Goal: Task Accomplishment & Management: Use online tool/utility

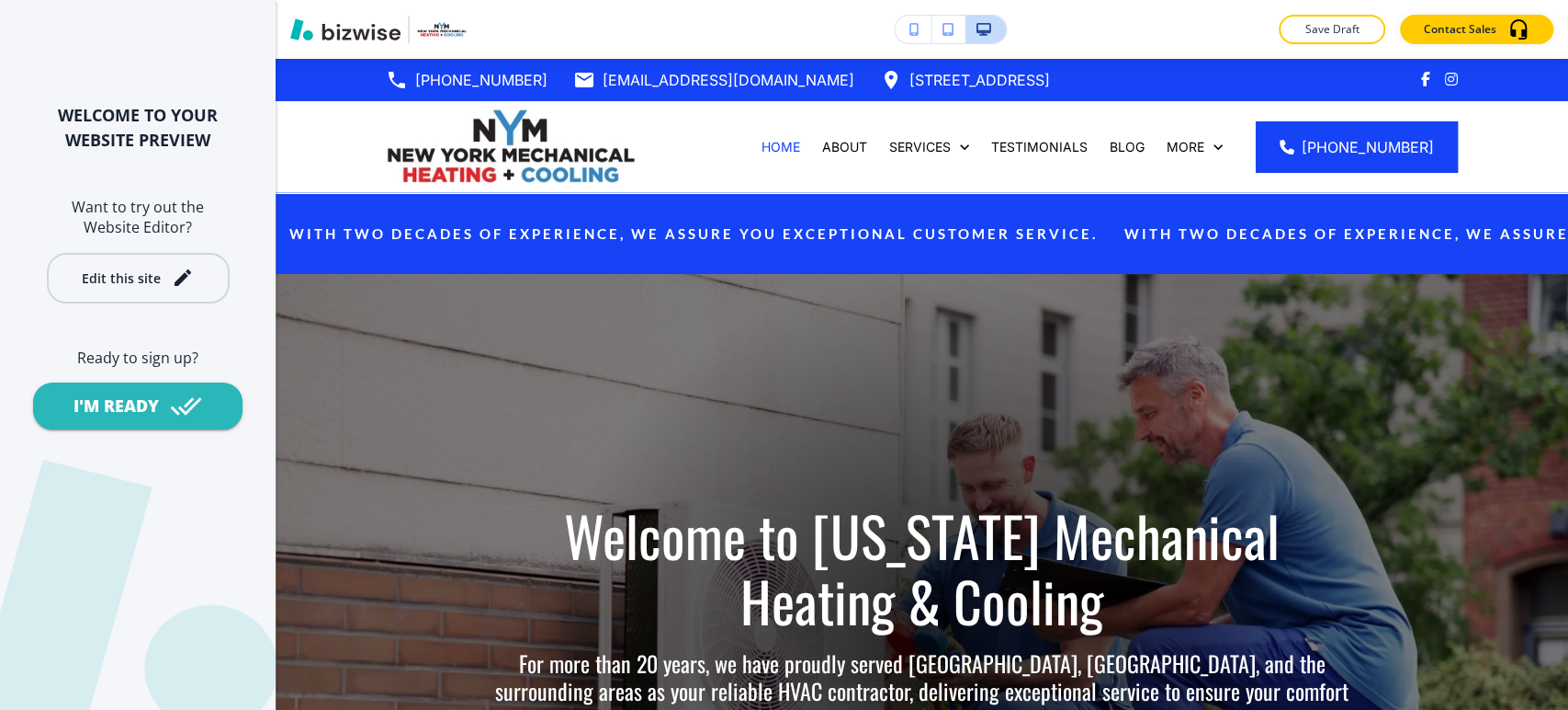
click at [167, 275] on div "Edit this site" at bounding box center [138, 278] width 112 height 22
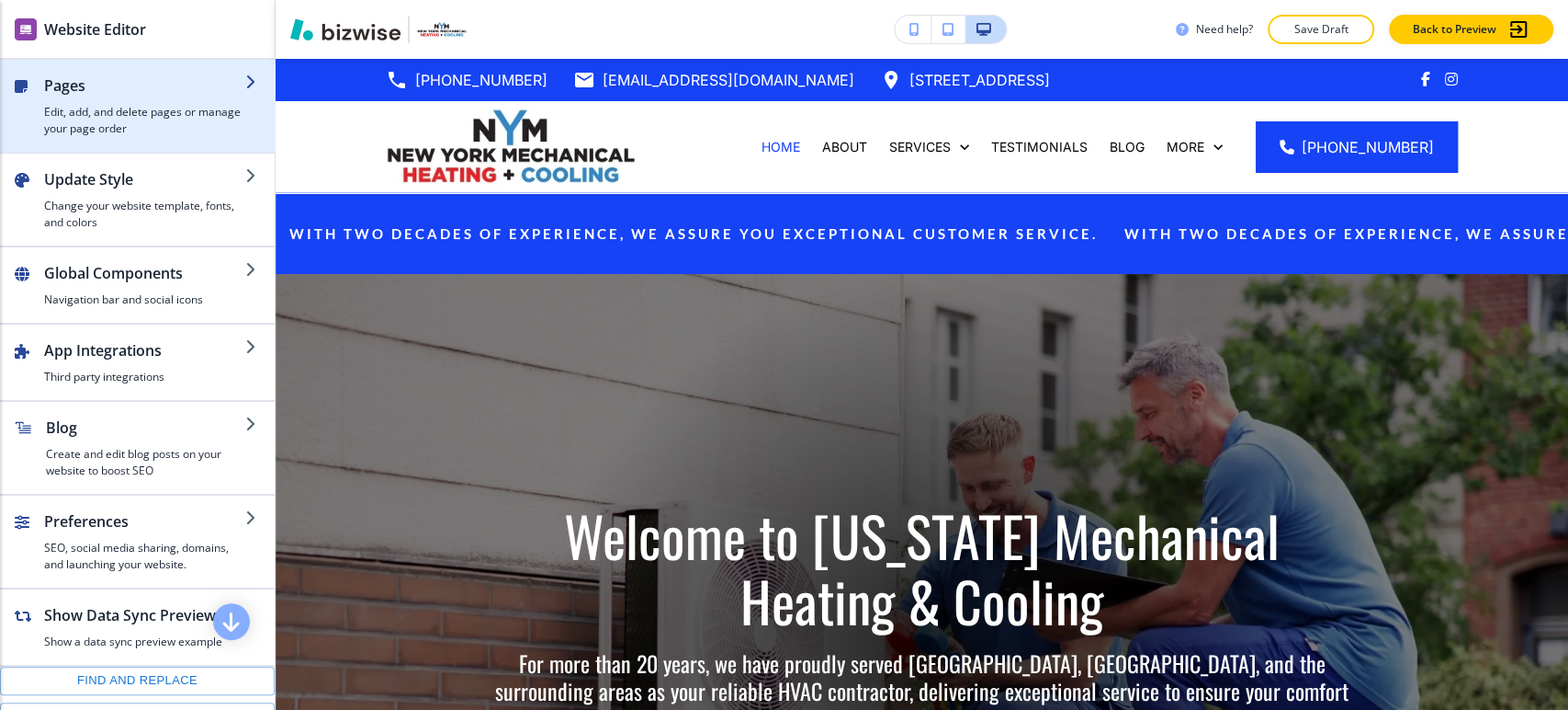
click at [89, 102] on div "button" at bounding box center [144, 101] width 201 height 7
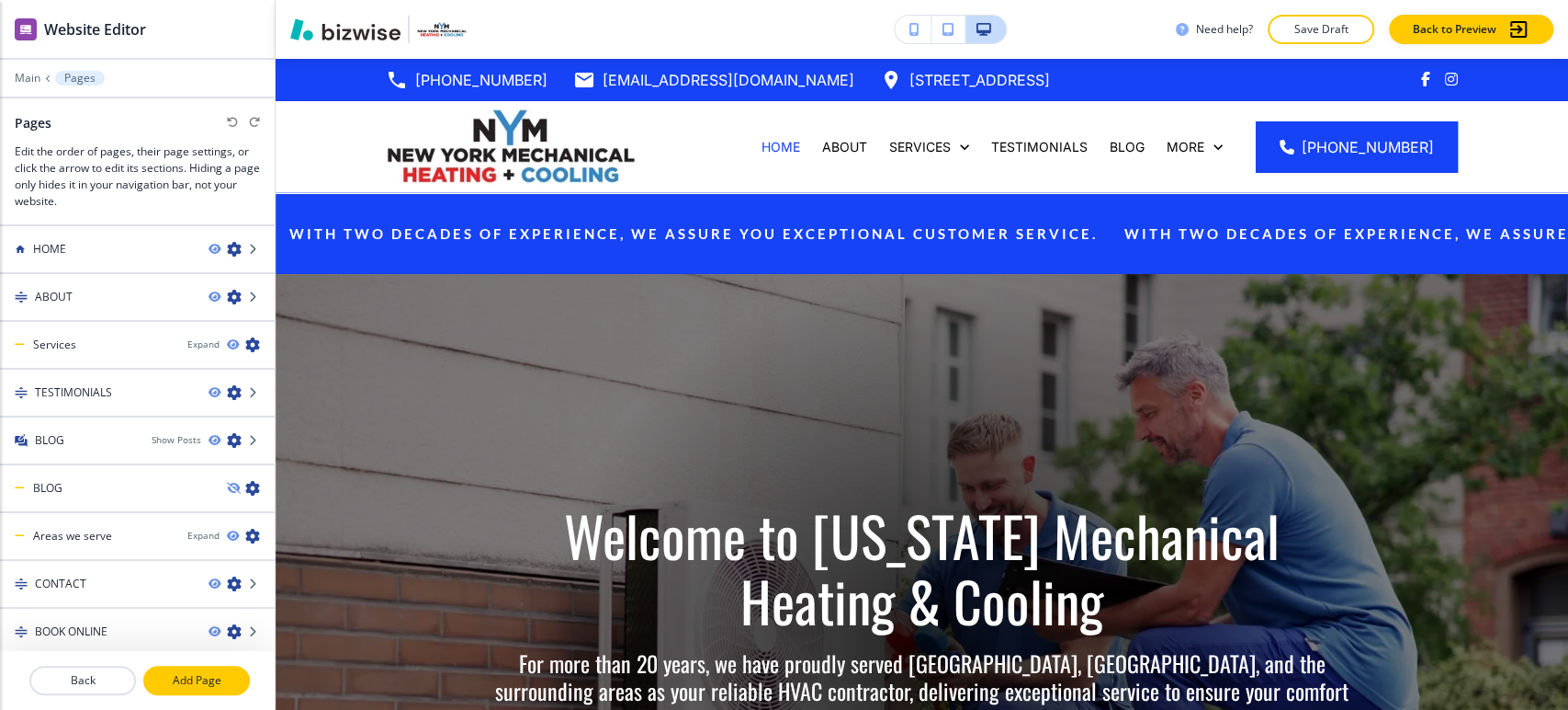
click at [196, 676] on p "Add Page" at bounding box center [196, 680] width 103 height 17
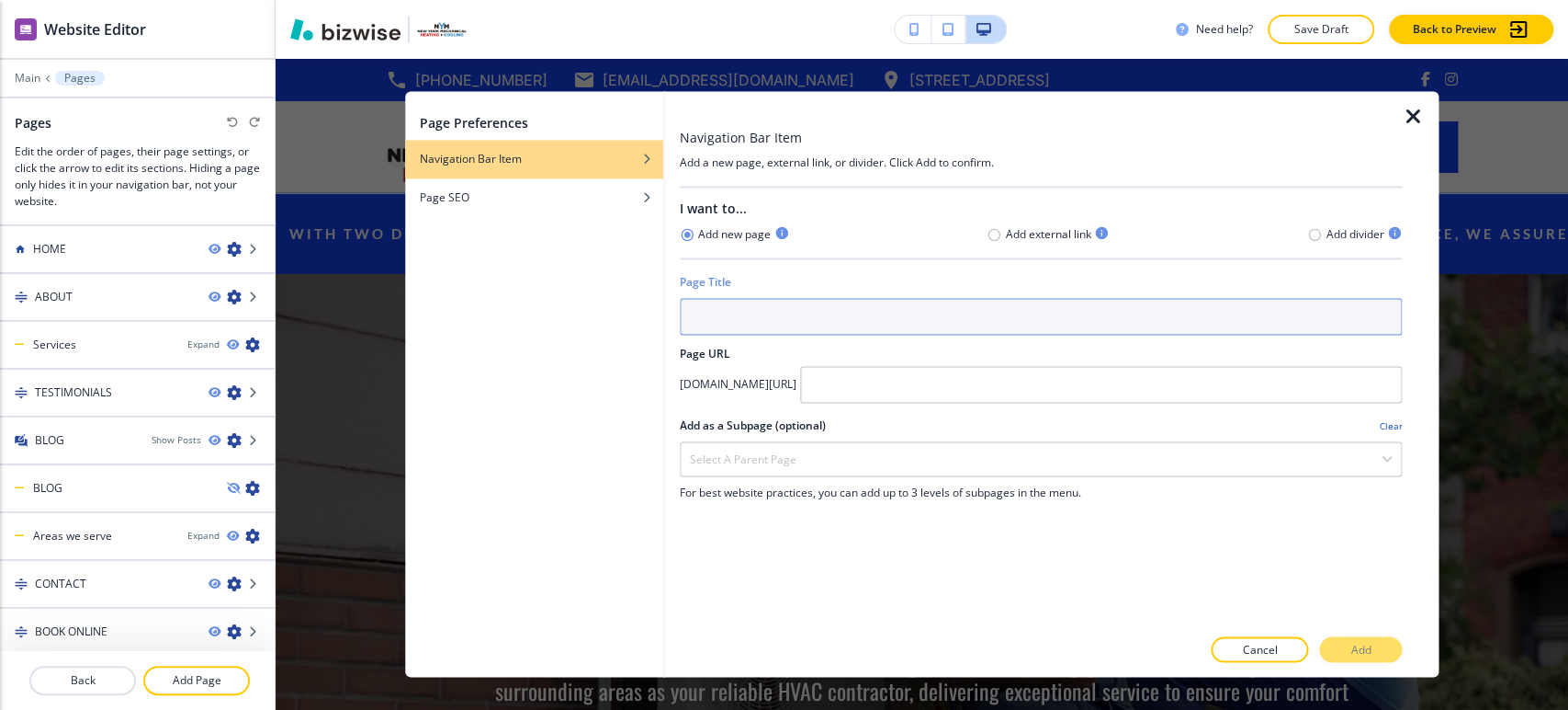
click at [766, 309] on input "text" at bounding box center [1041, 316] width 723 height 36
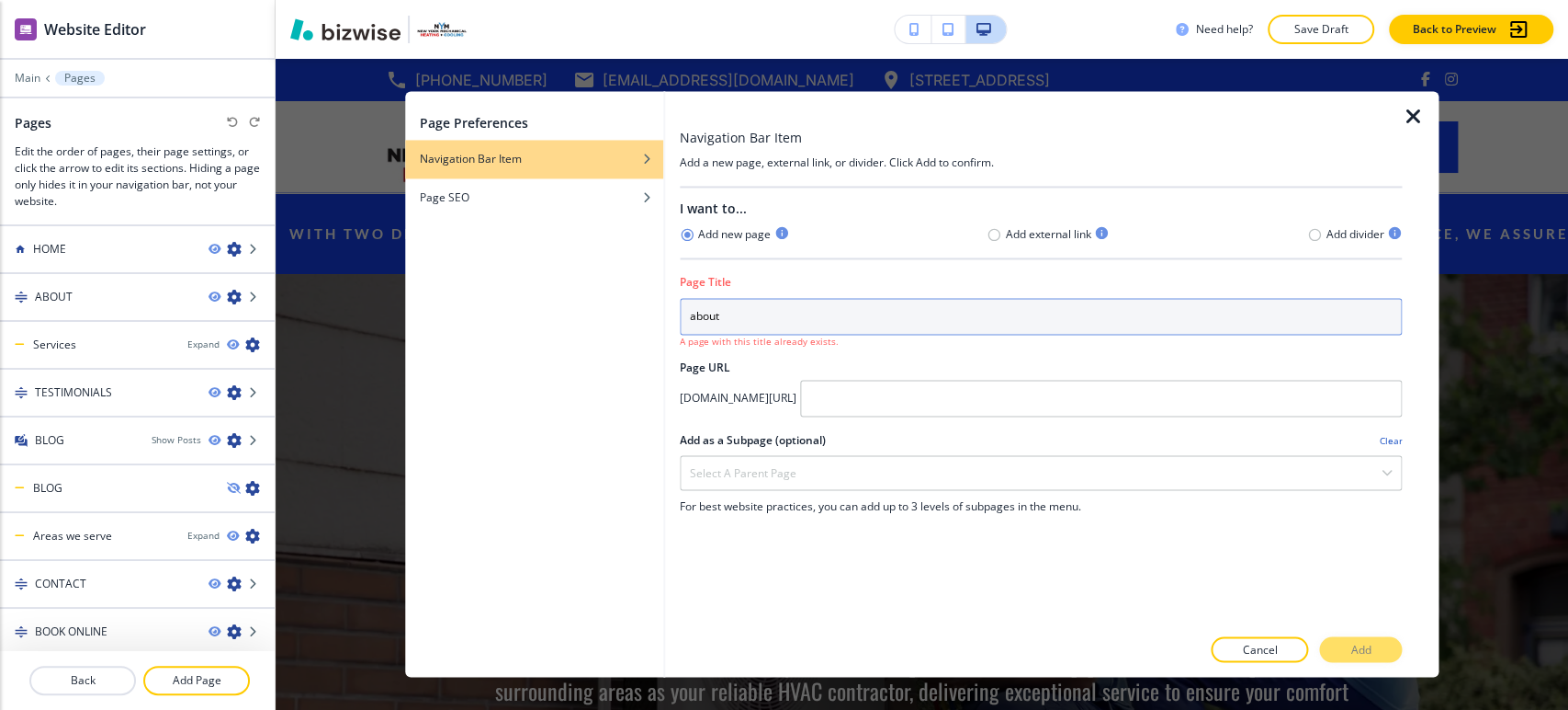
type input "about"
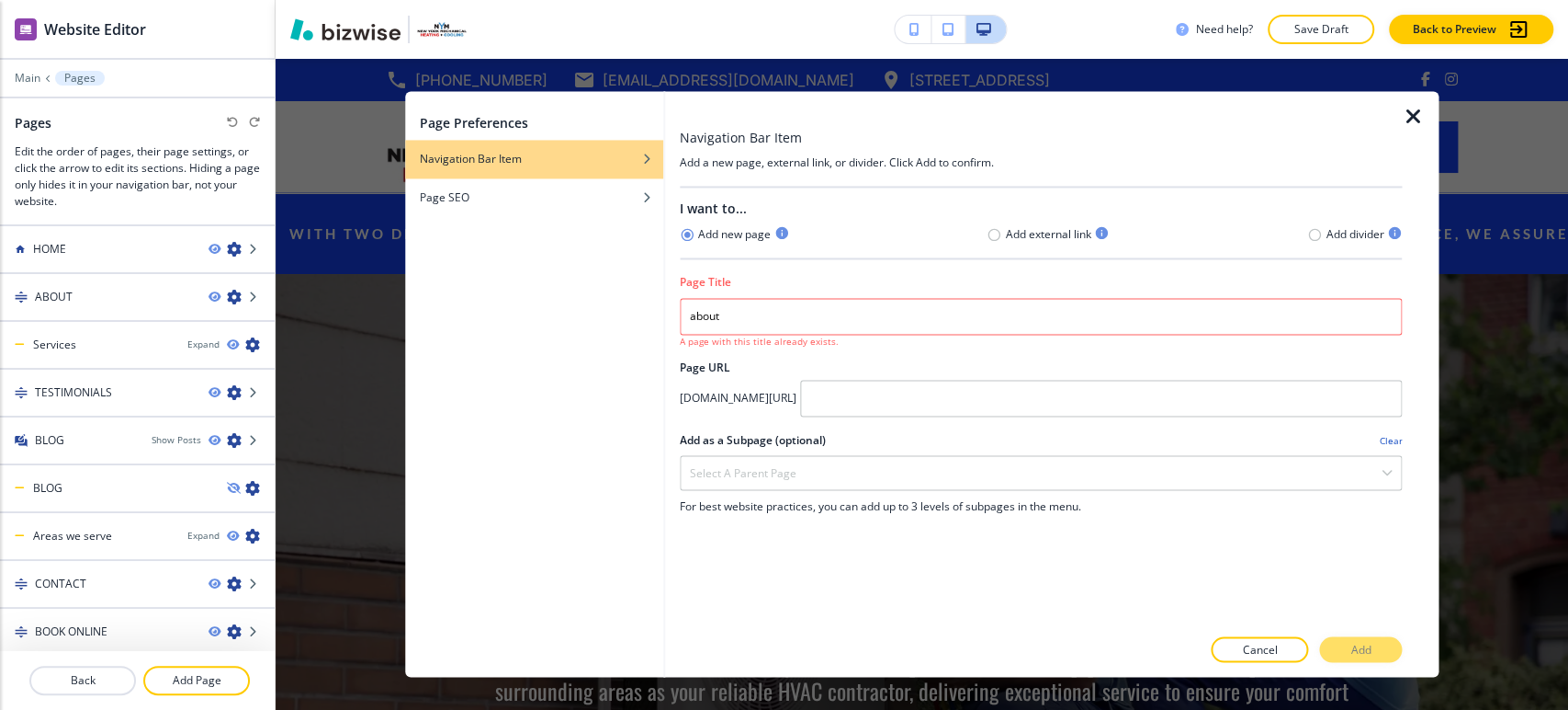
click at [1412, 112] on icon "button" at bounding box center [1413, 116] width 22 height 22
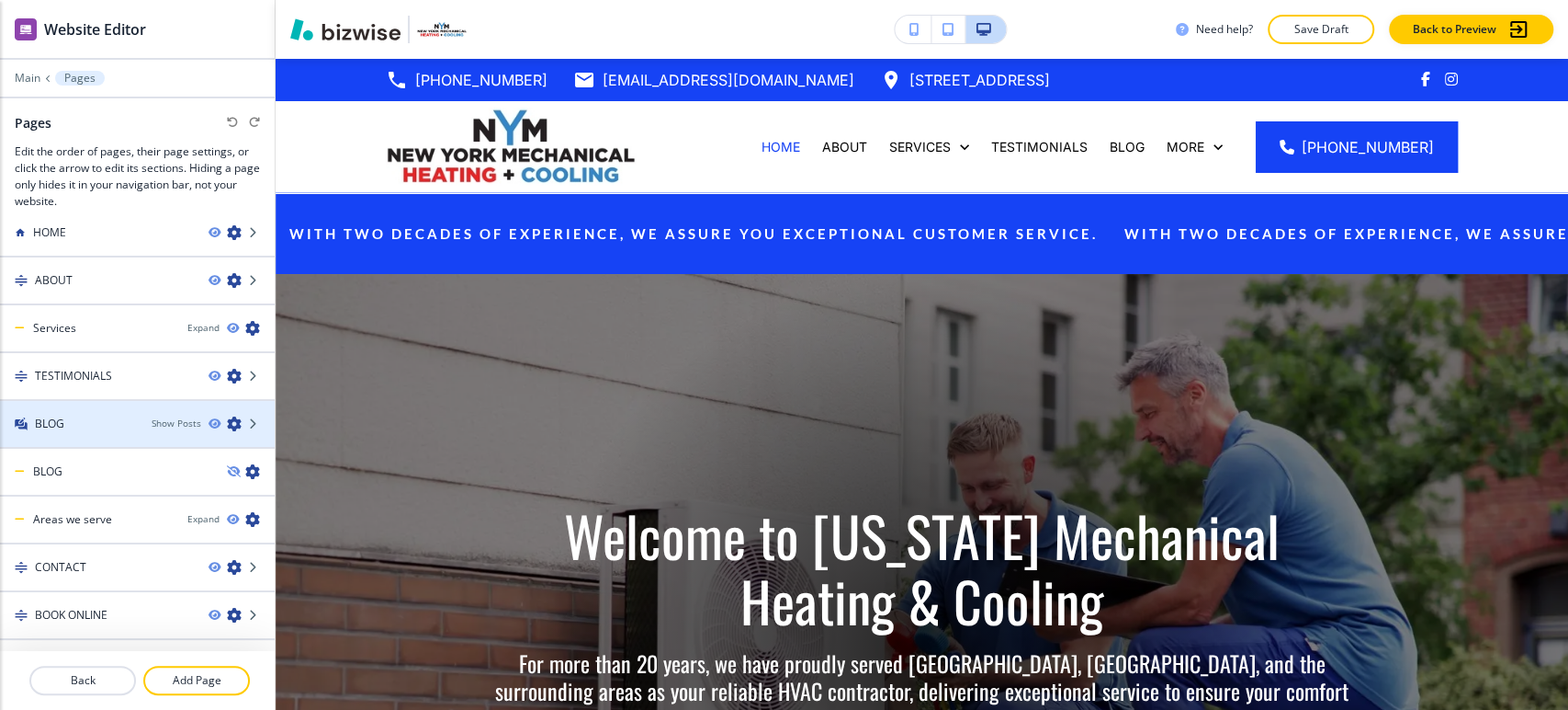
scroll to position [22, 0]
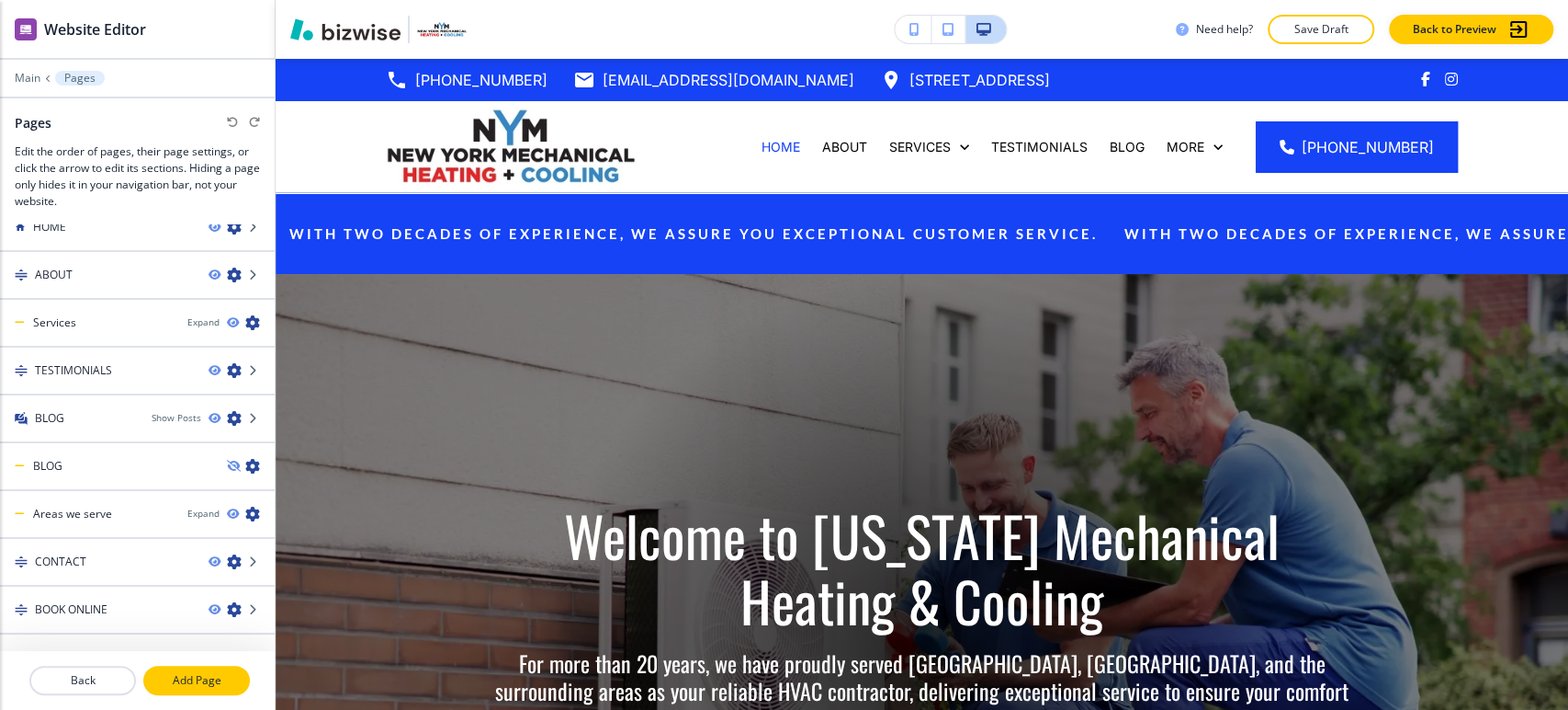
click at [177, 676] on p "Add Page" at bounding box center [196, 680] width 103 height 17
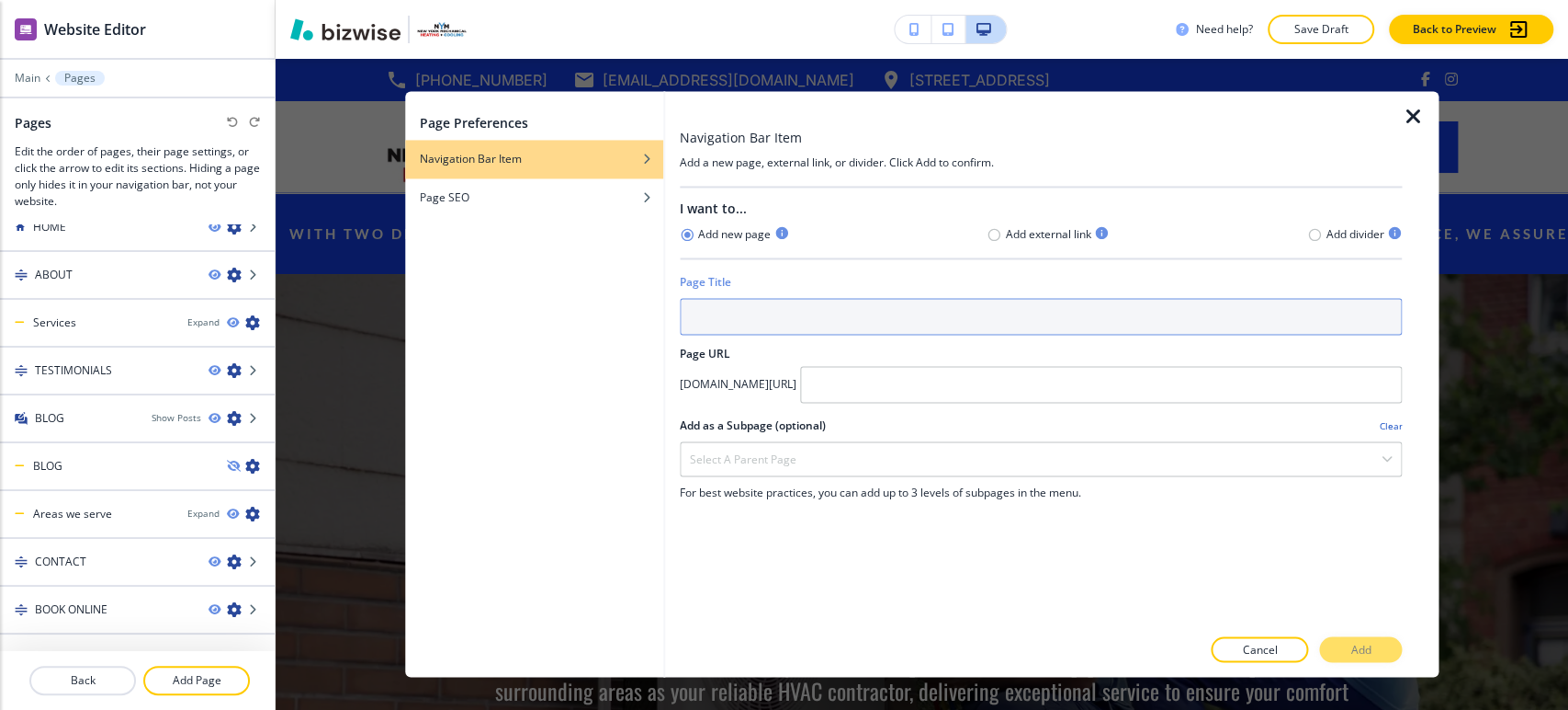
click at [747, 317] on input "text" at bounding box center [1041, 316] width 723 height 36
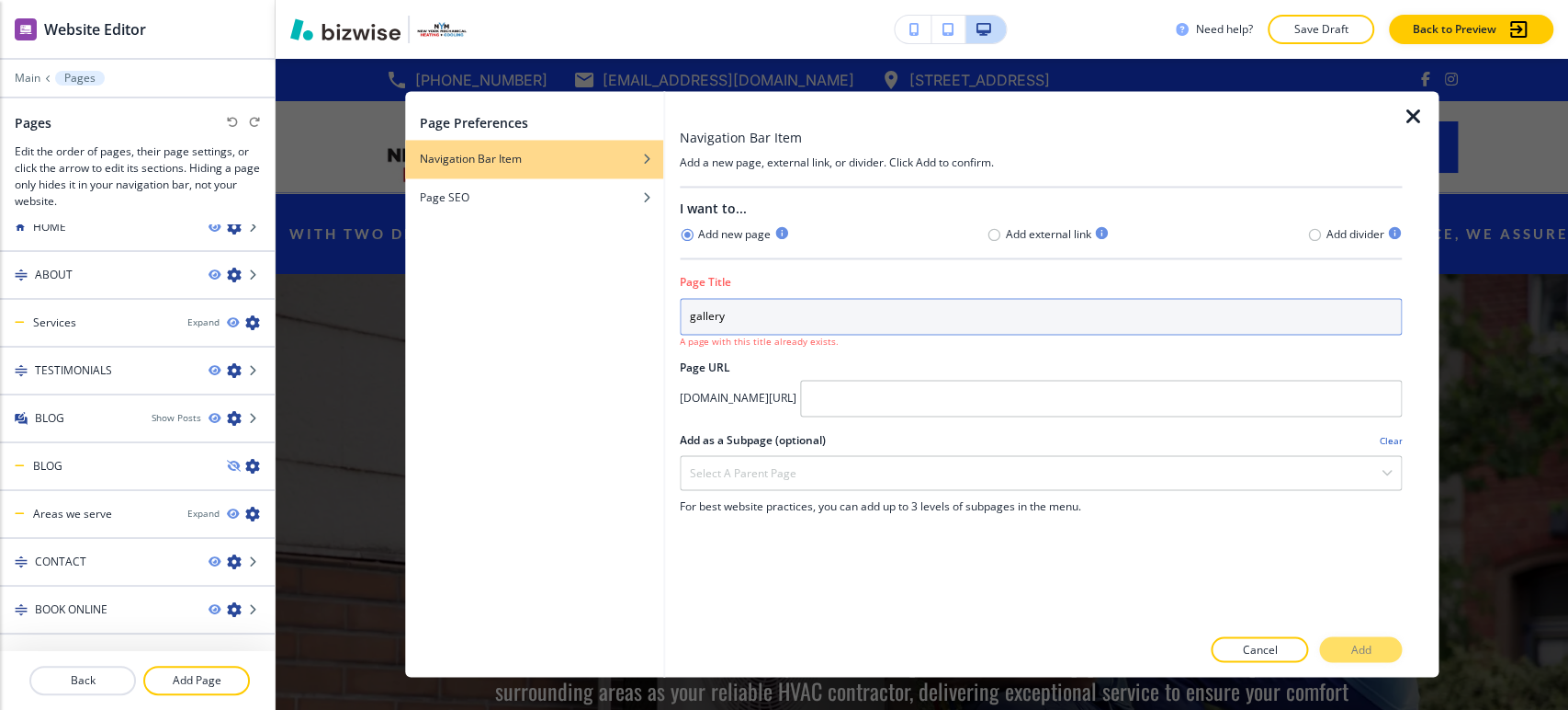
type input "gallery"
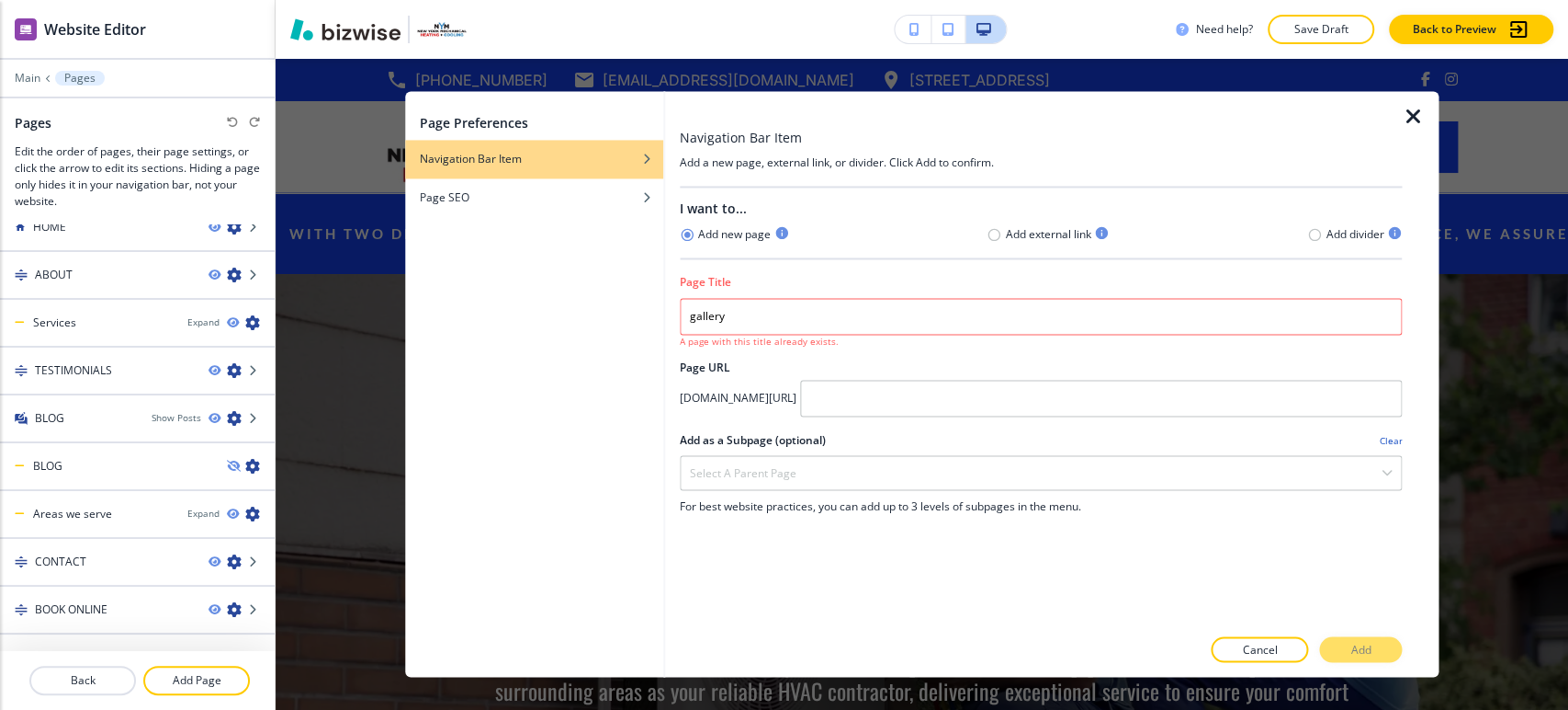
click at [1410, 112] on icon "button" at bounding box center [1413, 116] width 22 height 22
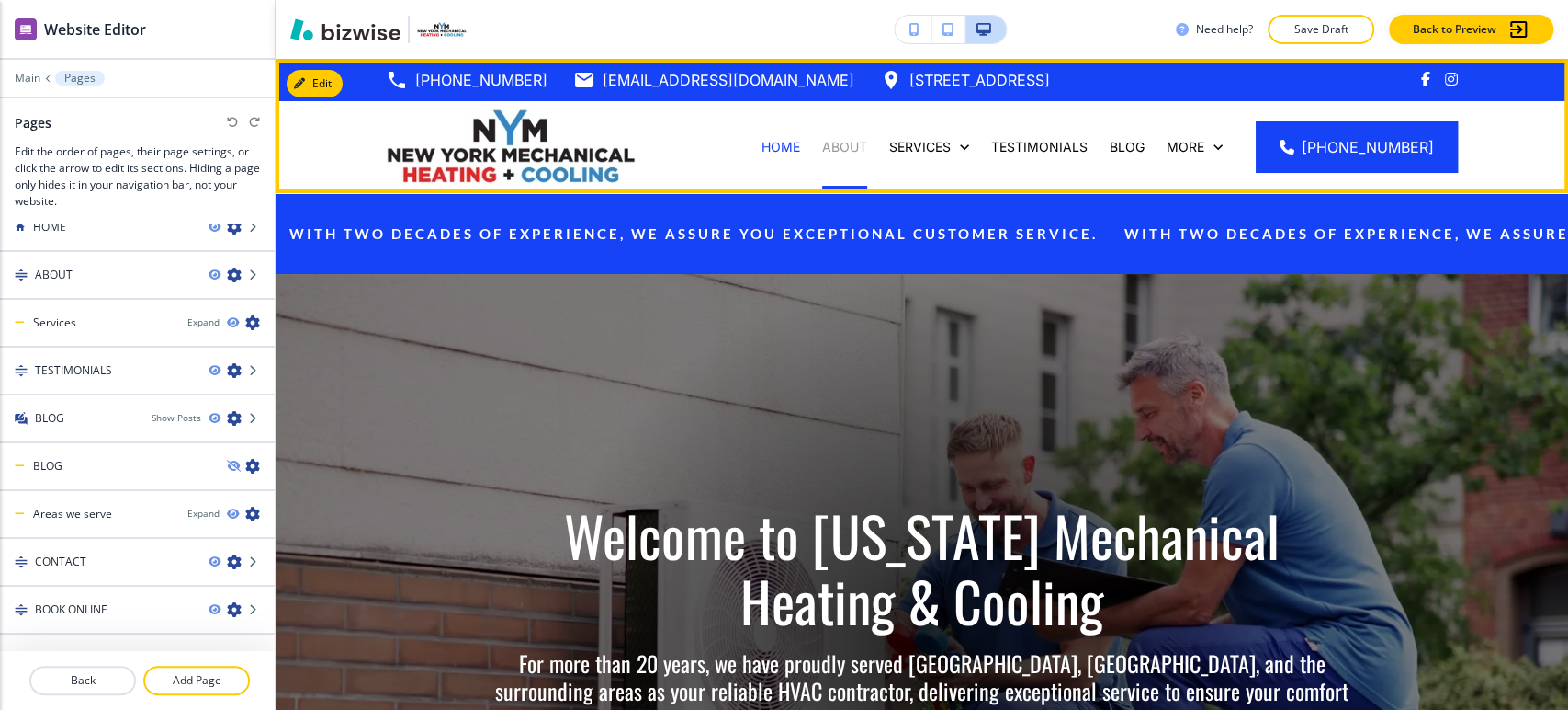
click at [854, 141] on p "ABOUT" at bounding box center [845, 147] width 45 height 19
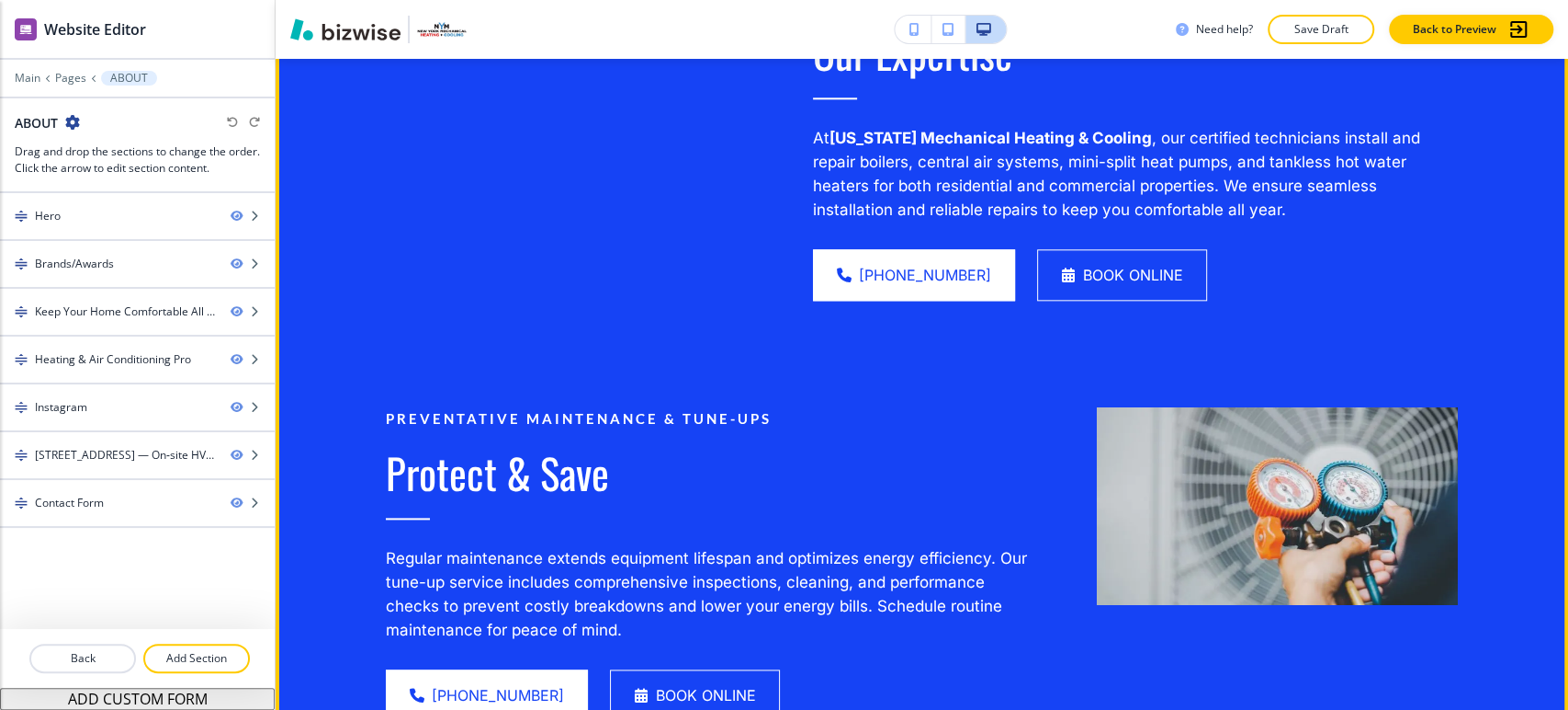
scroll to position [1429, 0]
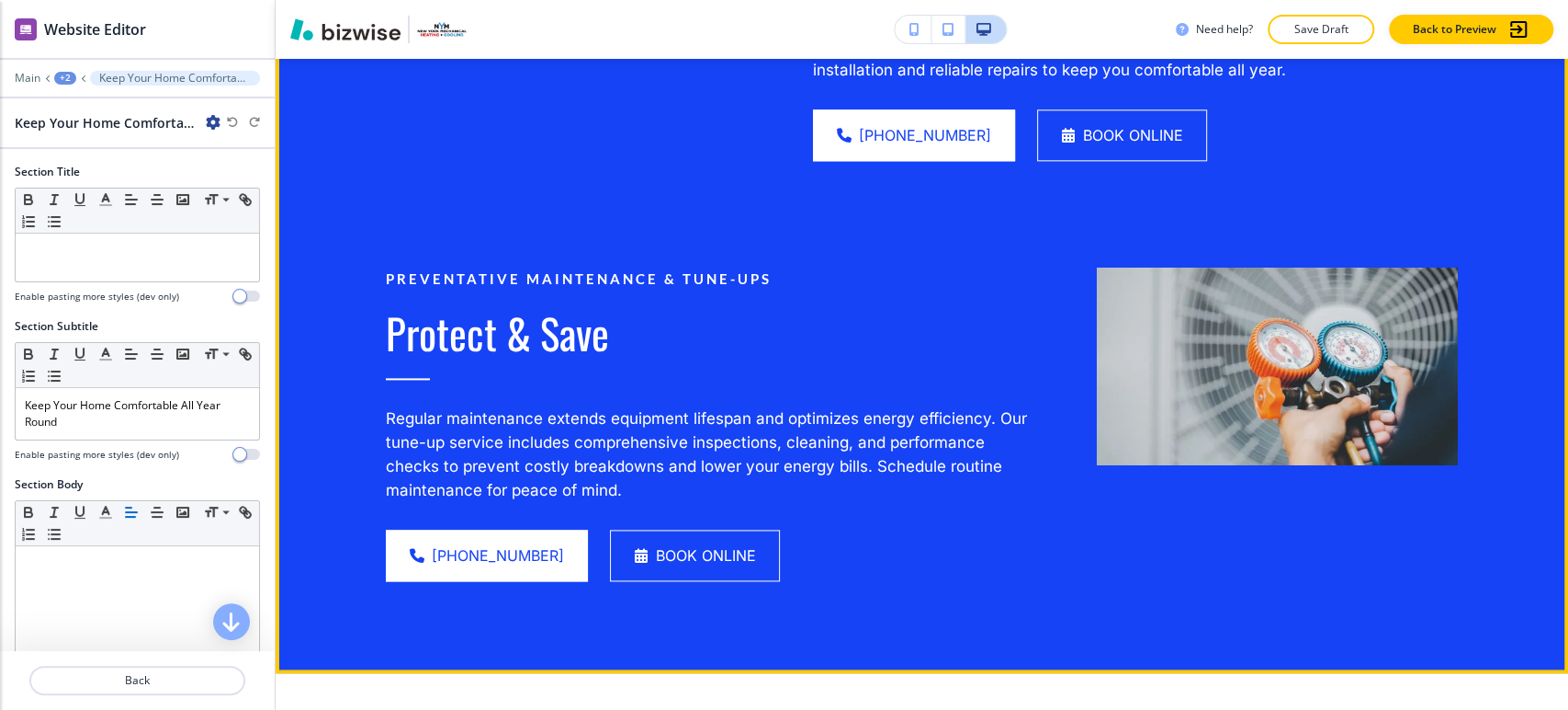
scroll to position [1427, 0]
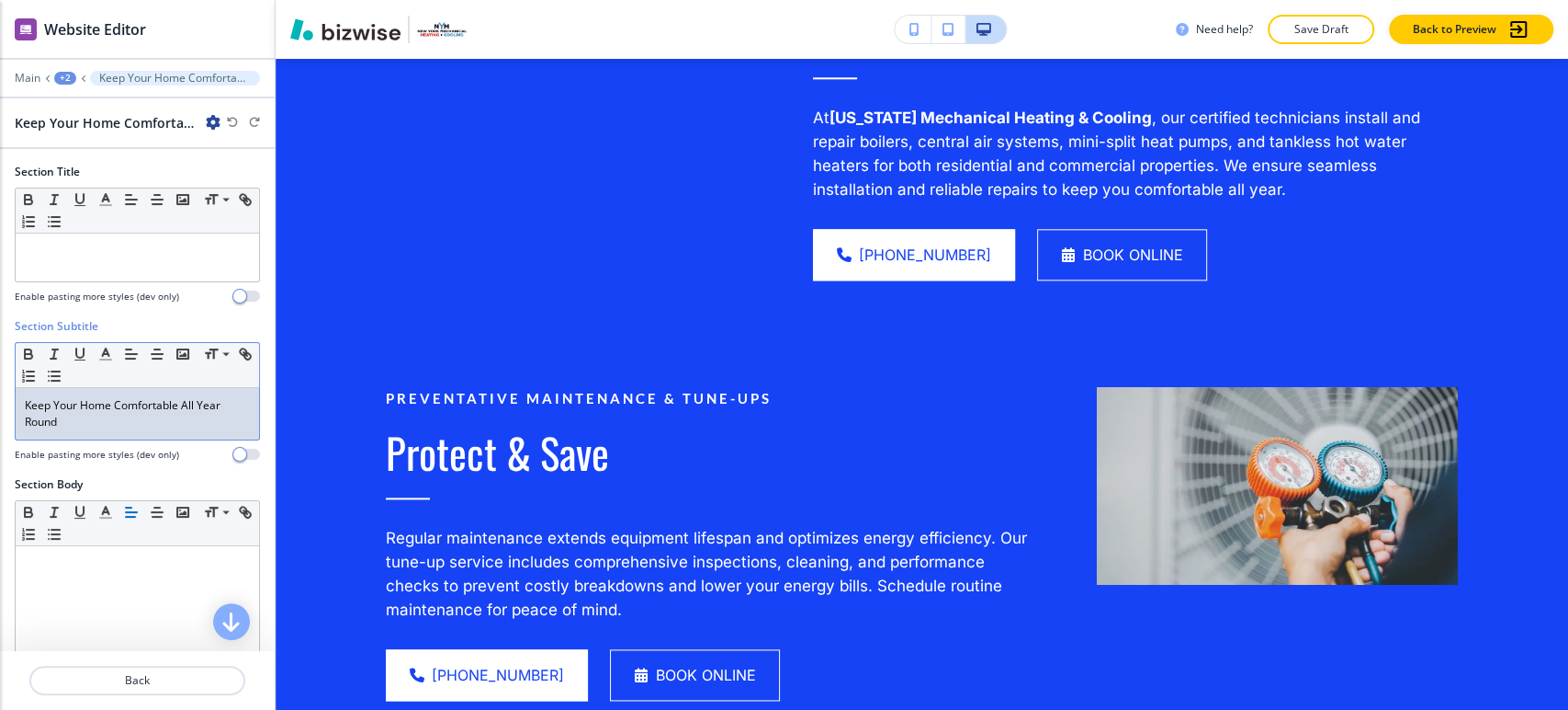
click at [82, 412] on p "Keep Your Home Comfortable All Year Round" at bounding box center [138, 414] width 225 height 34
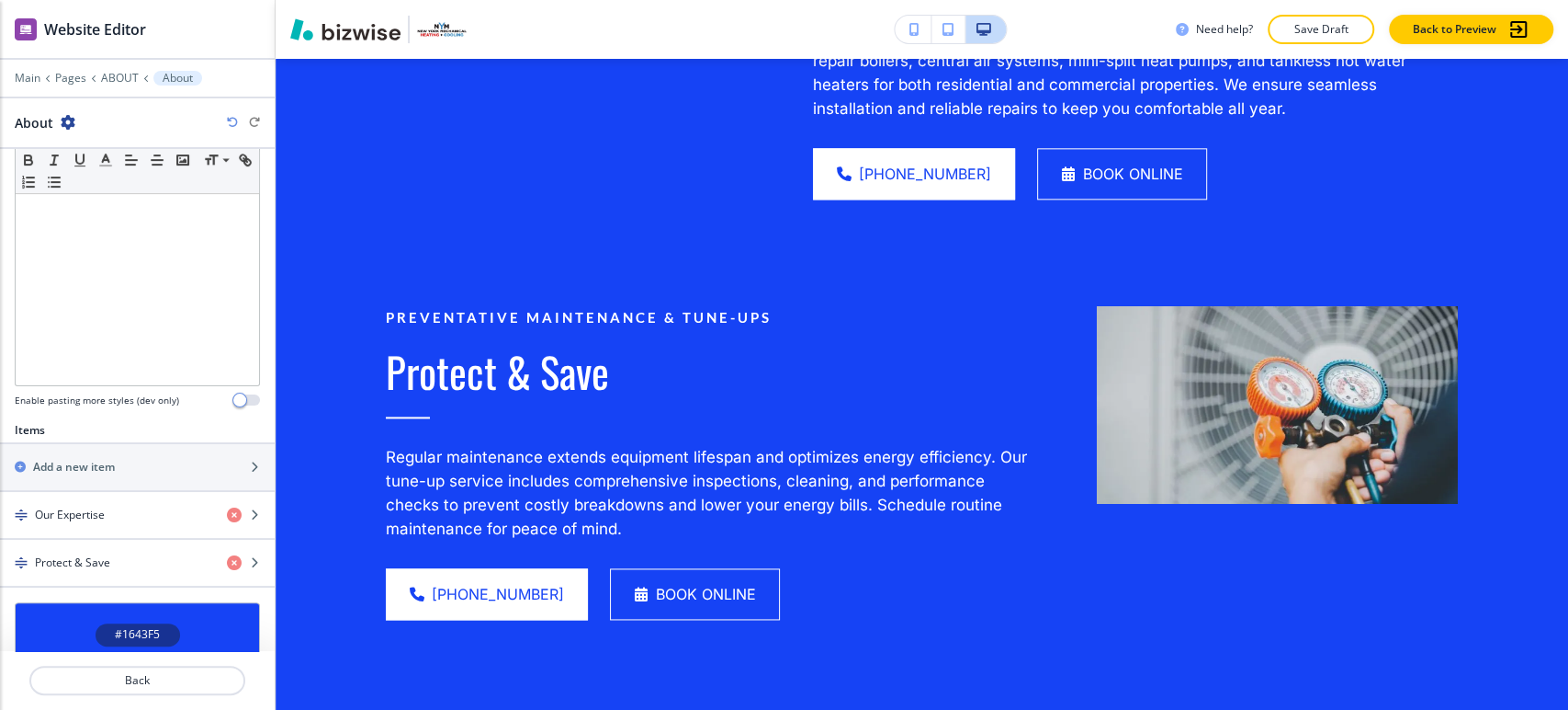
scroll to position [597, 0]
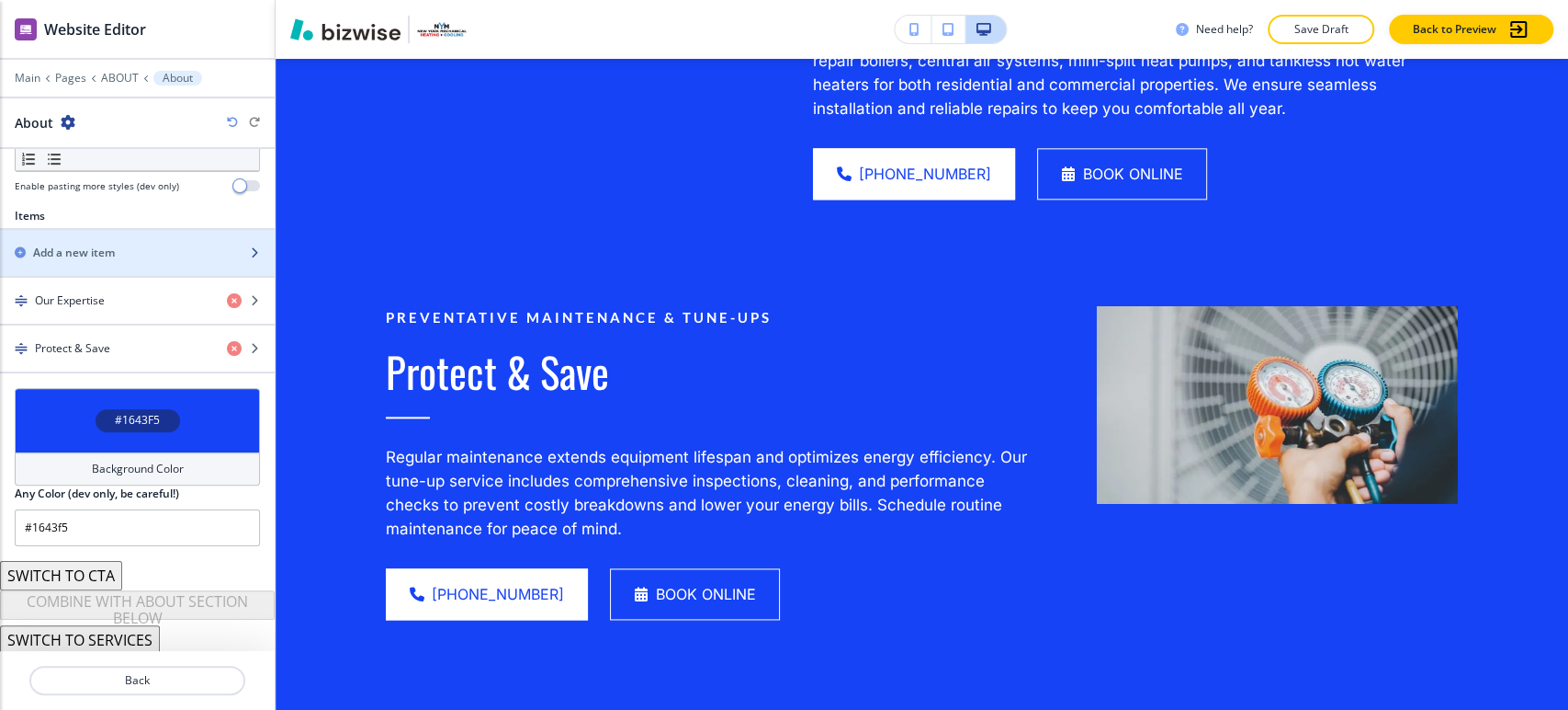
click at [150, 254] on div "Add a new item" at bounding box center [117, 253] width 235 height 17
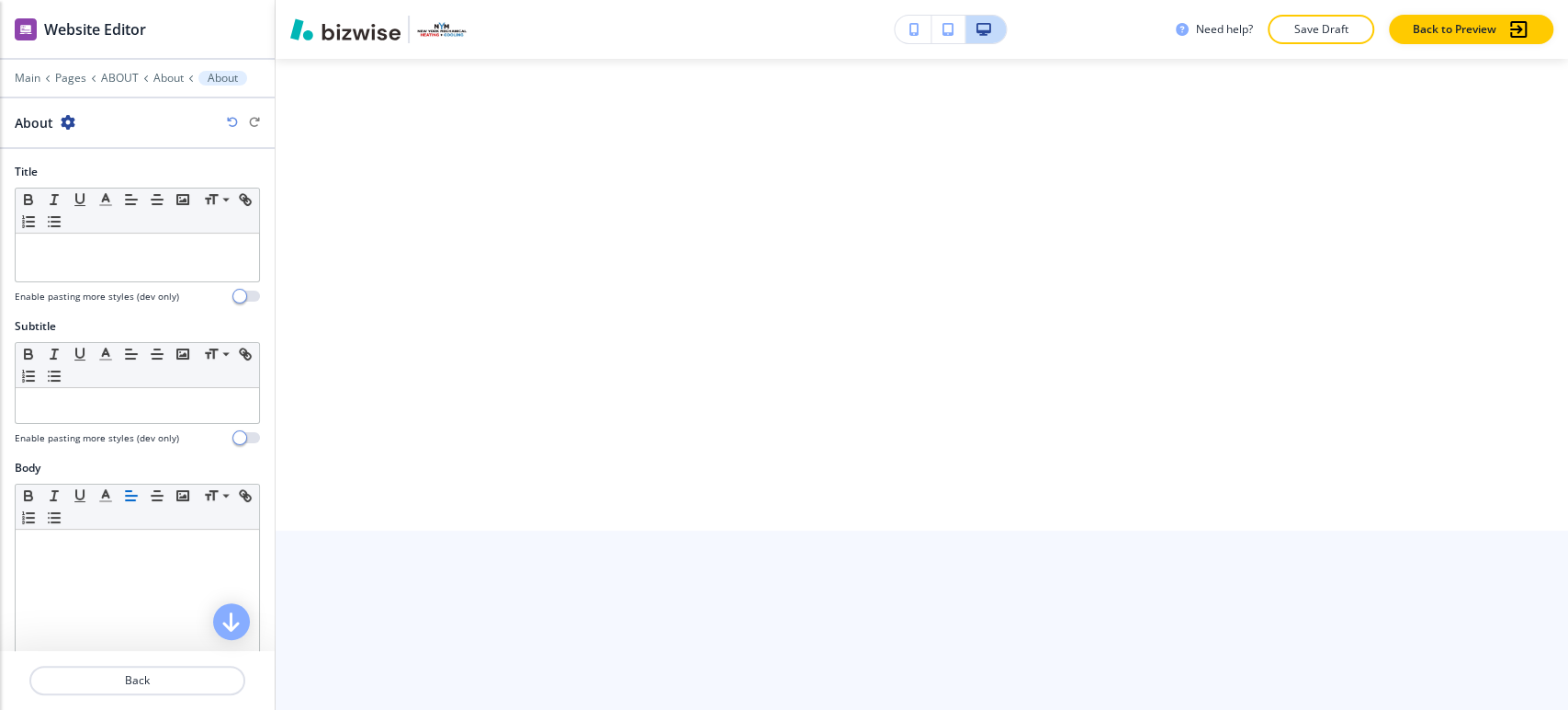
scroll to position [2369, 0]
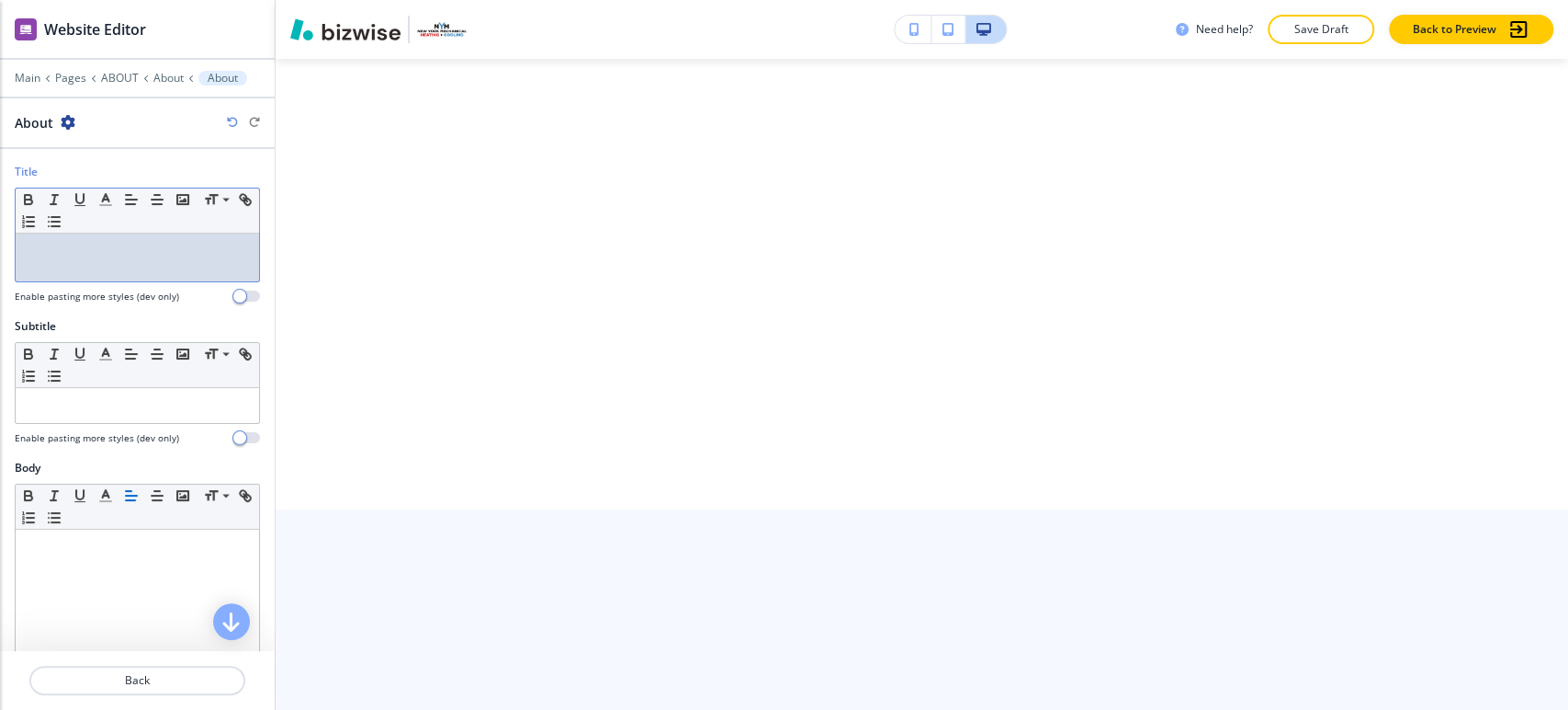
click at [103, 239] on div at bounding box center [137, 257] width 243 height 48
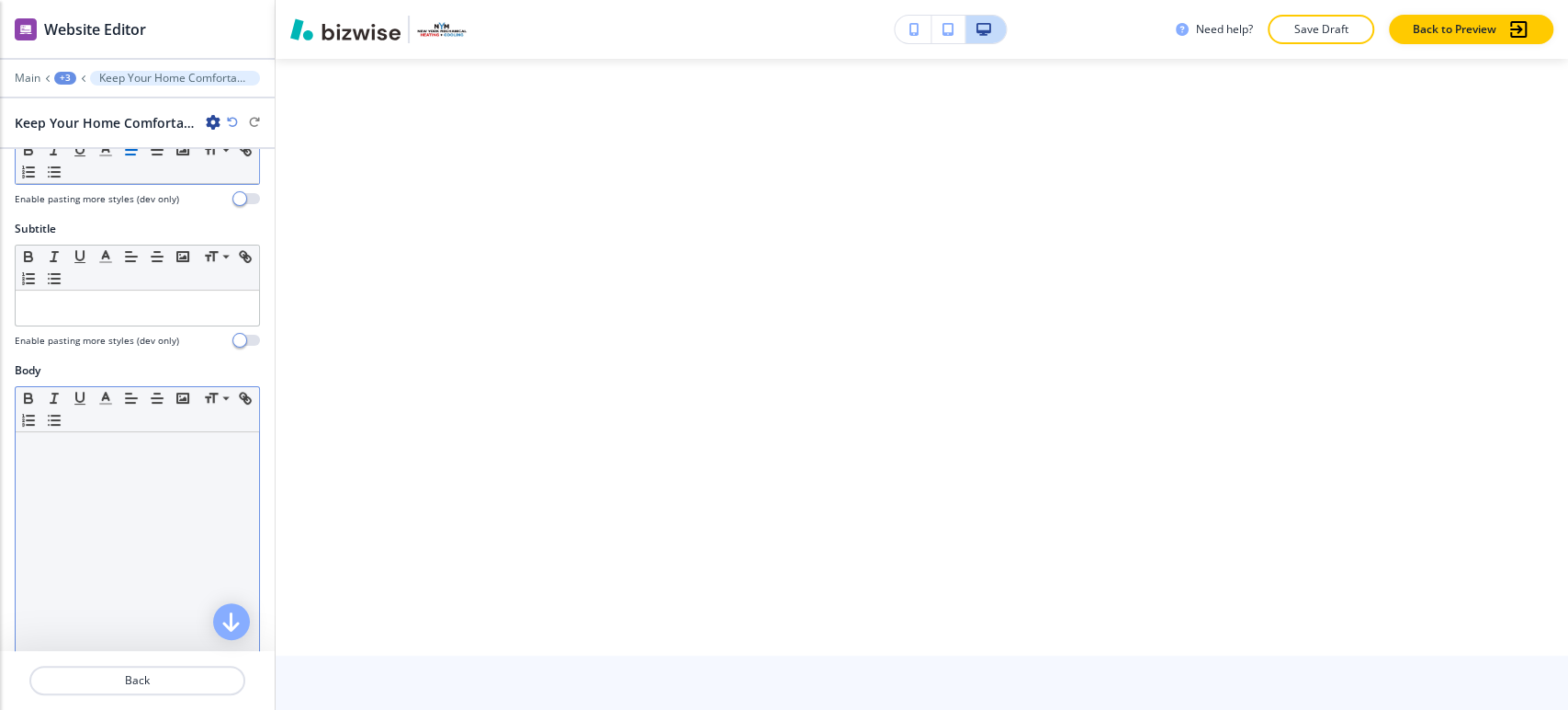
scroll to position [102, 0]
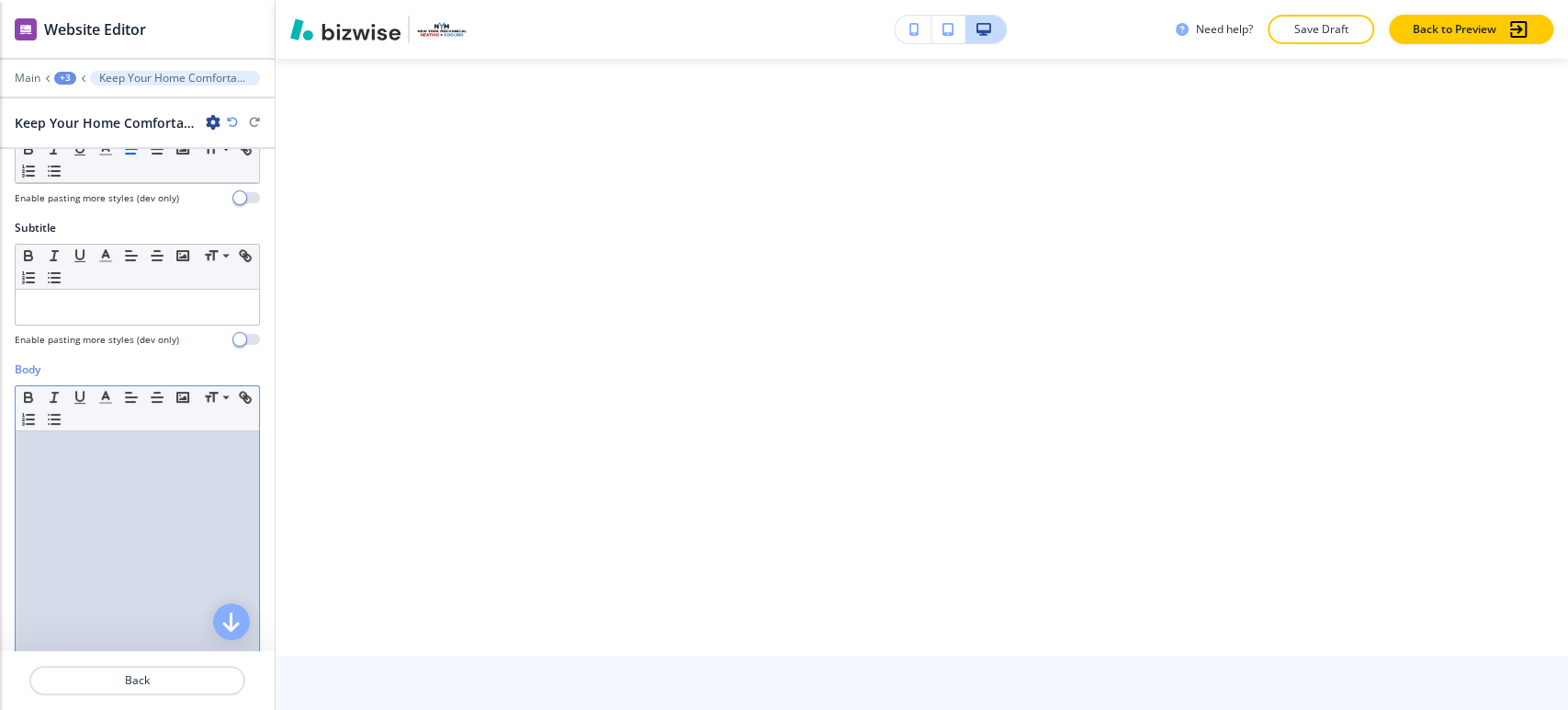
click at [84, 454] on p at bounding box center [138, 449] width 225 height 17
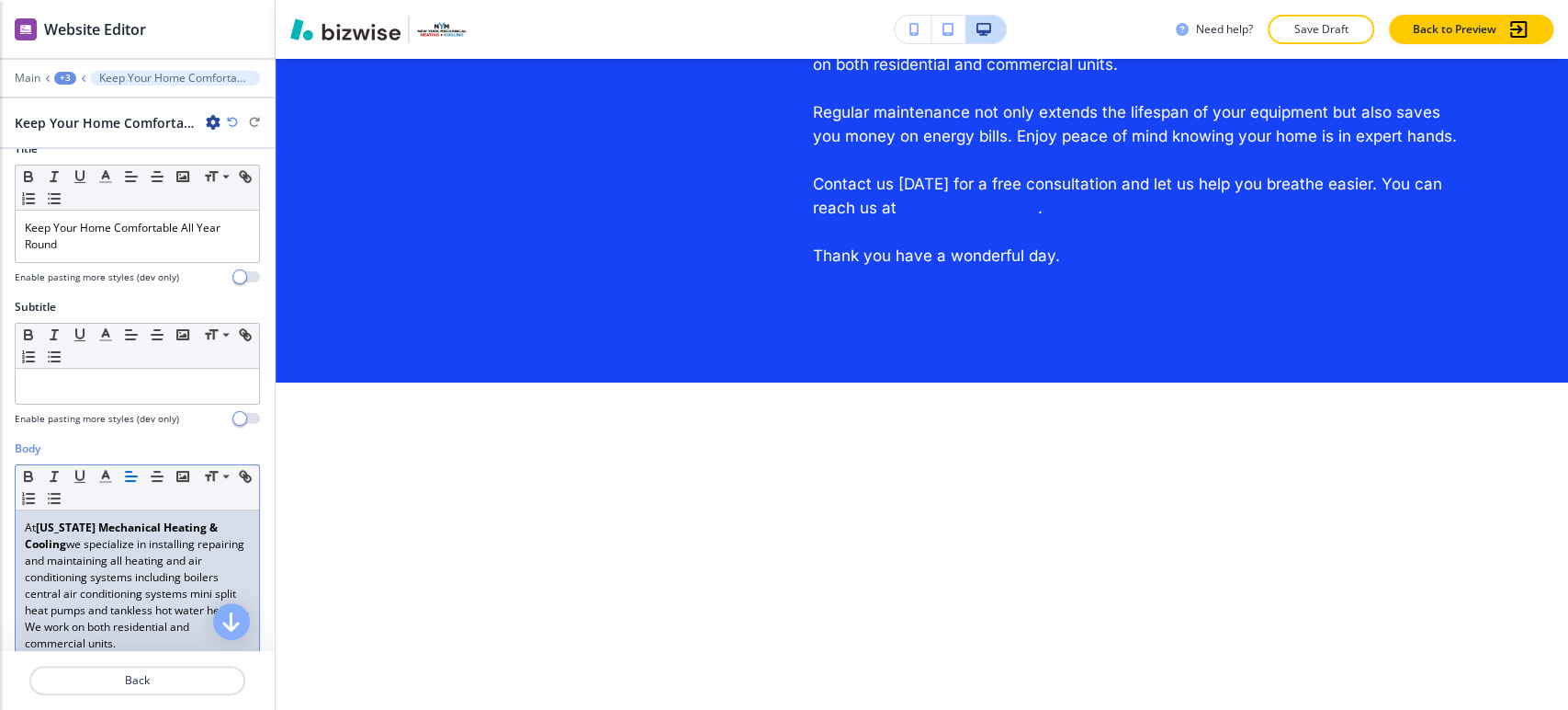
scroll to position [0, 0]
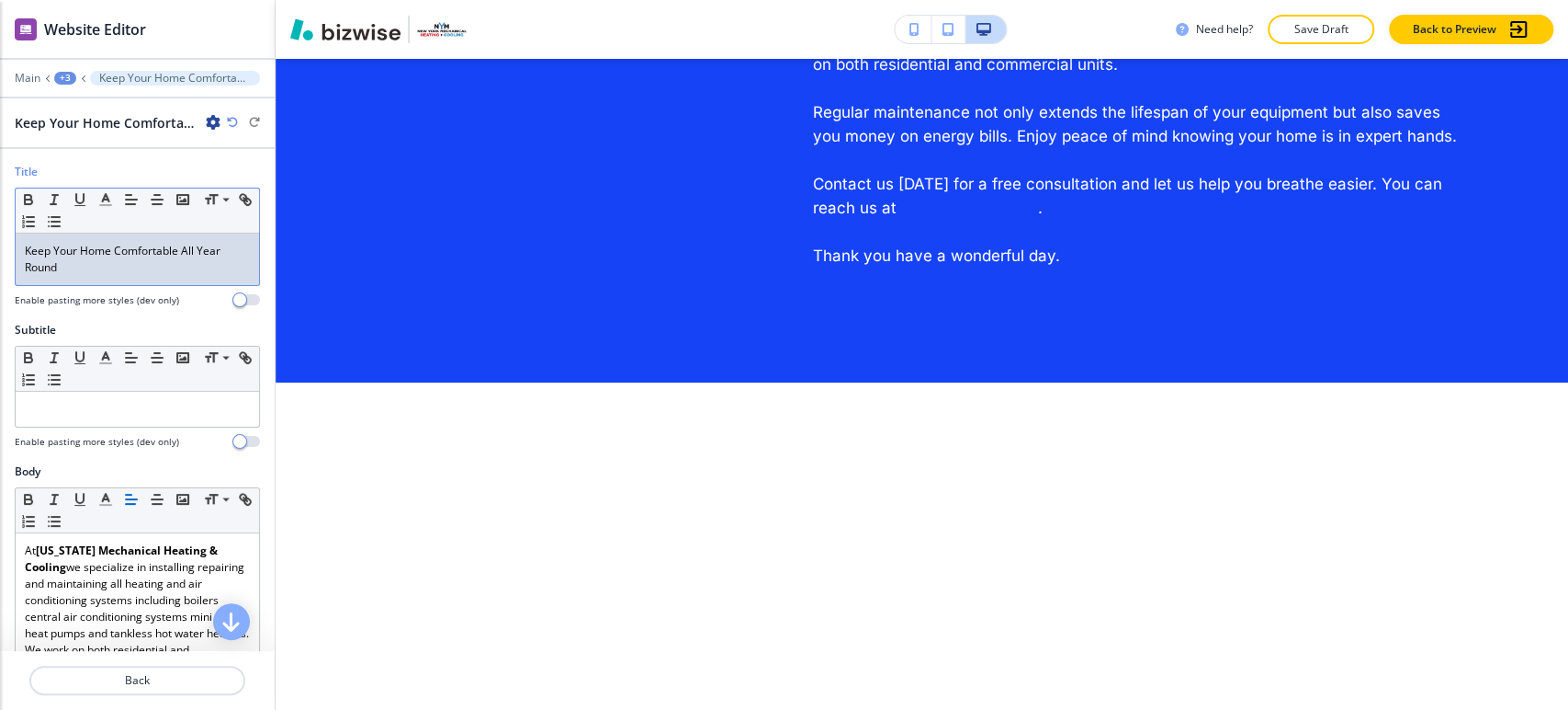
click at [115, 264] on p "Keep Your Home Comfortable All Year Round" at bounding box center [138, 259] width 225 height 34
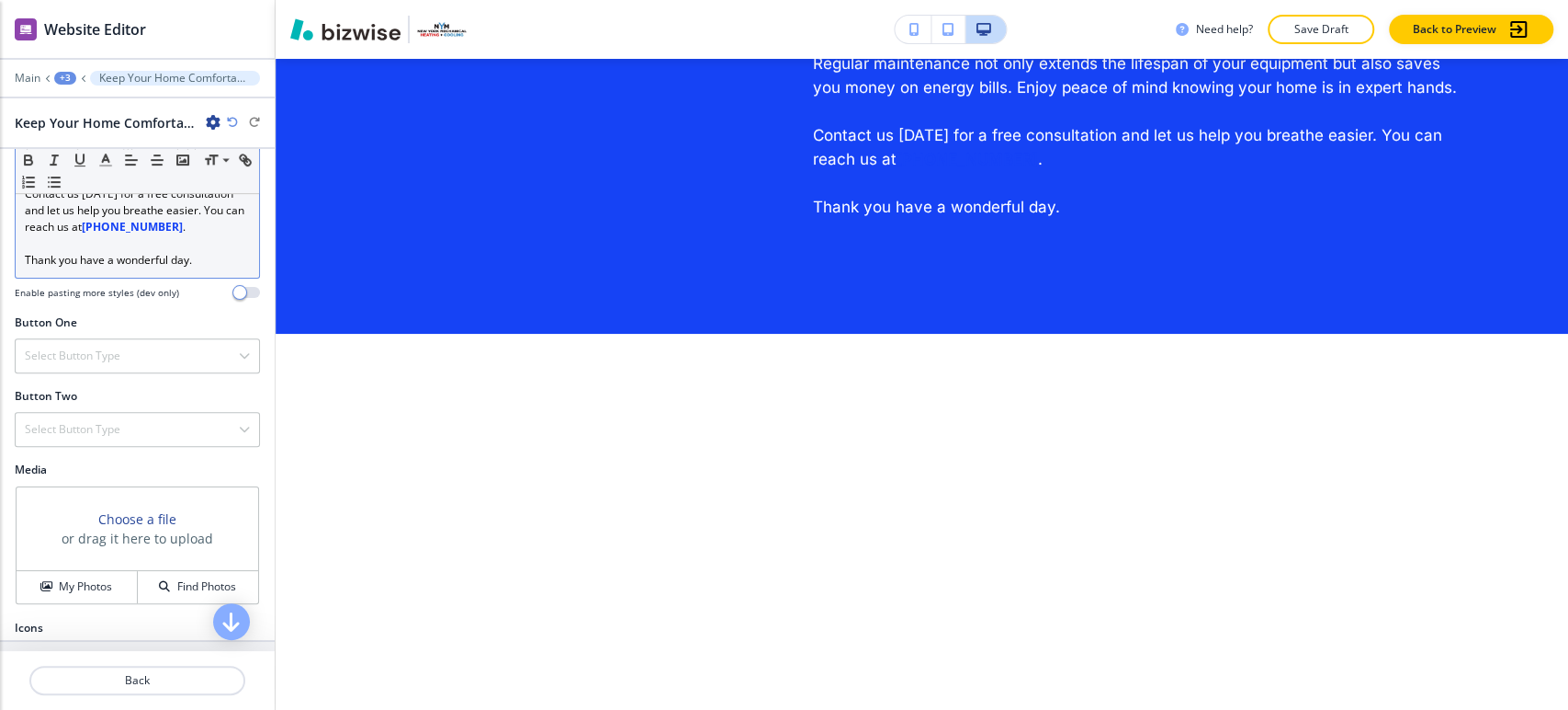
scroll to position [612, 0]
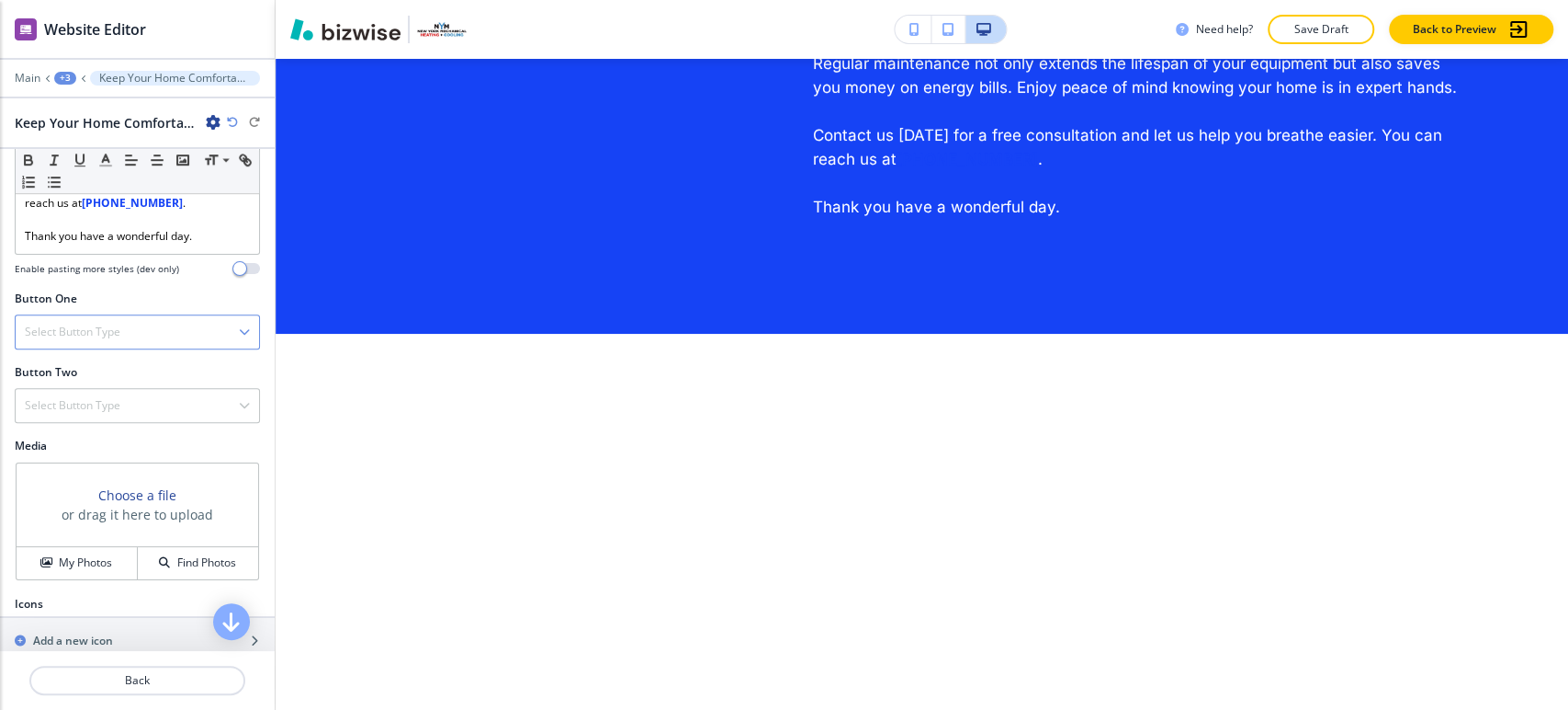
click at [122, 347] on div "Select Button Type" at bounding box center [137, 332] width 243 height 34
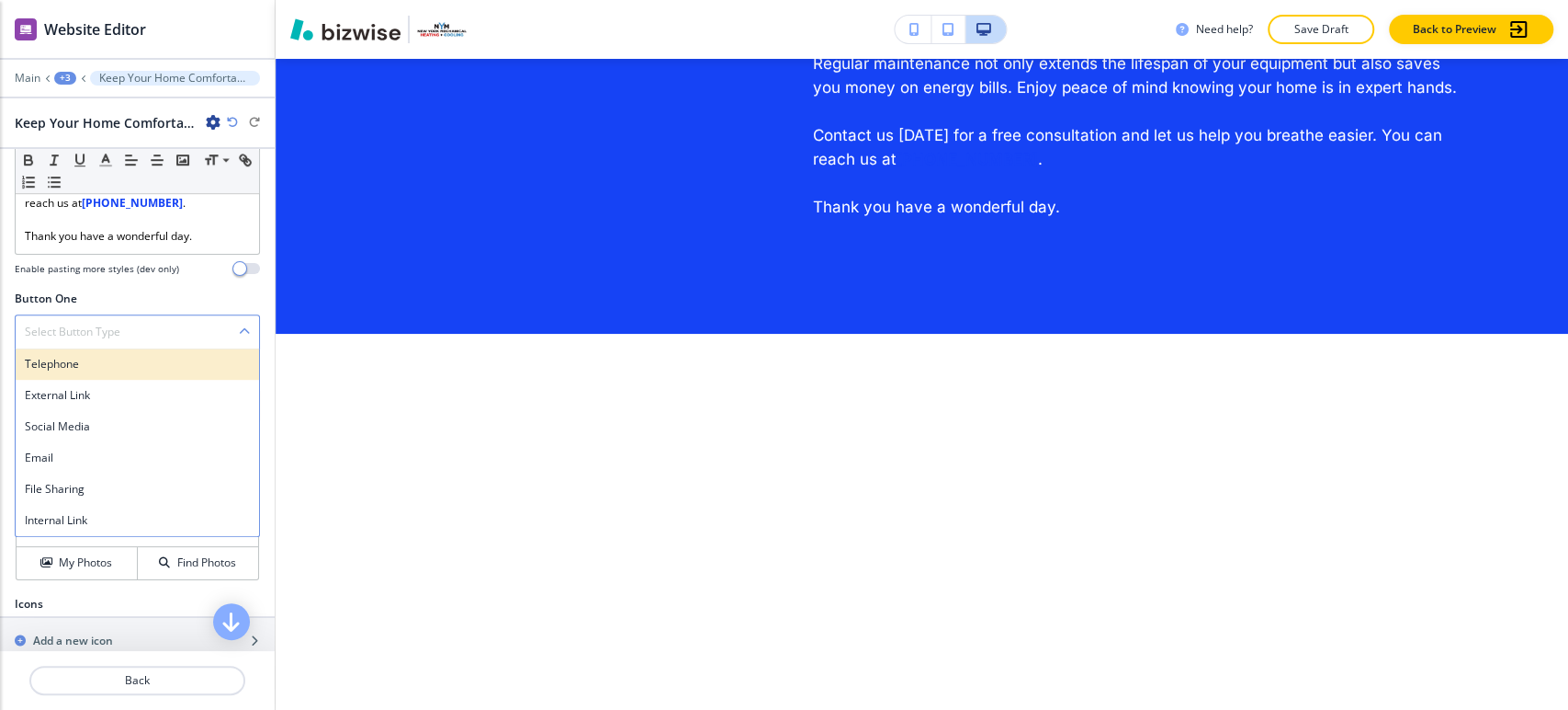
click at [114, 373] on h4 "Telephone" at bounding box center [138, 364] width 225 height 17
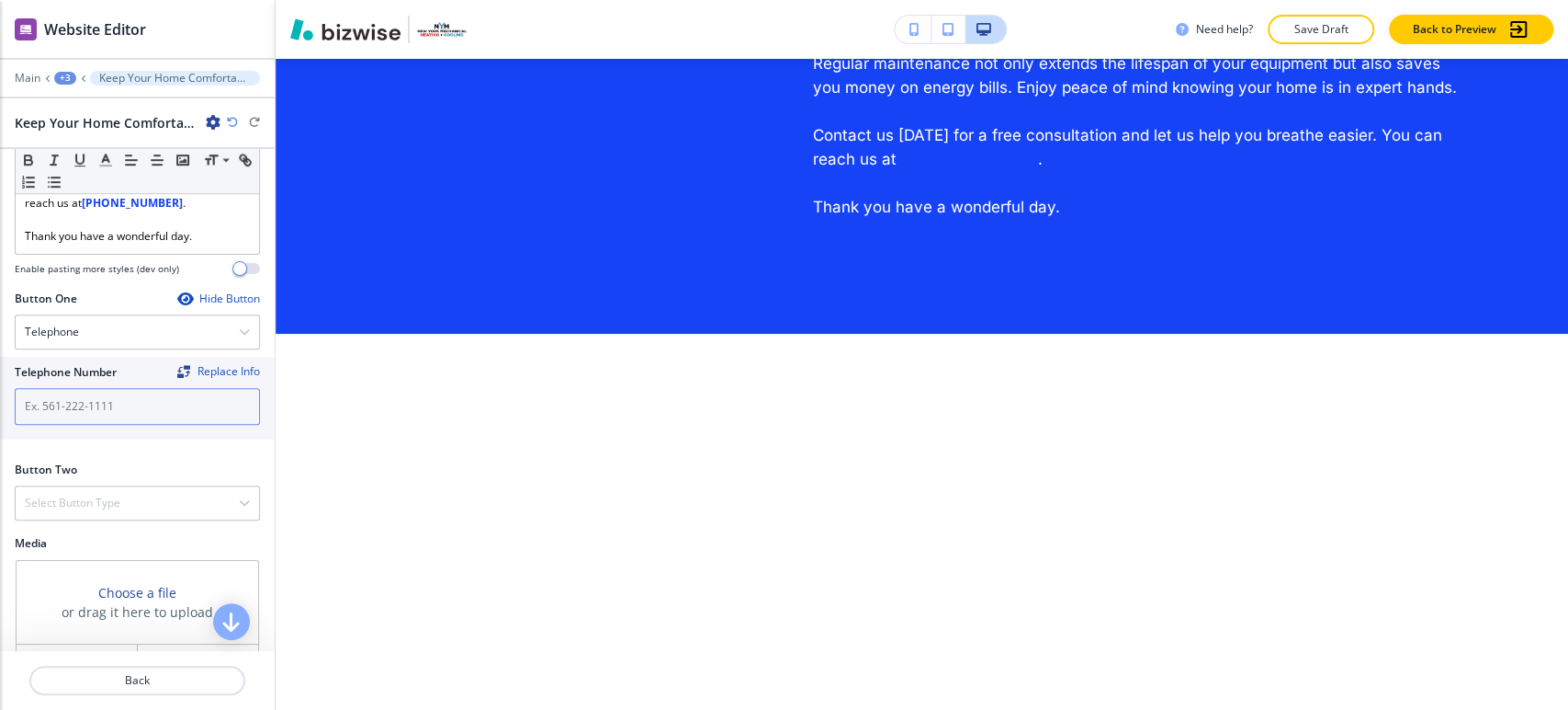
click at [103, 423] on input "text" at bounding box center [137, 405] width 245 height 36
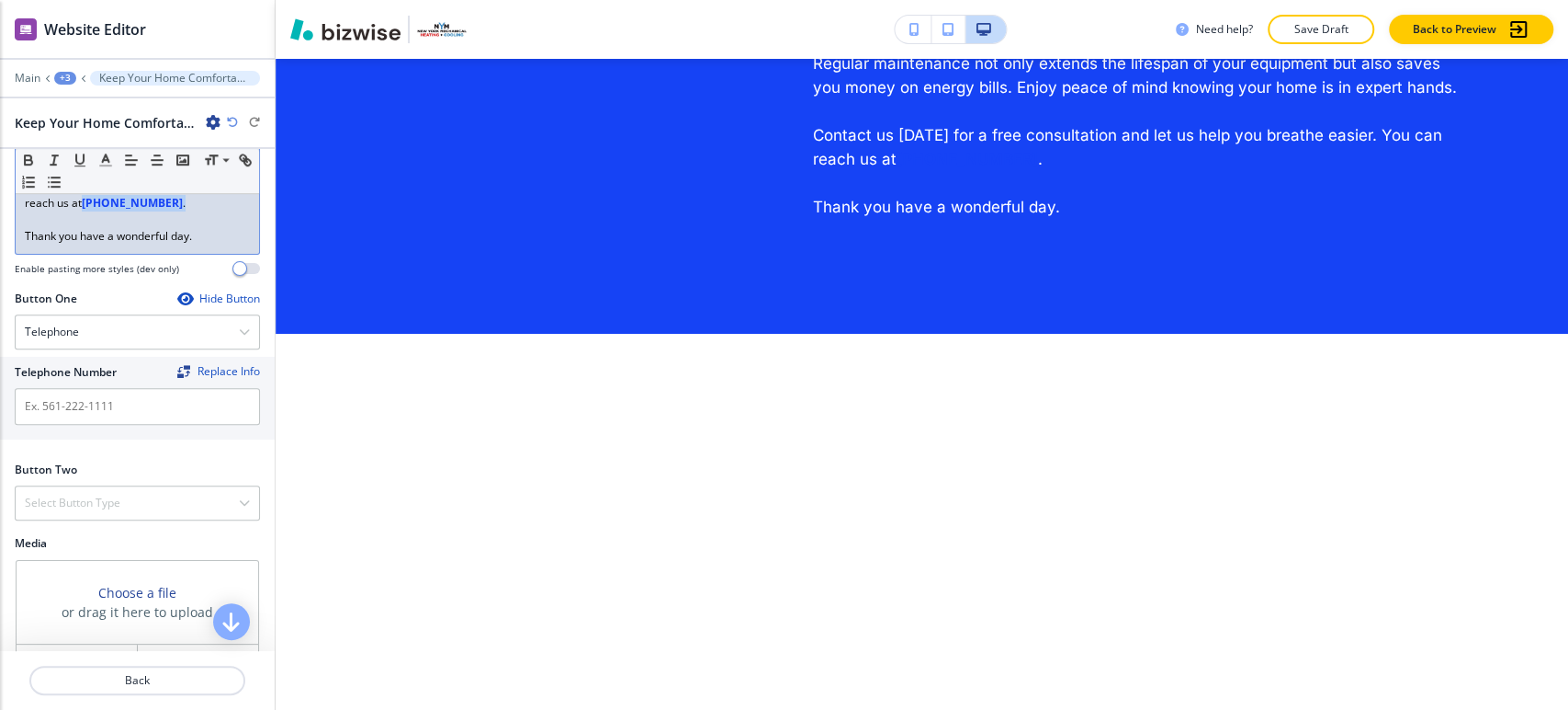
drag, startPoint x: 197, startPoint y: 214, endPoint x: 104, endPoint y: 213, distance: 93.0
click at [104, 212] on p "Contact us [DATE] for a free consultation and let us help you breathe easier. Y…" at bounding box center [138, 186] width 225 height 49
copy p "[PHONE_NUMBER] ."
click at [81, 422] on input "text" at bounding box center [137, 405] width 245 height 36
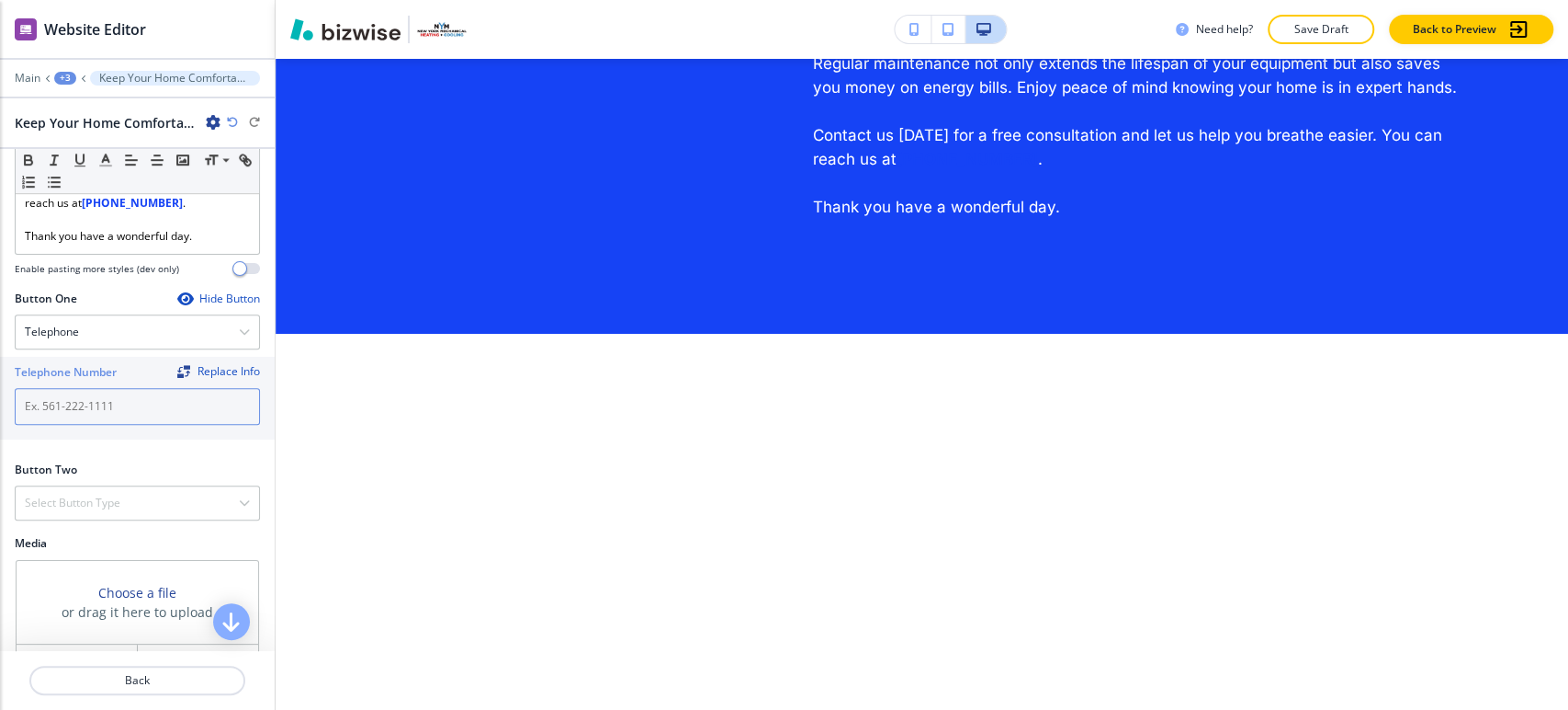
paste input "[PHONE_NUMBER]."
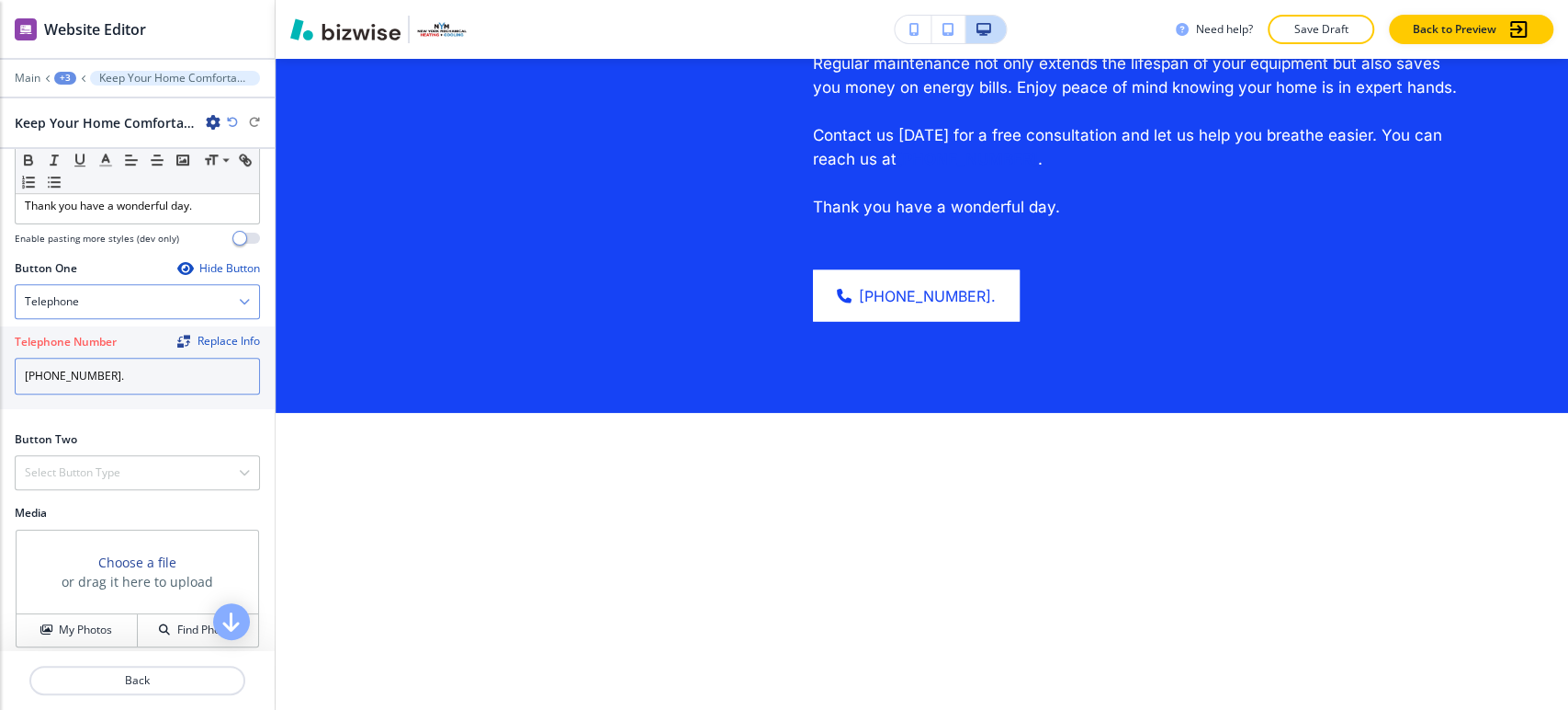
scroll to position [715, 0]
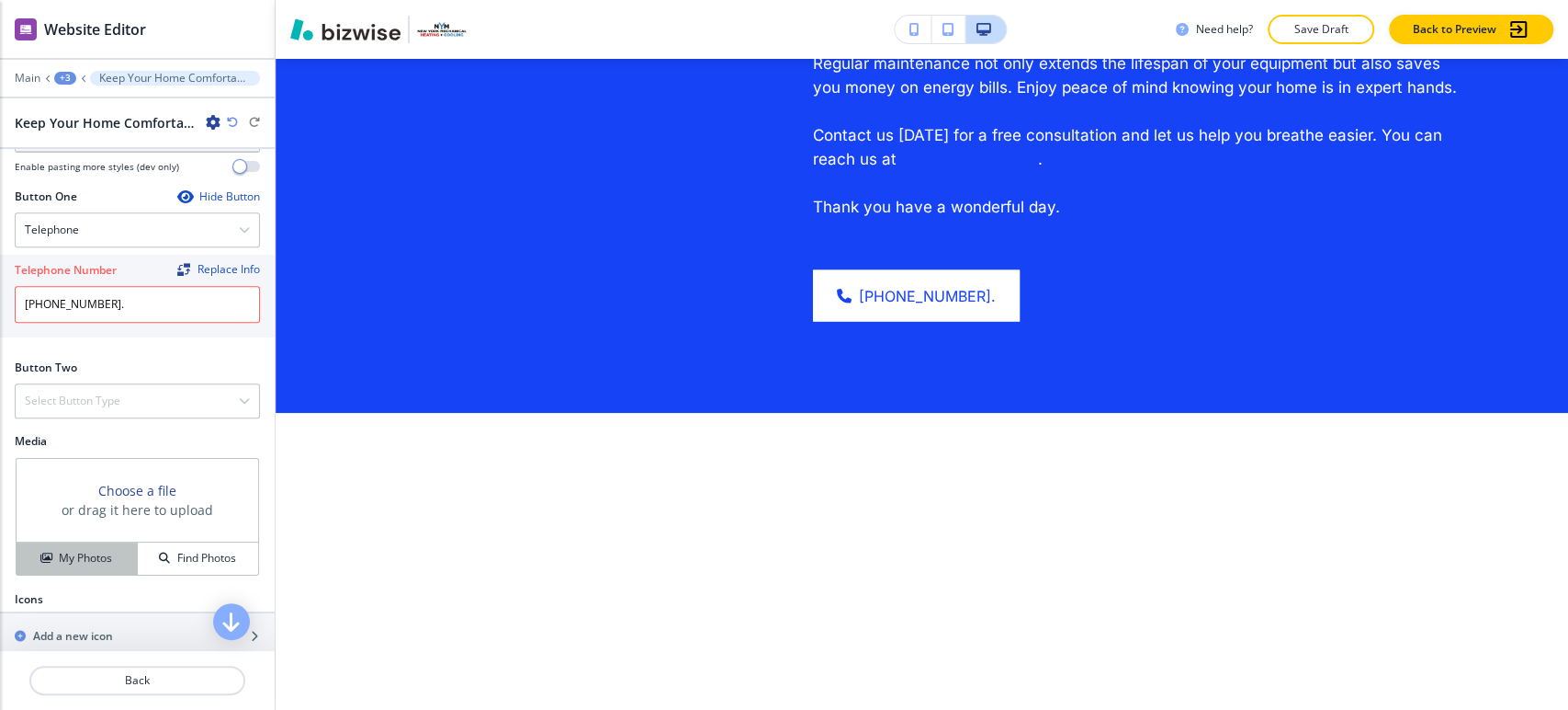
click at [84, 567] on h4 "My Photos" at bounding box center [85, 558] width 53 height 17
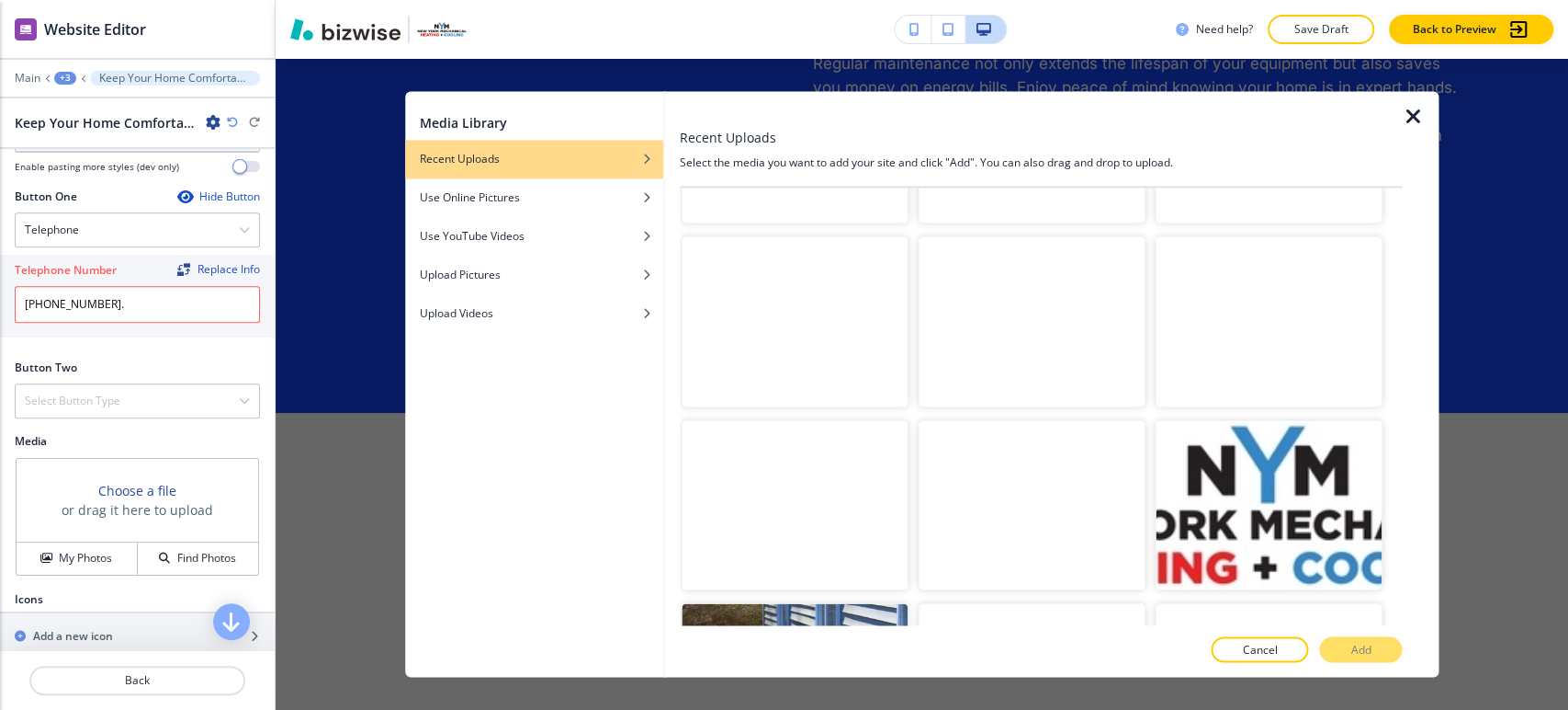
scroll to position [6142, 0]
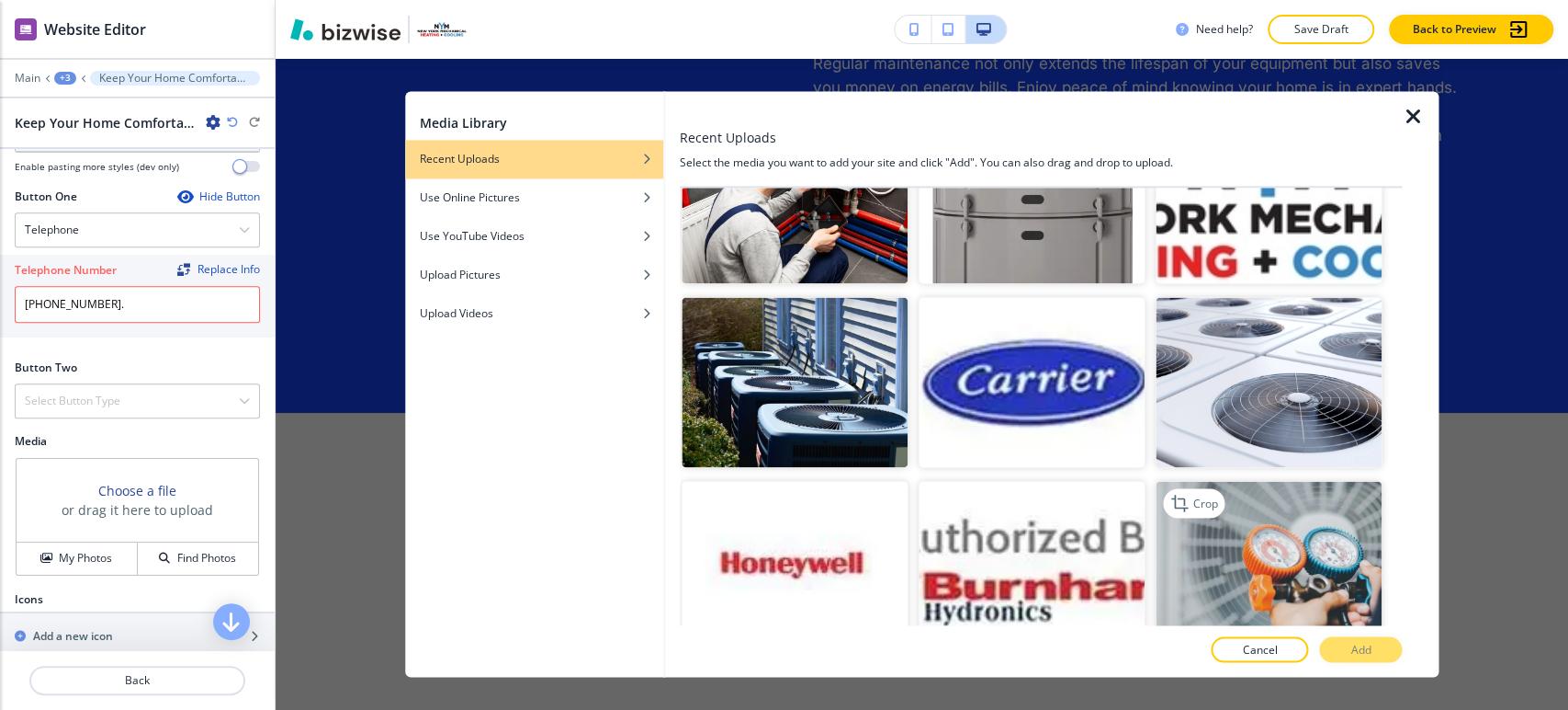
click at [1266, 481] on img "button" at bounding box center [1268, 566] width 226 height 171
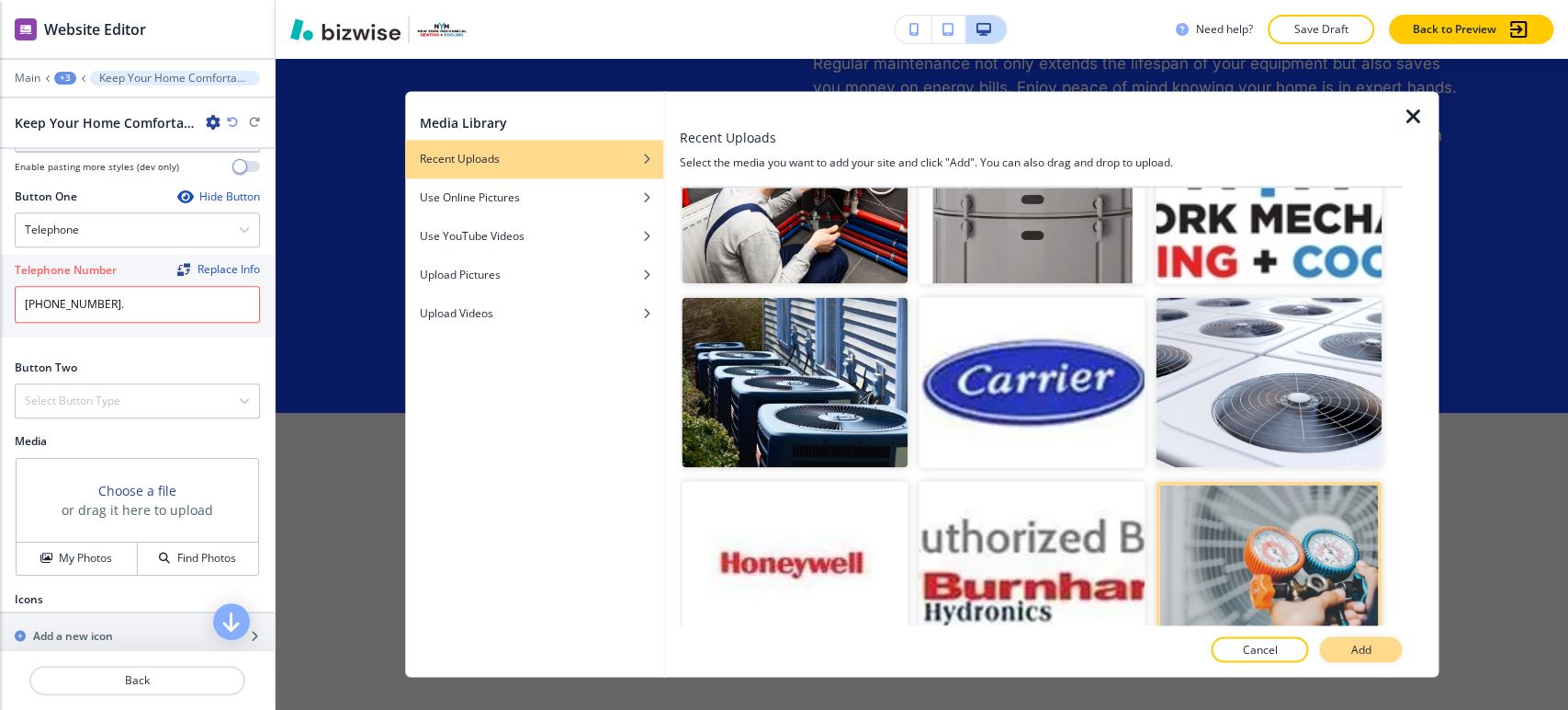
click at [1344, 646] on button "Add" at bounding box center [1360, 650] width 83 height 26
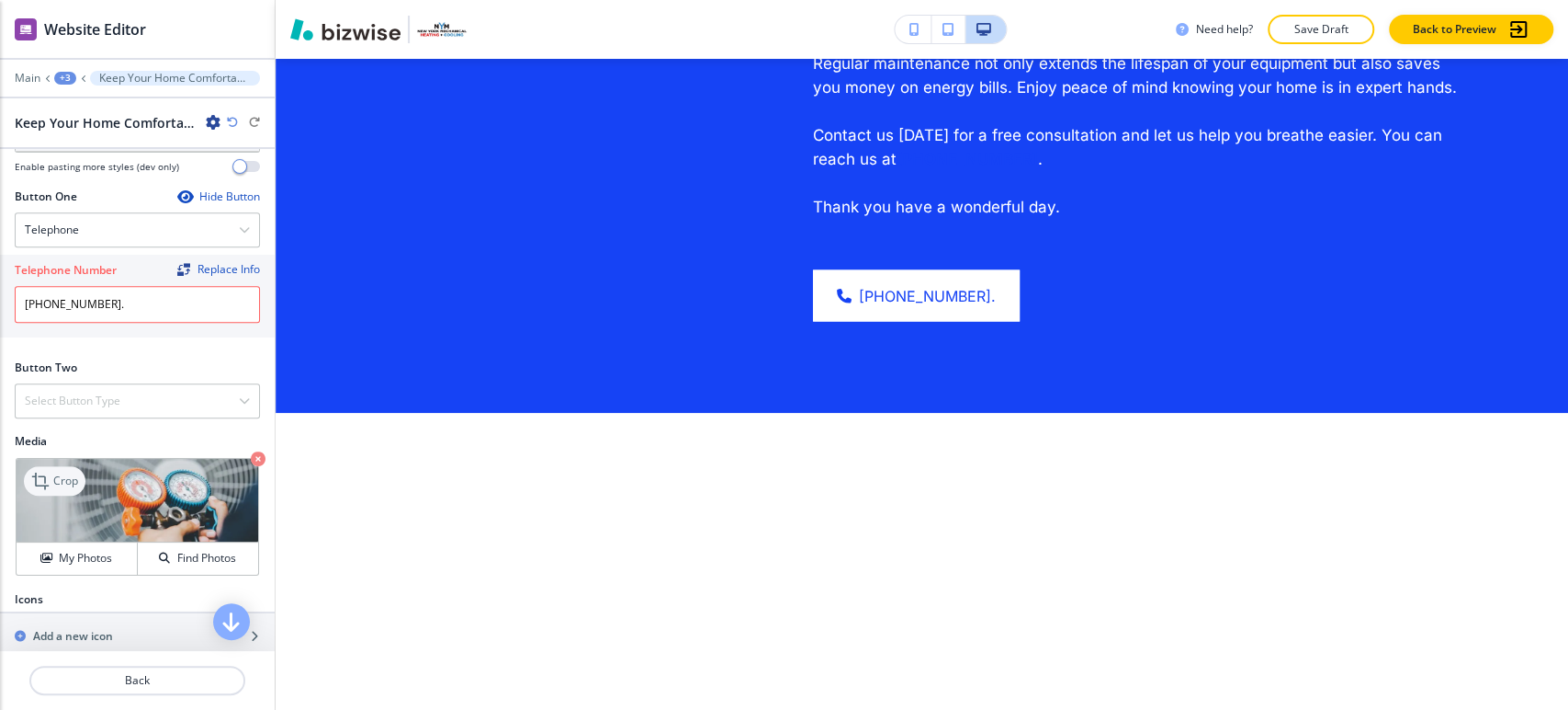
click at [63, 485] on p "Crop" at bounding box center [65, 481] width 25 height 17
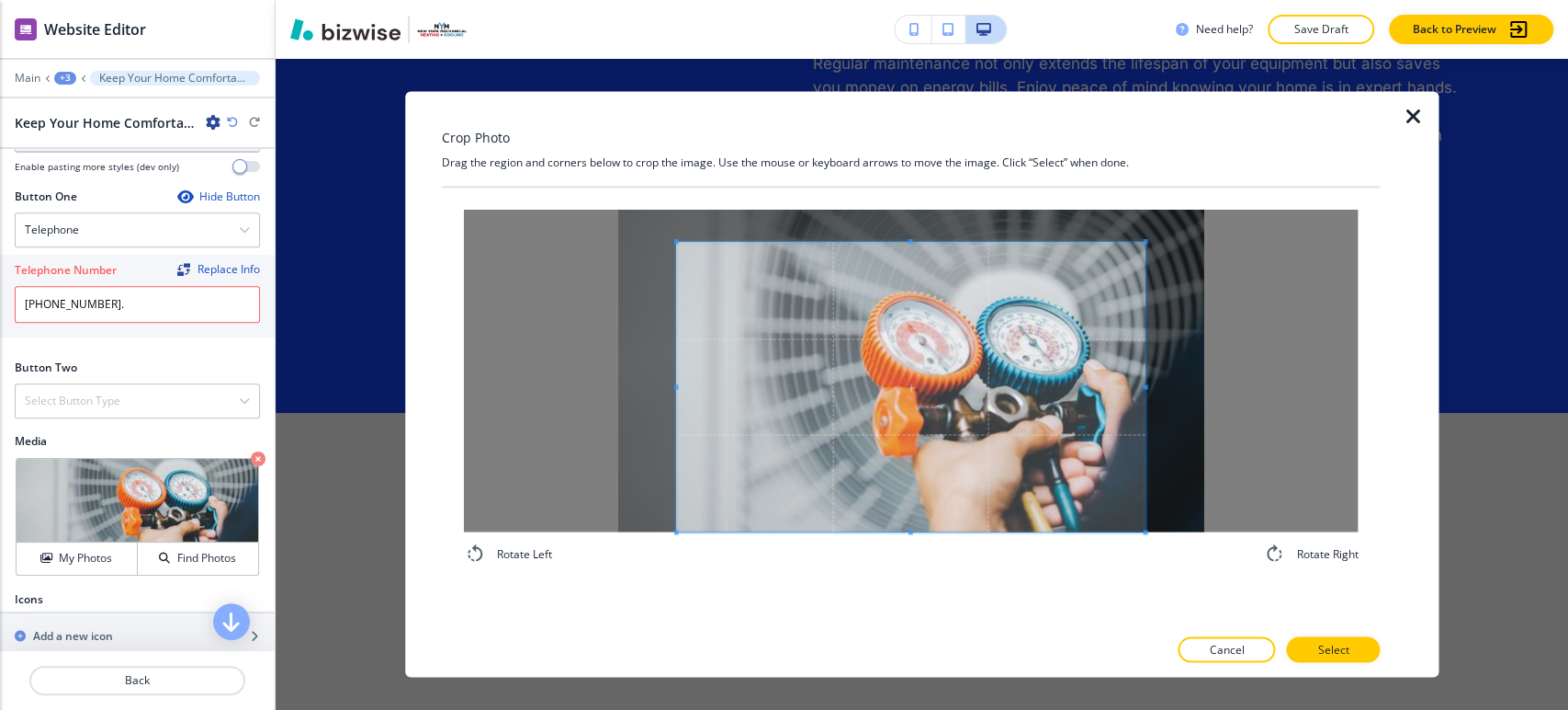
click at [903, 594] on div "Rotate Left Rotate Right" at bounding box center [912, 406] width 939 height 438
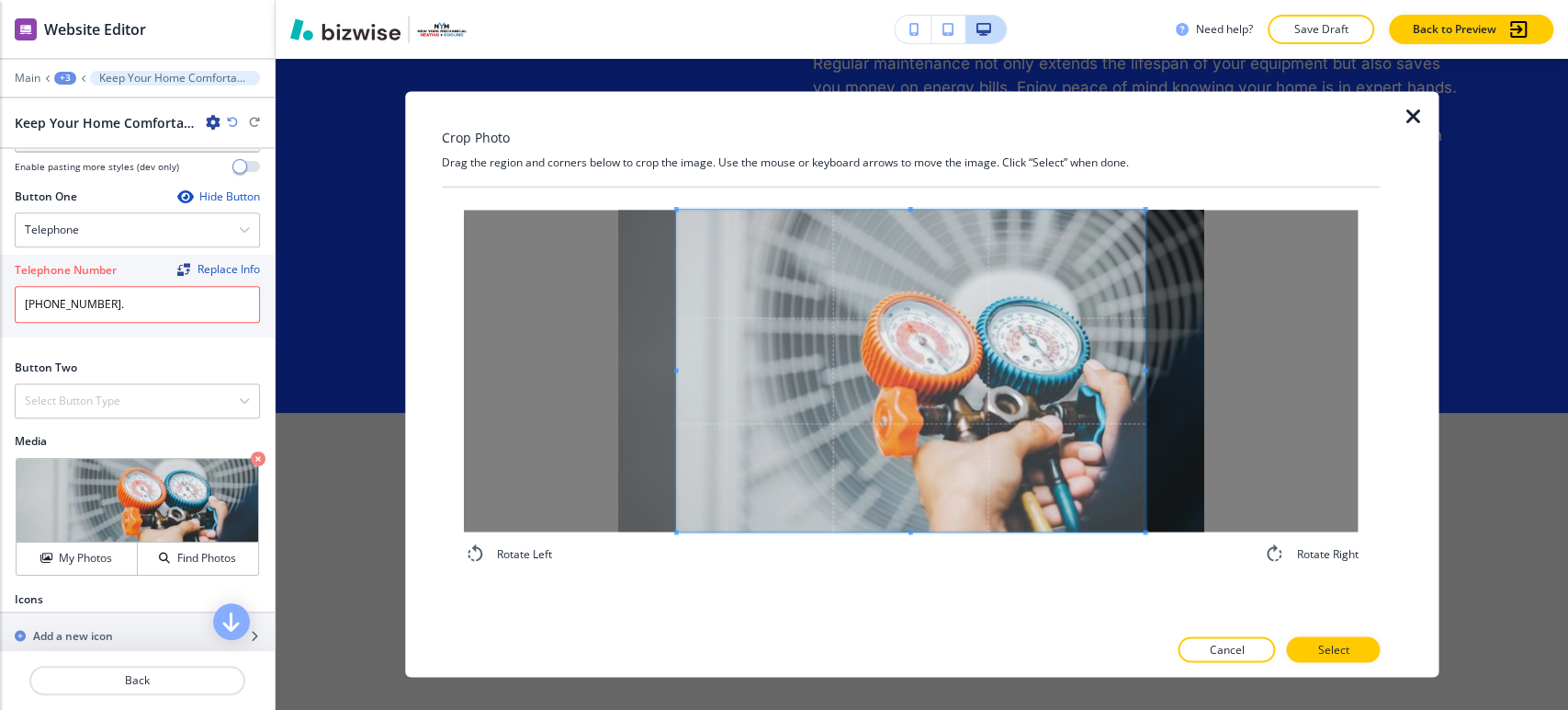
click at [906, 166] on div "Crop Photo Drag the region and corners below to crop the image. Use the mouse o…" at bounding box center [912, 384] width 939 height 586
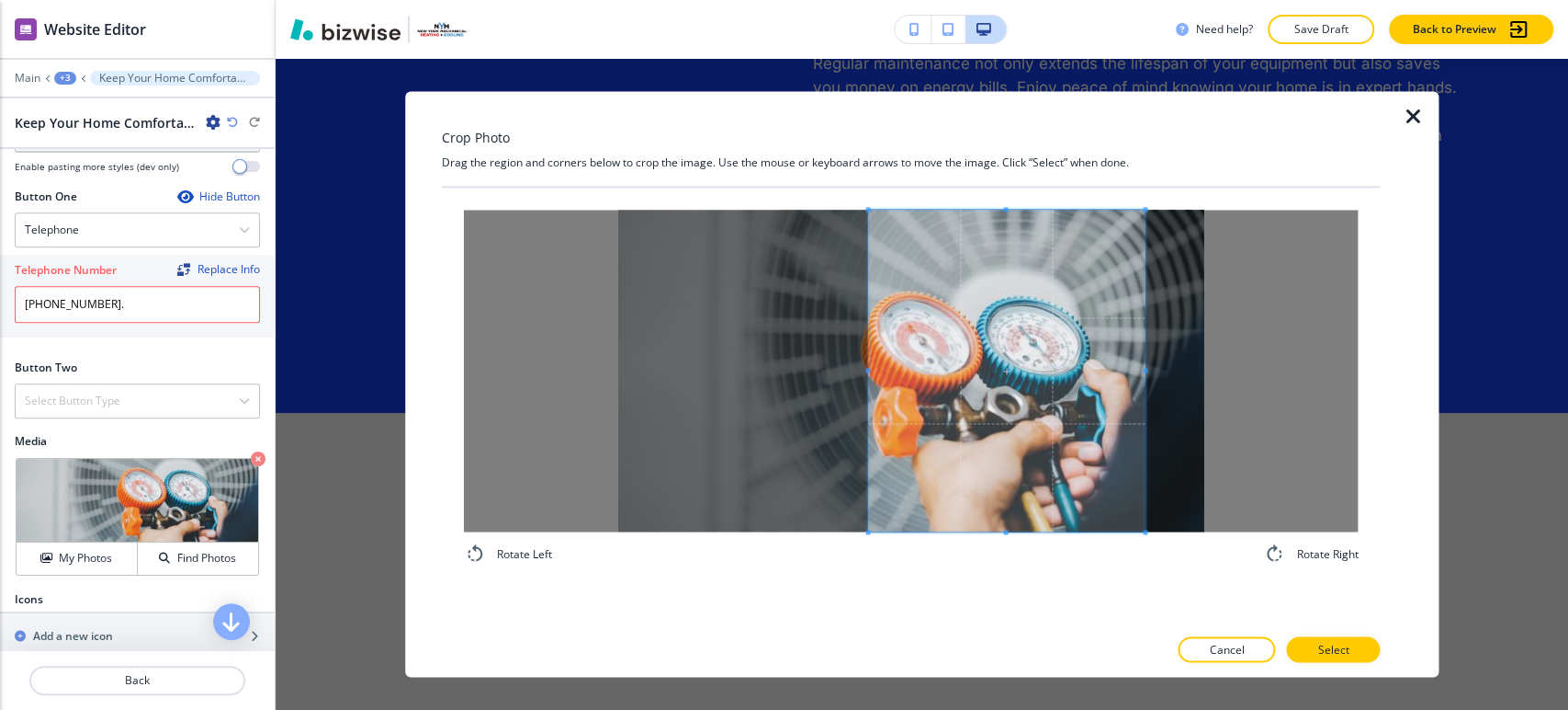
click at [868, 410] on div at bounding box center [1007, 370] width 277 height 321
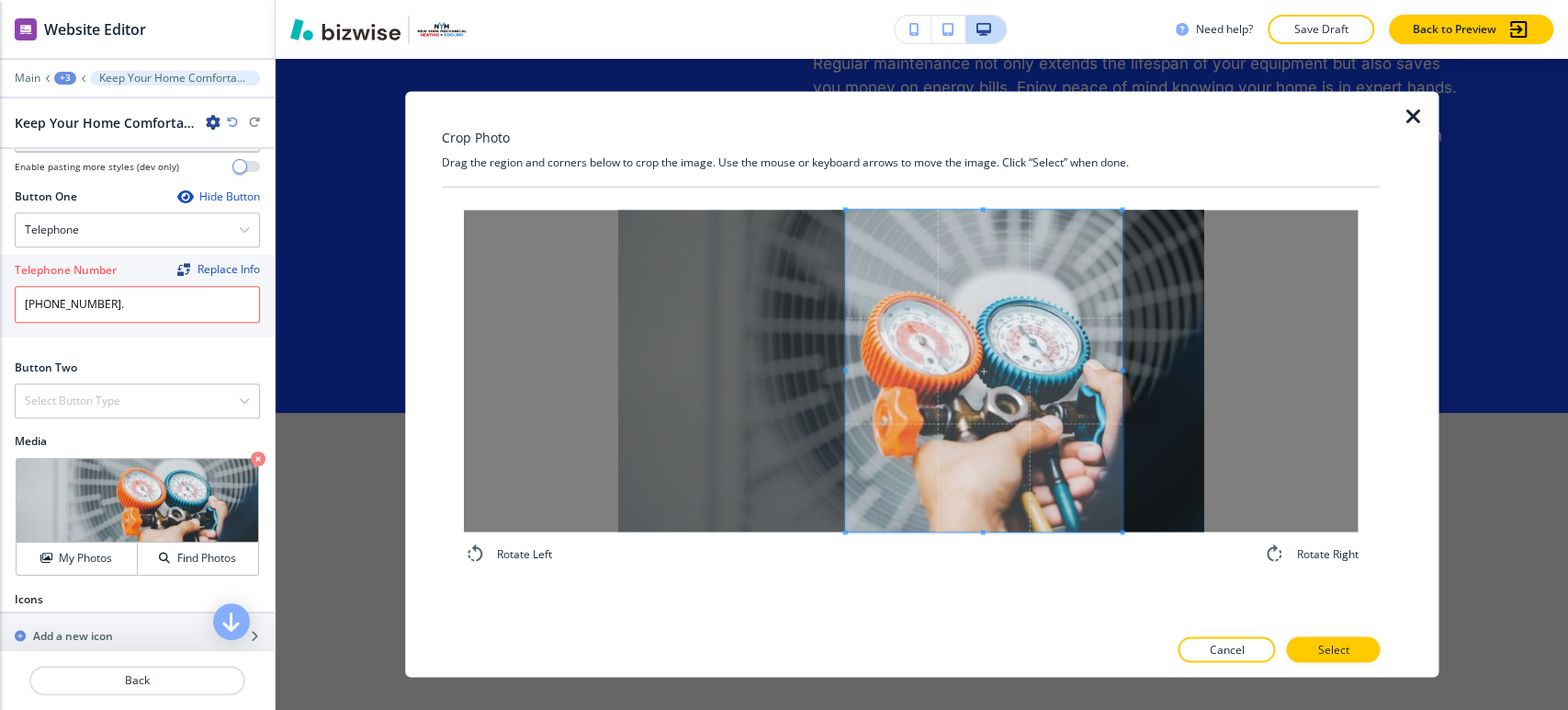
click at [1064, 411] on span at bounding box center [984, 370] width 277 height 321
click at [862, 371] on span at bounding box center [862, 370] width 5 height 5
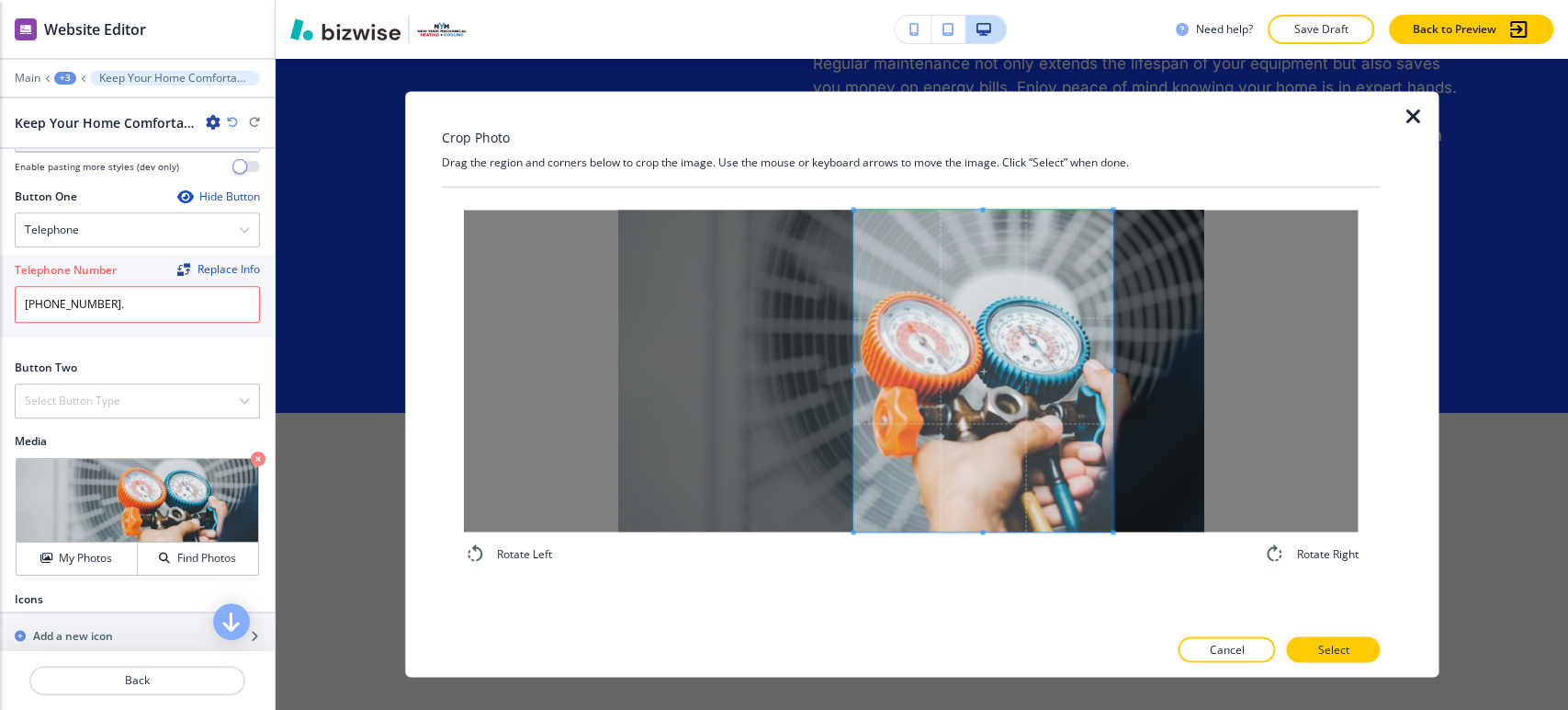
click at [1079, 403] on span at bounding box center [983, 370] width 260 height 321
click at [861, 369] on span at bounding box center [862, 370] width 5 height 5
click at [940, 374] on span at bounding box center [982, 370] width 250 height 321
click at [945, 374] on span at bounding box center [984, 370] width 250 height 321
click at [1311, 645] on button "Select" at bounding box center [1332, 650] width 94 height 26
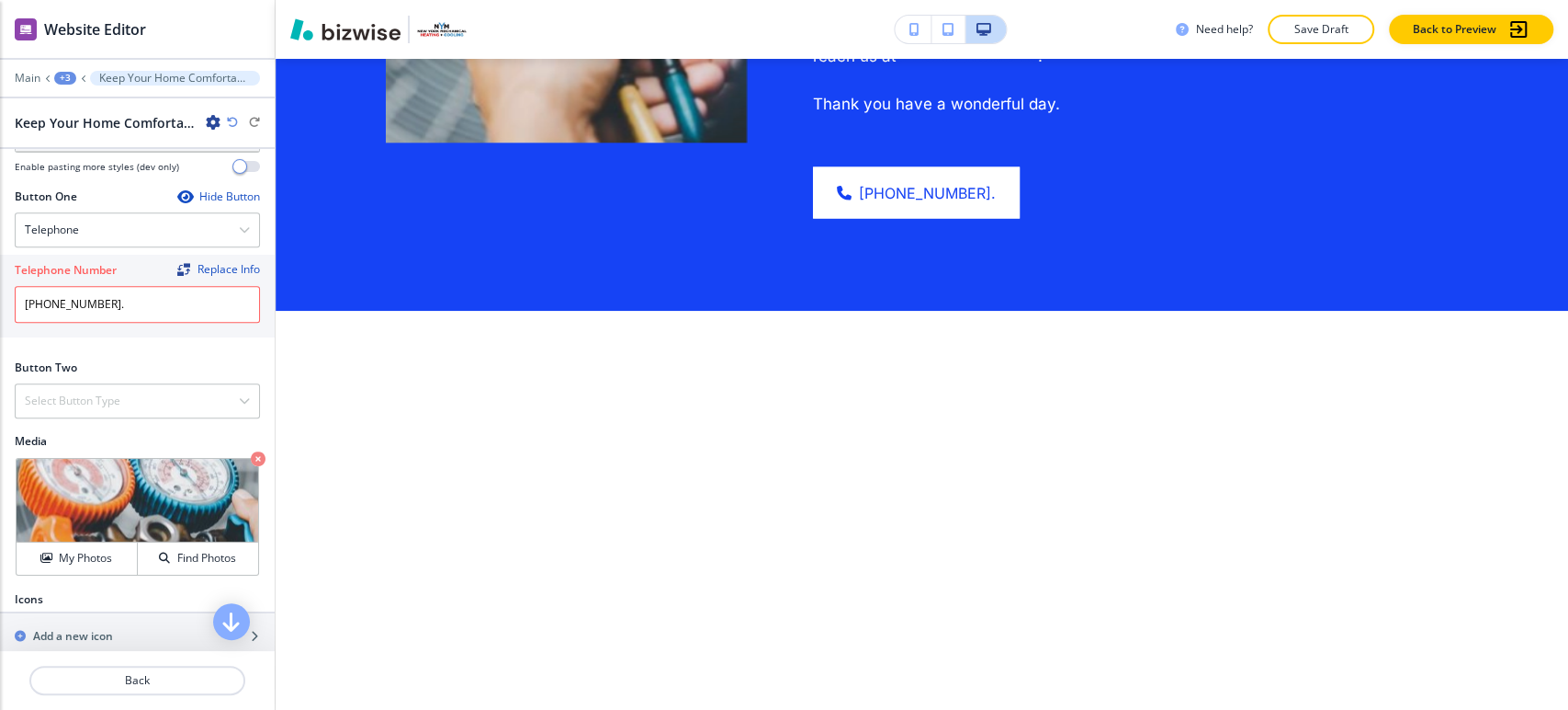
scroll to position [2369, 0]
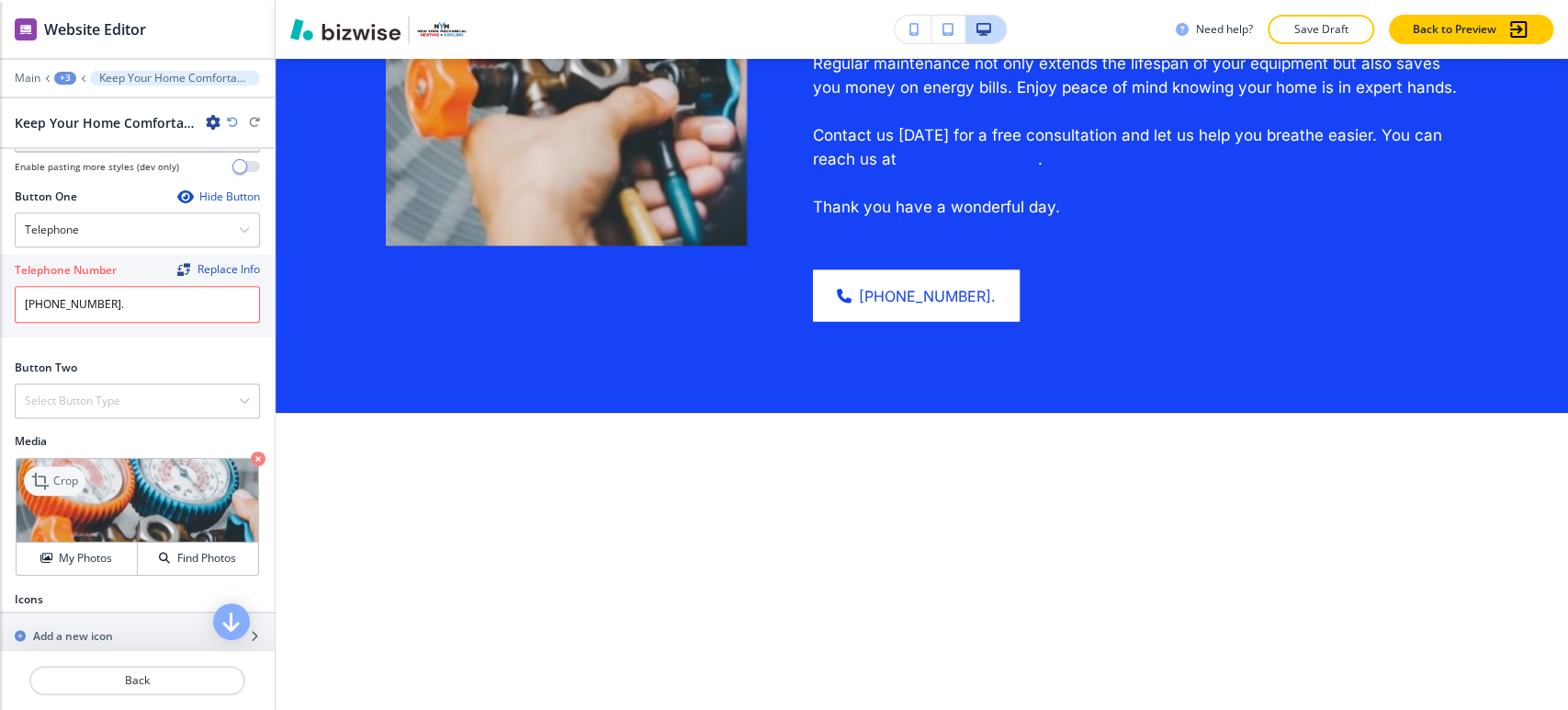
click at [70, 489] on p "Crop" at bounding box center [65, 481] width 25 height 17
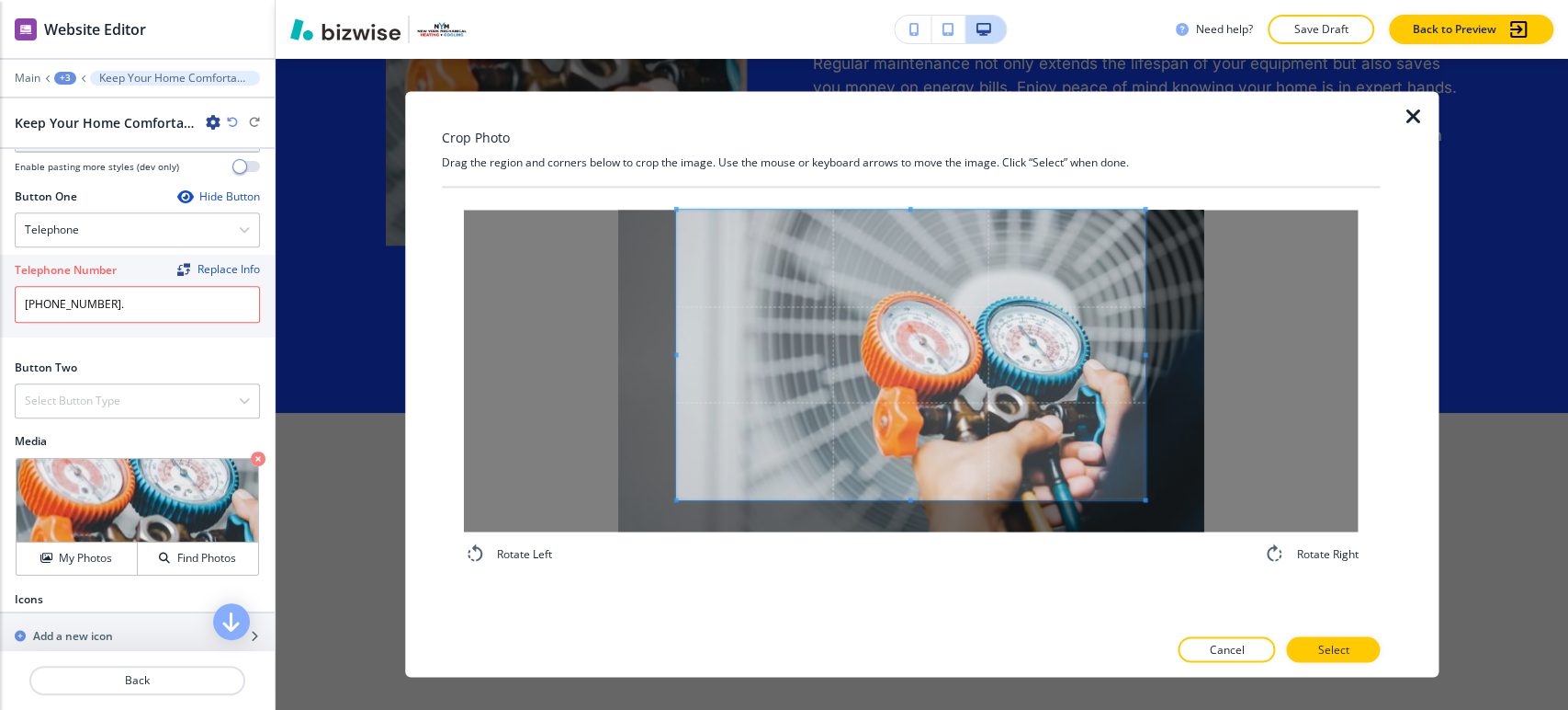
click at [919, 166] on div "Crop Photo Drag the region and corners below to crop the image. Use the mouse o…" at bounding box center [912, 384] width 939 height 586
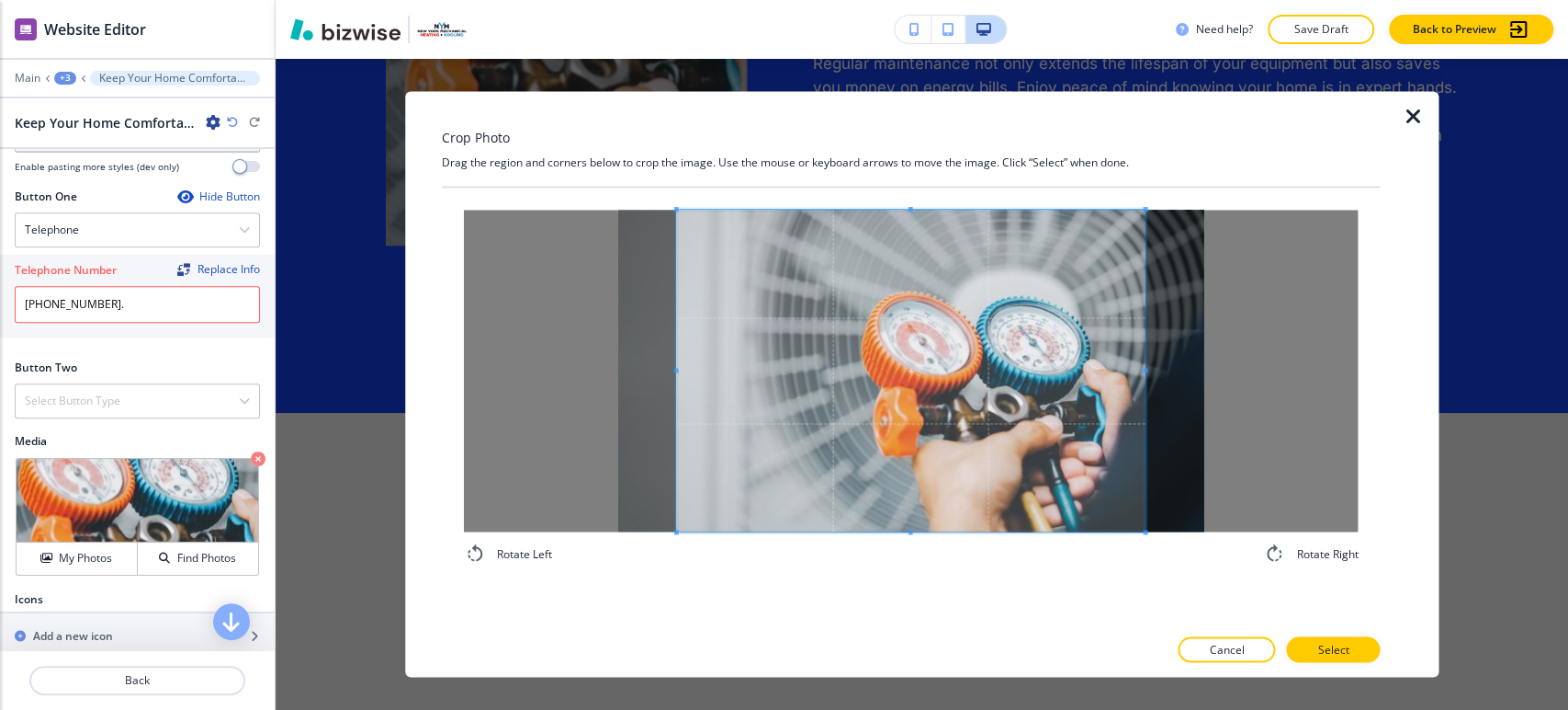
click at [904, 580] on div "Rotate Left Rotate Right" at bounding box center [912, 387] width 939 height 399
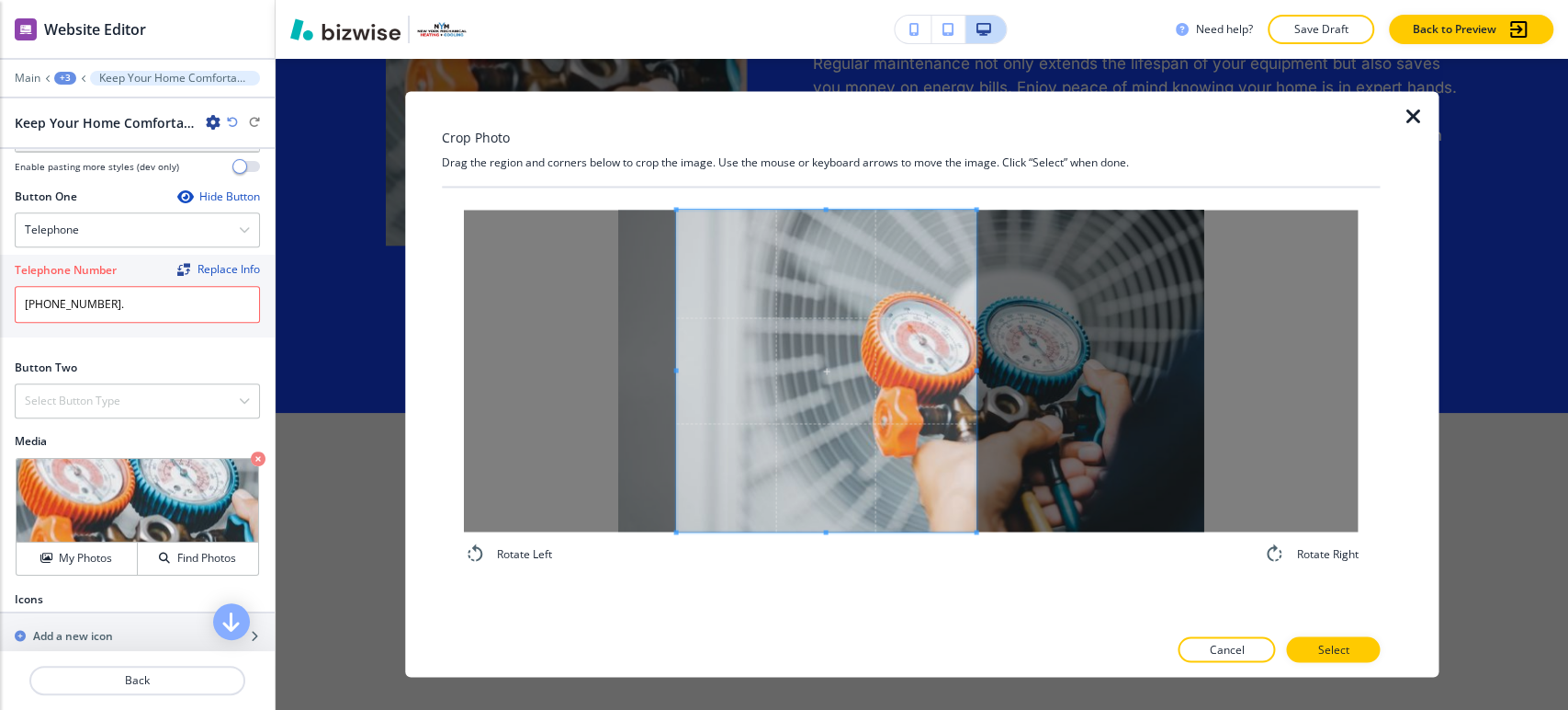
click at [974, 387] on span at bounding box center [976, 370] width 5 height 321
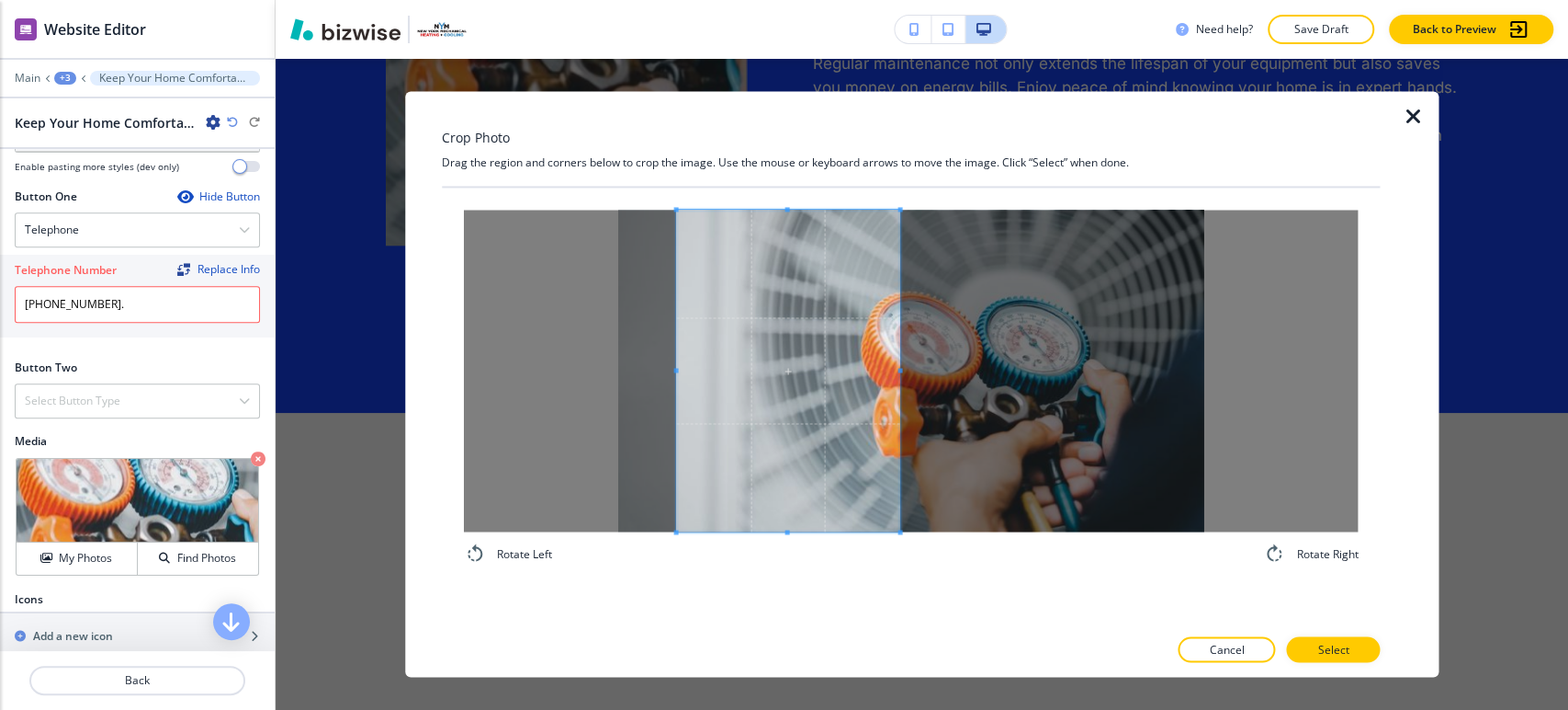
click at [899, 380] on div at bounding box center [788, 370] width 224 height 321
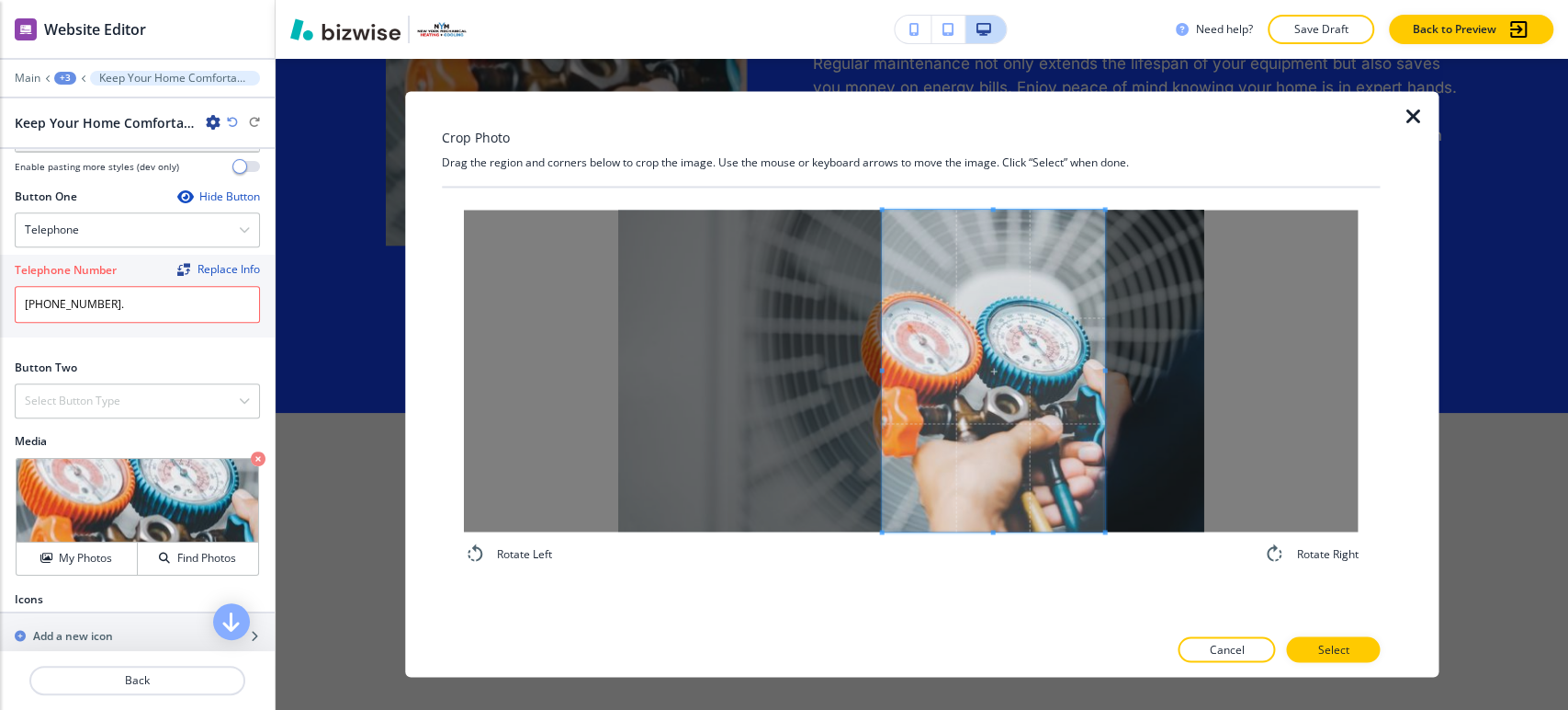
click at [1015, 464] on span at bounding box center [994, 370] width 223 height 321
click at [1318, 657] on p "Select" at bounding box center [1333, 650] width 32 height 17
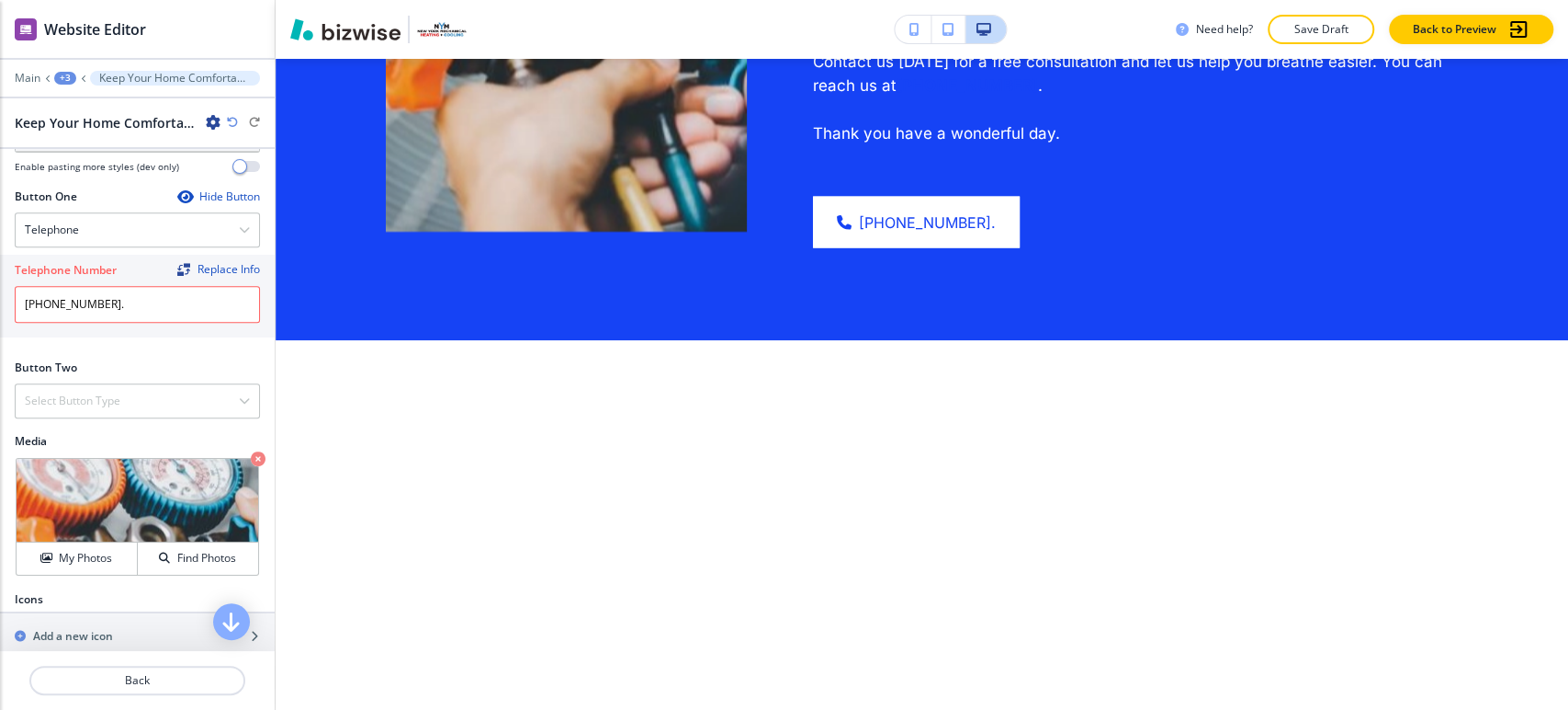
scroll to position [2471, 0]
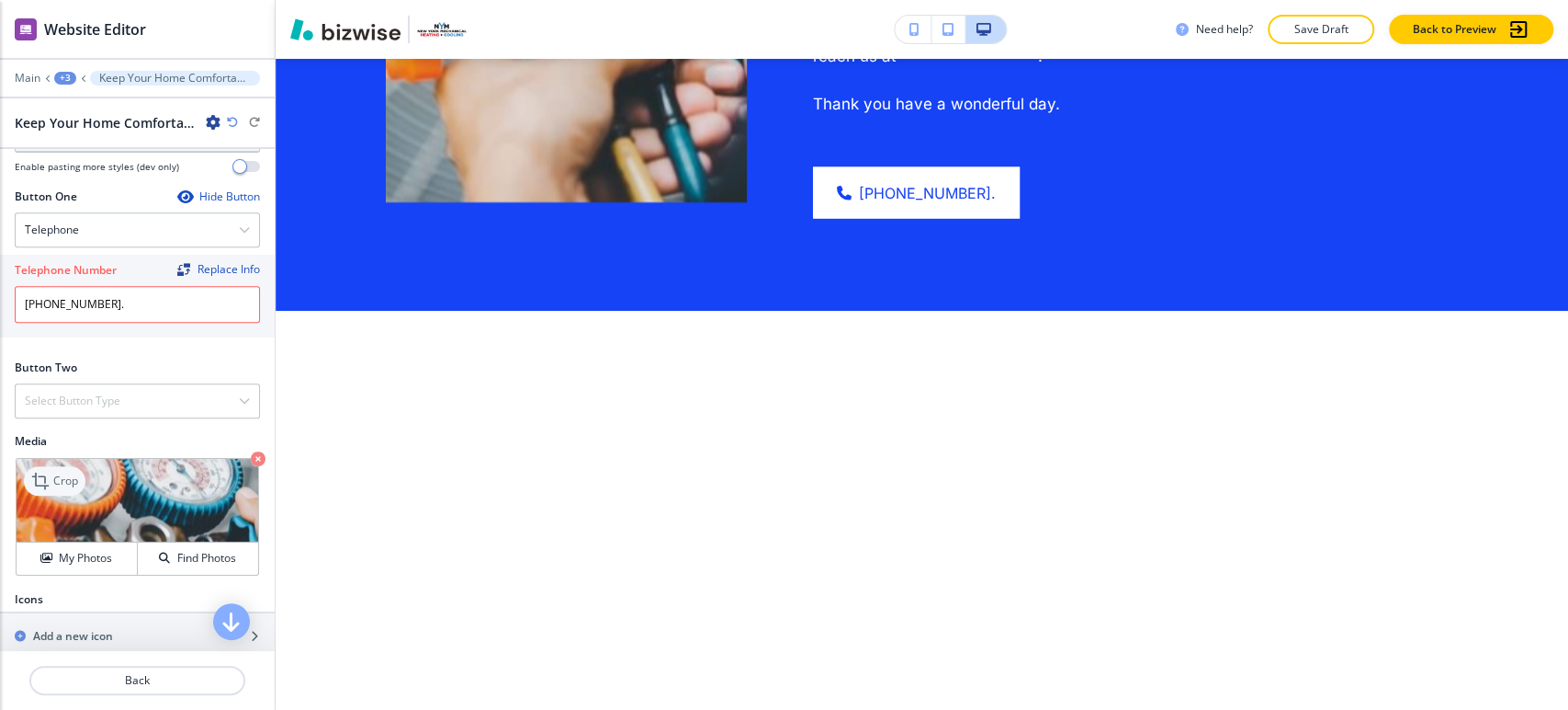
click at [46, 488] on icon at bounding box center [43, 481] width 22 height 22
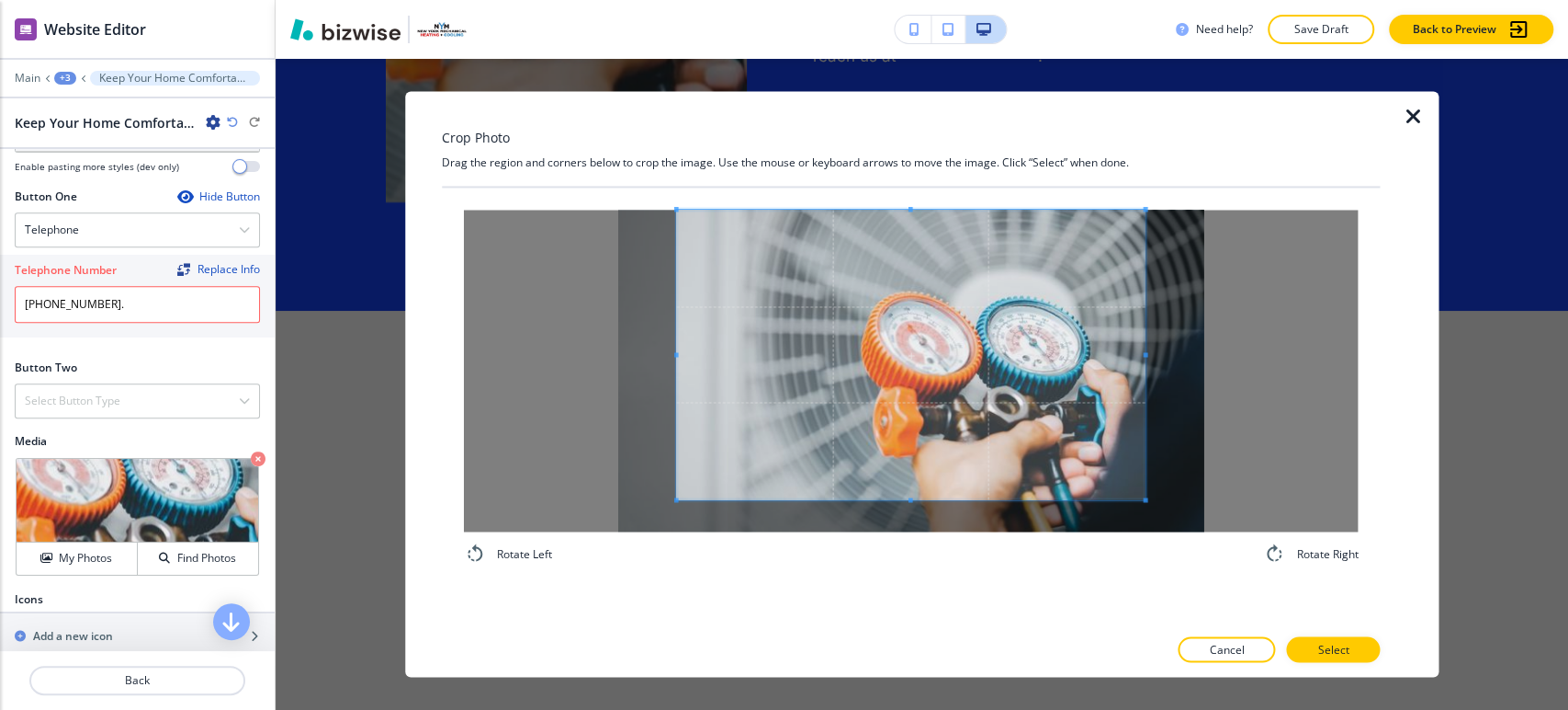
click at [909, 190] on div "Rotate Left Rotate Right" at bounding box center [912, 387] width 939 height 399
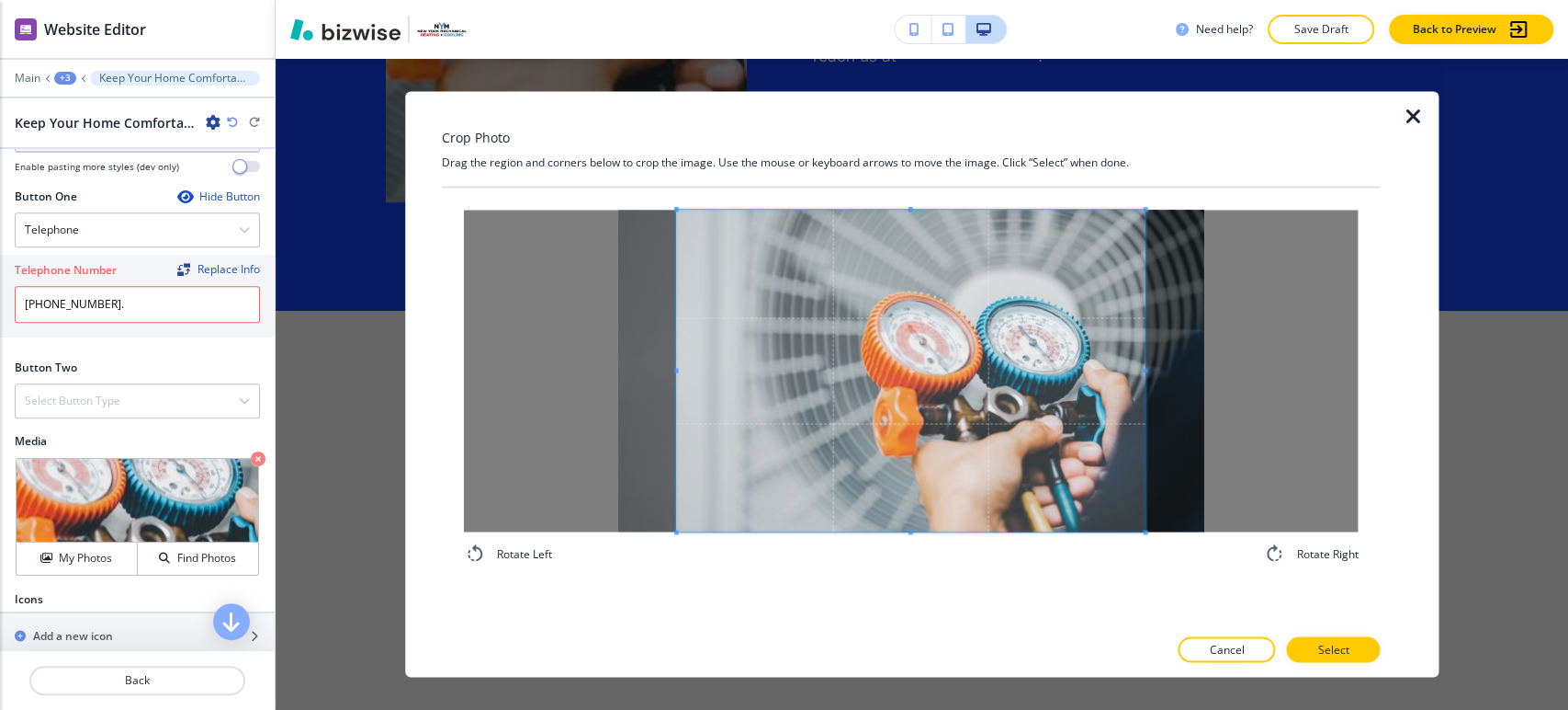
click at [906, 588] on div "Rotate Left Rotate Right" at bounding box center [912, 406] width 939 height 438
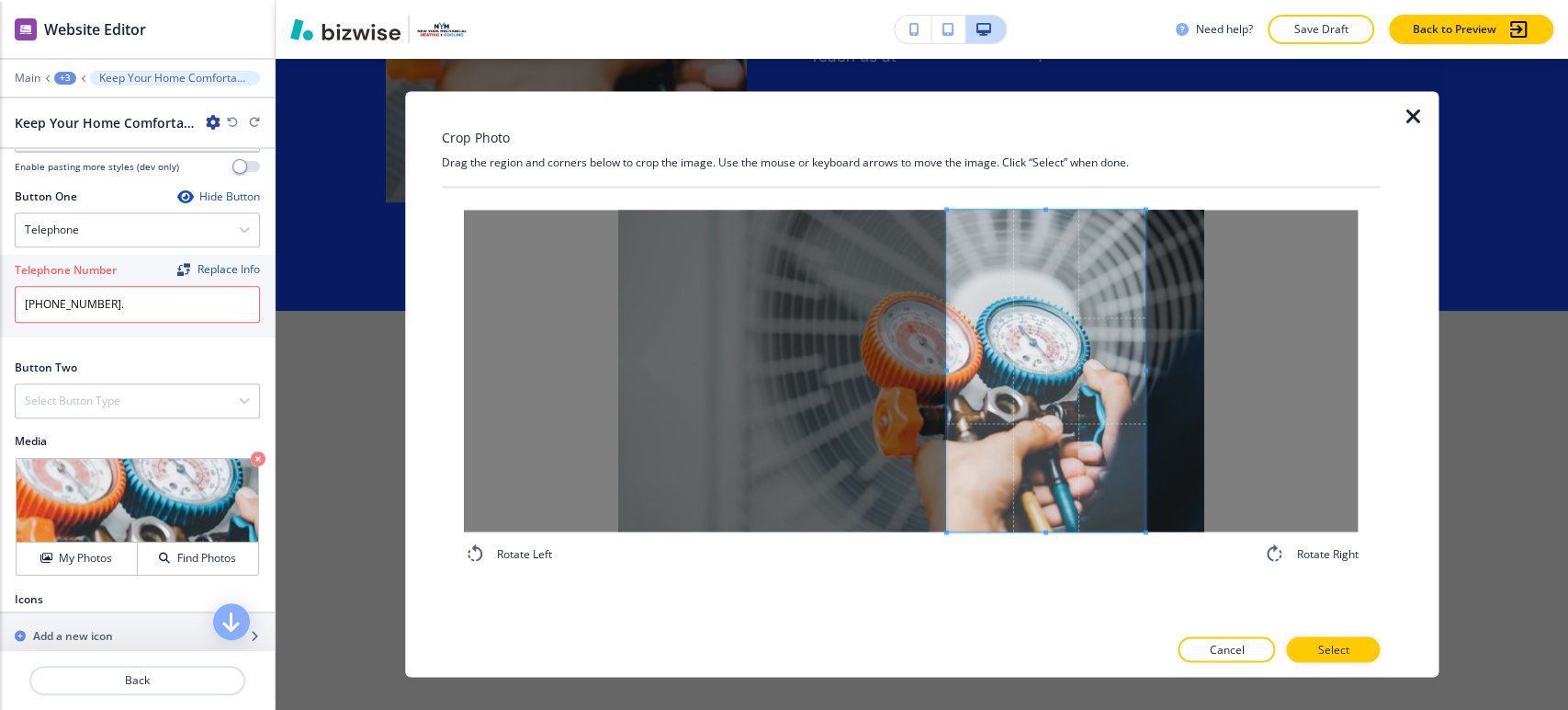
click at [946, 431] on div at bounding box center [1045, 370] width 198 height 321
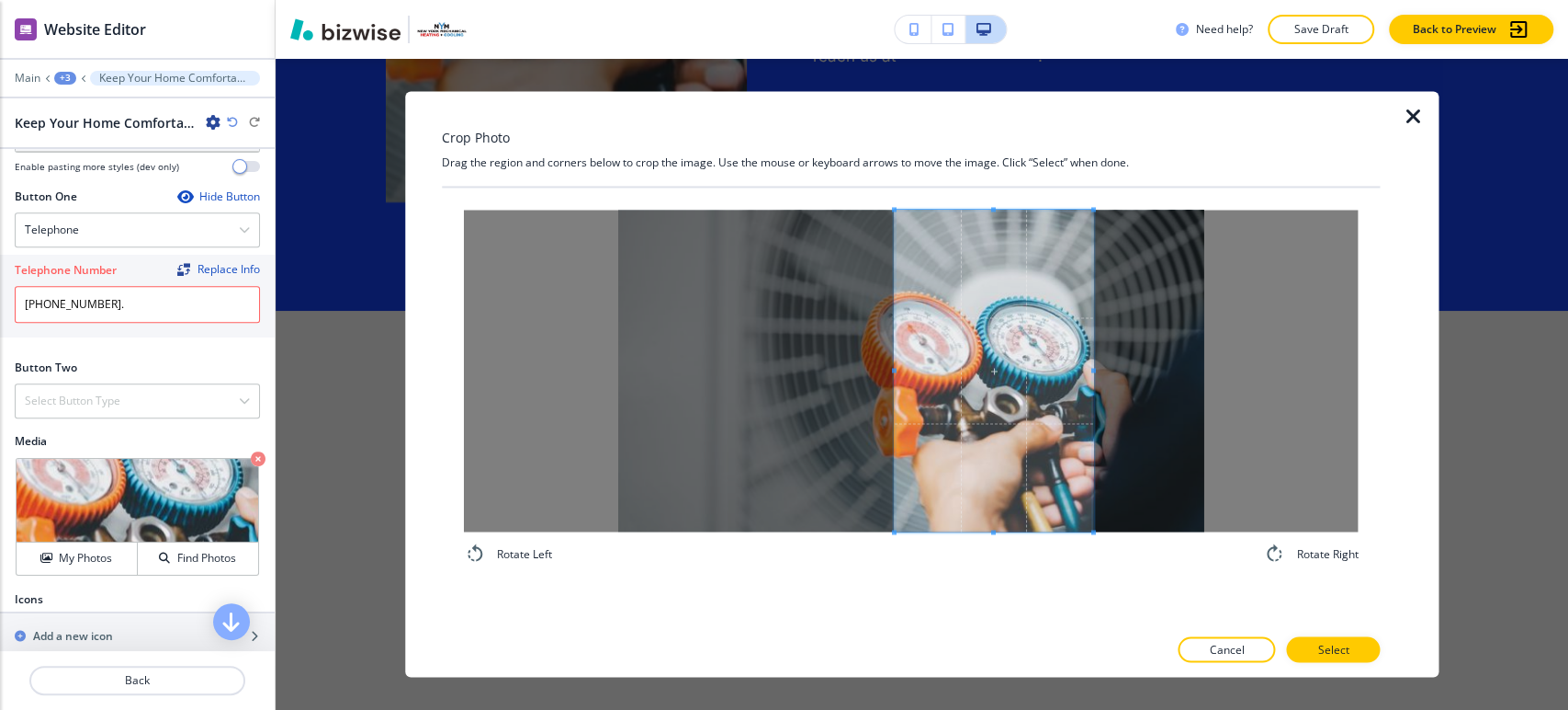
click at [989, 433] on span at bounding box center [993, 370] width 198 height 321
click at [1321, 647] on p "Select" at bounding box center [1333, 650] width 32 height 17
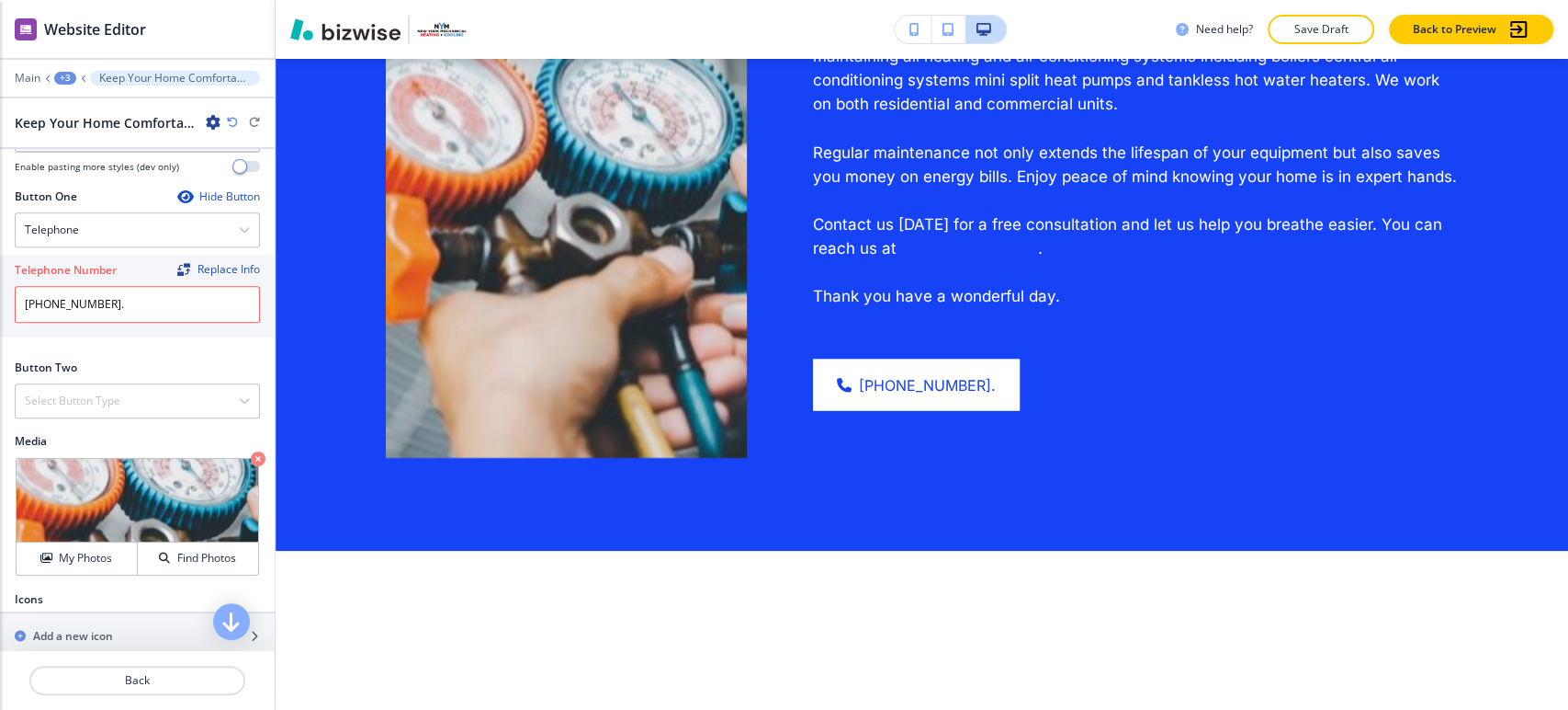
scroll to position [2267, 0]
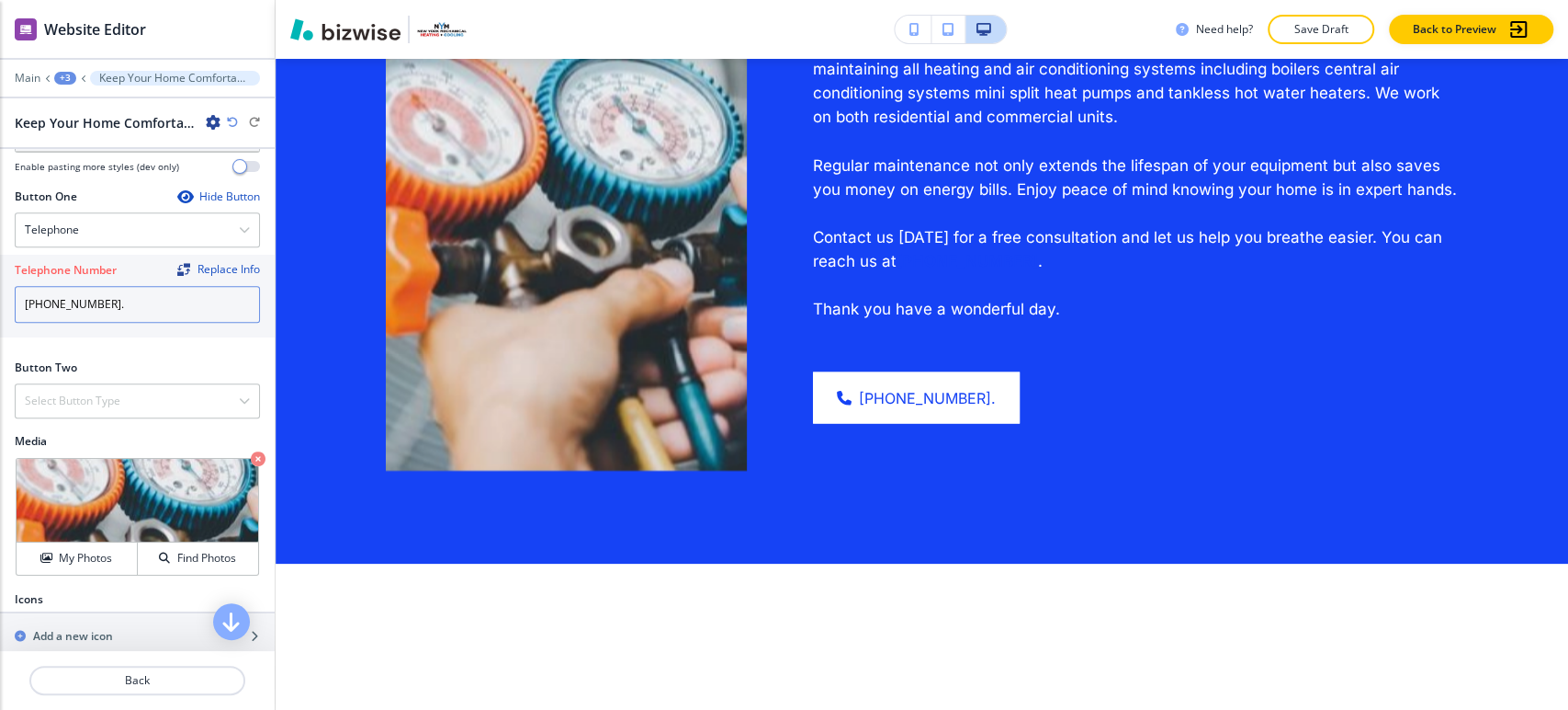
click at [132, 318] on input "[PHONE_NUMBER]." at bounding box center [137, 304] width 245 height 36
type input "[PHONE_NUMBER]"
click at [72, 75] on div "+3" at bounding box center [65, 78] width 22 height 13
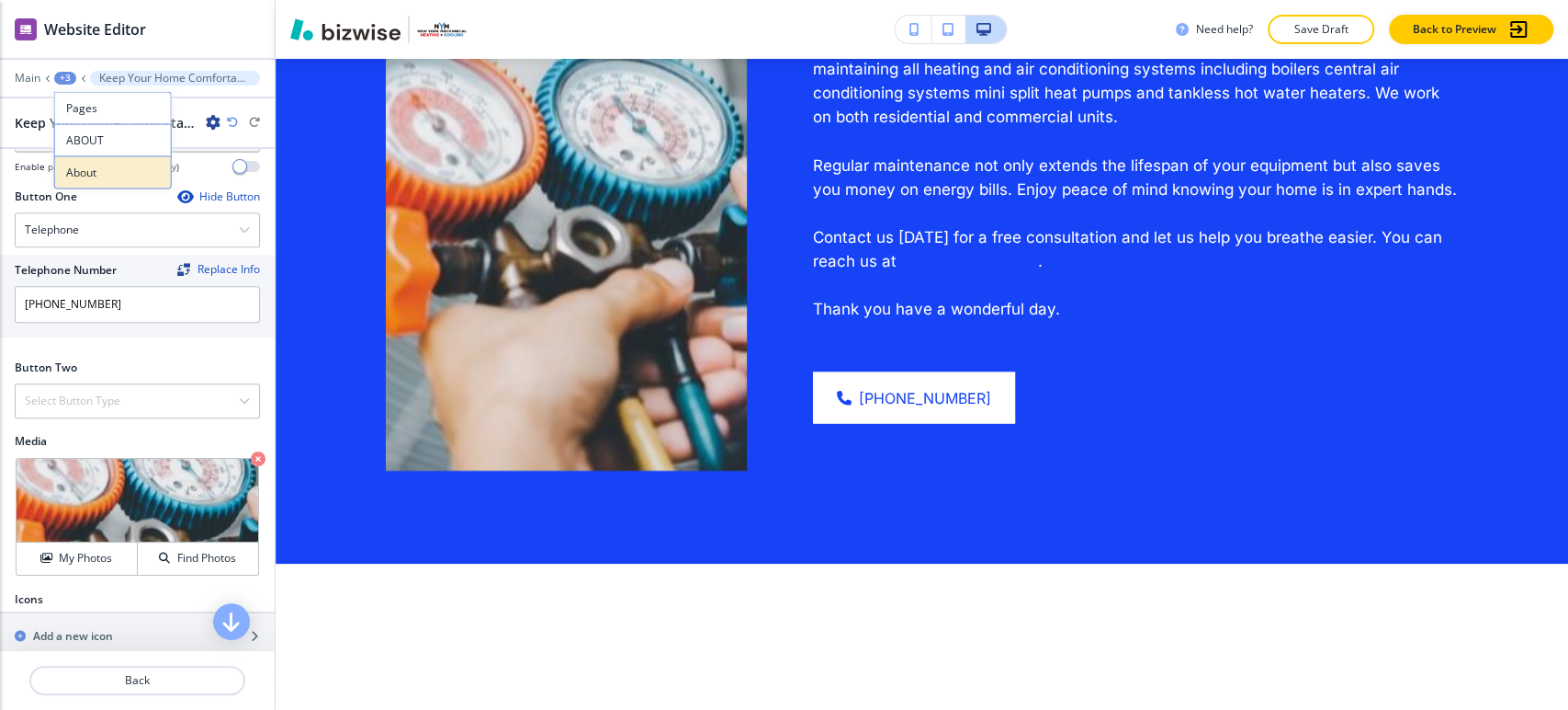
click at [108, 168] on p "About" at bounding box center [113, 173] width 94 height 17
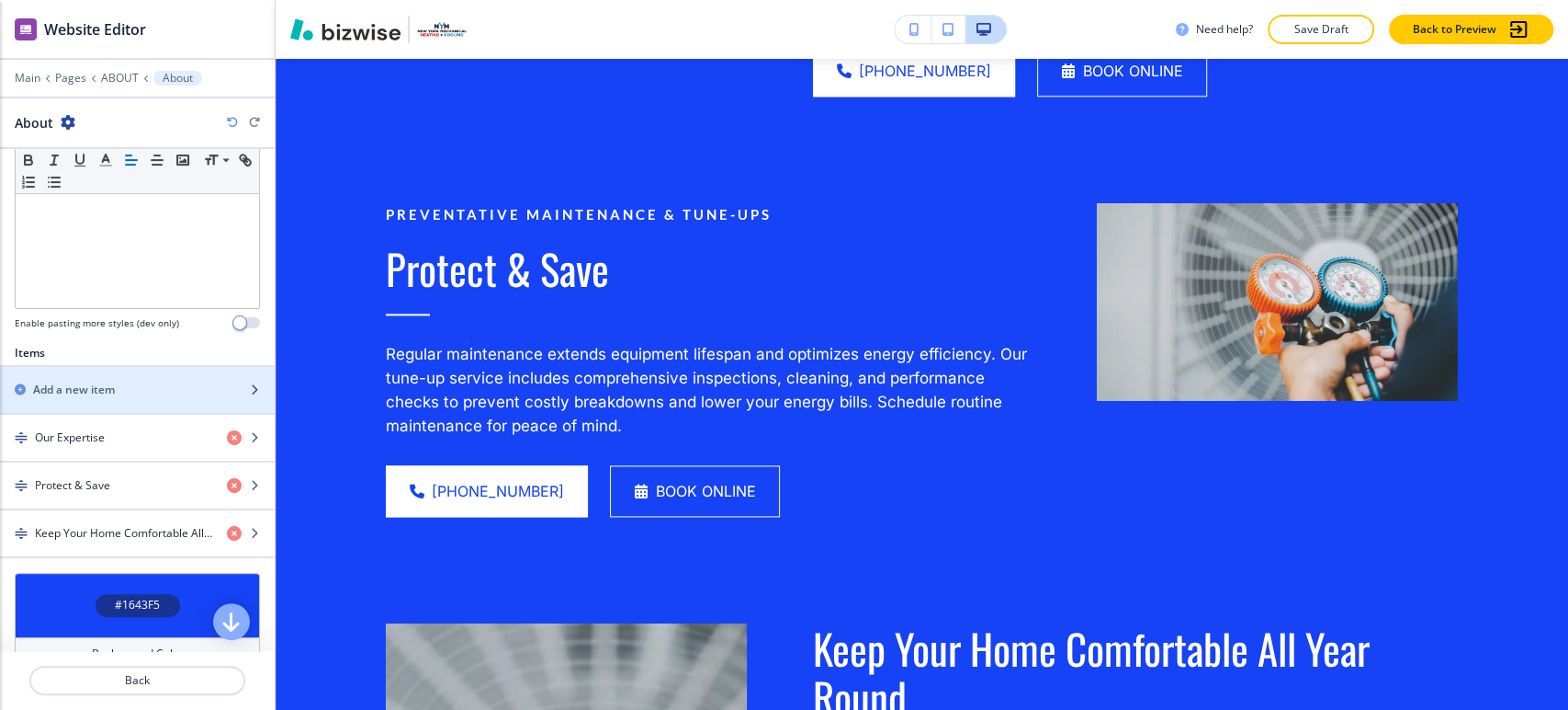
scroll to position [511, 0]
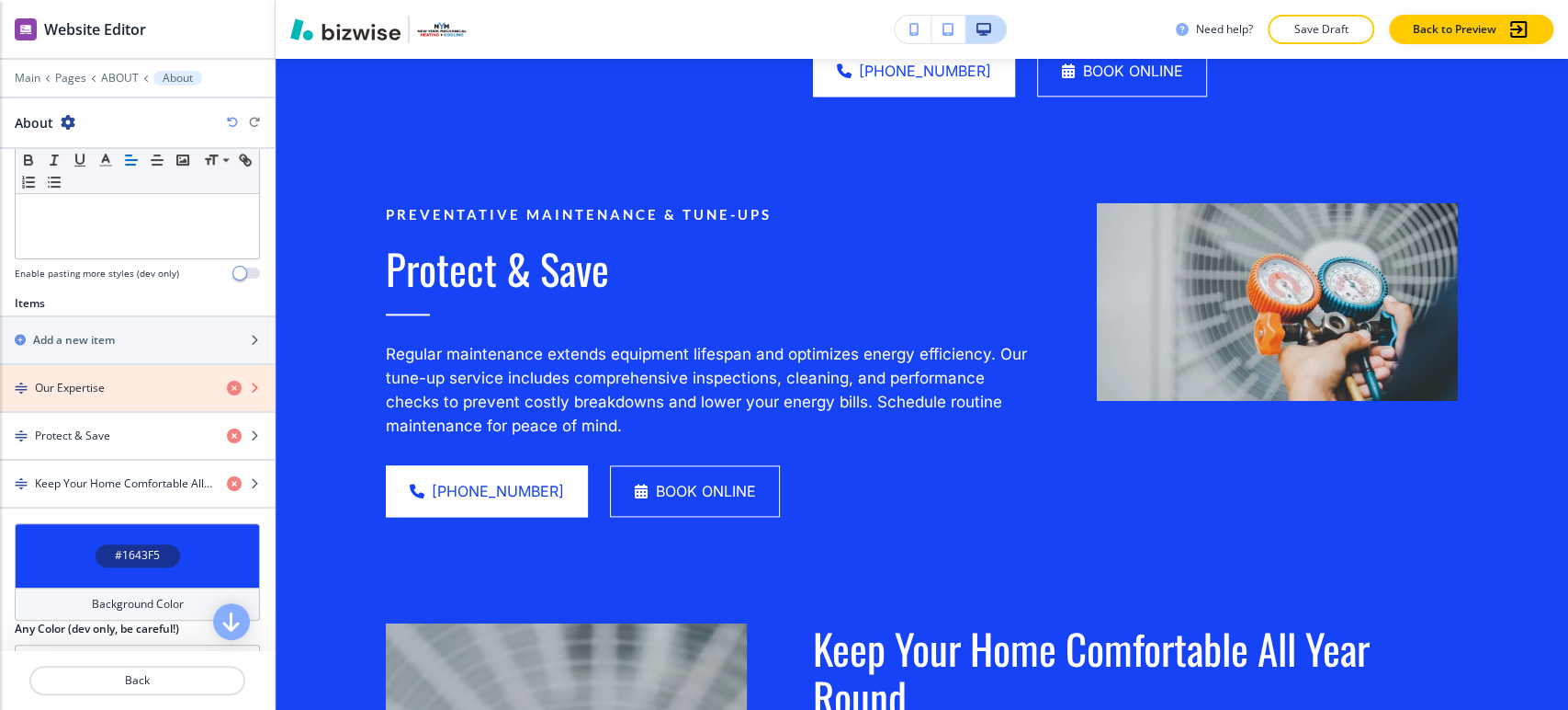
click at [227, 384] on icon "button" at bounding box center [235, 388] width 15 height 15
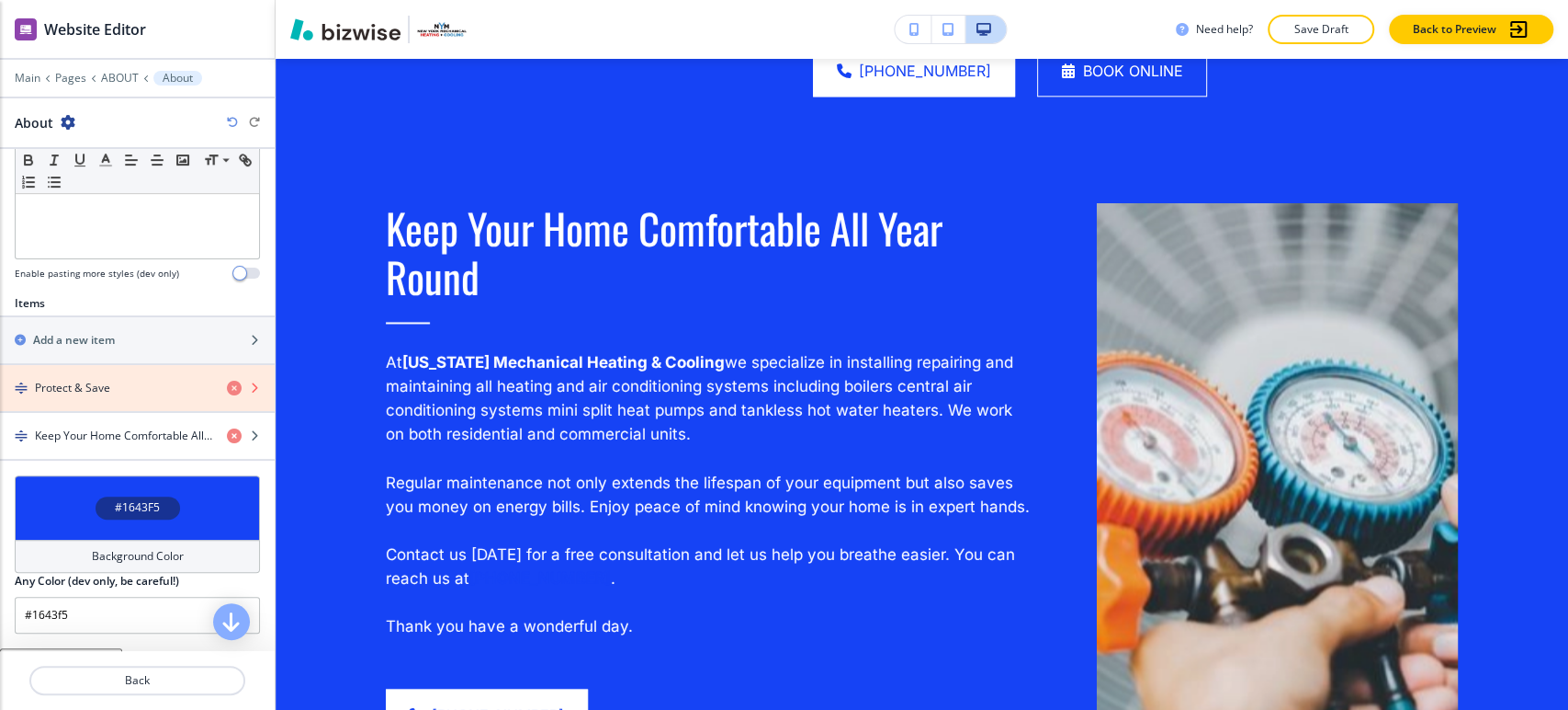
click at [227, 384] on icon "button" at bounding box center [235, 388] width 15 height 15
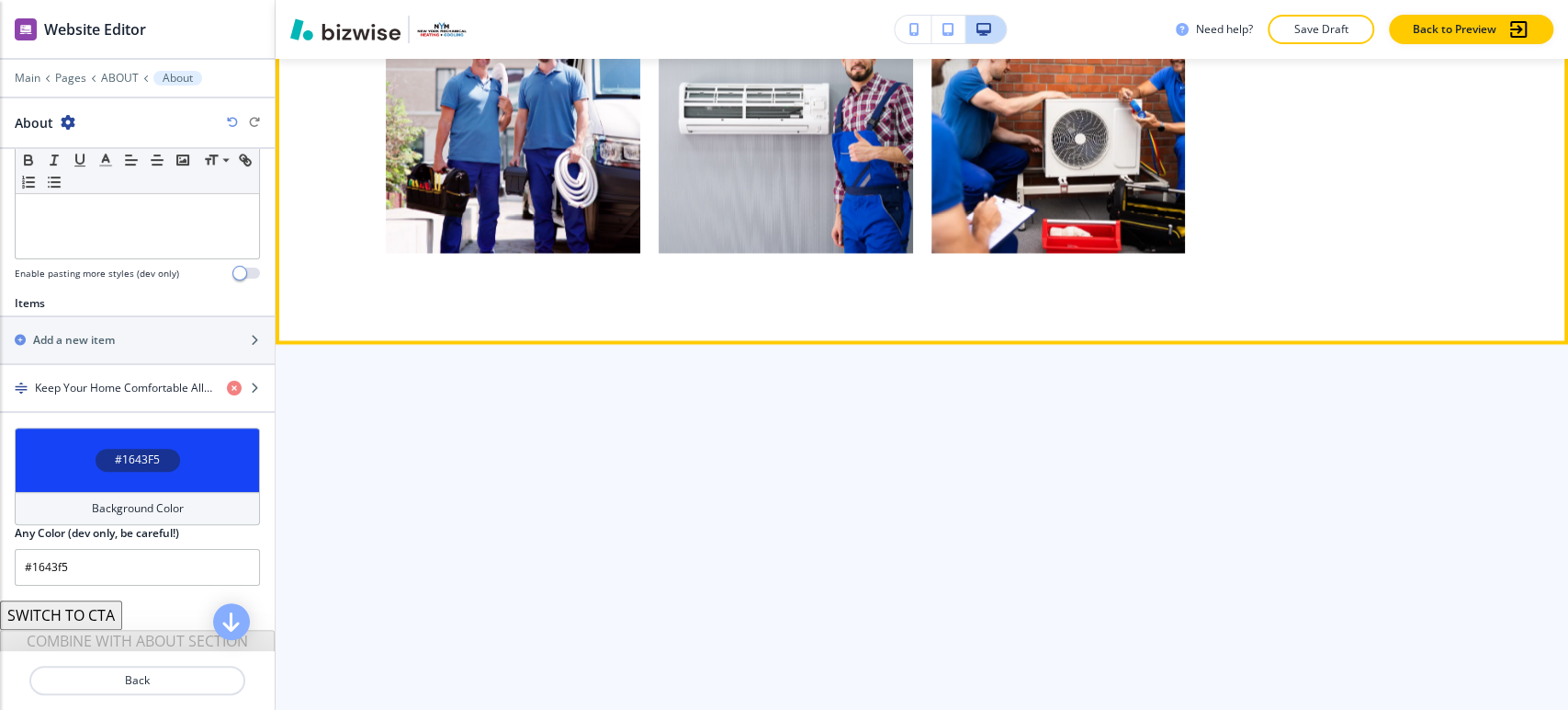
scroll to position [2244, 0]
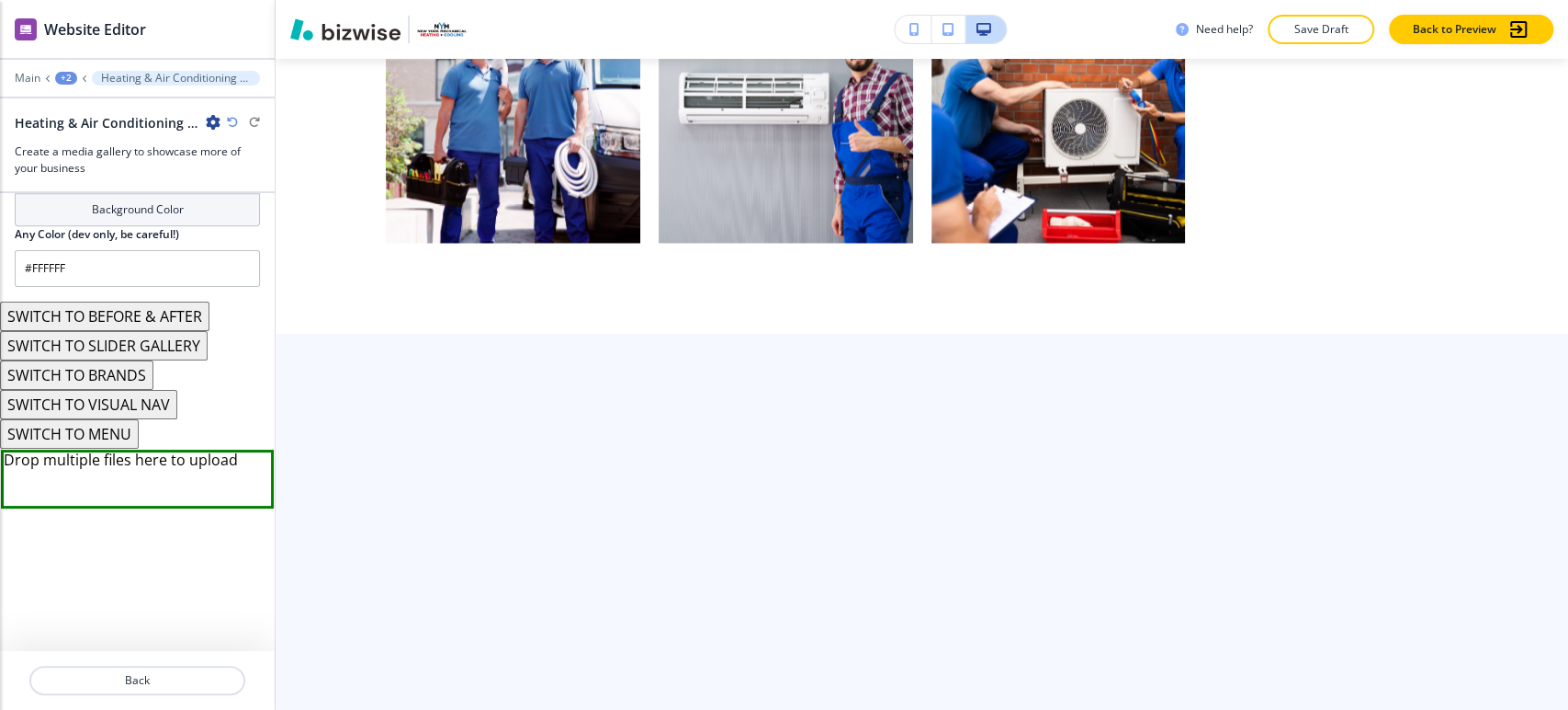
scroll to position [949, 0]
click at [114, 427] on button "SWITCH TO MENU" at bounding box center [69, 433] width 139 height 30
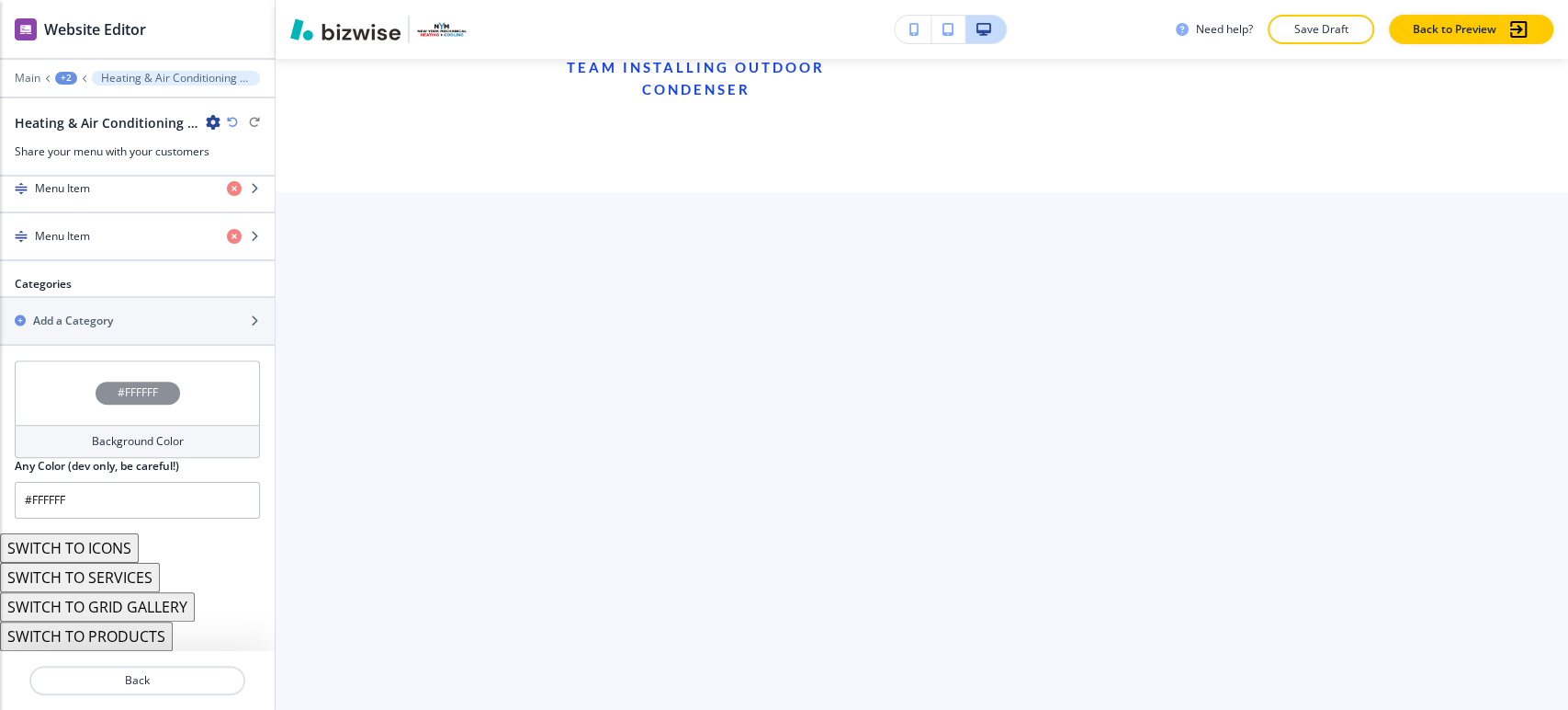
scroll to position [781, 0]
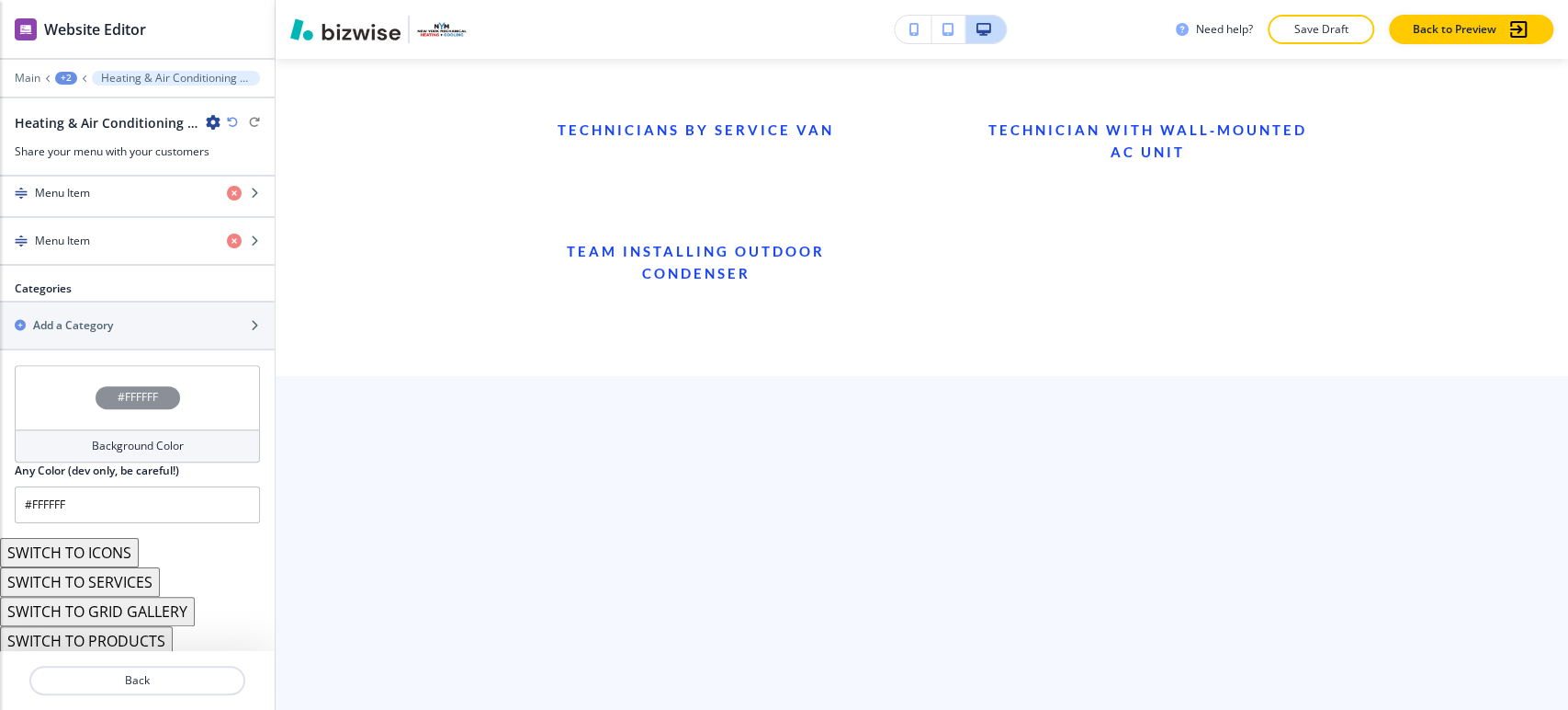
click at [126, 571] on button "SWITCH TO SERVICES" at bounding box center [80, 582] width 160 height 30
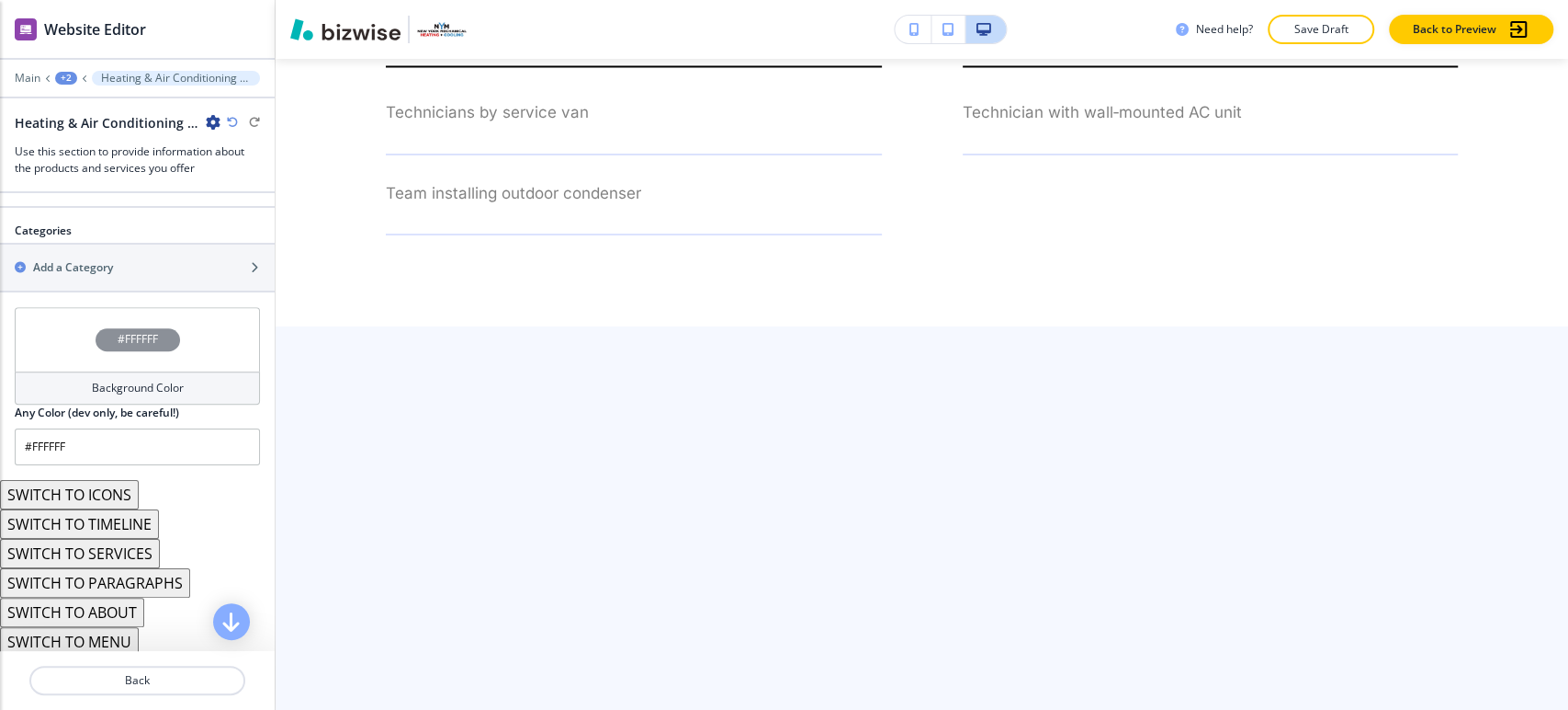
scroll to position [930, 0]
click at [126, 554] on button "SWITCH TO SERVICES" at bounding box center [80, 553] width 160 height 30
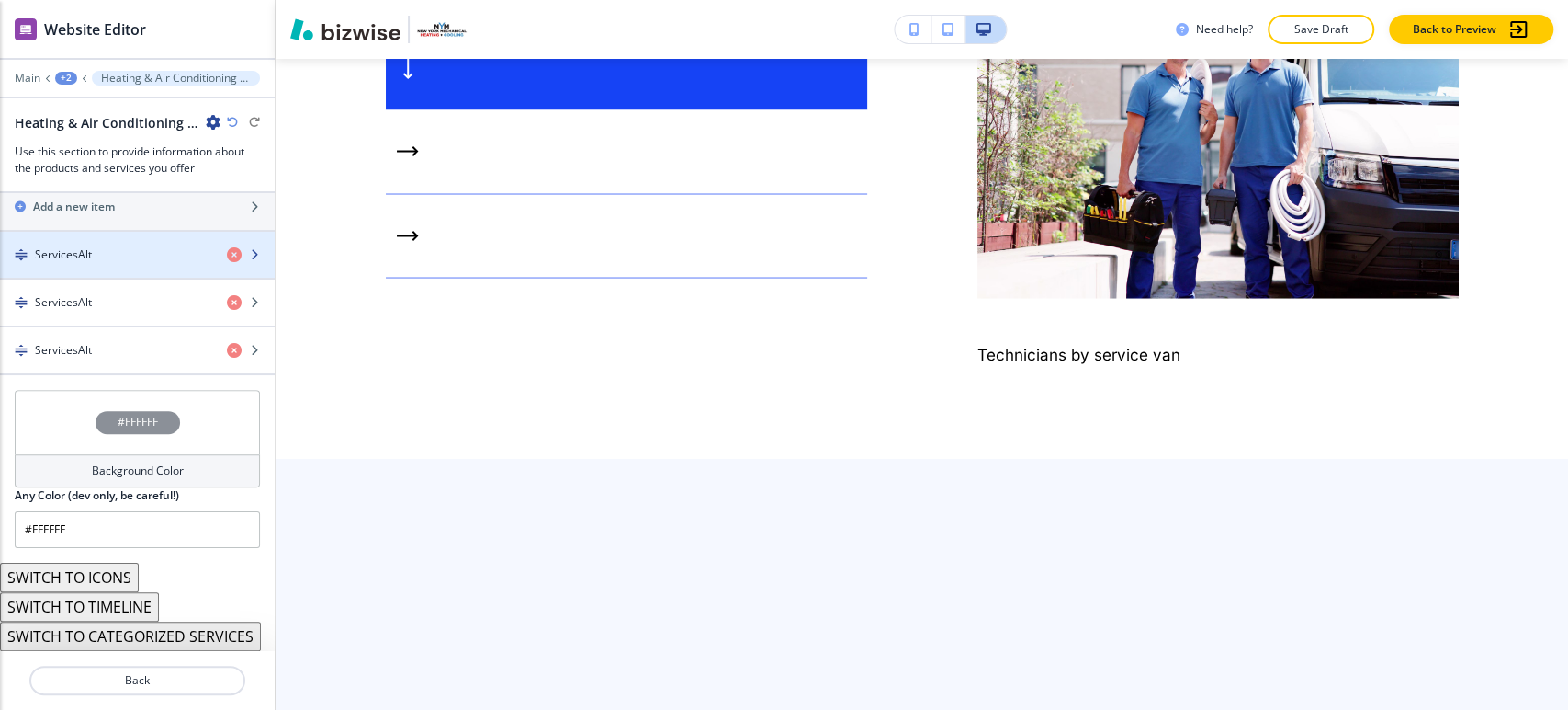
click at [107, 252] on div "ServicesAlt" at bounding box center [106, 254] width 212 height 17
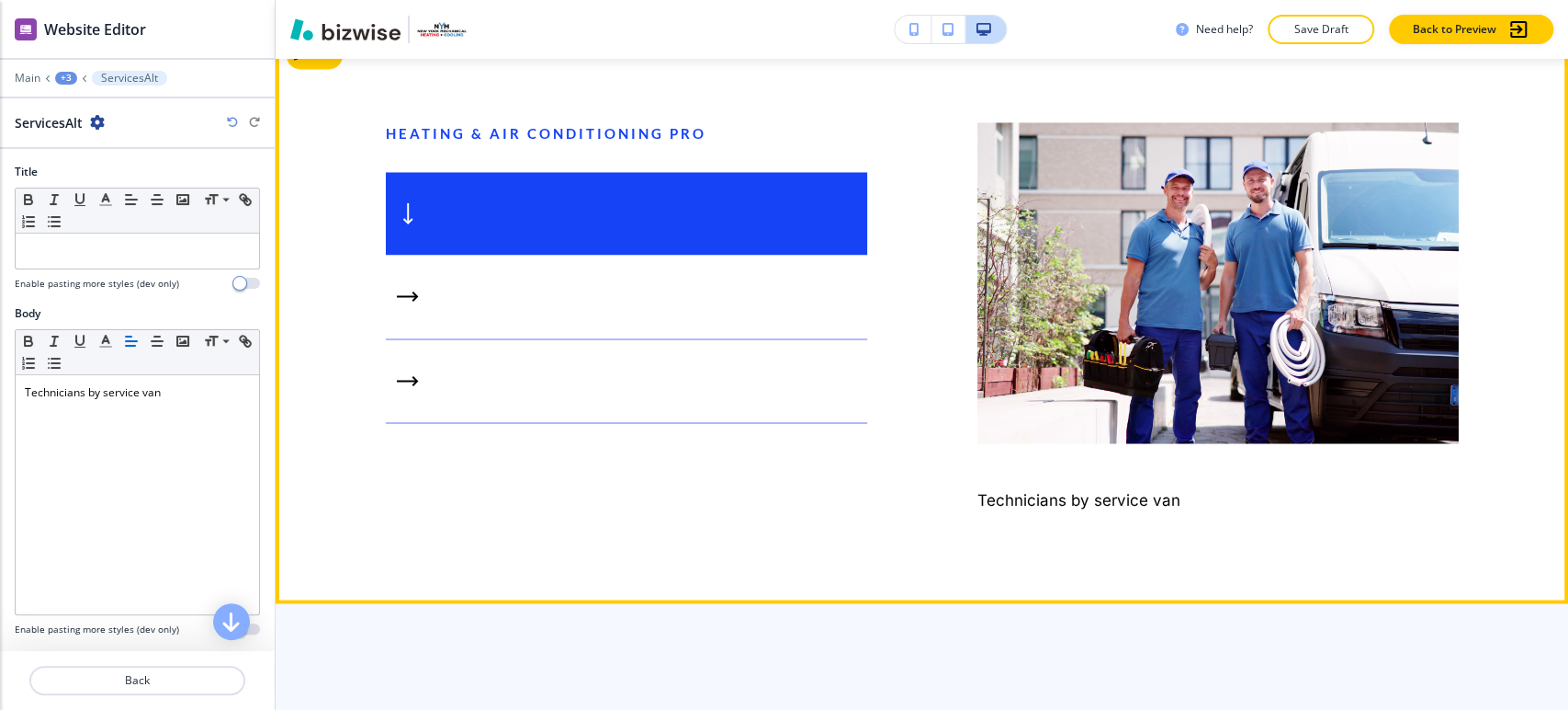
scroll to position [2177, 0]
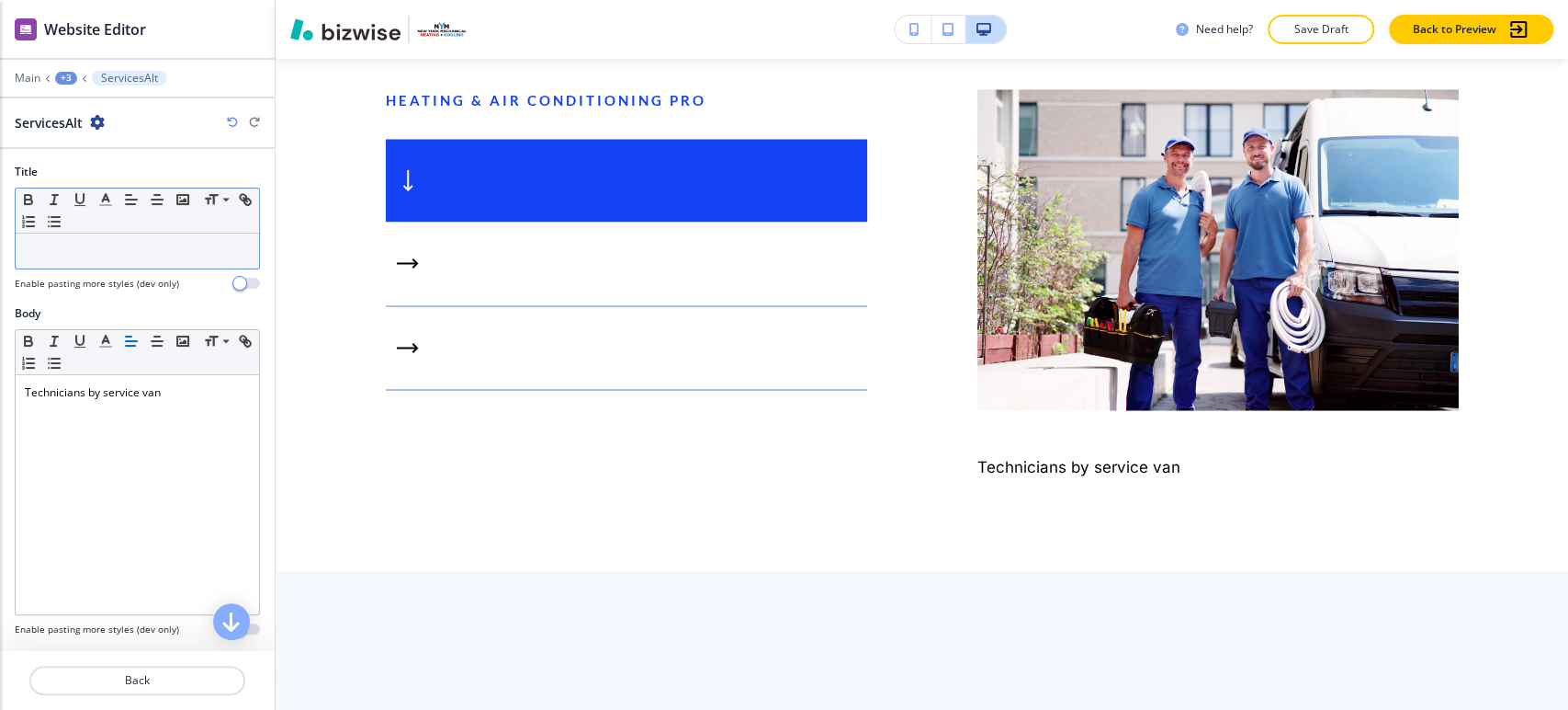
click at [125, 254] on p at bounding box center [138, 251] width 225 height 17
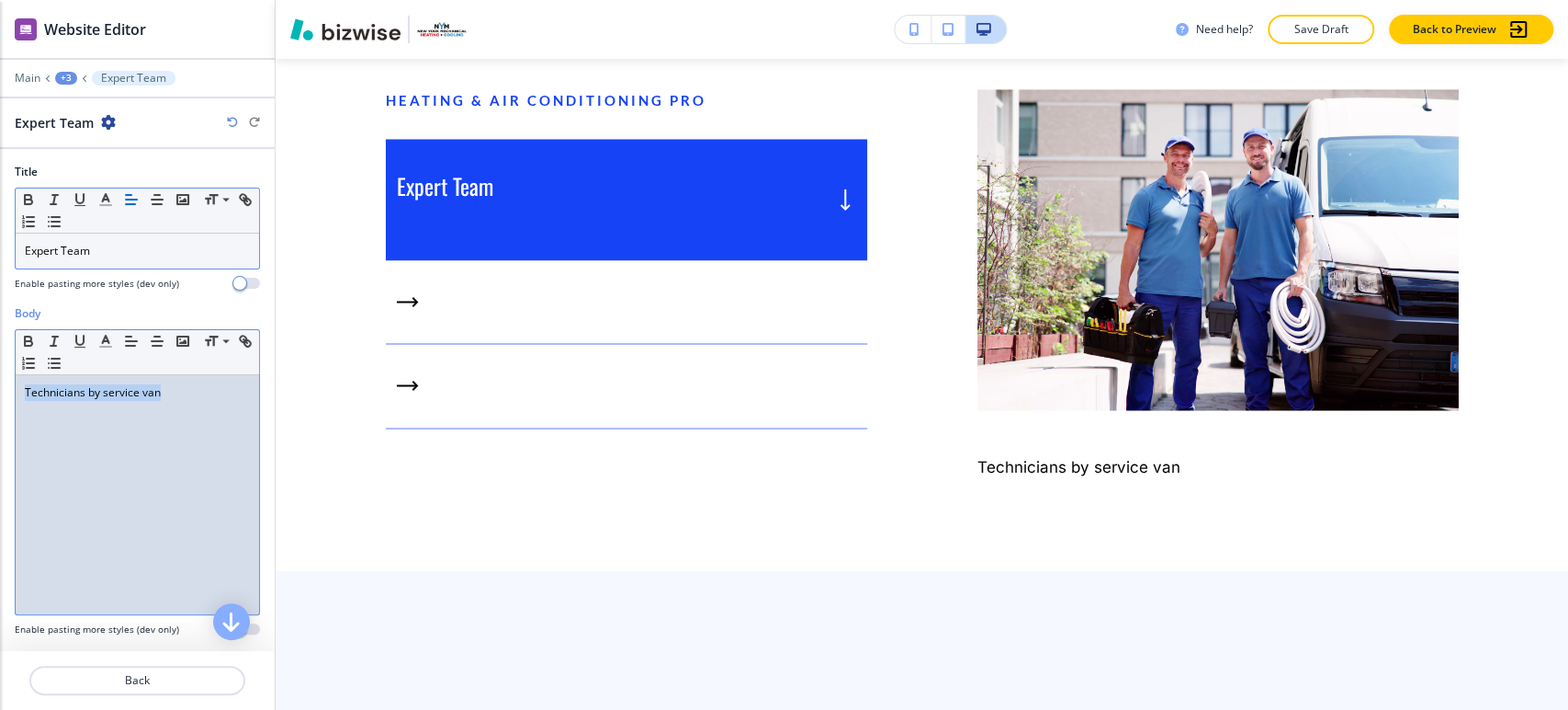
drag, startPoint x: 215, startPoint y: 390, endPoint x: 7, endPoint y: 390, distance: 208.0
click at [7, 390] on div "Body Small Normal Large Huge Technicians by service van Enable pasting more sty…" at bounding box center [137, 478] width 275 height 346
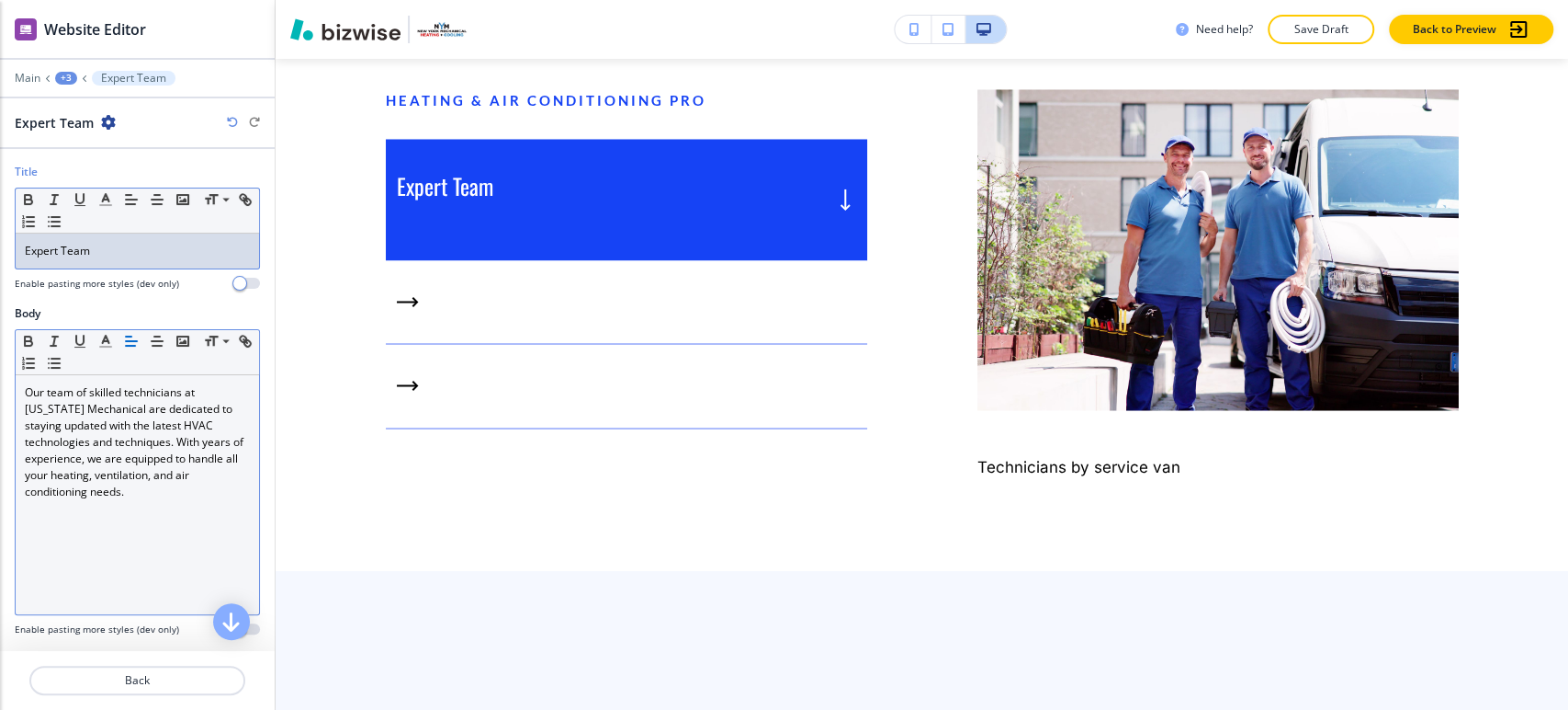
click at [125, 245] on p "Expert Team" at bounding box center [138, 251] width 225 height 17
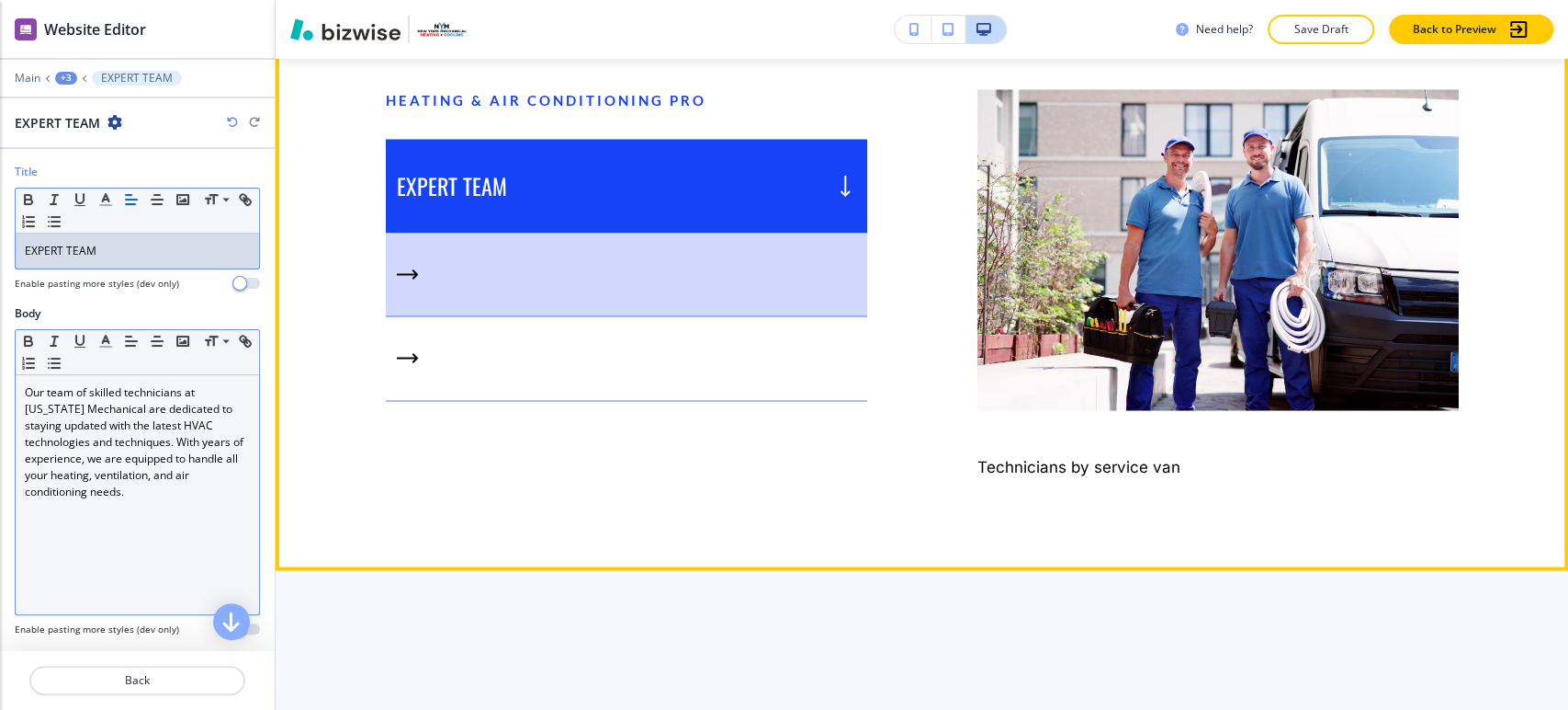
click at [458, 316] on div "button" at bounding box center [626, 275] width 481 height 84
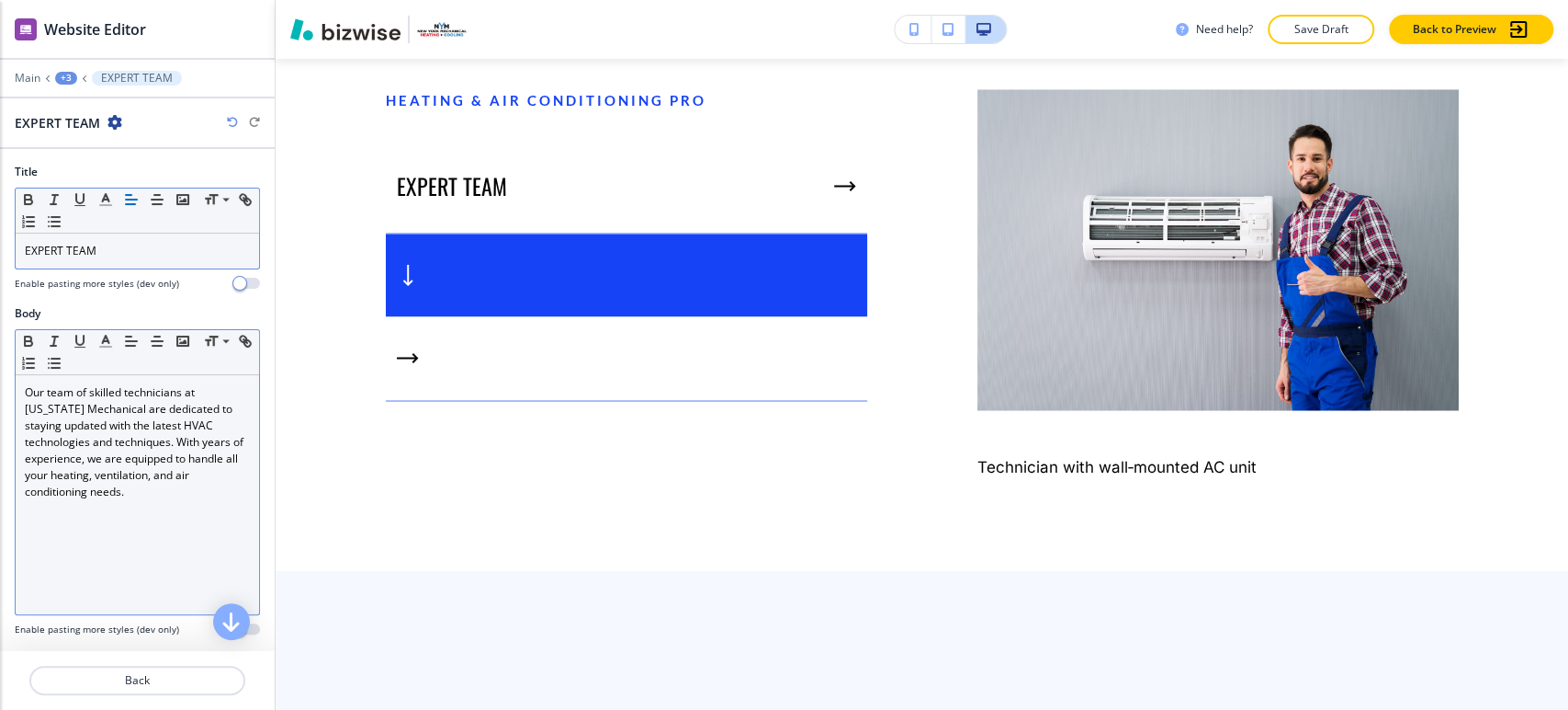
click at [62, 73] on div "+3" at bounding box center [66, 78] width 22 height 13
click at [129, 177] on p "Heating & Air Conditioning Pro" at bounding box center [114, 173] width 94 height 17
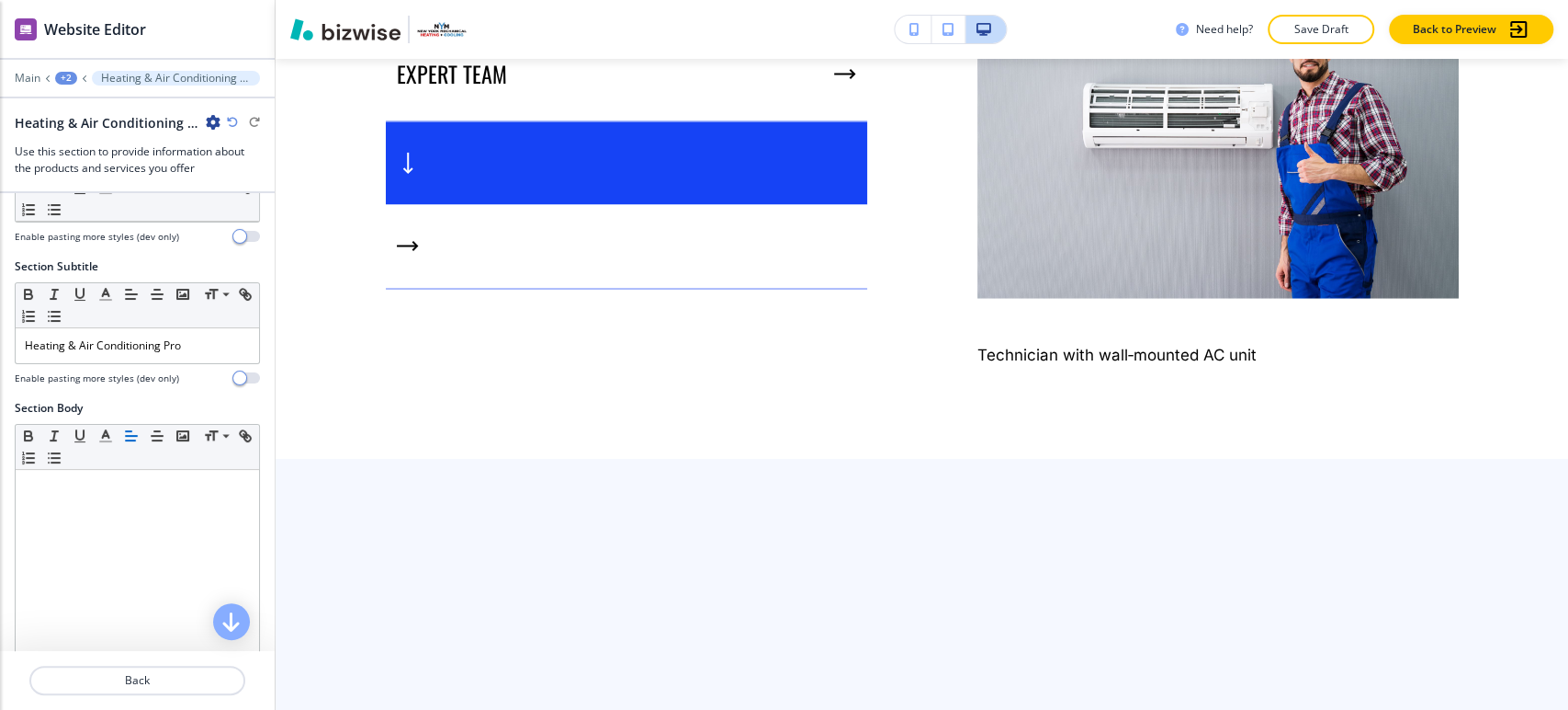
scroll to position [102, 0]
click at [195, 339] on p "Heating & Air Conditioning Pro" at bounding box center [138, 348] width 225 height 17
copy p "Heating & Air Conditioning Pro"
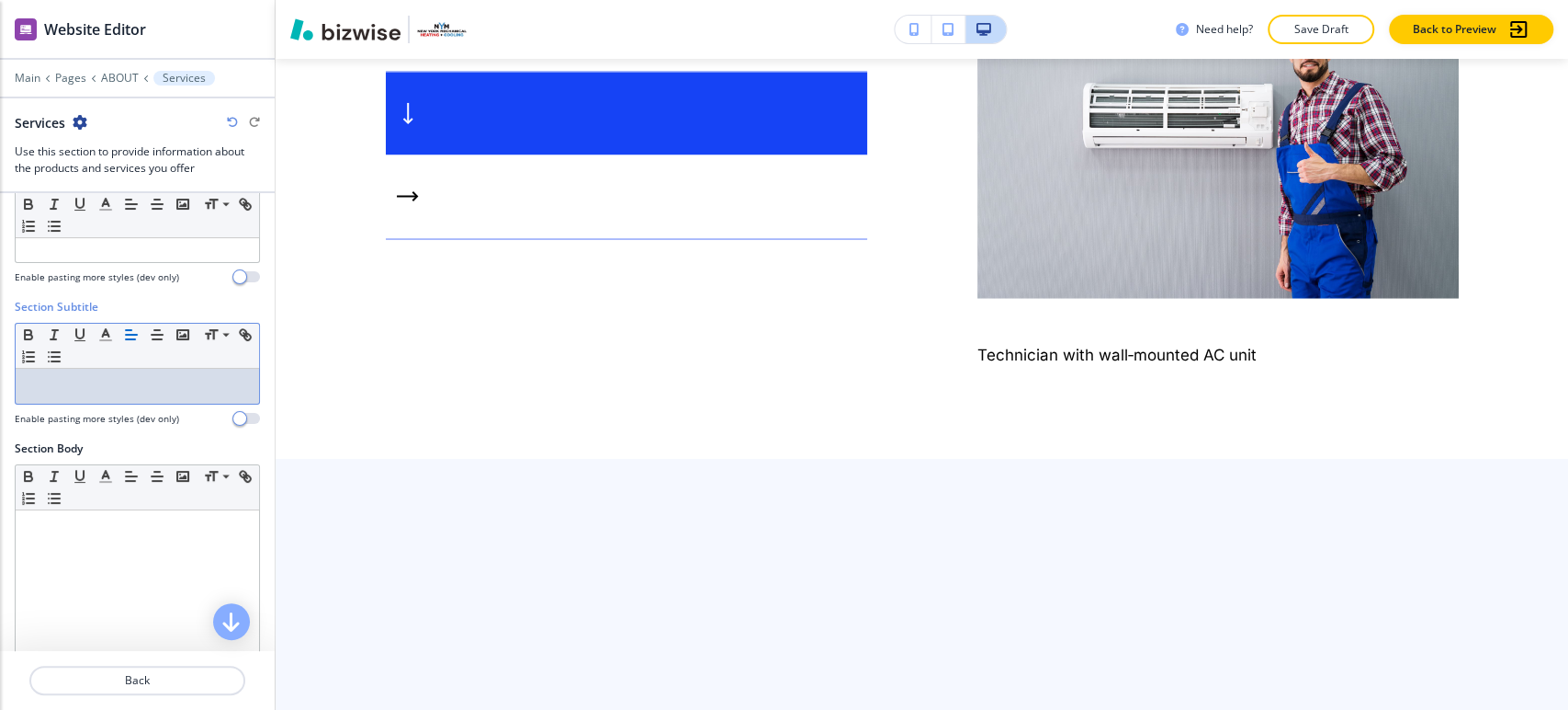
scroll to position [0, 0]
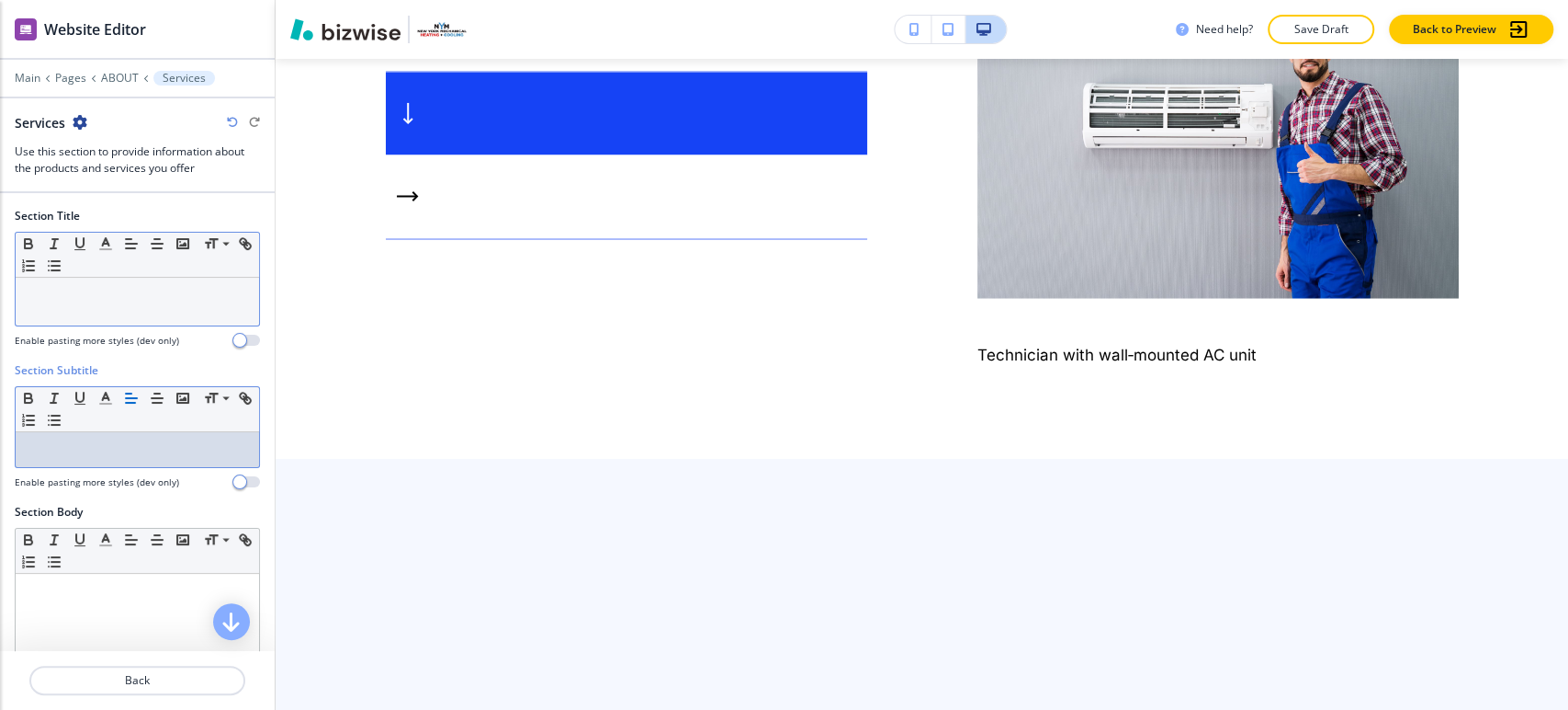
click at [121, 299] on p at bounding box center [138, 295] width 225 height 17
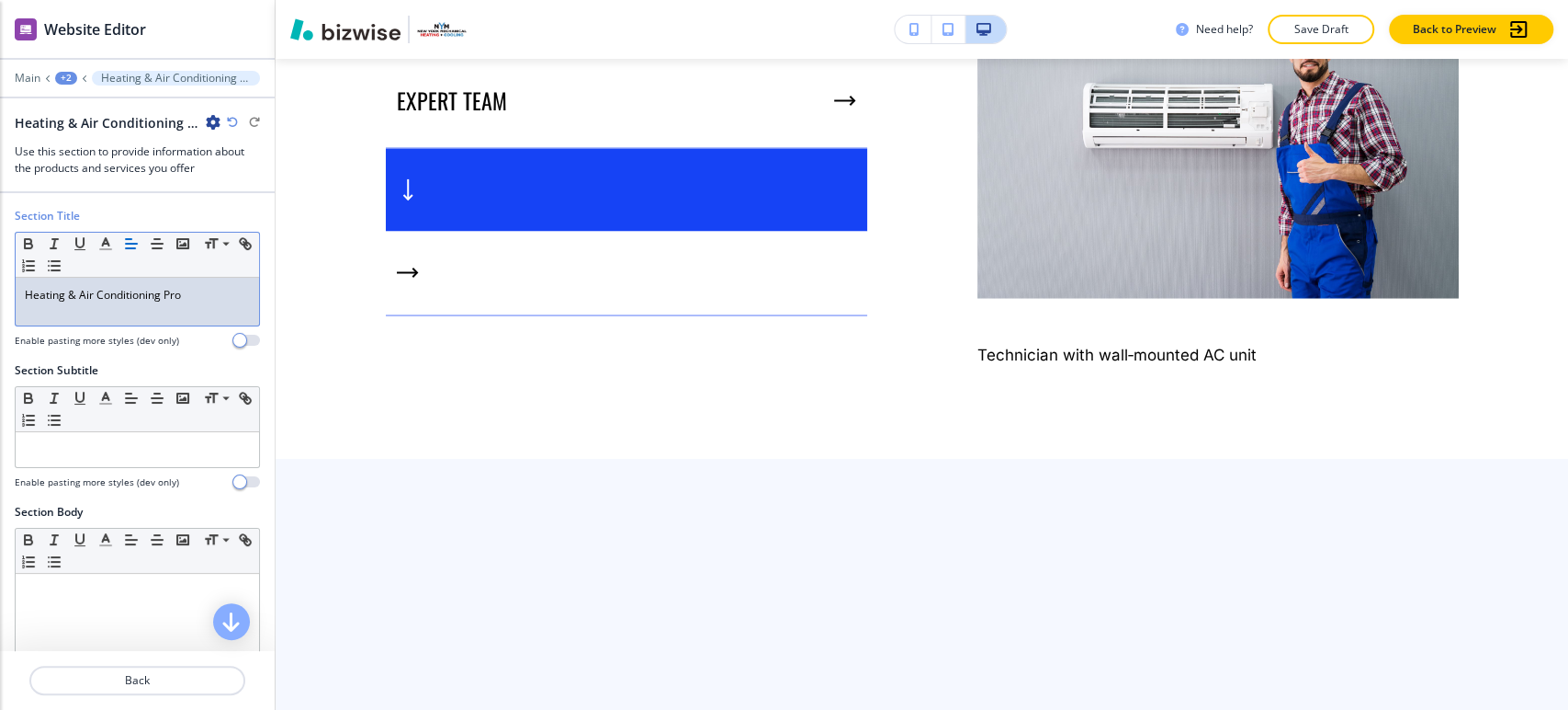
click at [220, 295] on p "Heating & Air Conditioning Pro" at bounding box center [138, 295] width 225 height 17
click at [148, 304] on div "Heating & Air conditioning pro" at bounding box center [137, 301] width 243 height 48
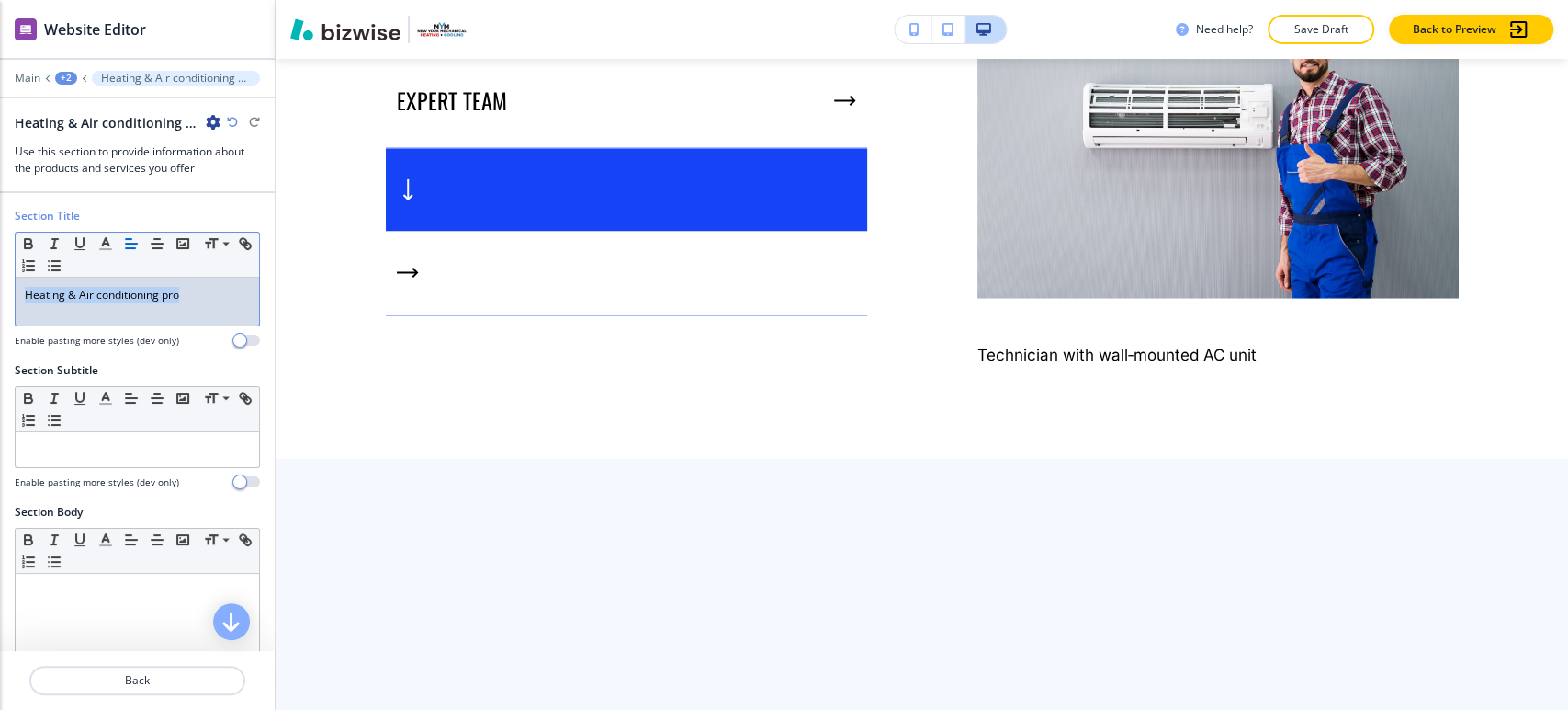
click at [148, 304] on div "Heating & Air conditioning pro" at bounding box center [137, 301] width 243 height 48
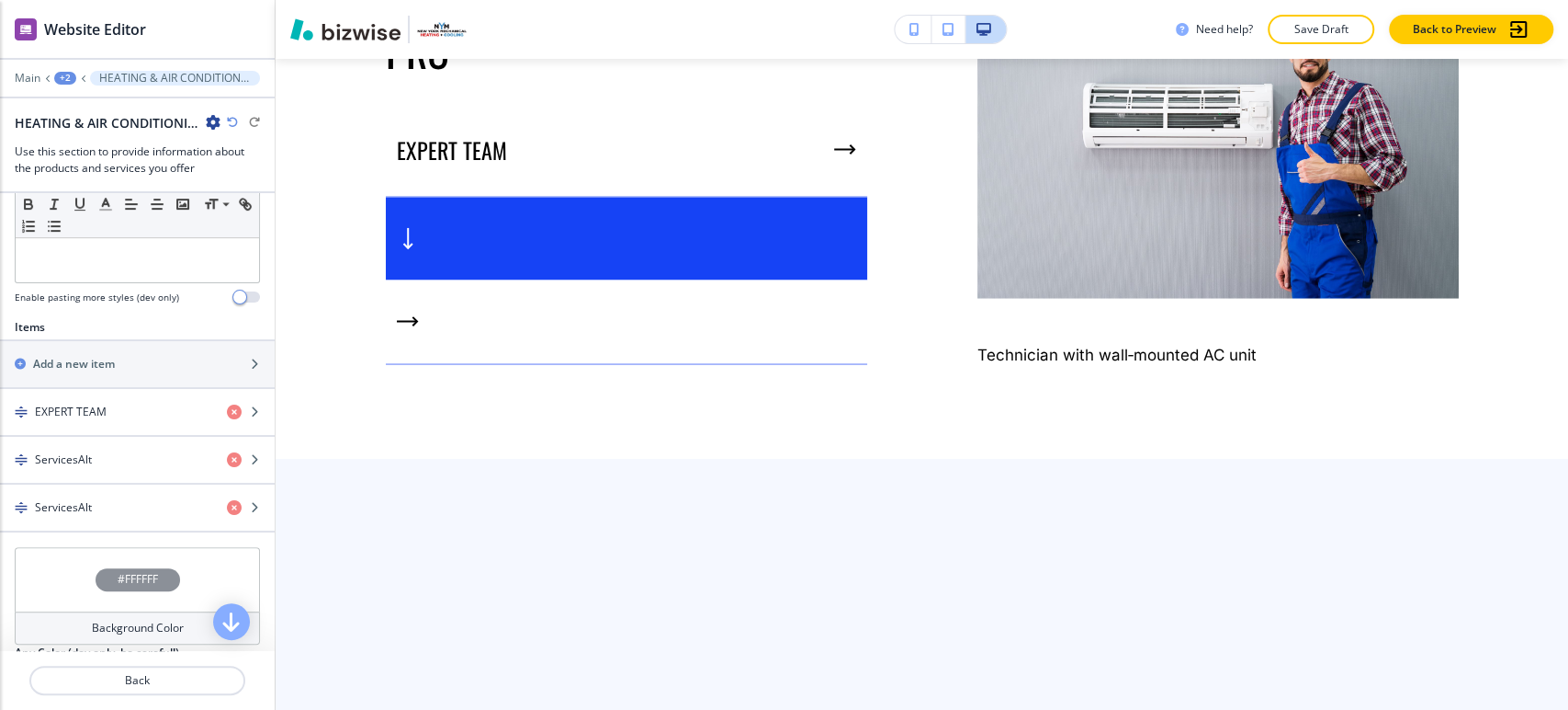
scroll to position [612, 0]
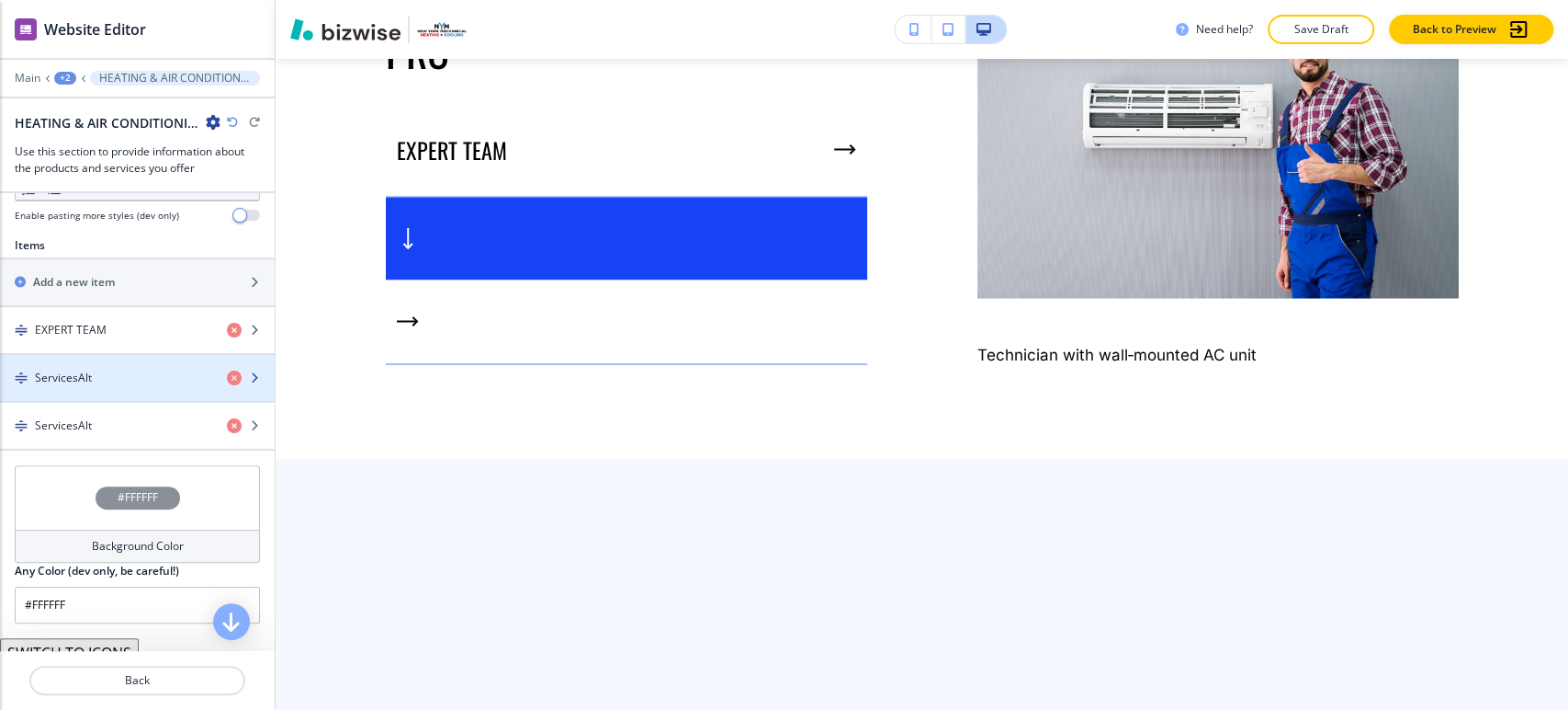
click at [106, 392] on div "button" at bounding box center [137, 393] width 275 height 15
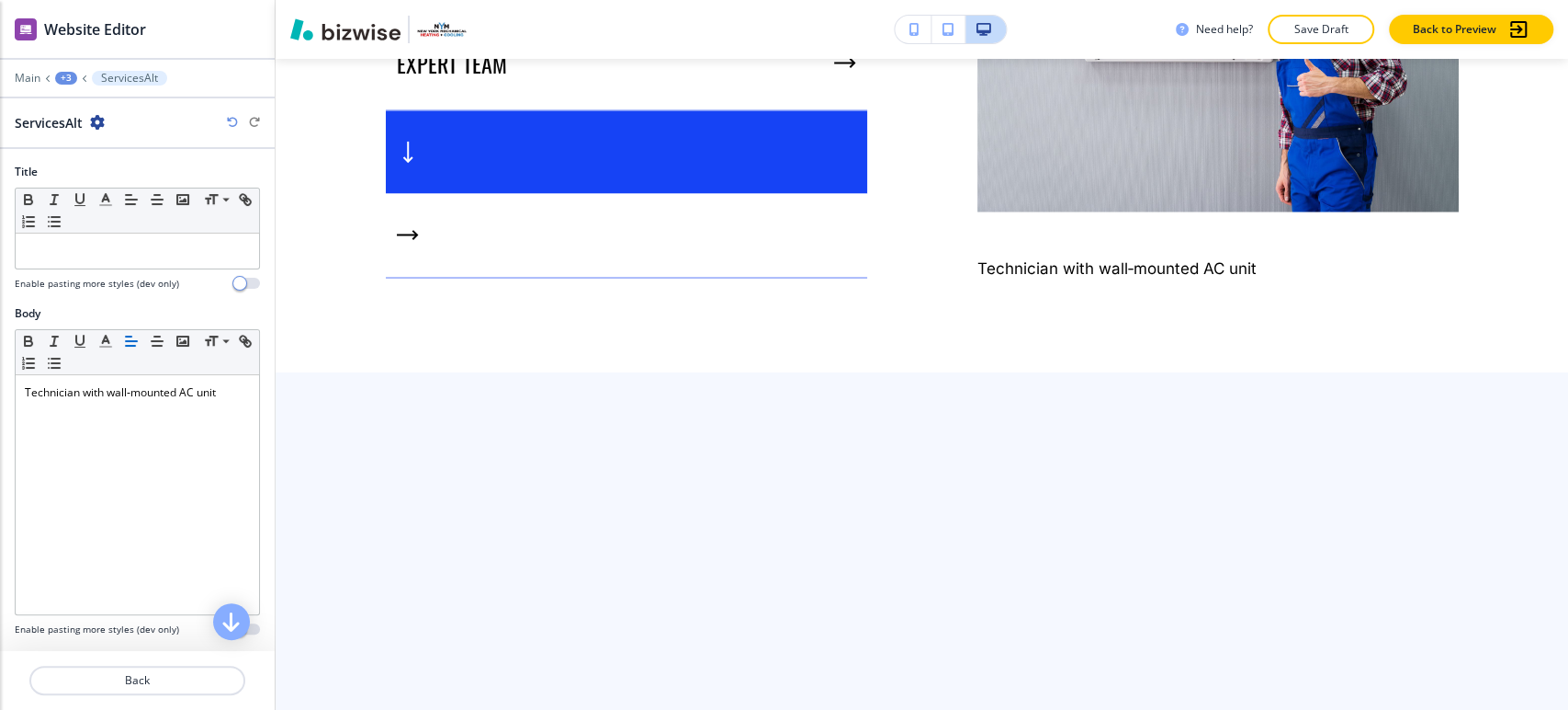
scroll to position [2382, 0]
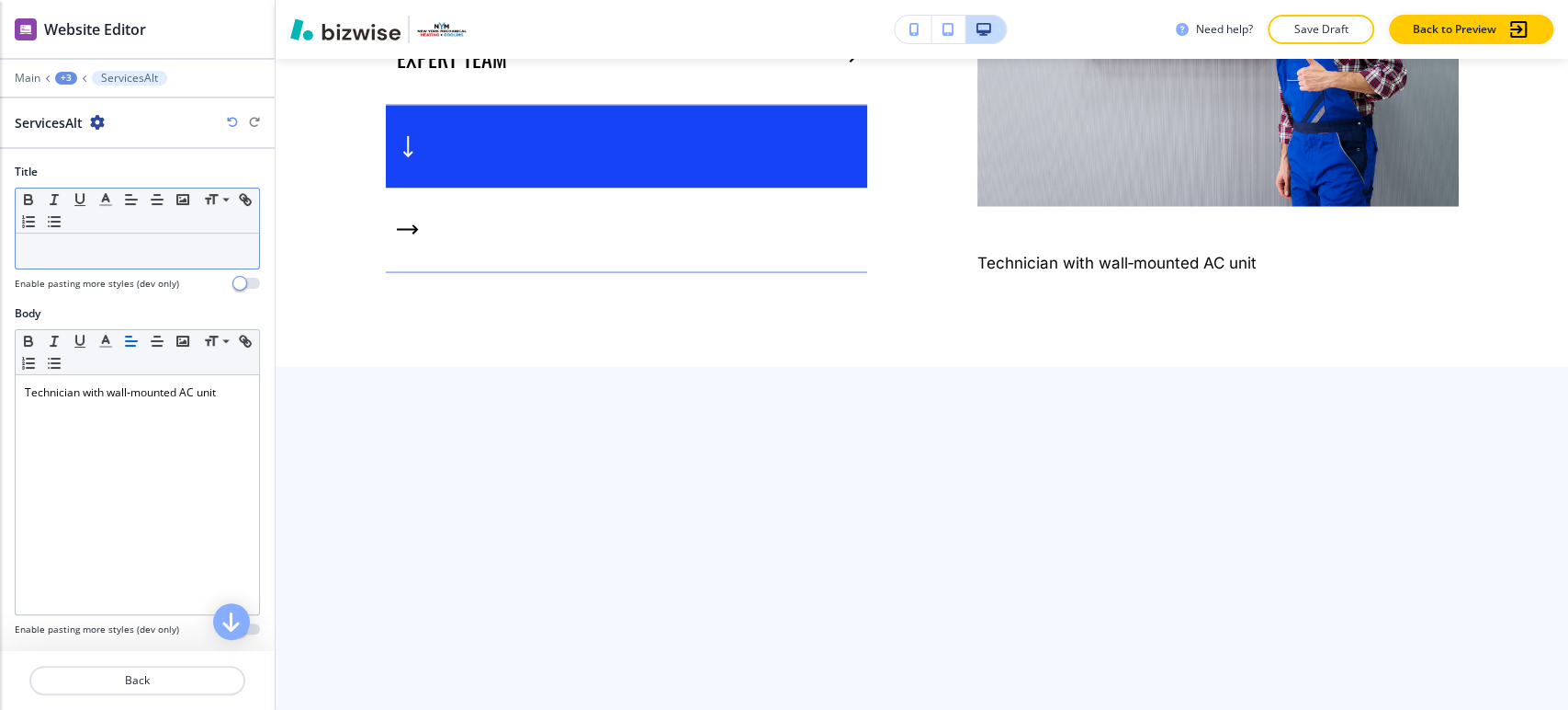
click at [154, 242] on p at bounding box center [138, 251] width 225 height 17
click at [104, 257] on p at bounding box center [138, 251] width 225 height 17
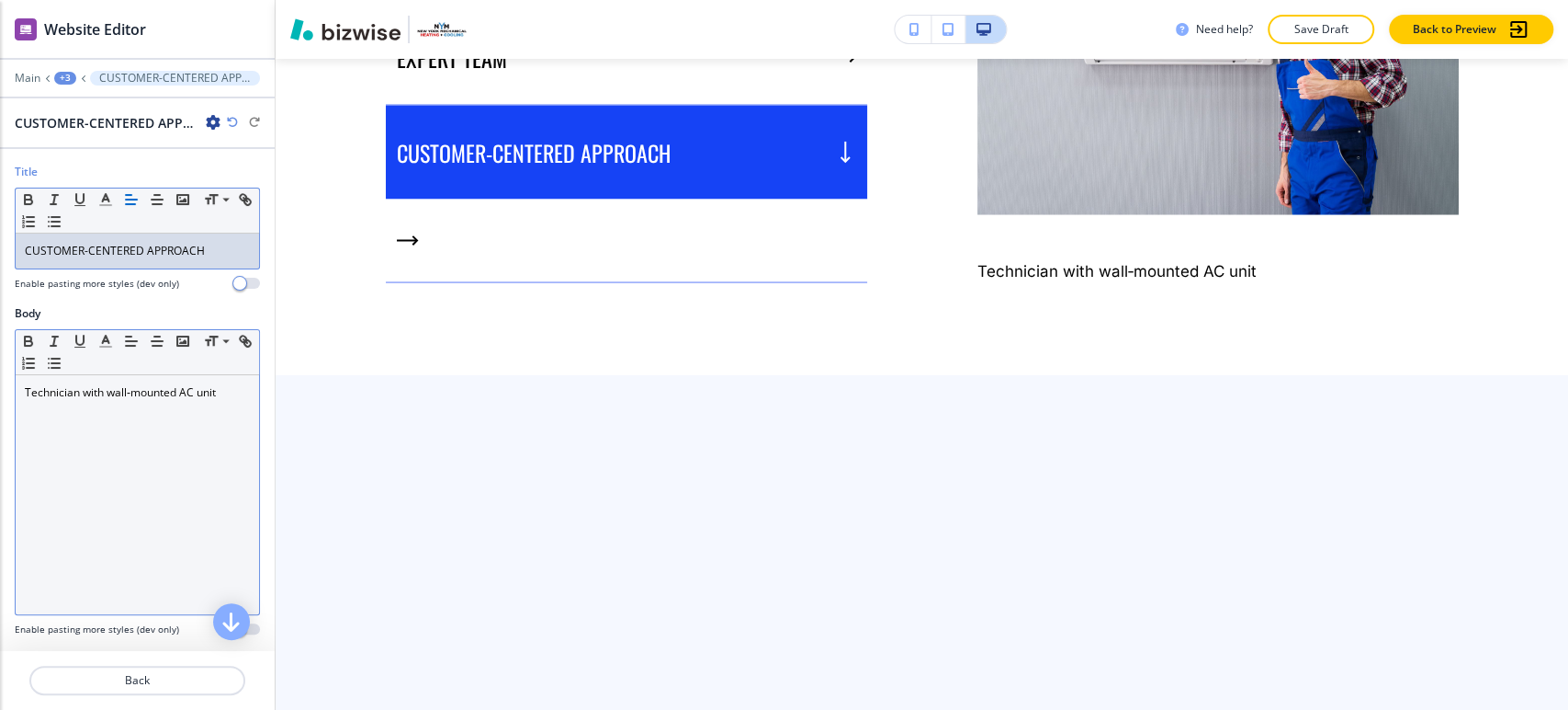
click at [164, 411] on div "Technician with wall‑mounted AC unit" at bounding box center [137, 495] width 243 height 239
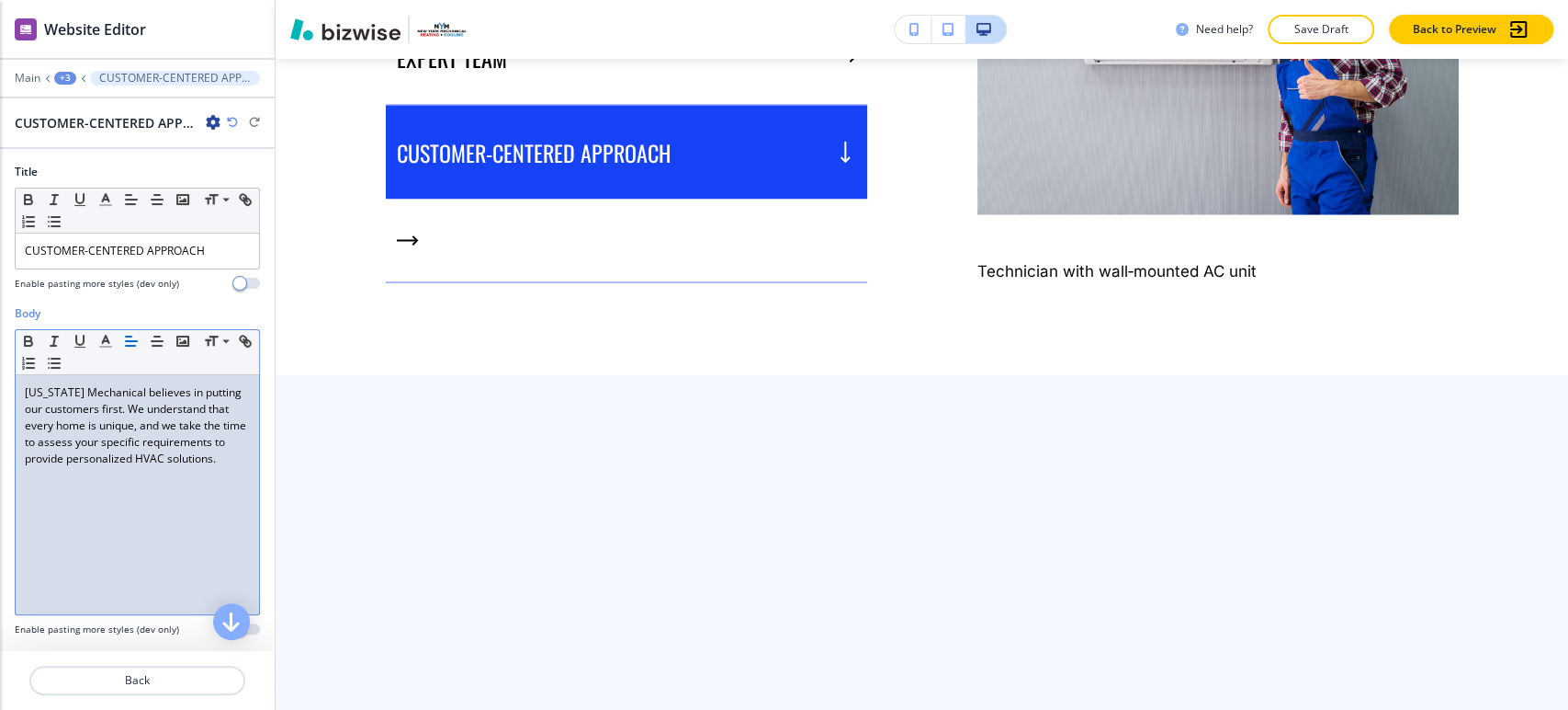
click at [66, 74] on div "+3" at bounding box center [65, 78] width 22 height 13
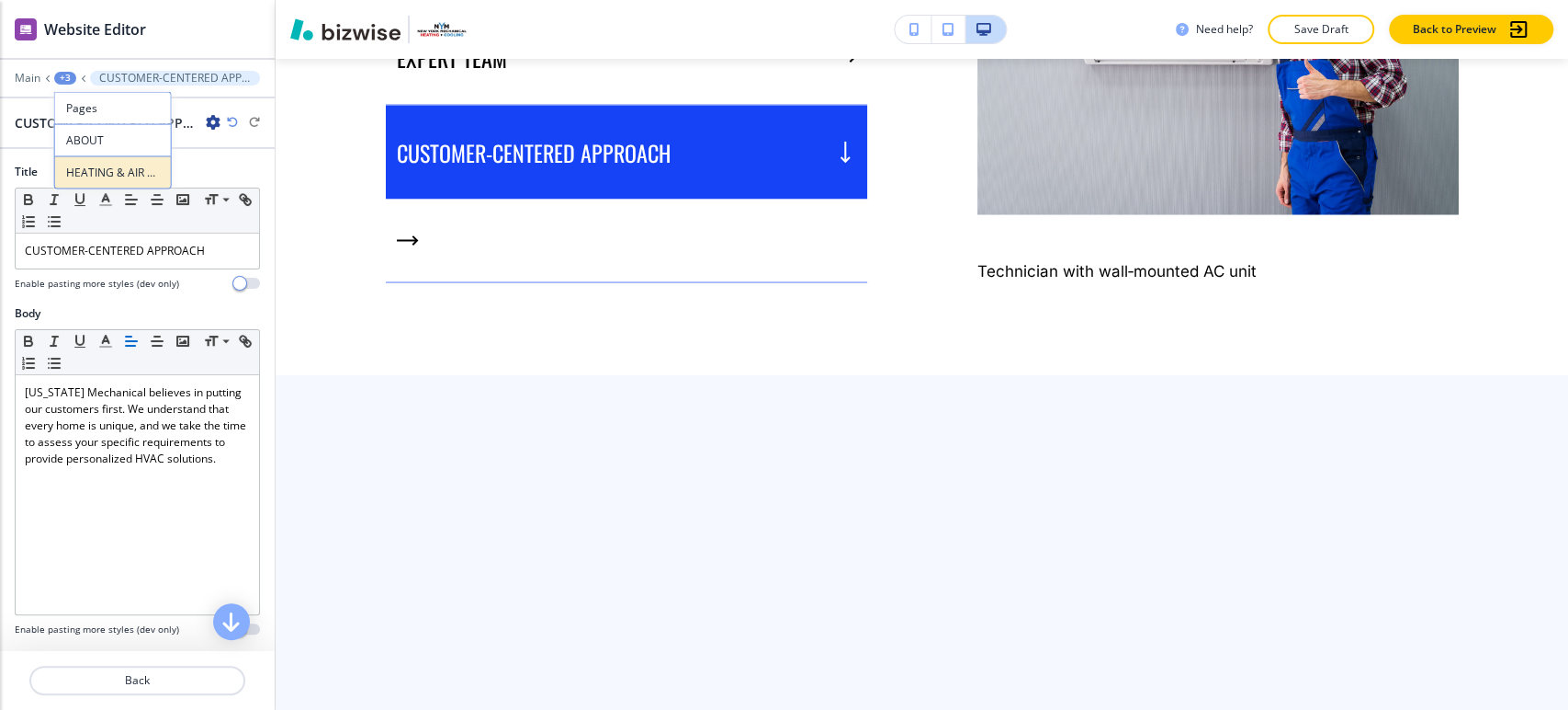
click at [132, 166] on p "HEATING & AIR CONDITIONING PRO" at bounding box center [113, 173] width 94 height 17
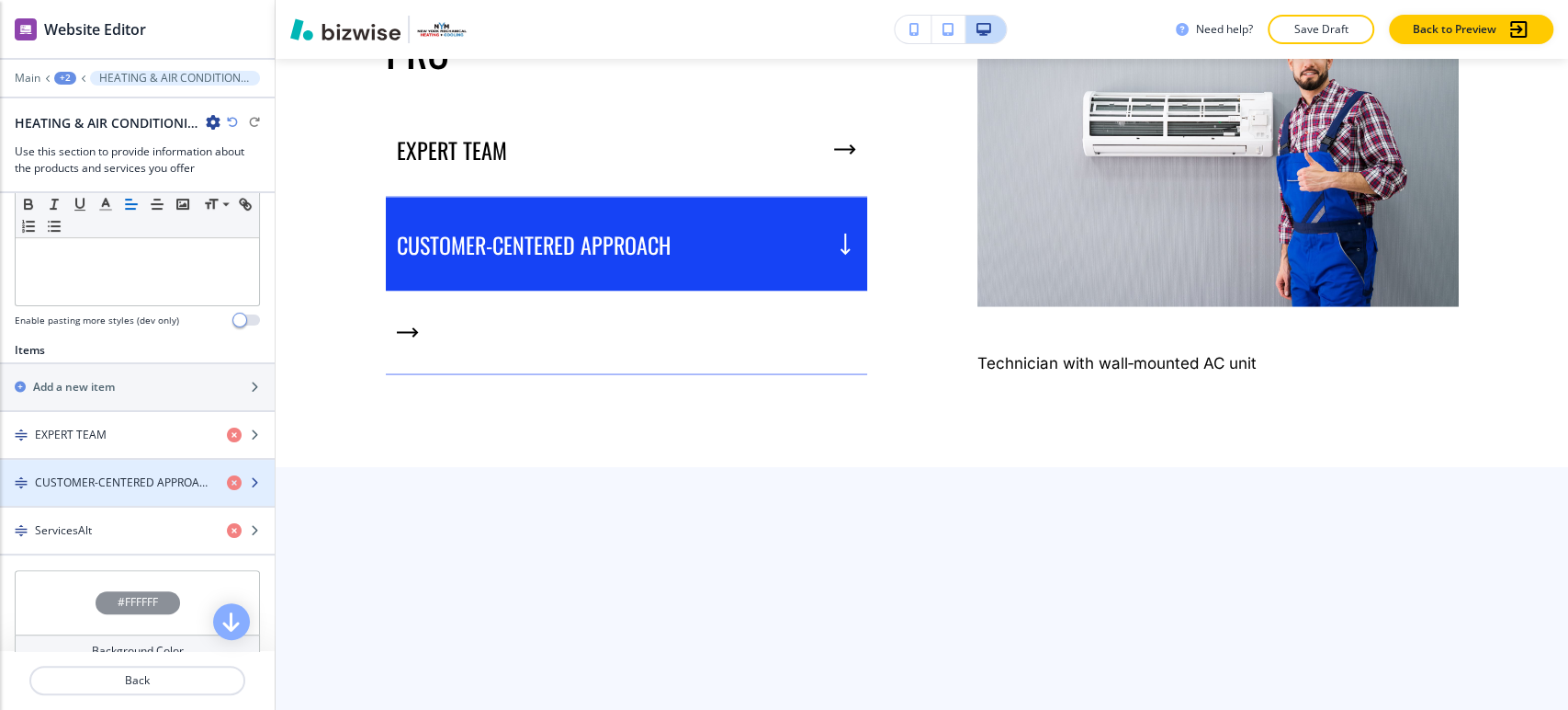
scroll to position [612, 0]
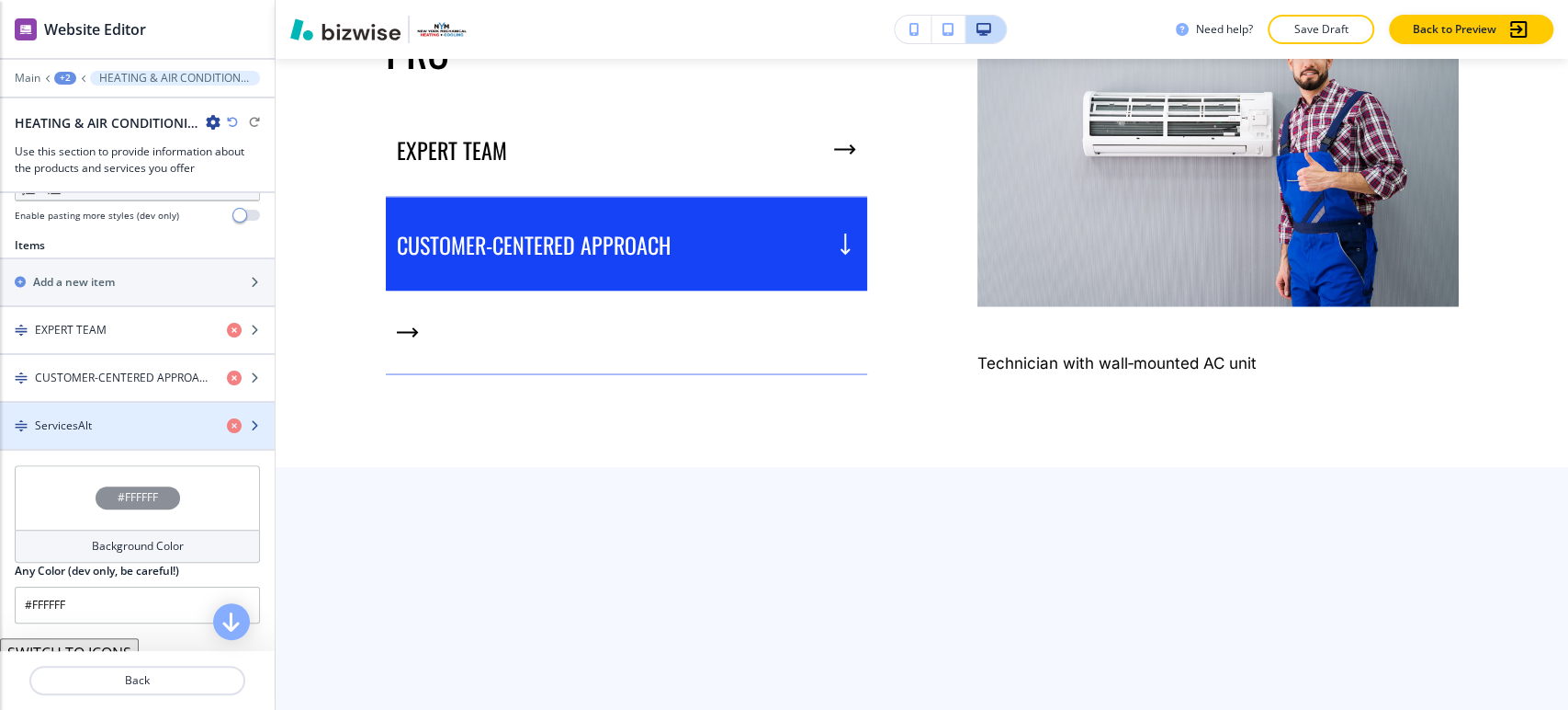
click at [140, 417] on div "ServicesAlt" at bounding box center [106, 426] width 212 height 17
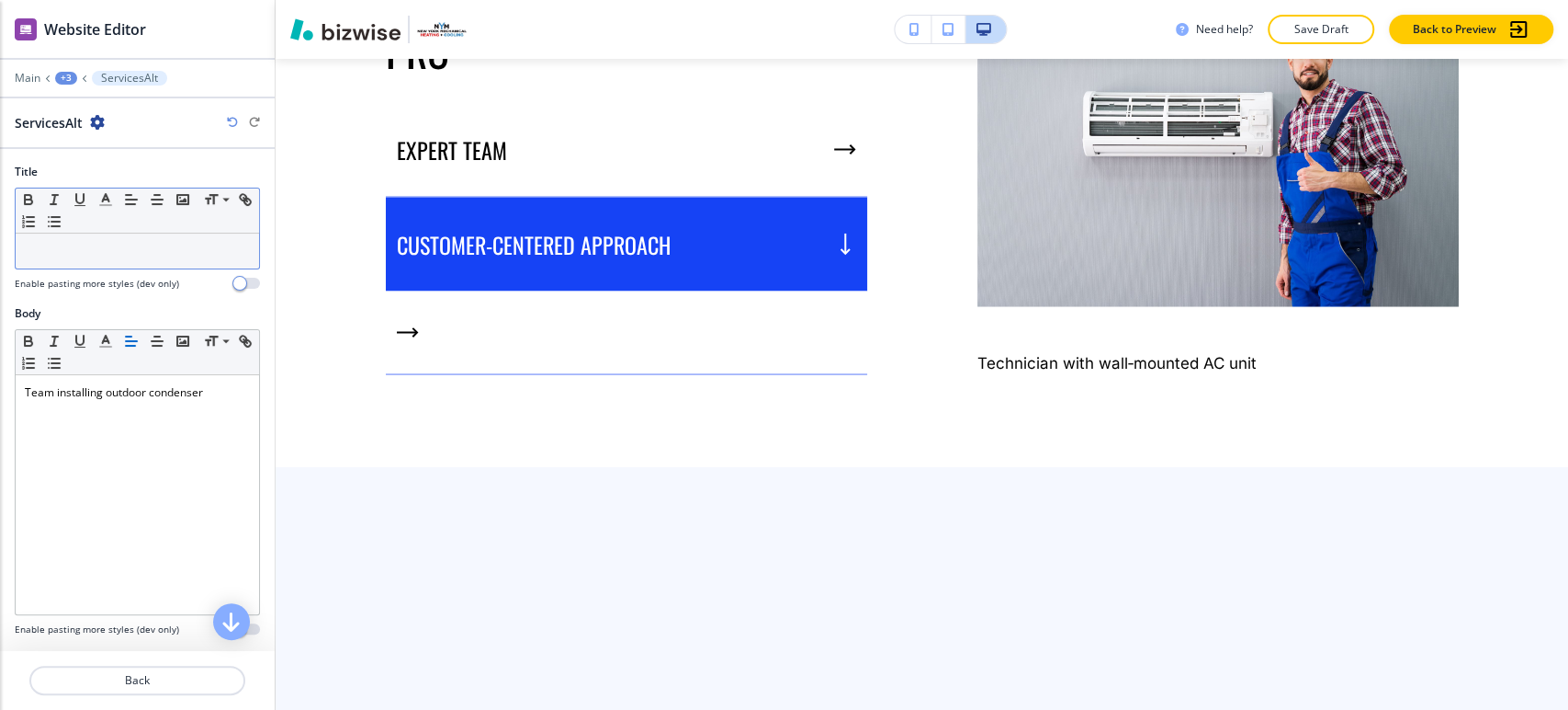
click at [162, 261] on div at bounding box center [137, 251] width 243 height 34
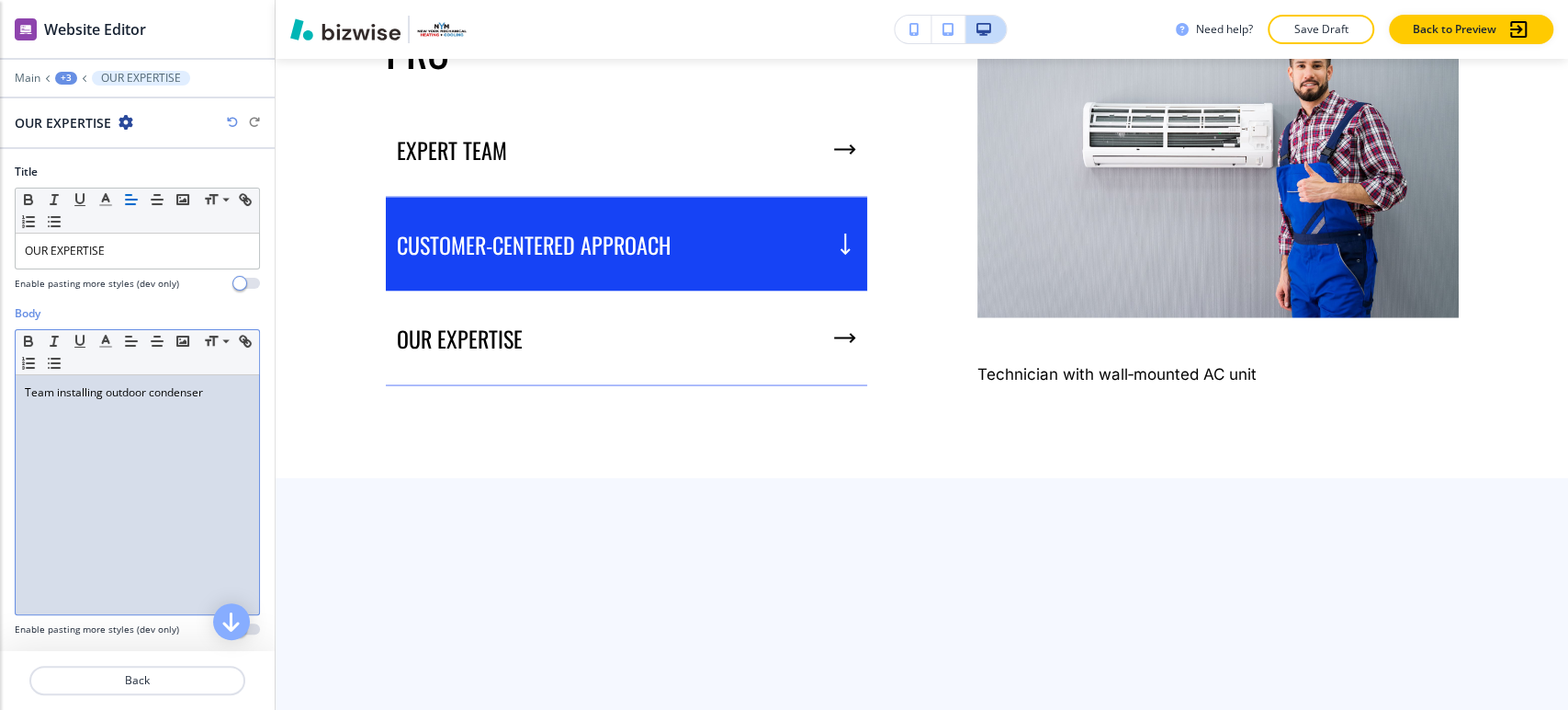
click at [180, 409] on div "Team installing outdoor condenser" at bounding box center [137, 495] width 243 height 239
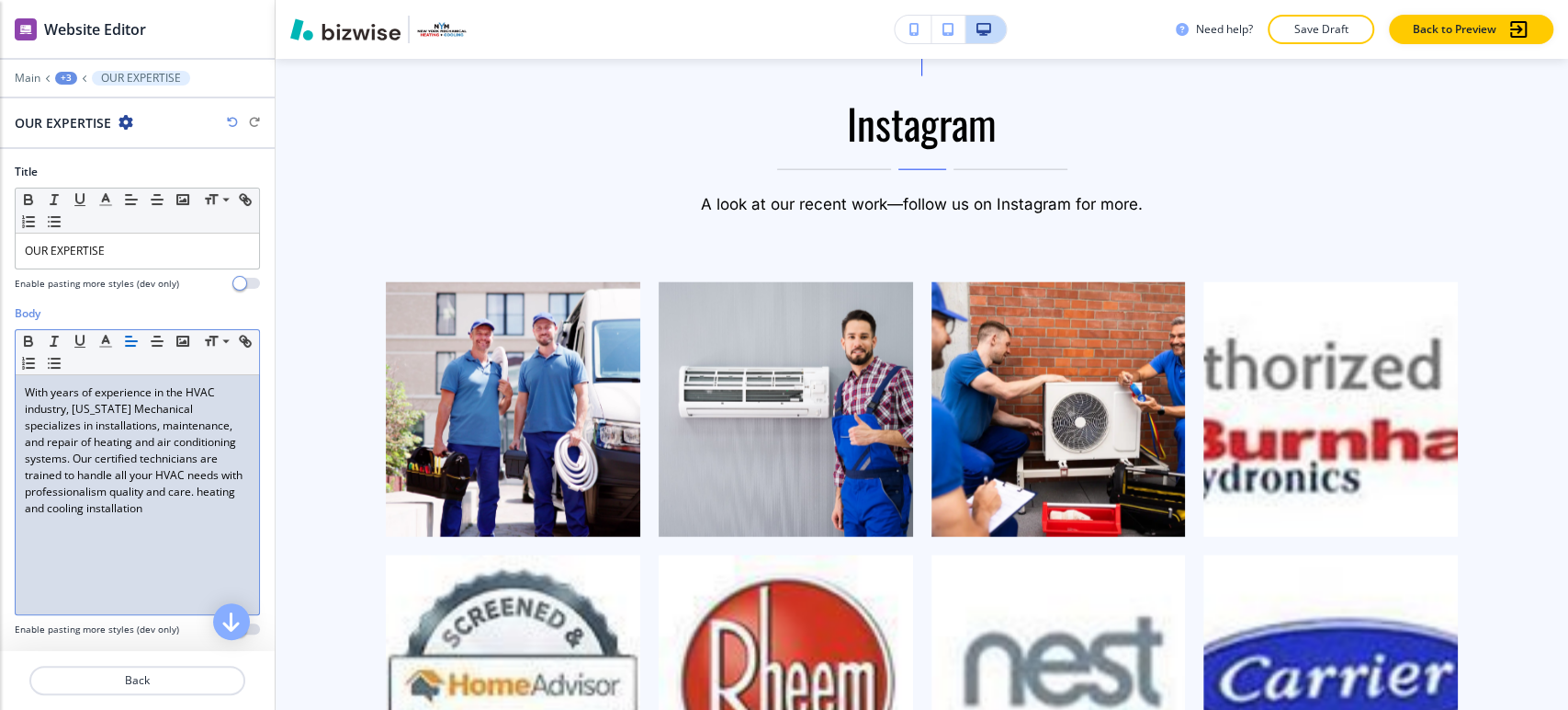
scroll to position [2738, 0]
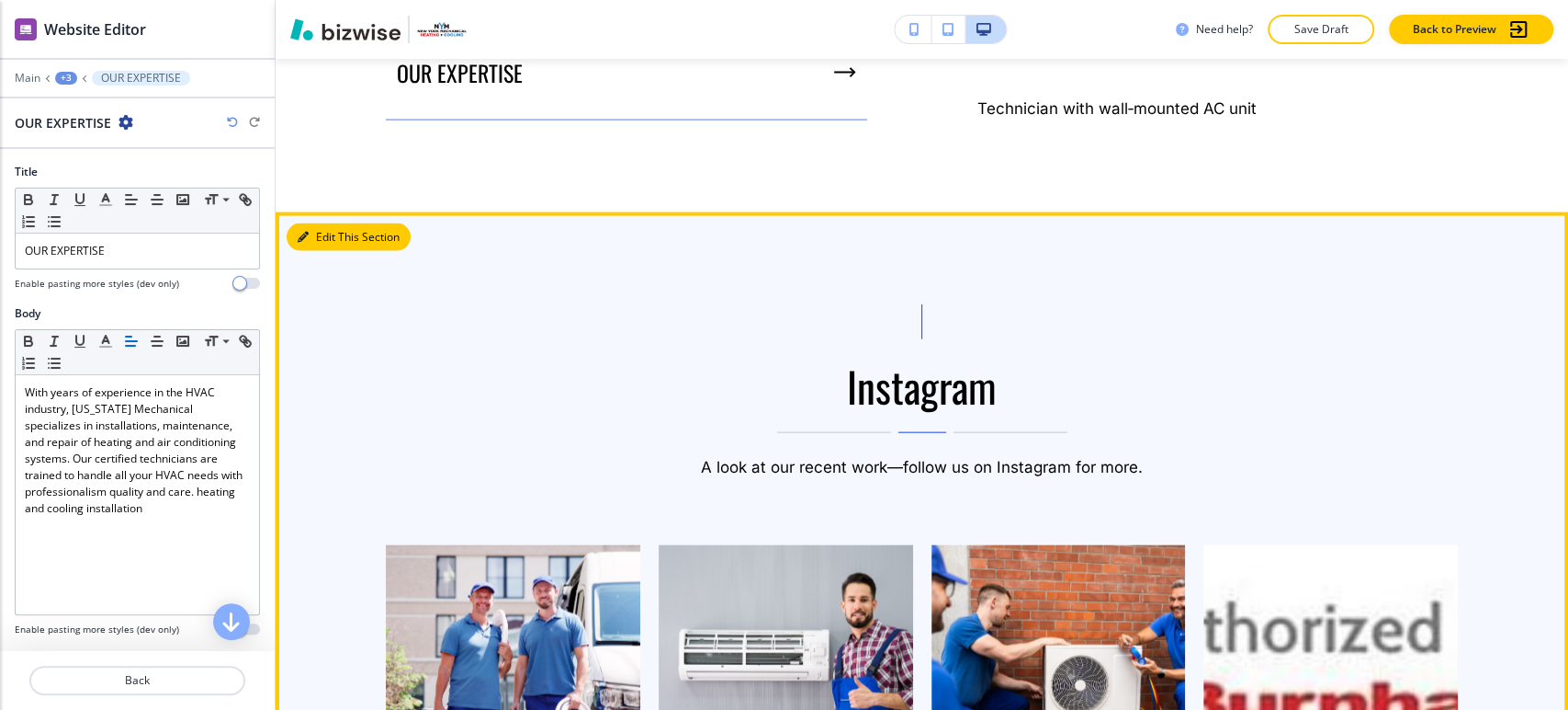
click at [317, 224] on button "Edit This Section" at bounding box center [348, 238] width 124 height 28
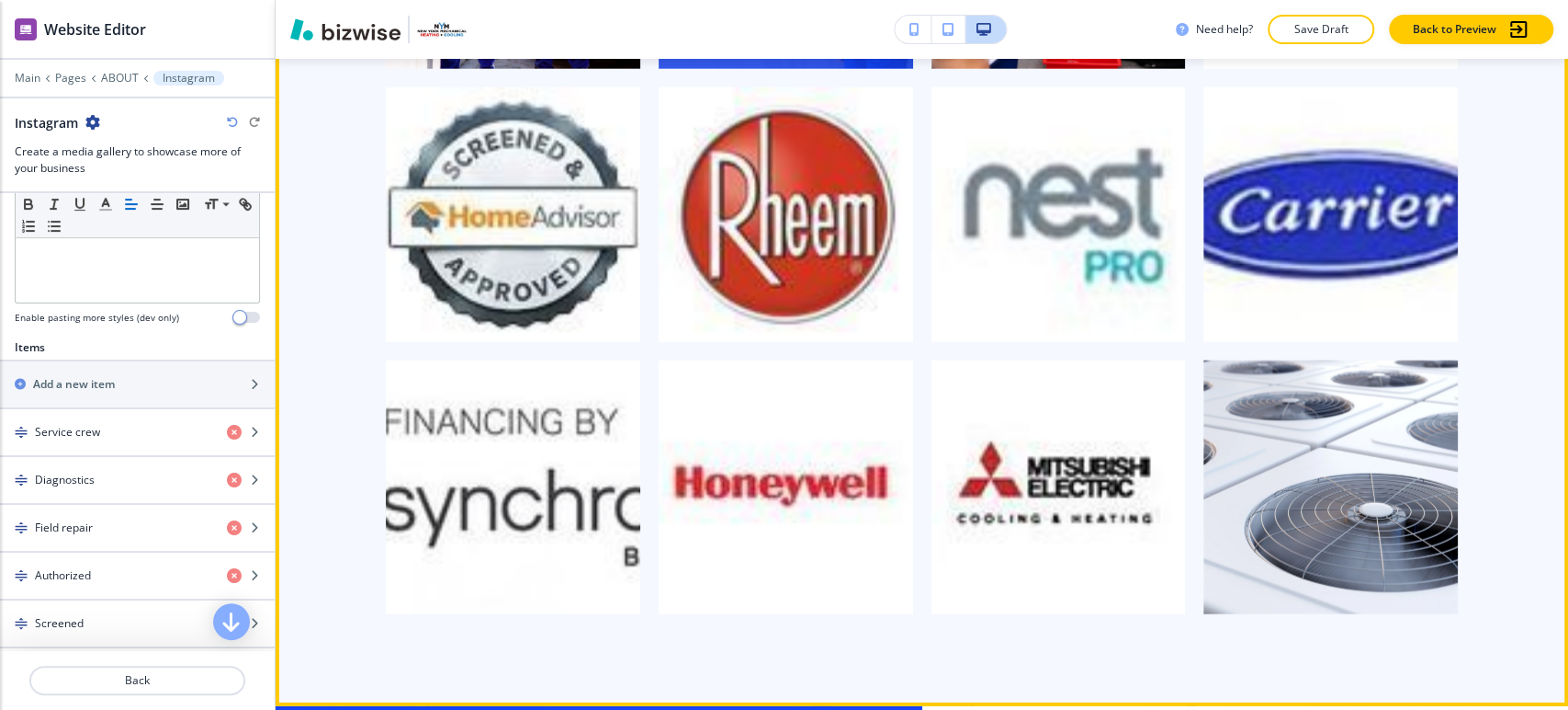
scroll to position [2881, 0]
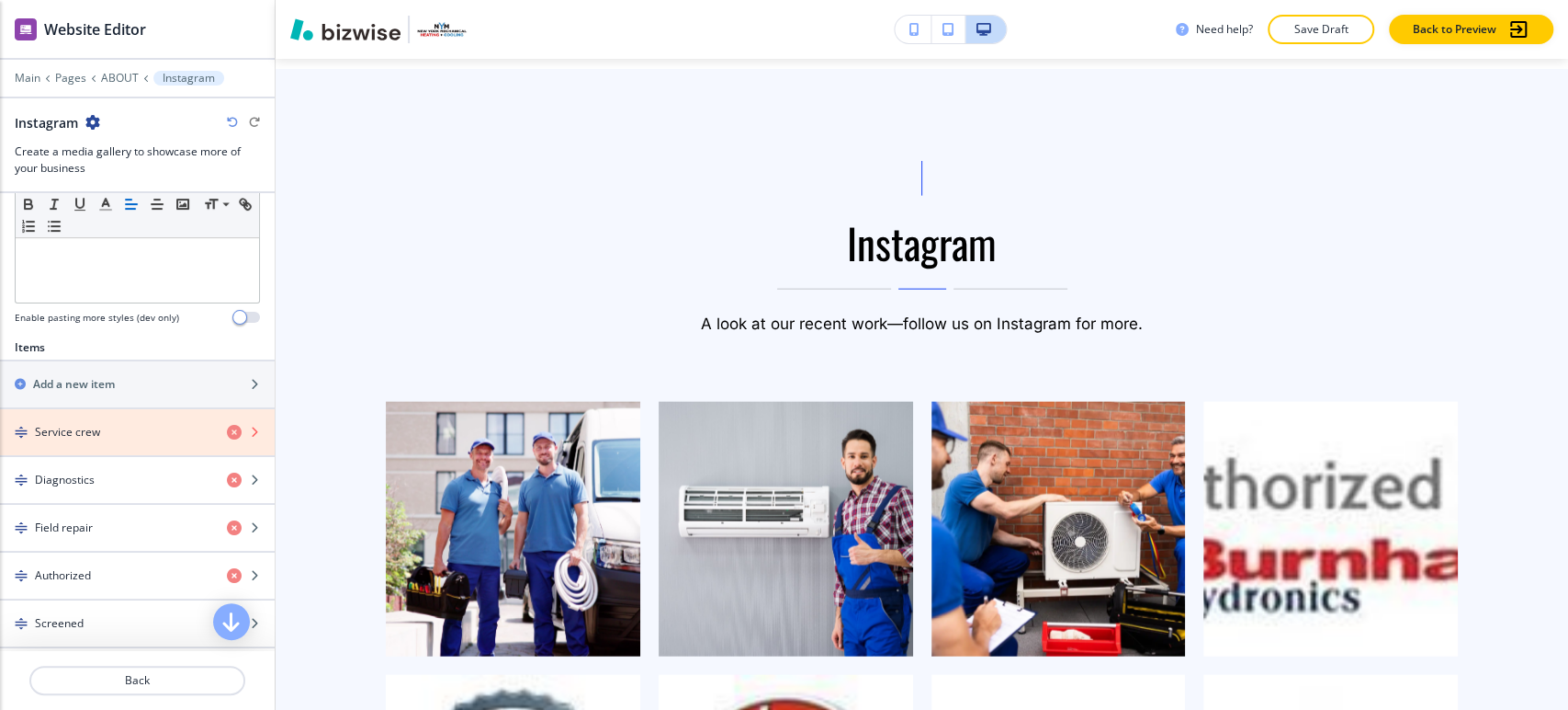
click at [227, 426] on icon "button" at bounding box center [235, 432] width 15 height 15
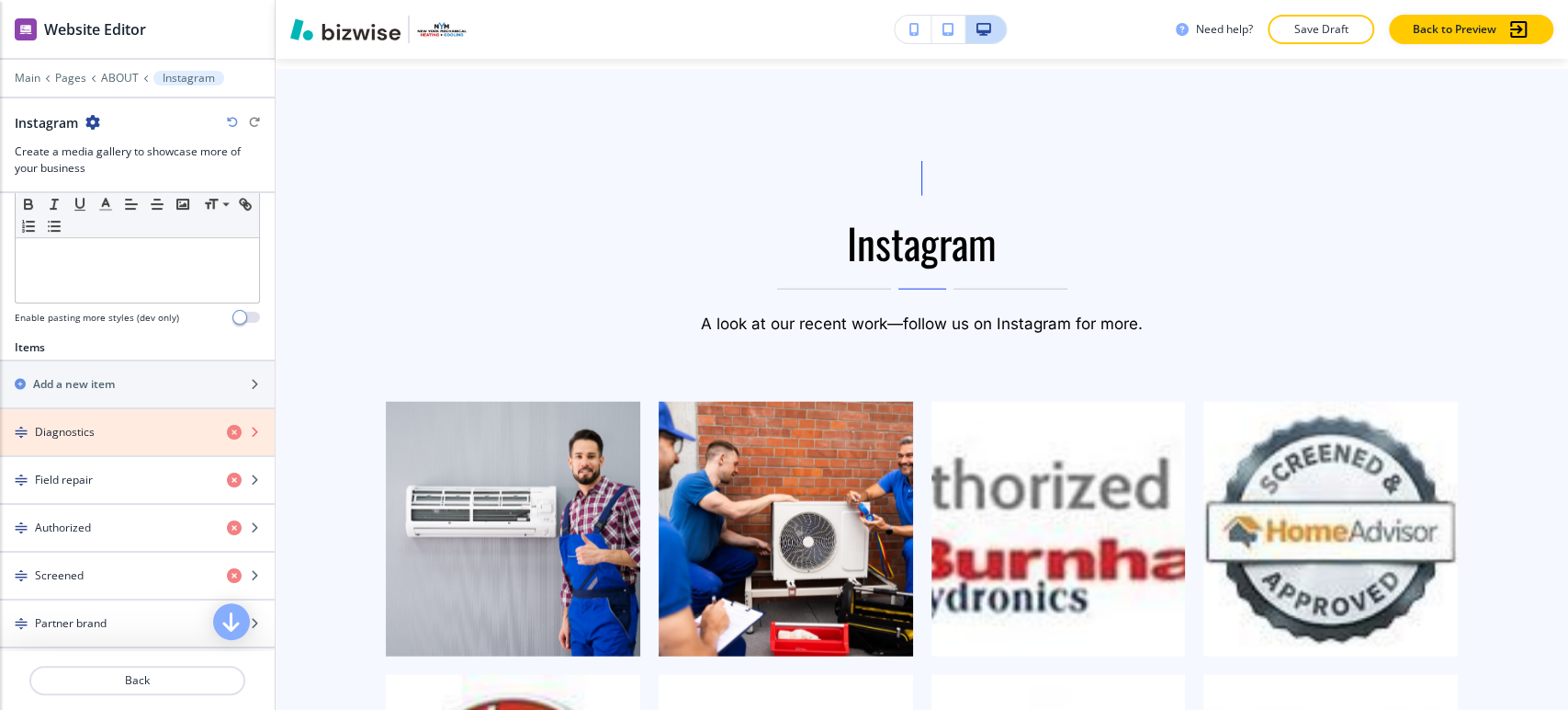
click at [227, 426] on icon "button" at bounding box center [235, 432] width 15 height 15
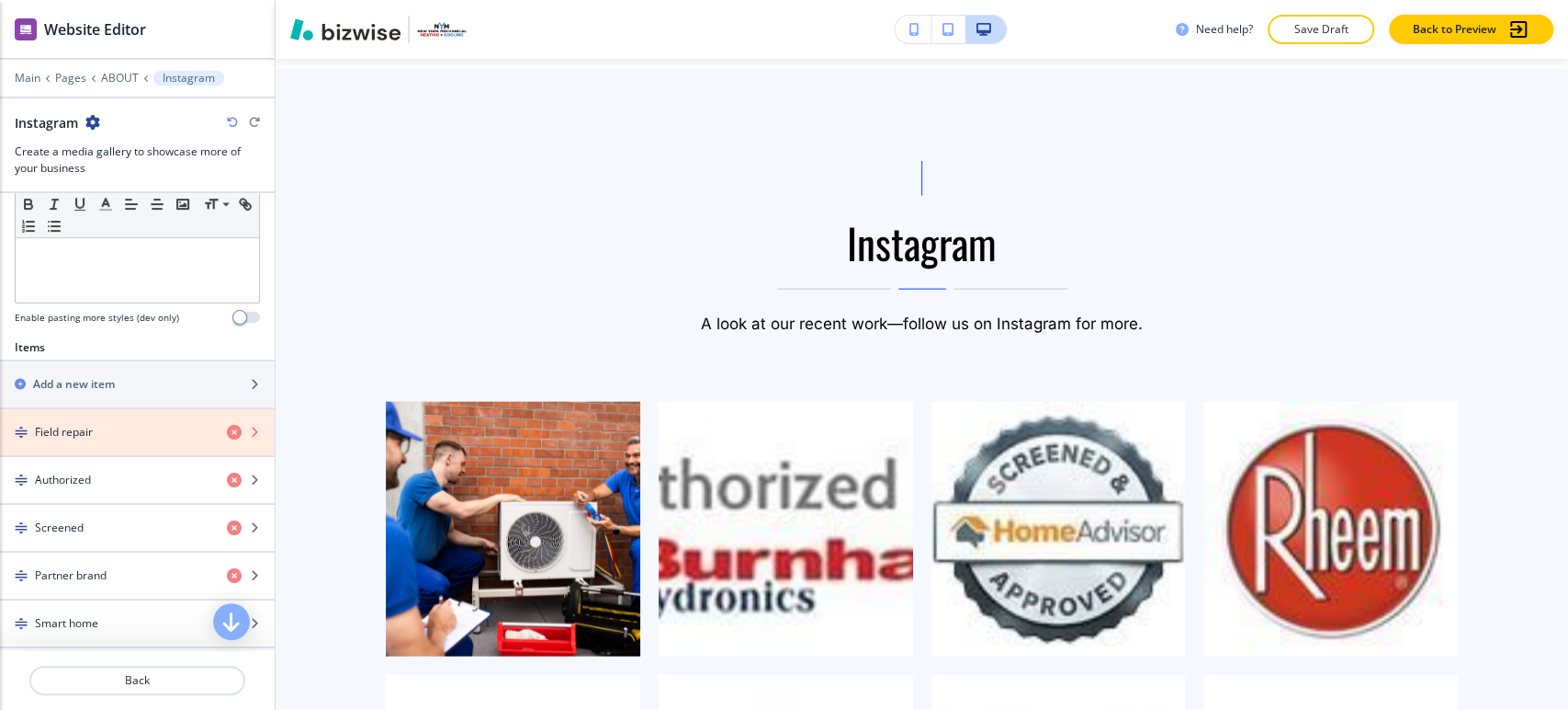
click at [227, 426] on icon "button" at bounding box center [235, 432] width 15 height 15
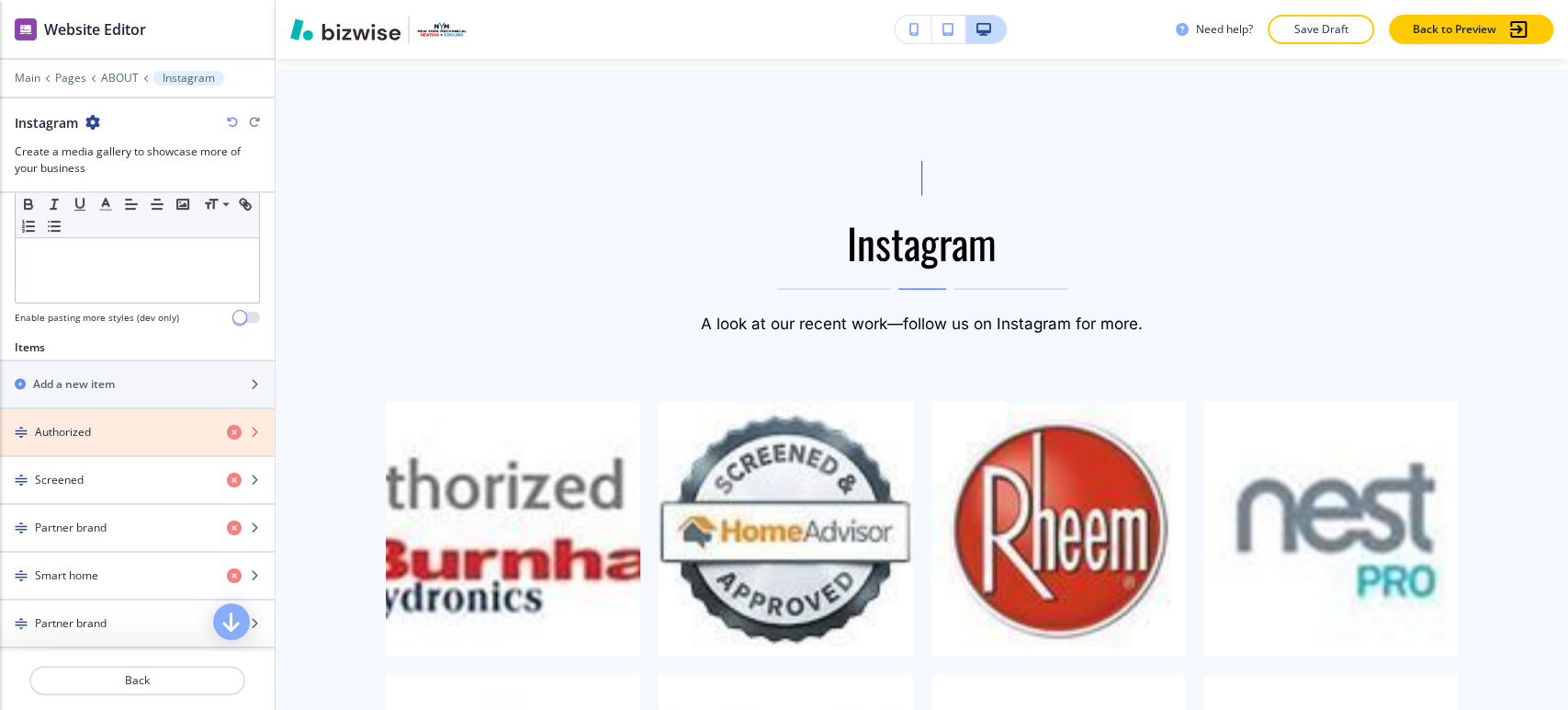
click at [227, 426] on icon "button" at bounding box center [235, 432] width 15 height 15
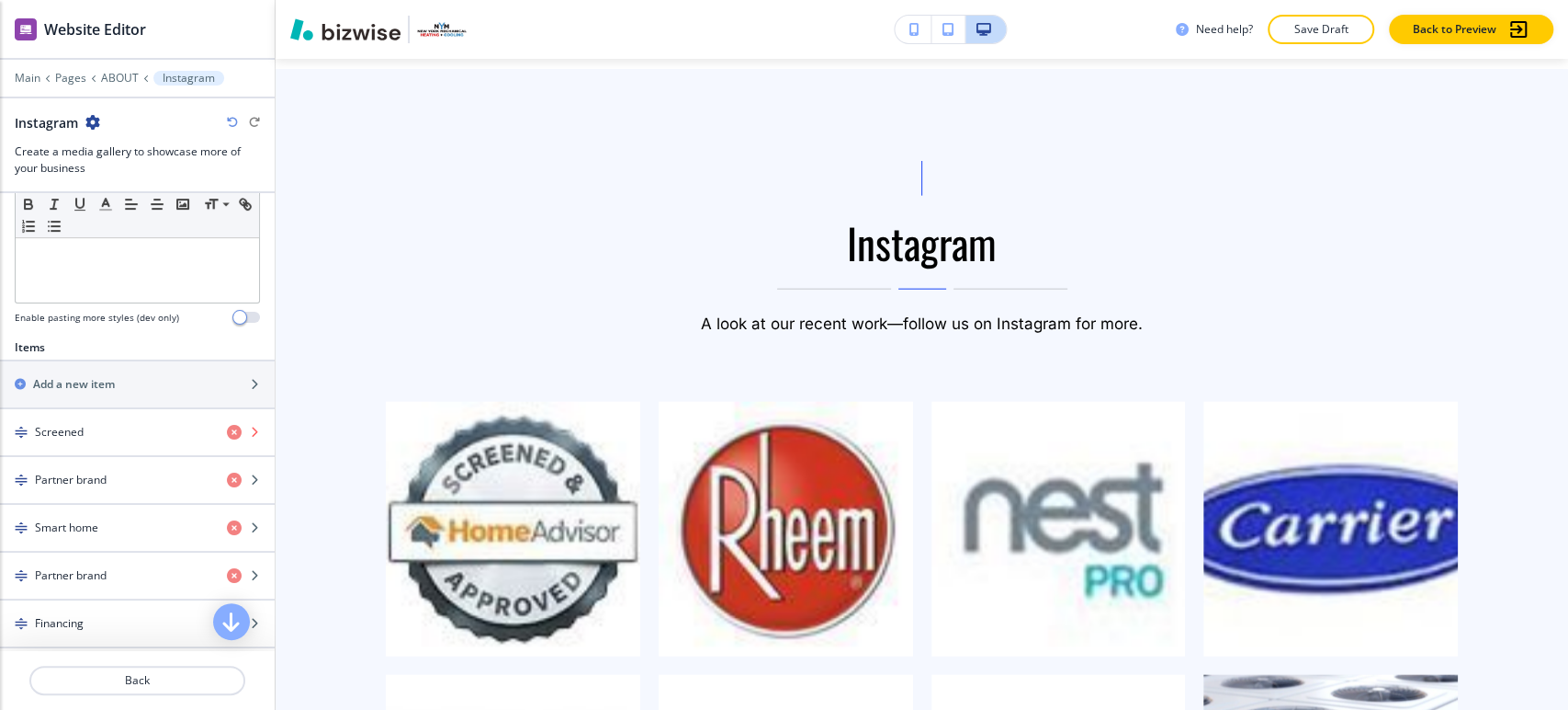
click at [227, 426] on icon "button" at bounding box center [235, 432] width 15 height 15
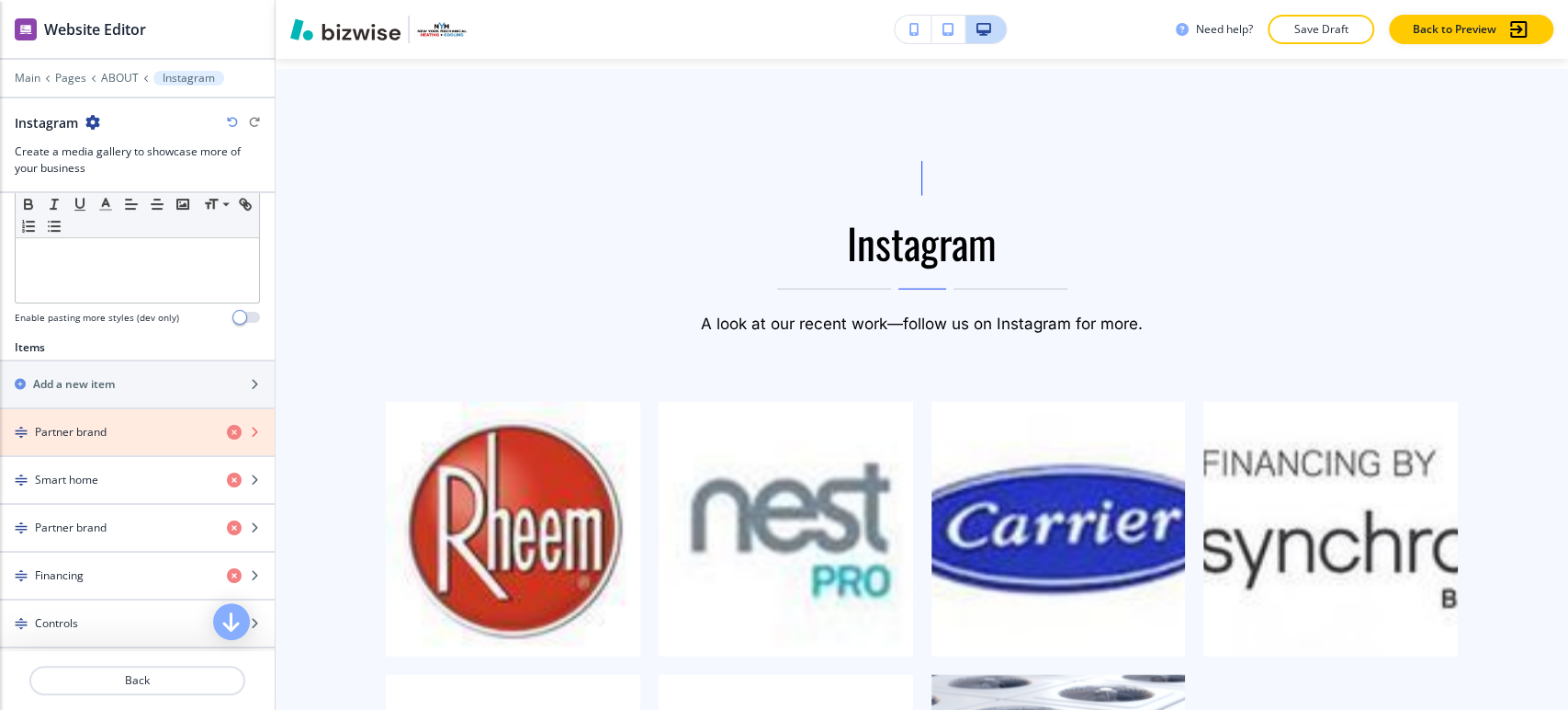
click at [227, 426] on icon "button" at bounding box center [235, 432] width 15 height 15
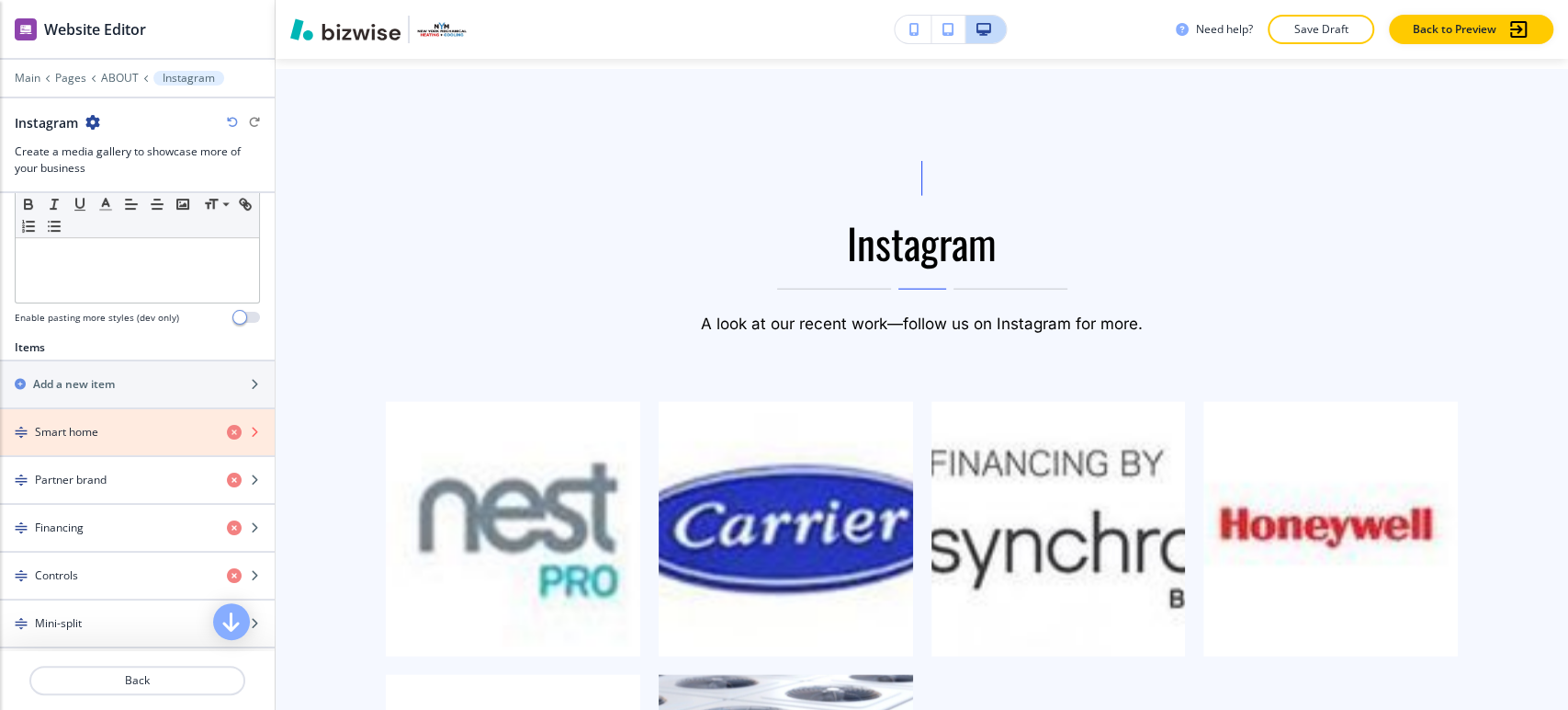
click at [227, 426] on icon "button" at bounding box center [235, 432] width 15 height 15
click at [227, 472] on icon "button" at bounding box center [235, 480] width 15 height 15
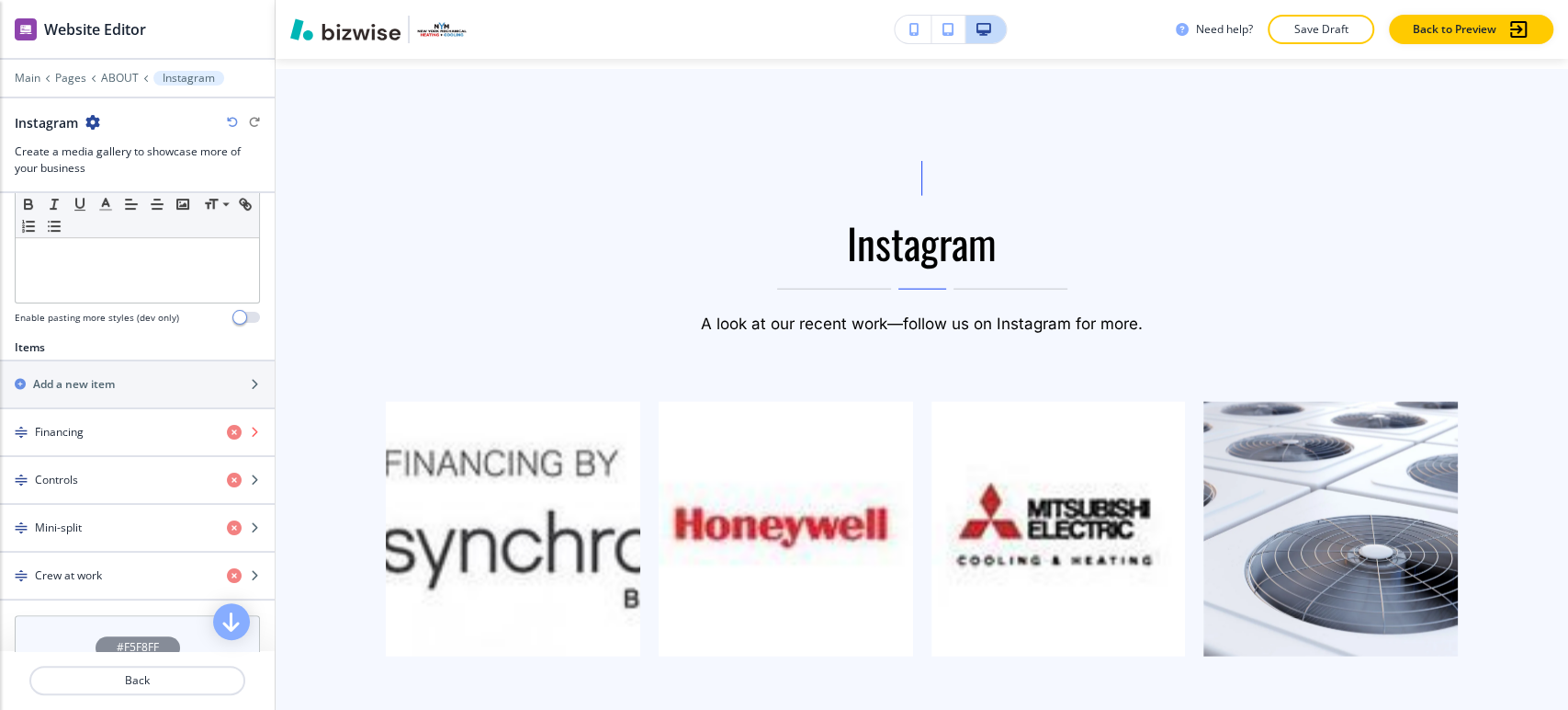
click at [227, 426] on icon "button" at bounding box center [235, 432] width 15 height 15
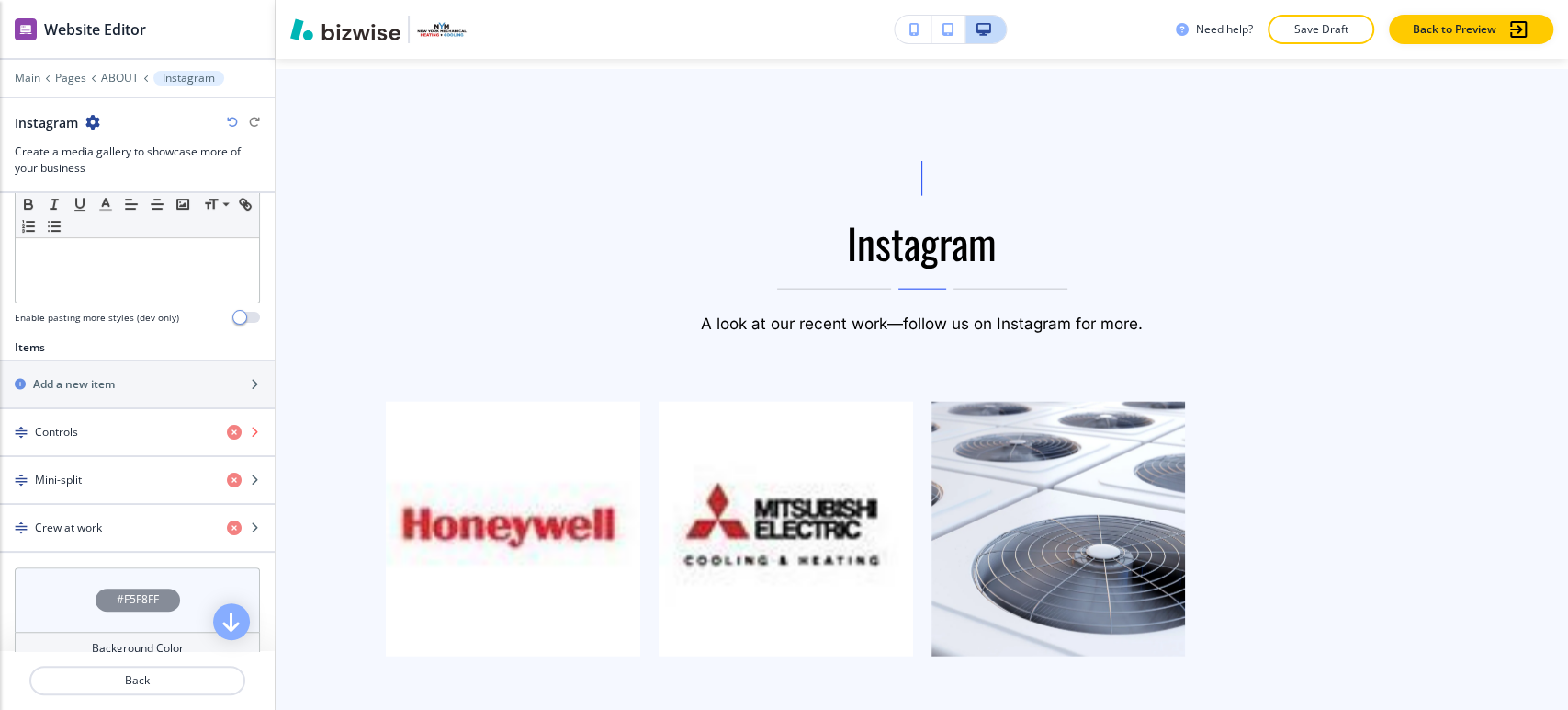
click at [227, 426] on icon "button" at bounding box center [235, 432] width 15 height 15
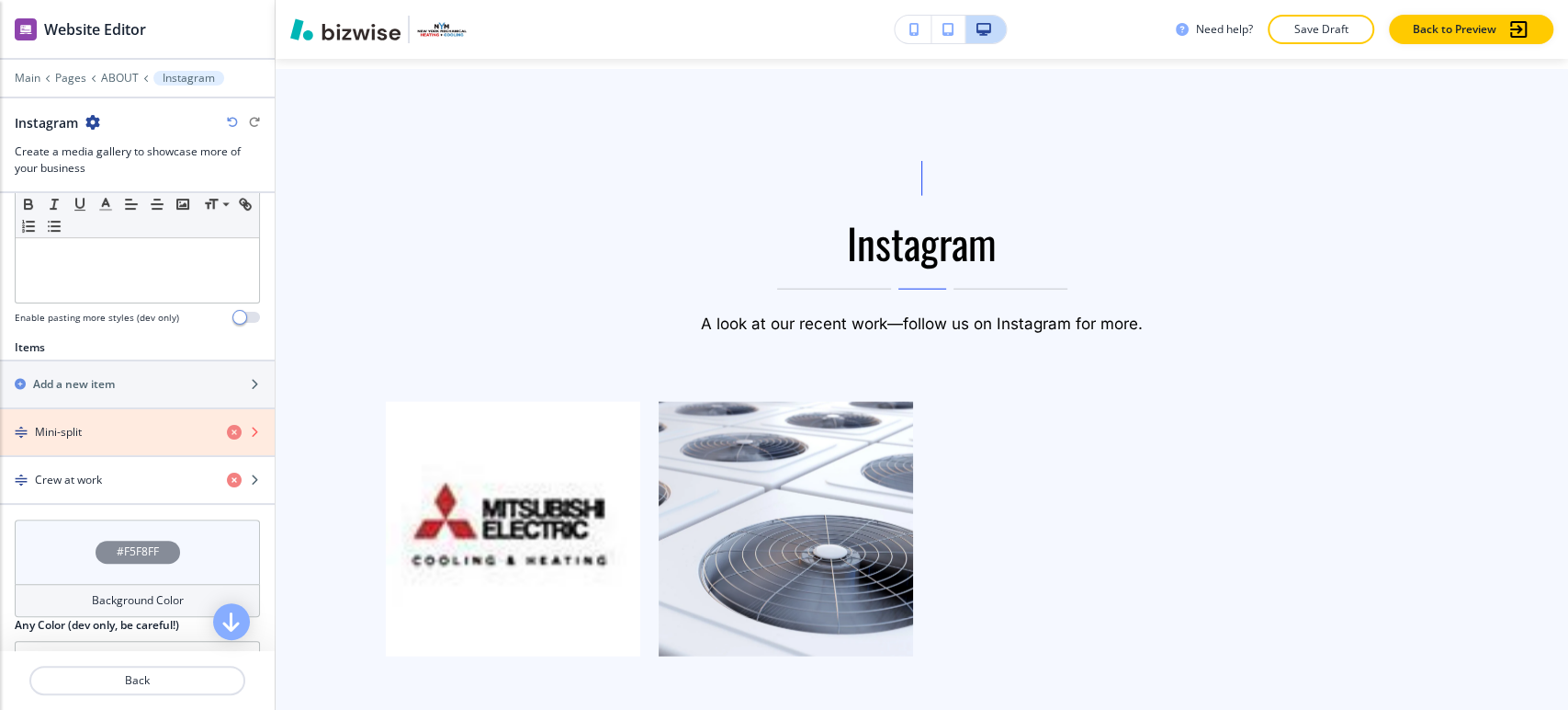
click at [227, 426] on icon "button" at bounding box center [235, 432] width 15 height 15
click at [227, 472] on icon "button" at bounding box center [235, 480] width 15 height 15
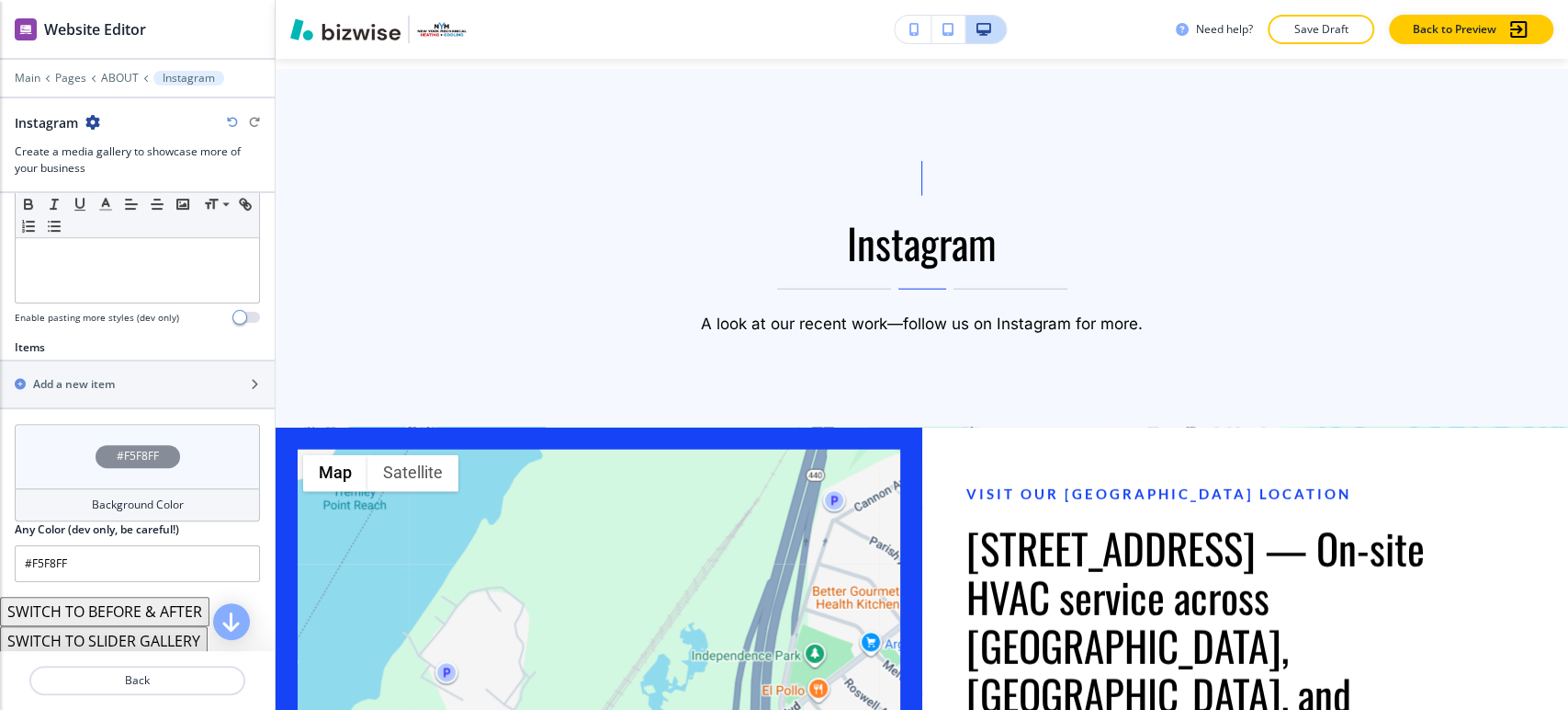
click at [219, 426] on div "#F5F8FF" at bounding box center [137, 456] width 245 height 64
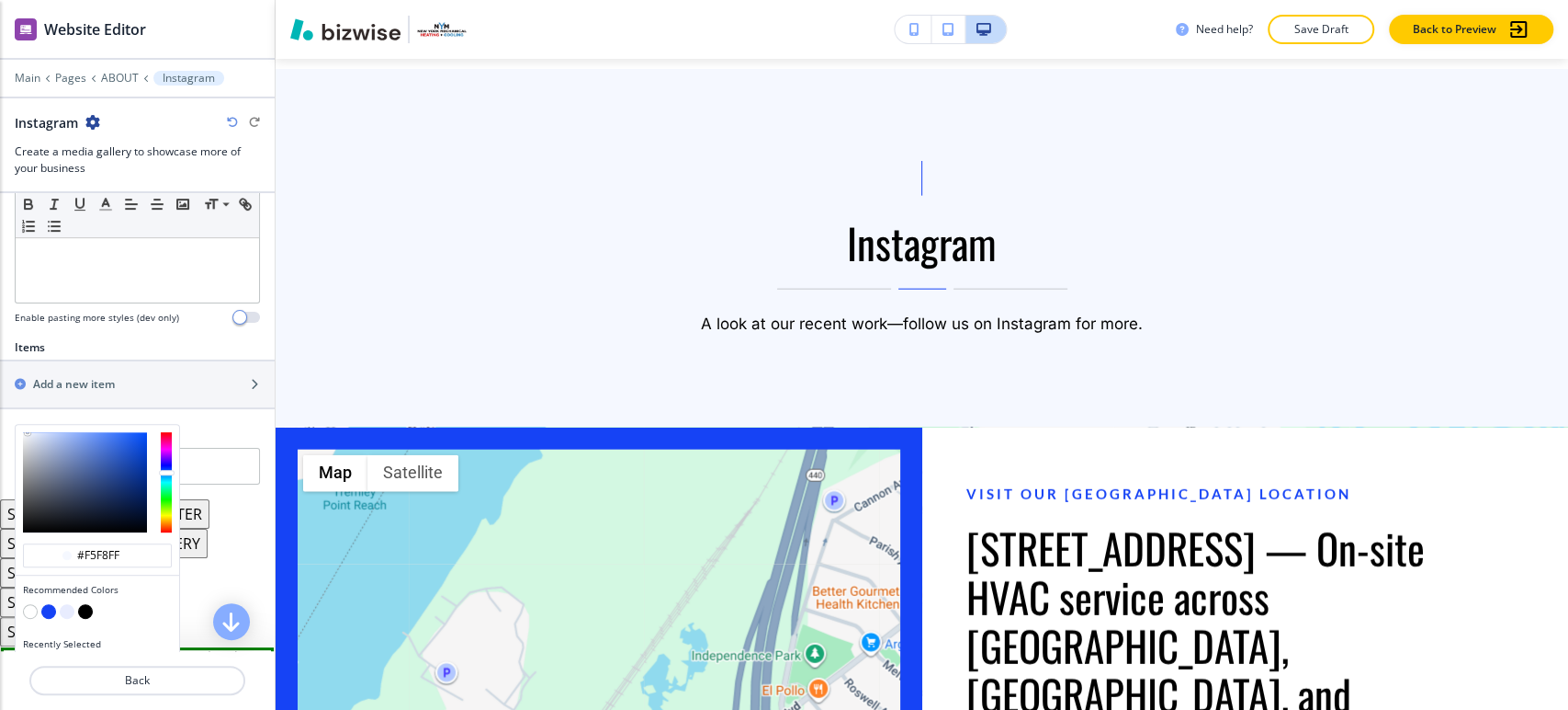
type input "#f5f8ff"
click at [219, 426] on div "#f5f8ff Recommended Colors Recently Selected Any Color (dev only, be careful!) …" at bounding box center [137, 454] width 245 height 61
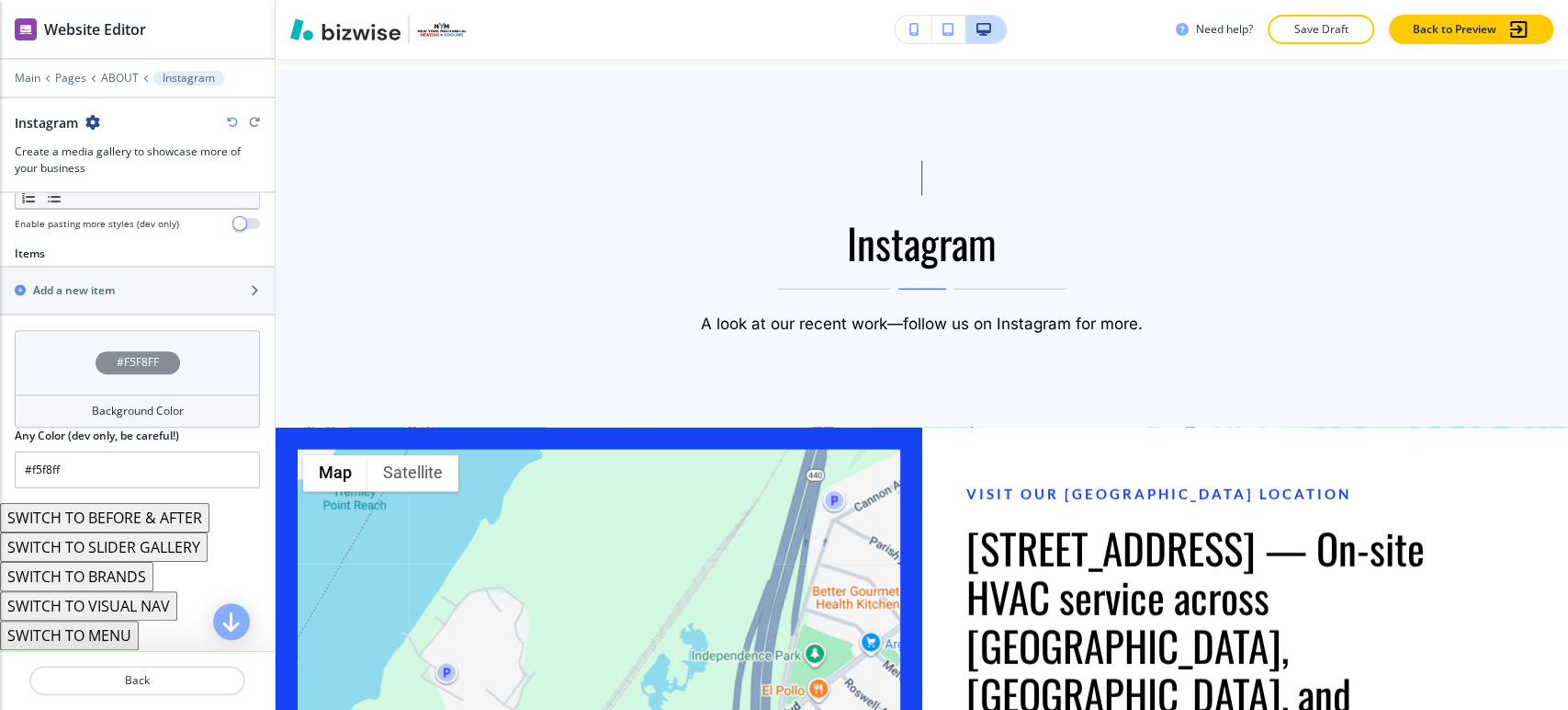
scroll to position [807, 0]
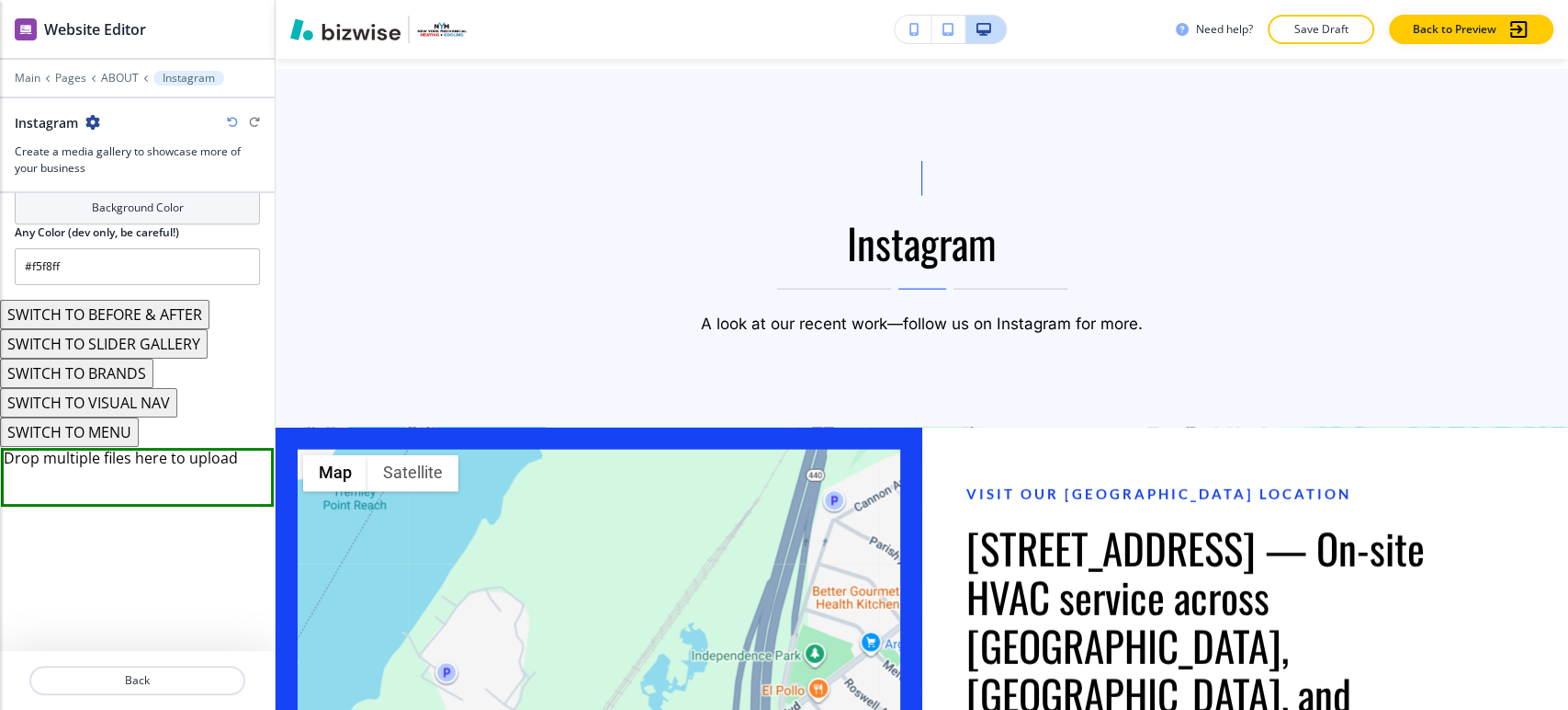
click at [131, 427] on button "SWITCH TO MENU" at bounding box center [69, 432] width 139 height 30
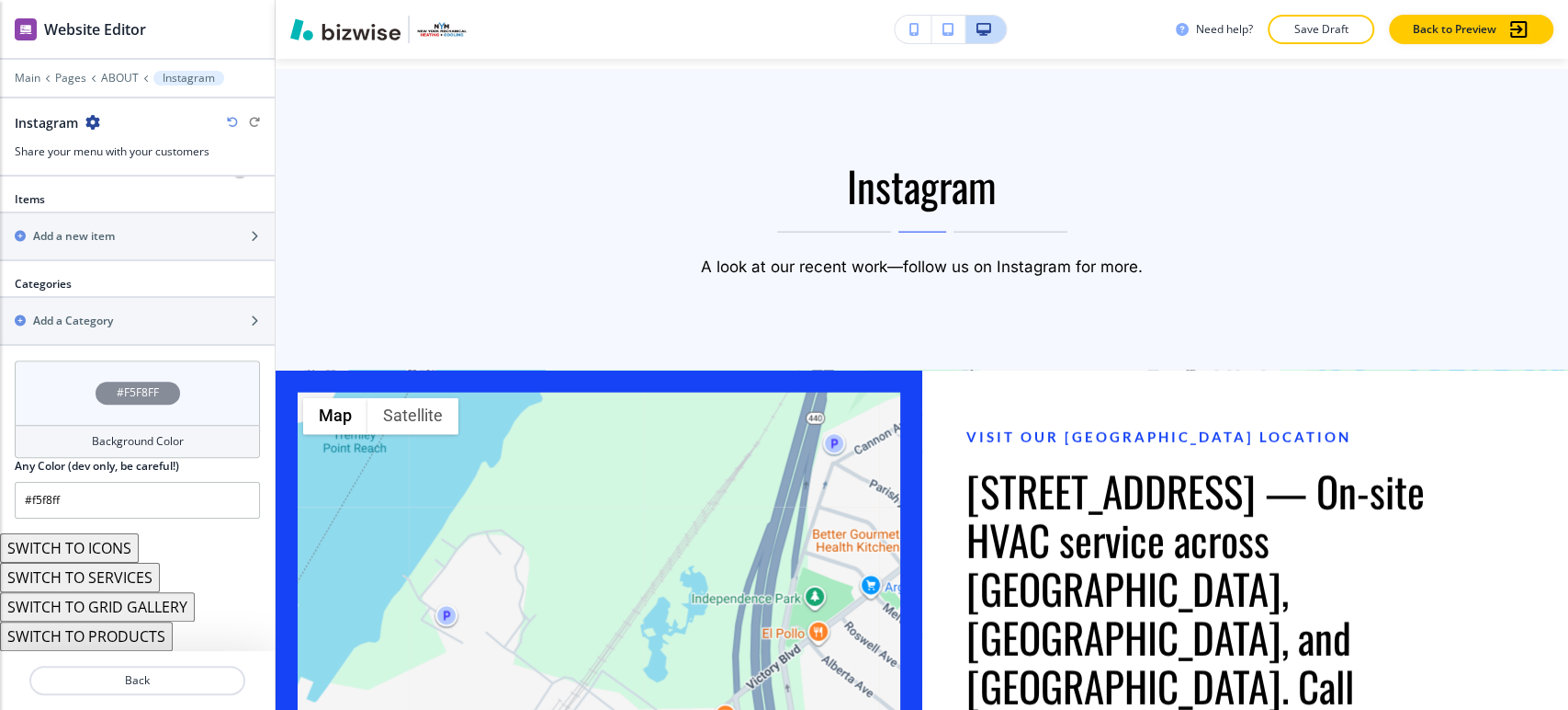
scroll to position [638, 0]
click at [148, 582] on button "SWITCH TO SERVICES" at bounding box center [80, 581] width 160 height 30
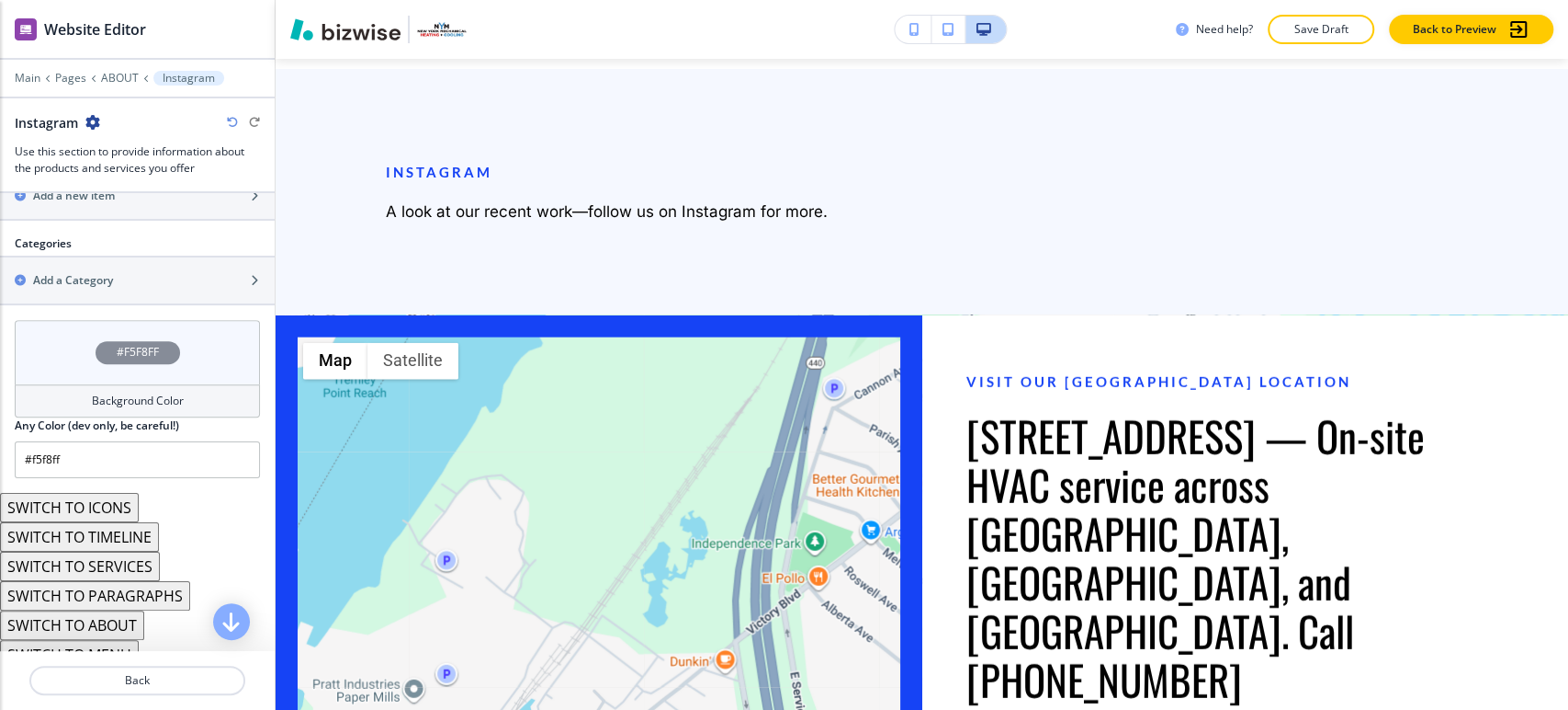
scroll to position [787, 0]
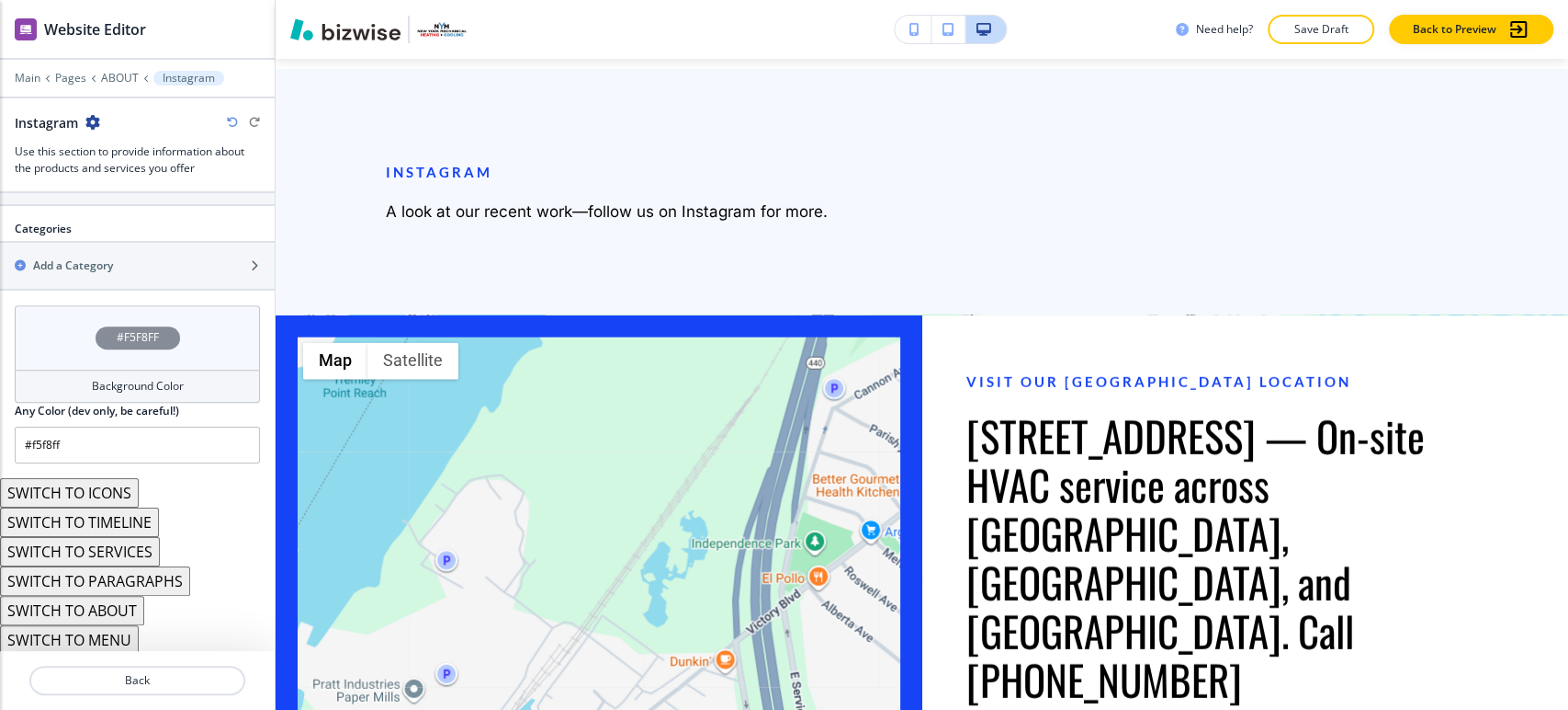
click at [120, 608] on button "SWITCH TO ABOUT" at bounding box center [72, 610] width 144 height 30
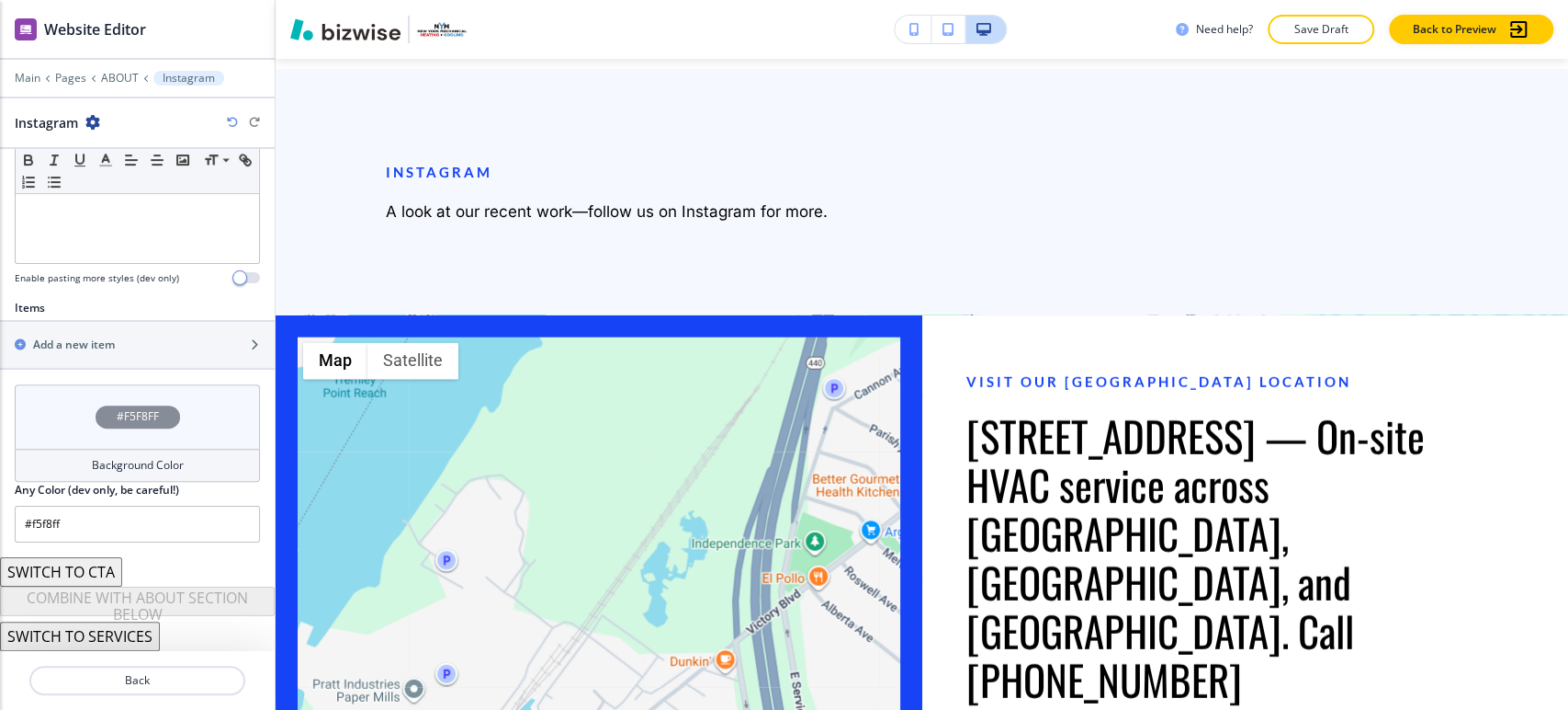
scroll to position [502, 0]
click at [108, 570] on button "SWITCH TO CTA" at bounding box center [61, 576] width 122 height 30
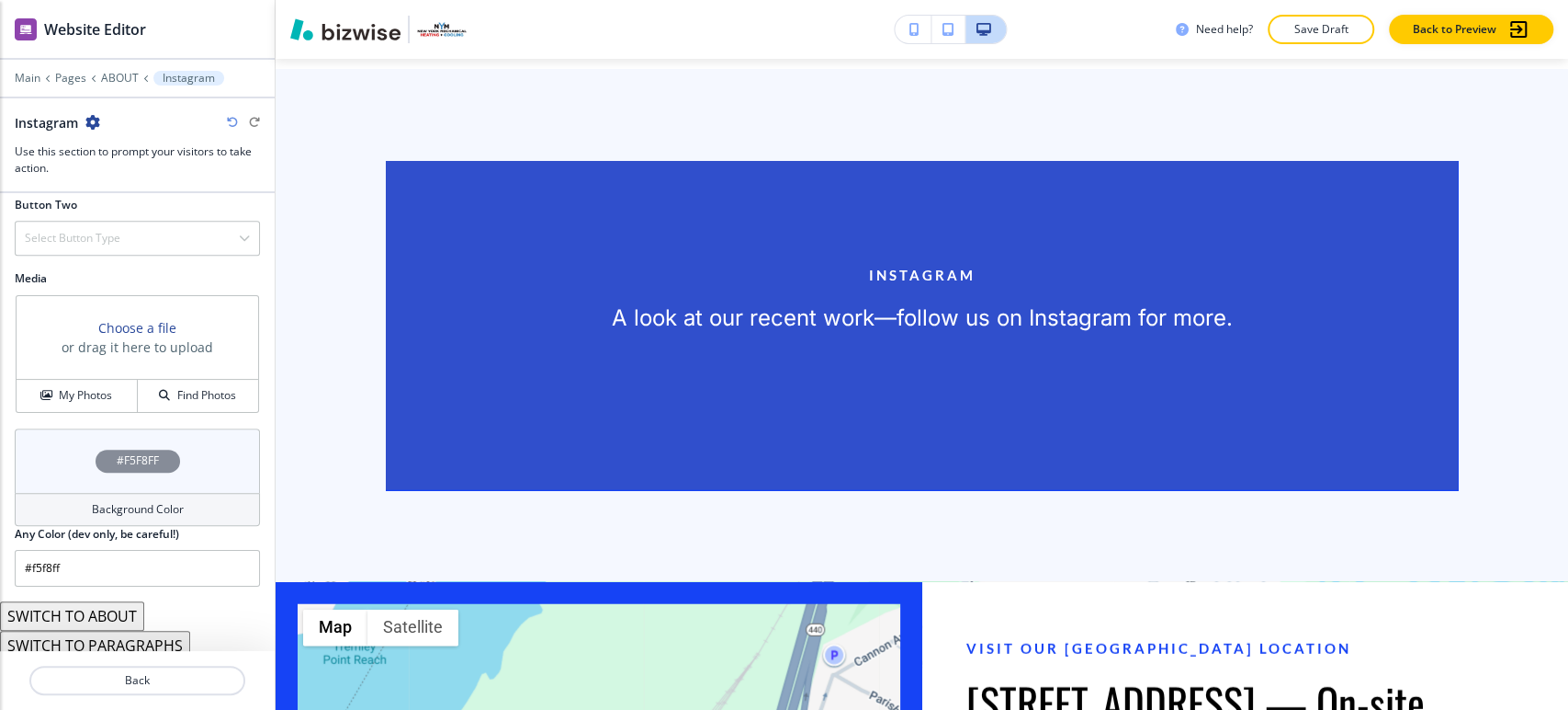
scroll to position [731, 0]
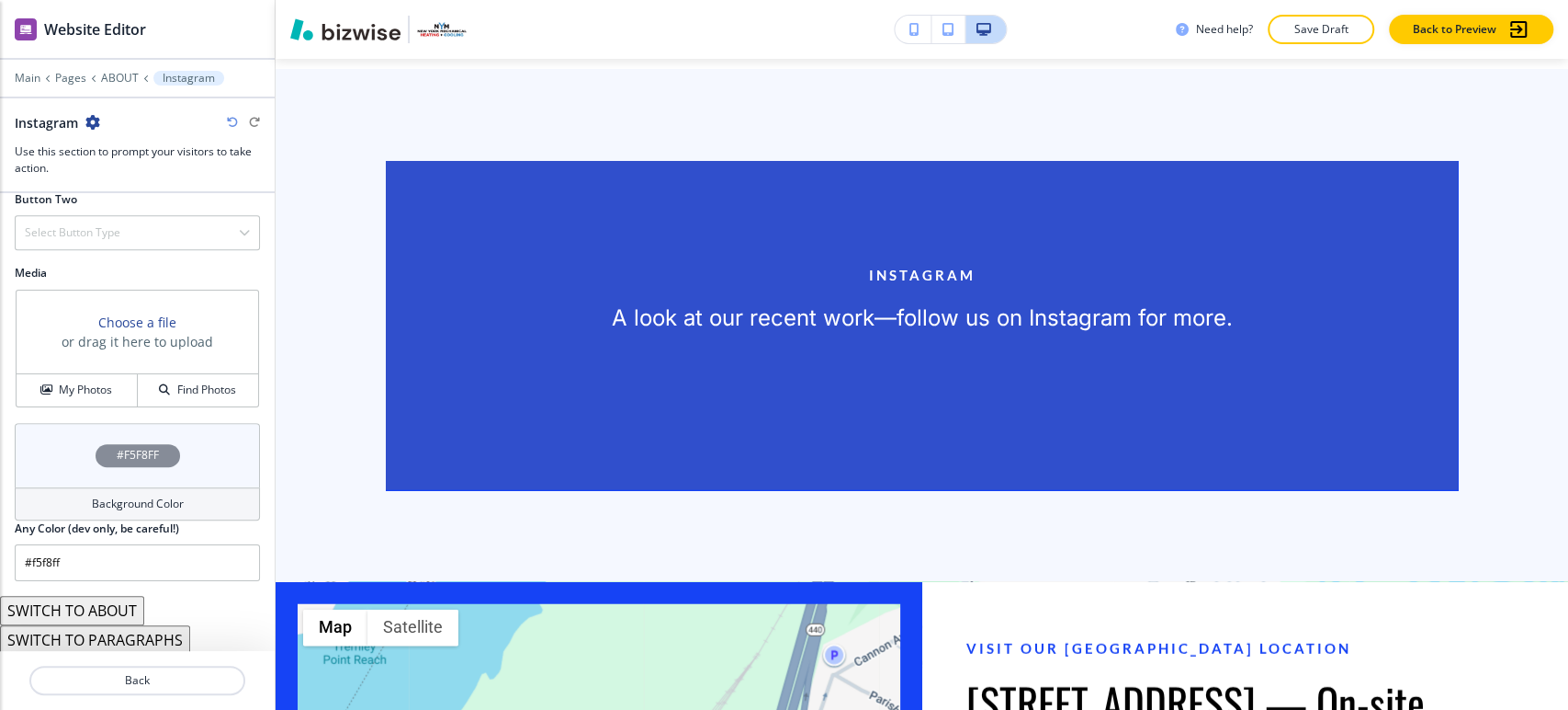
click at [149, 630] on button "SWITCH TO PARAGRAPHS" at bounding box center [95, 640] width 190 height 30
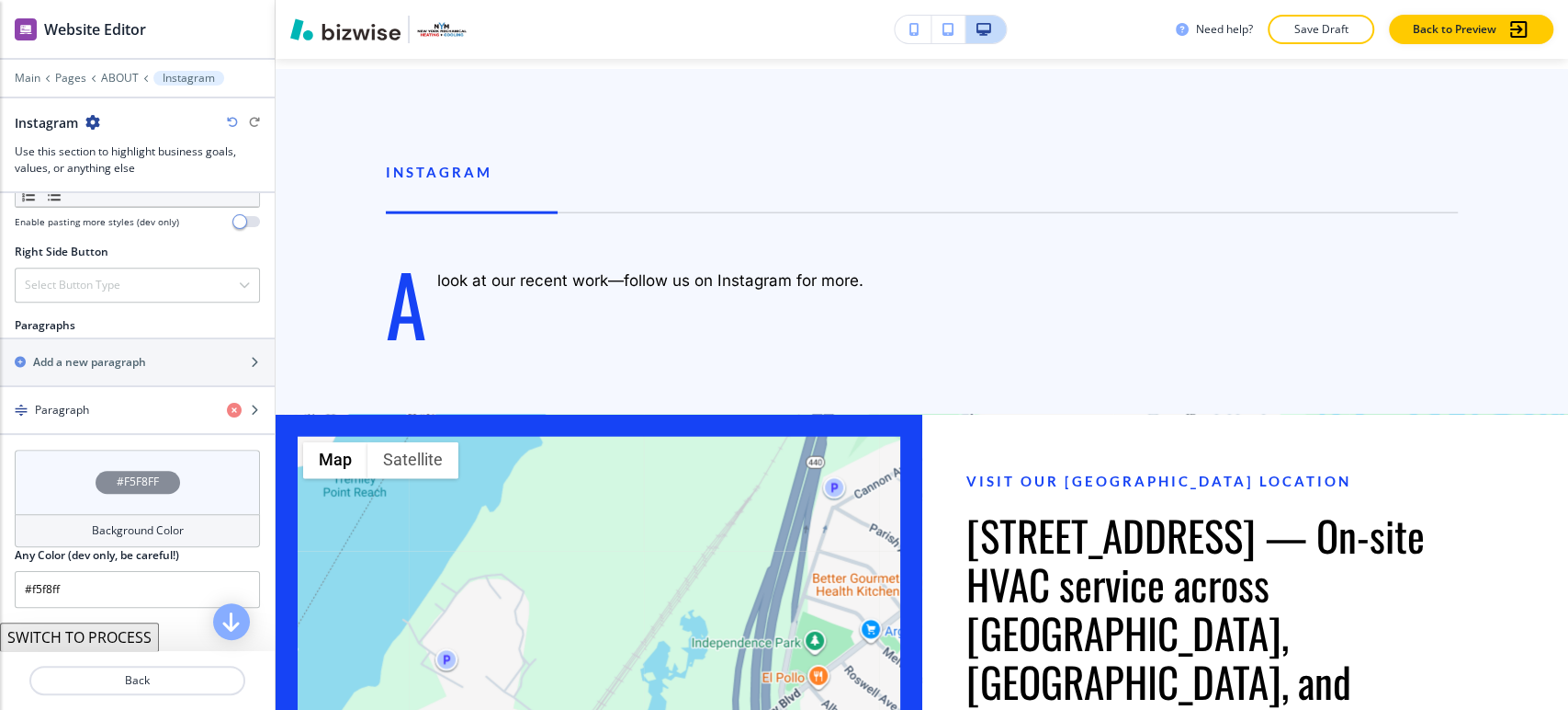
scroll to position [872, 0]
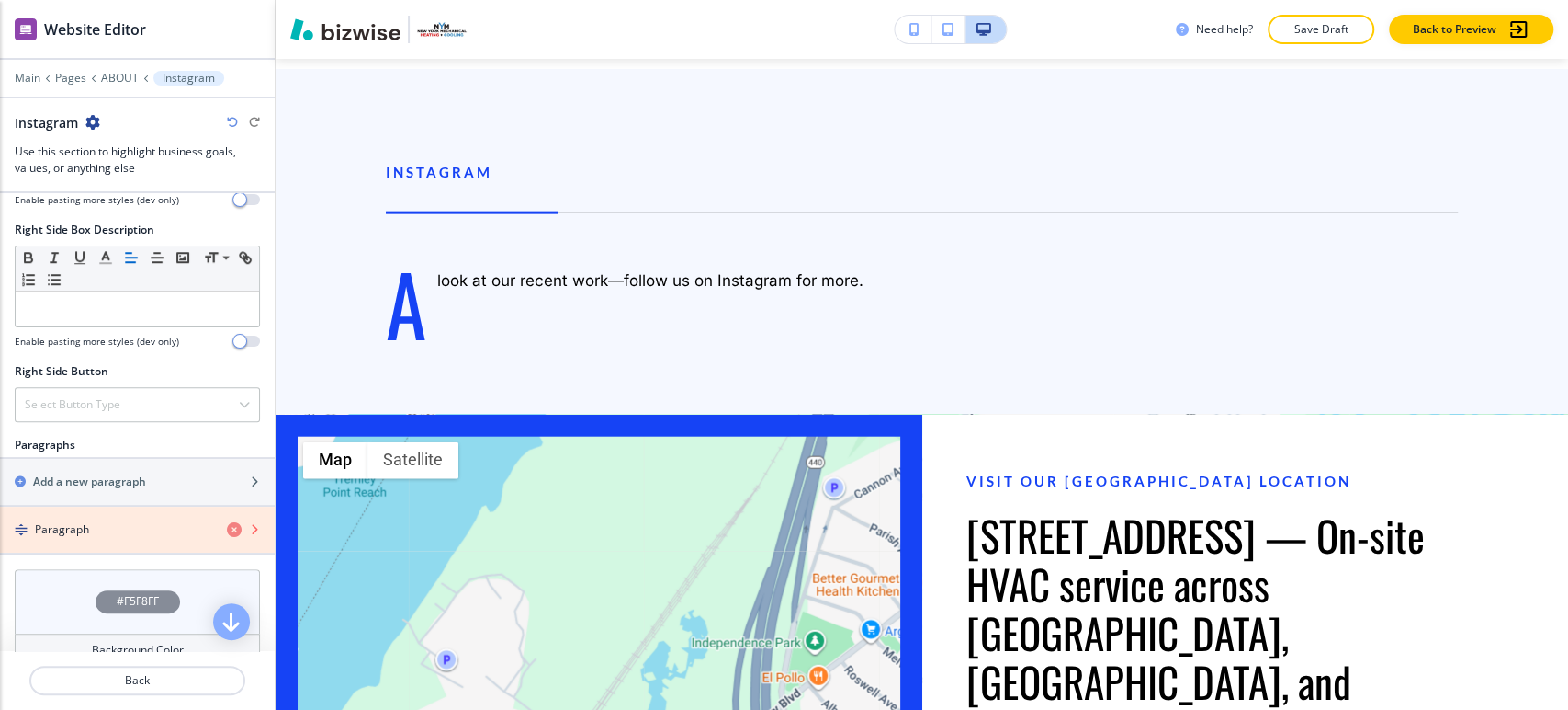
click at [227, 524] on icon "button" at bounding box center [235, 529] width 15 height 15
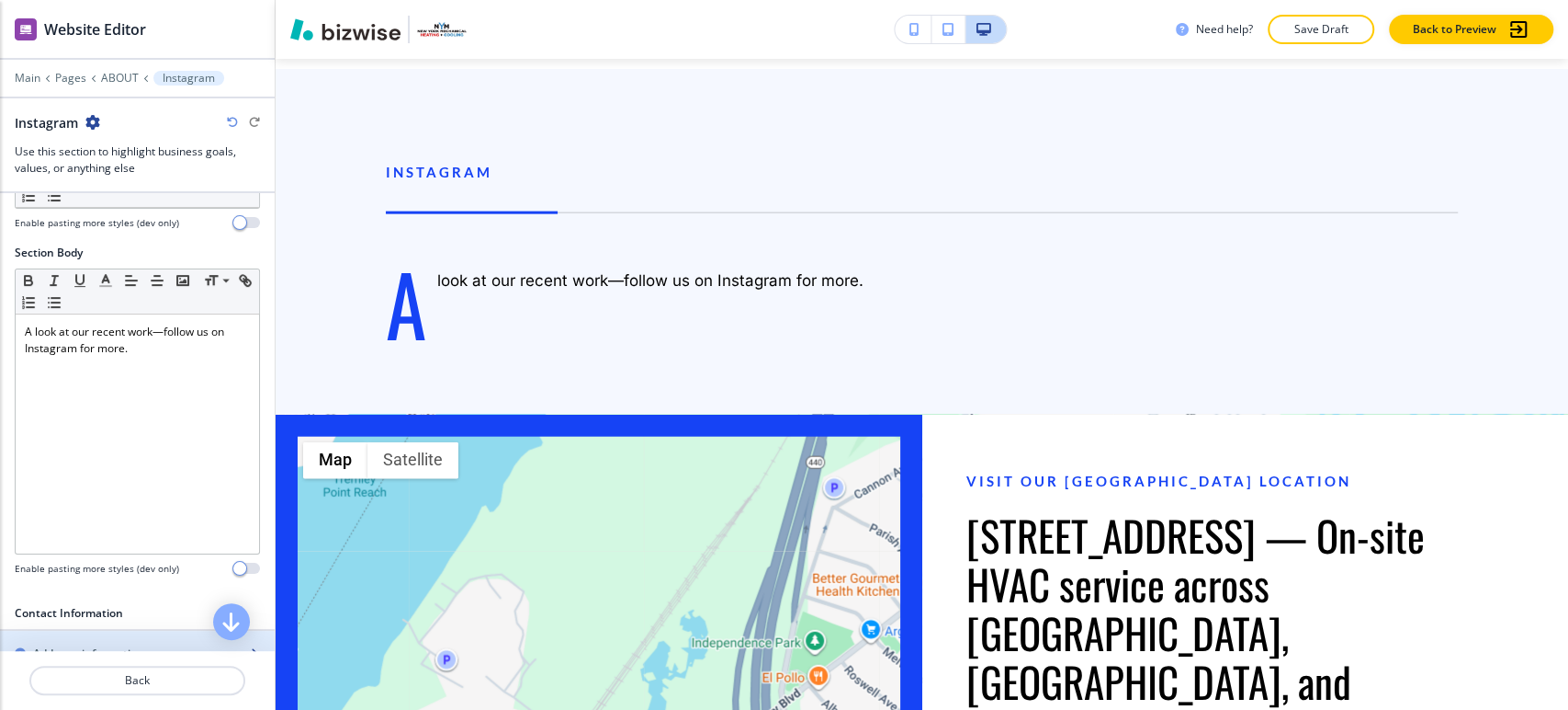
scroll to position [0, 0]
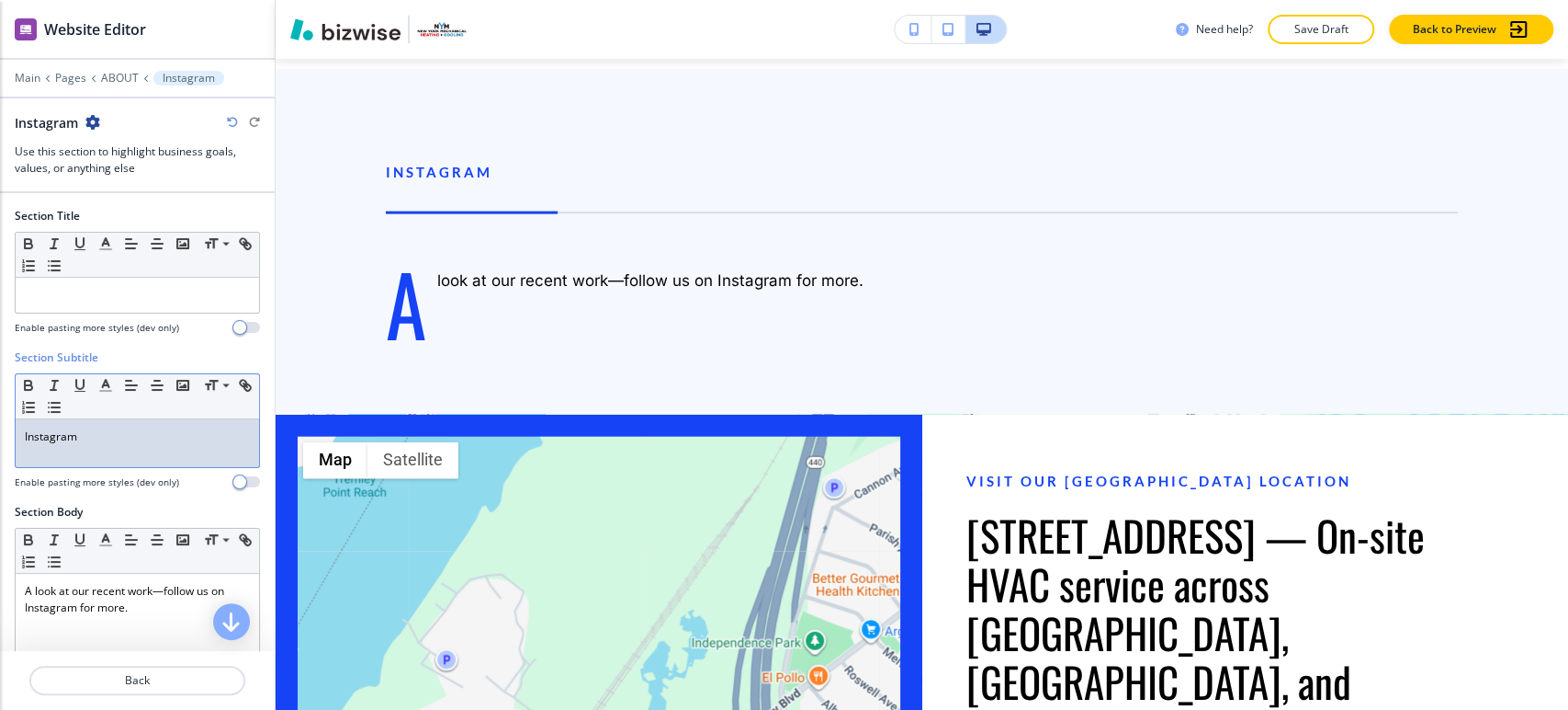
click at [115, 429] on p "Instagram" at bounding box center [138, 437] width 225 height 17
copy p "Instagram"
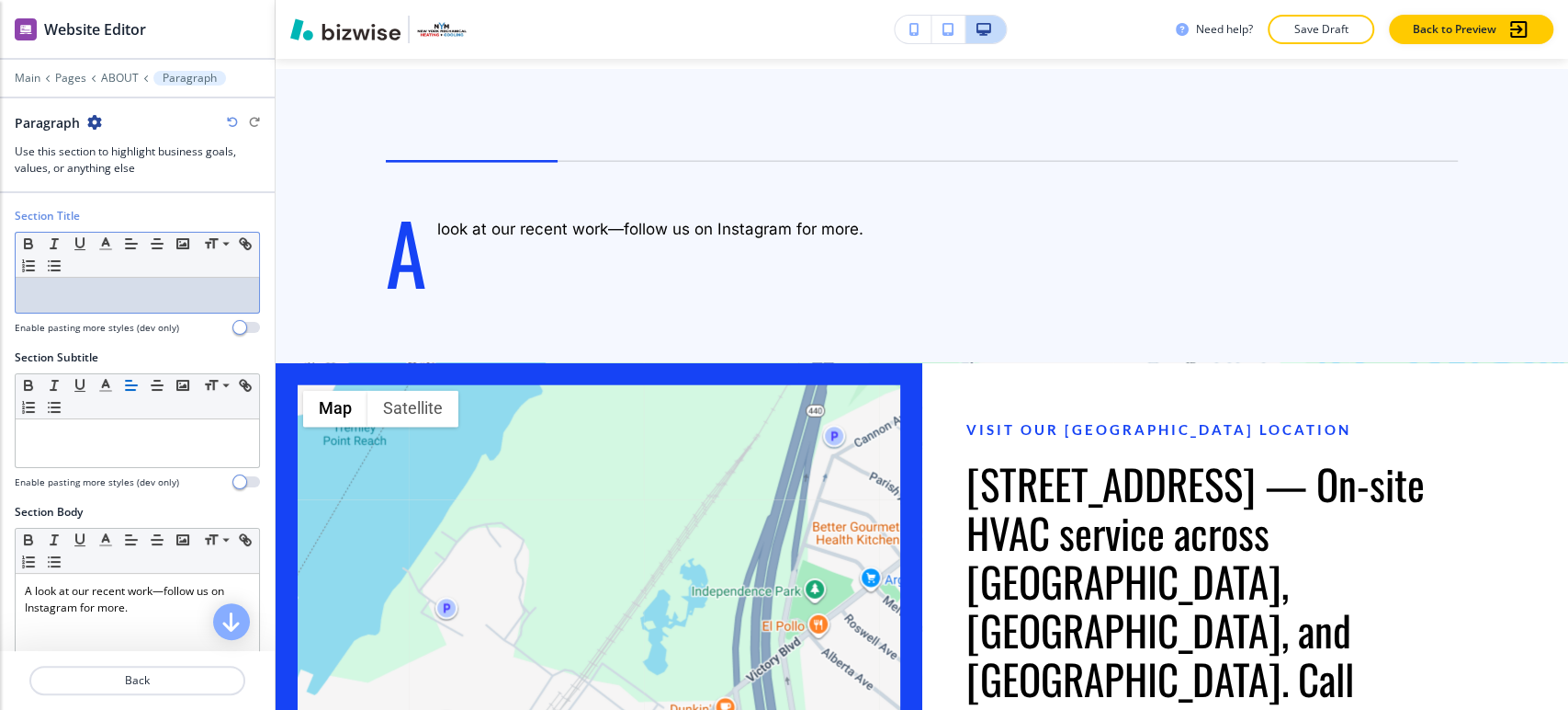
click at [55, 290] on p at bounding box center [138, 295] width 225 height 17
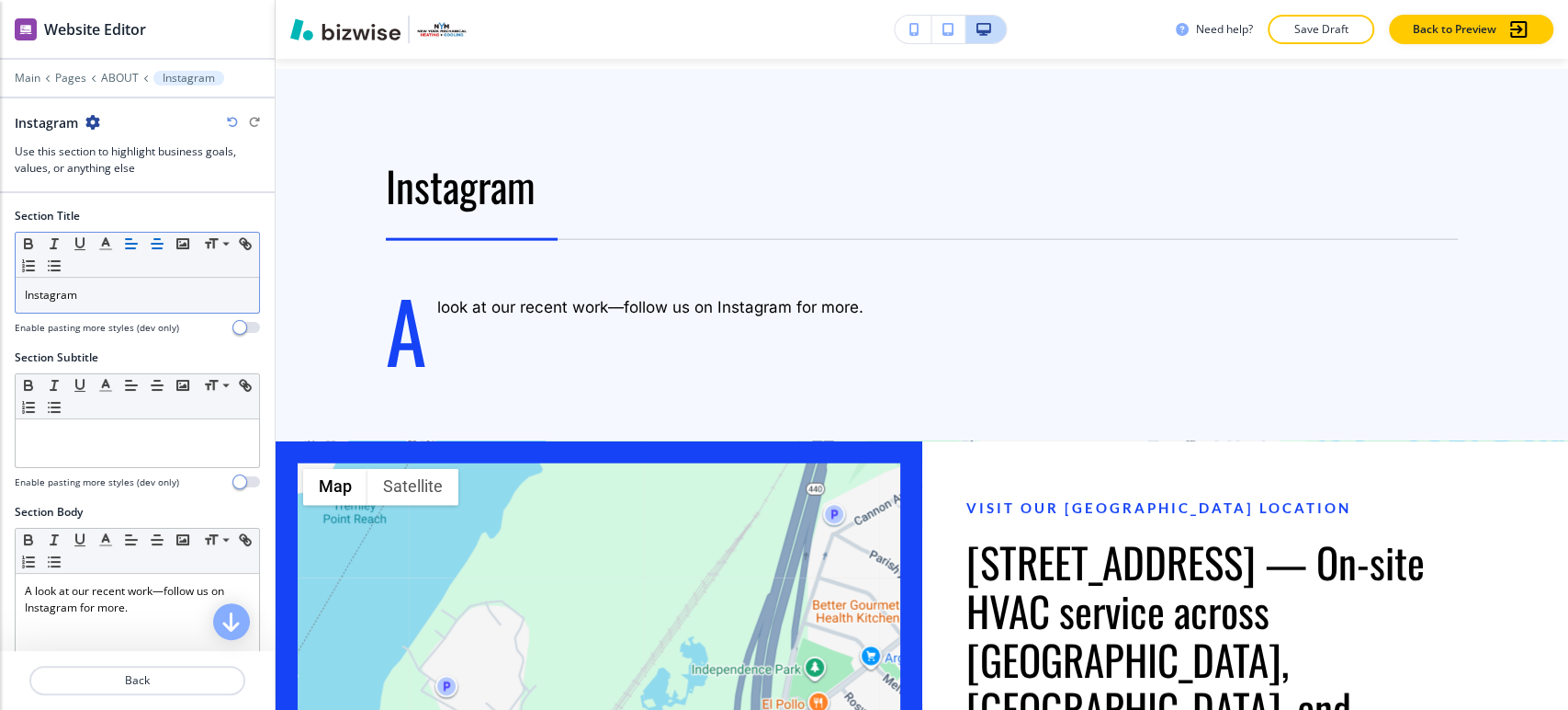
click at [155, 245] on icon "button" at bounding box center [157, 244] width 17 height 17
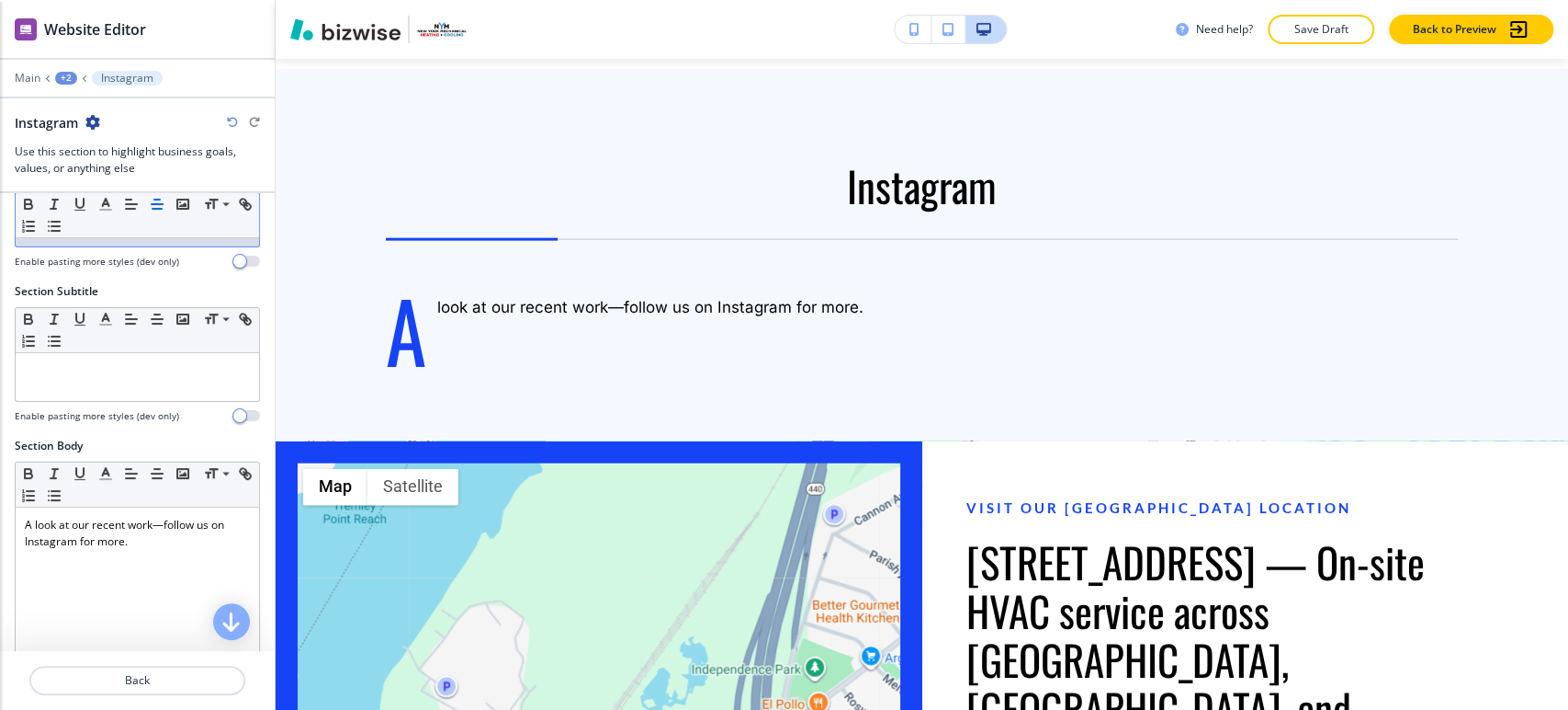
scroll to position [102, 0]
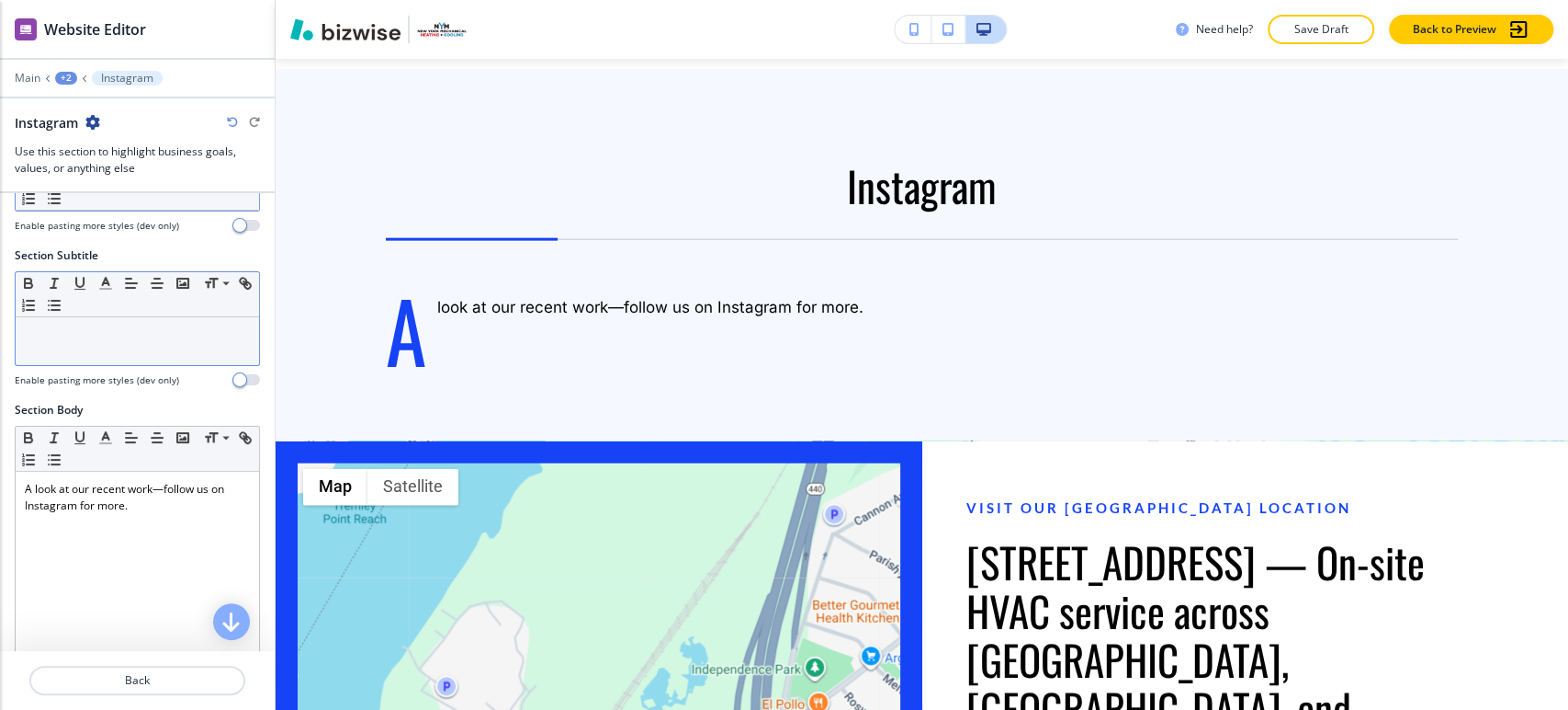
click at [140, 346] on div at bounding box center [137, 340] width 243 height 48
paste div
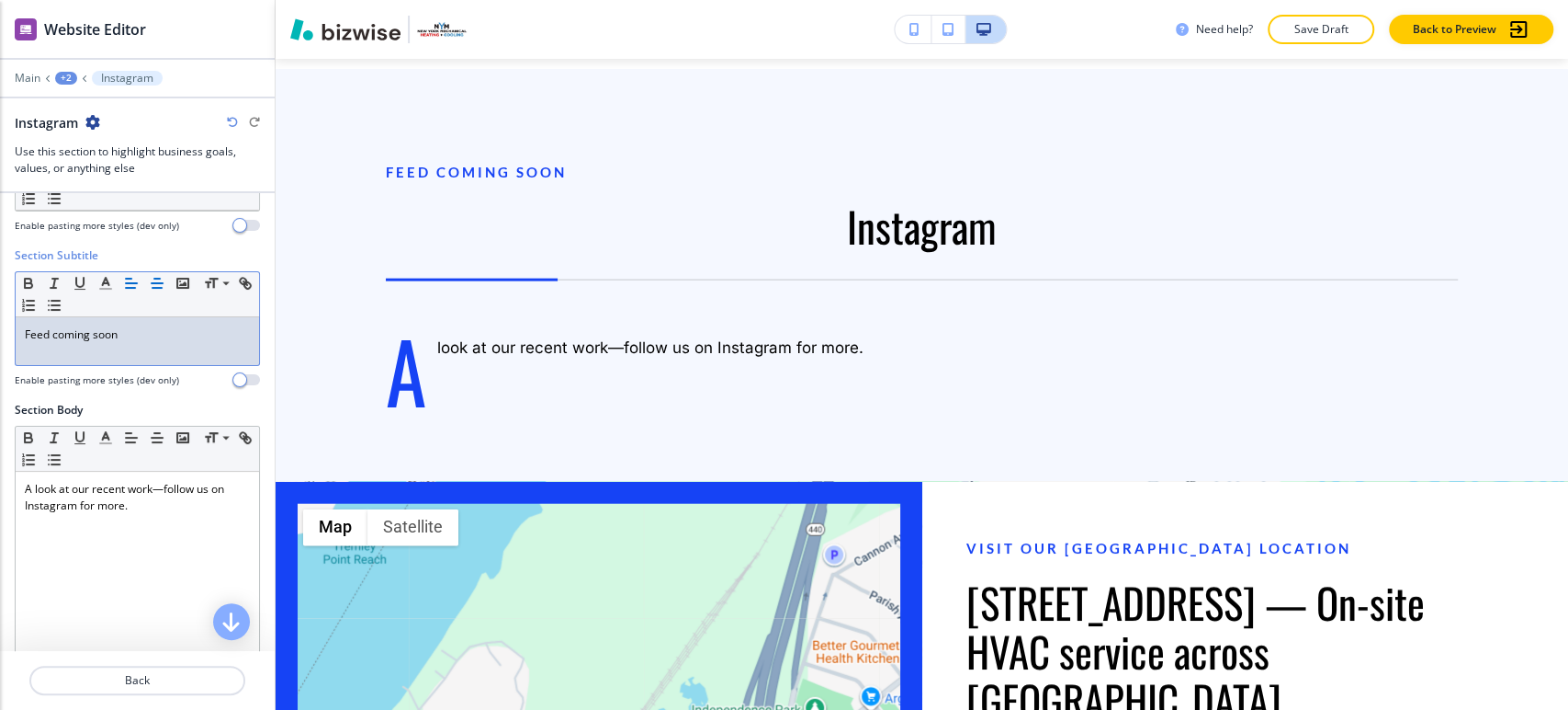
click at [154, 278] on icon "button" at bounding box center [157, 283] width 17 height 17
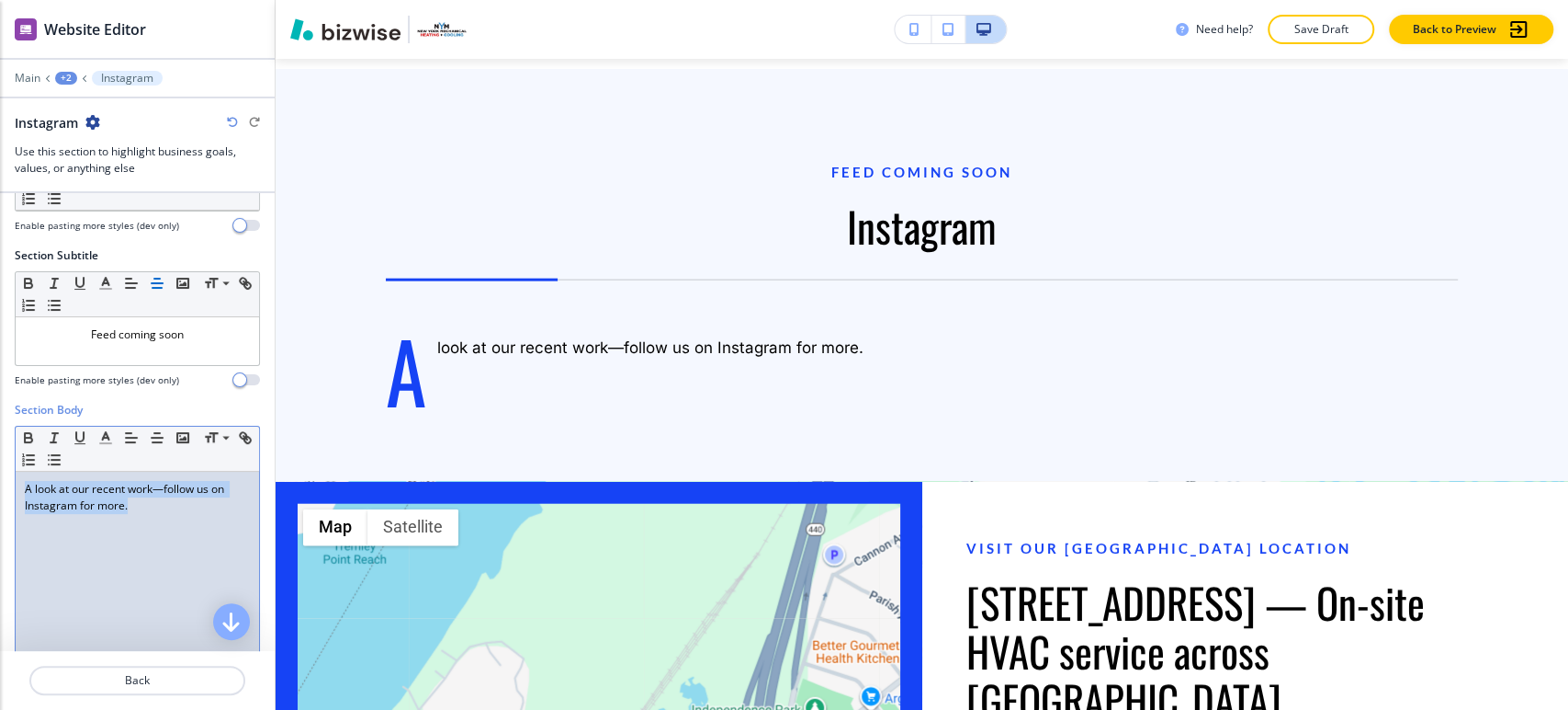
drag, startPoint x: 125, startPoint y: 513, endPoint x: 0, endPoint y: 486, distance: 127.9
click at [0, 486] on div "Section Body Small Normal Large Huge A look at our recent work—follow us on Ins…" at bounding box center [137, 574] width 275 height 346
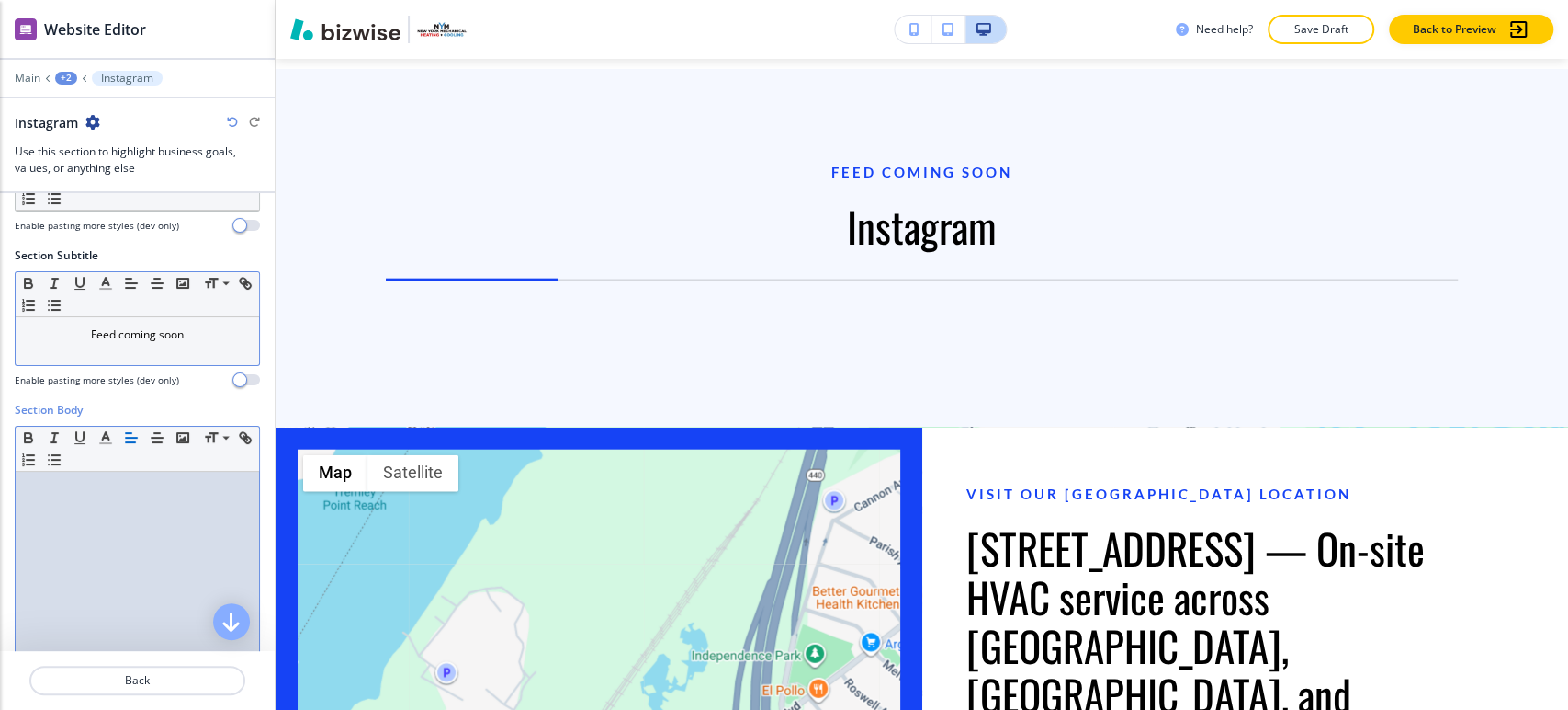
scroll to position [0, 0]
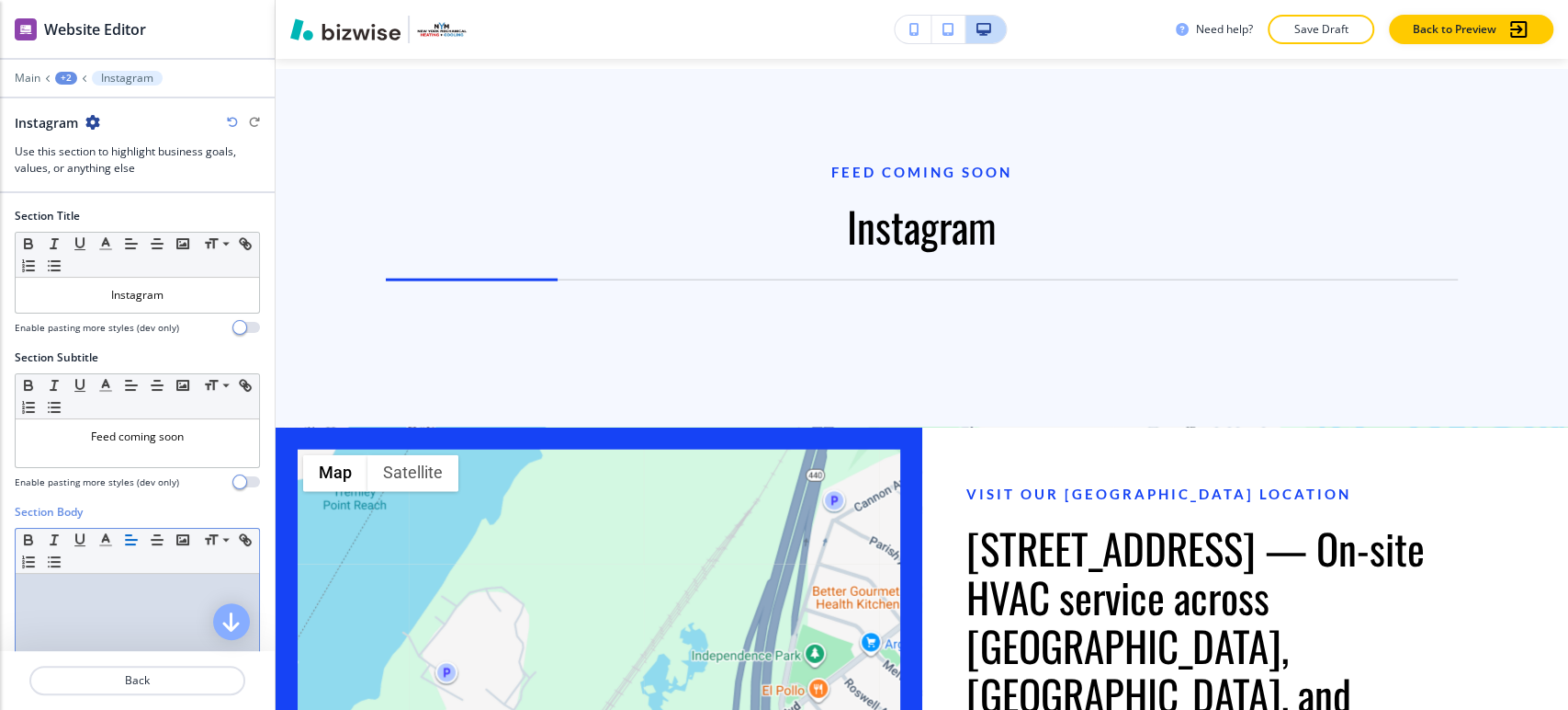
click at [169, 290] on p "Instagram" at bounding box center [138, 295] width 225 height 17
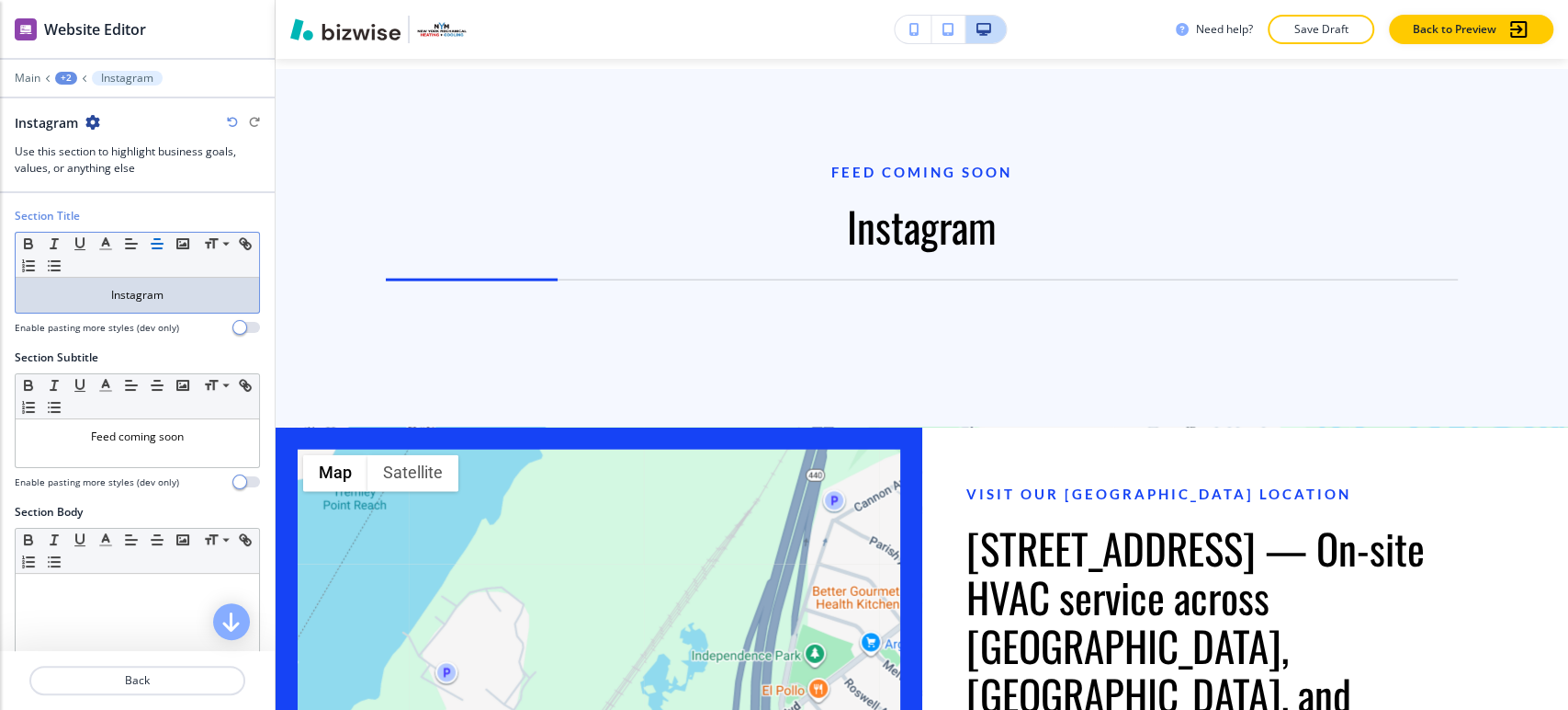
click at [169, 290] on p "Instagram" at bounding box center [138, 295] width 225 height 17
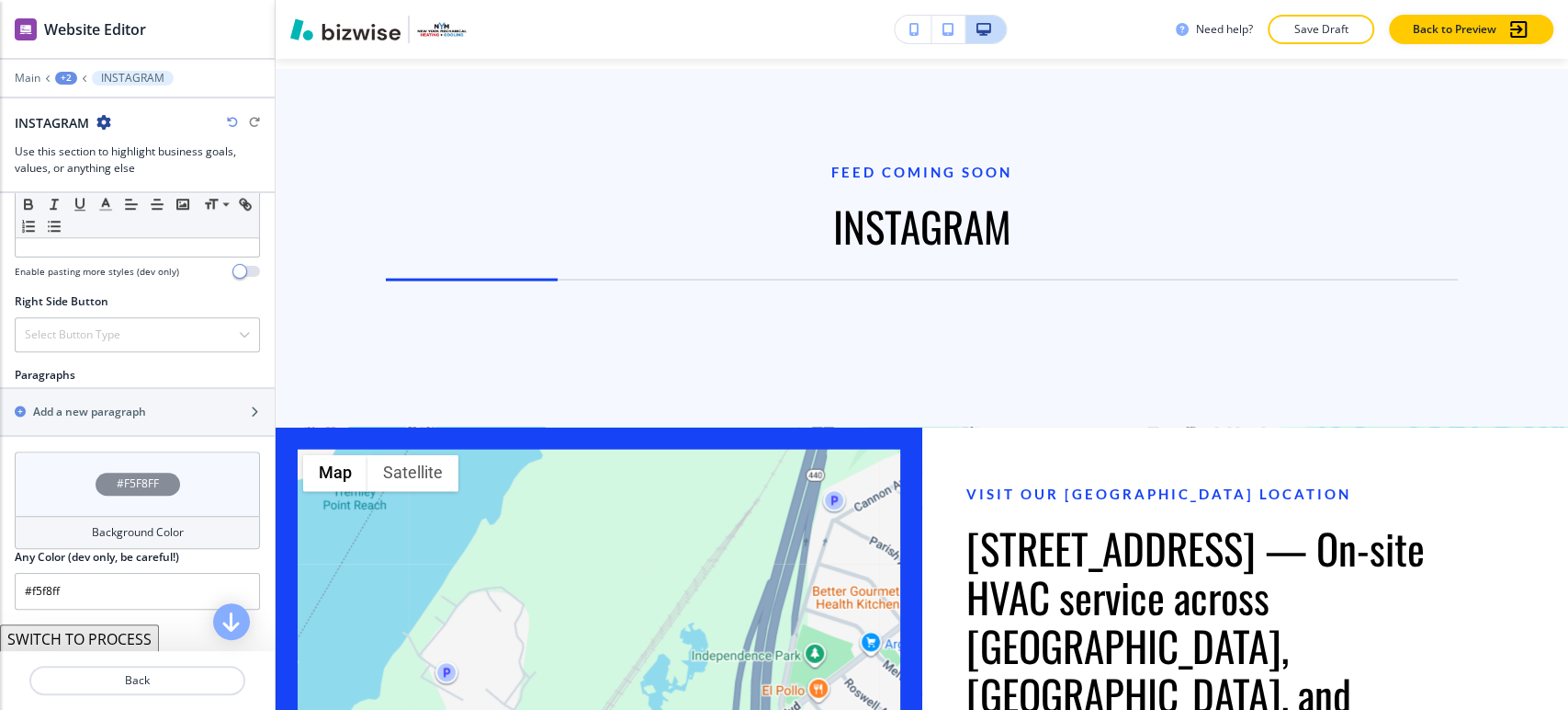
scroll to position [1029, 0]
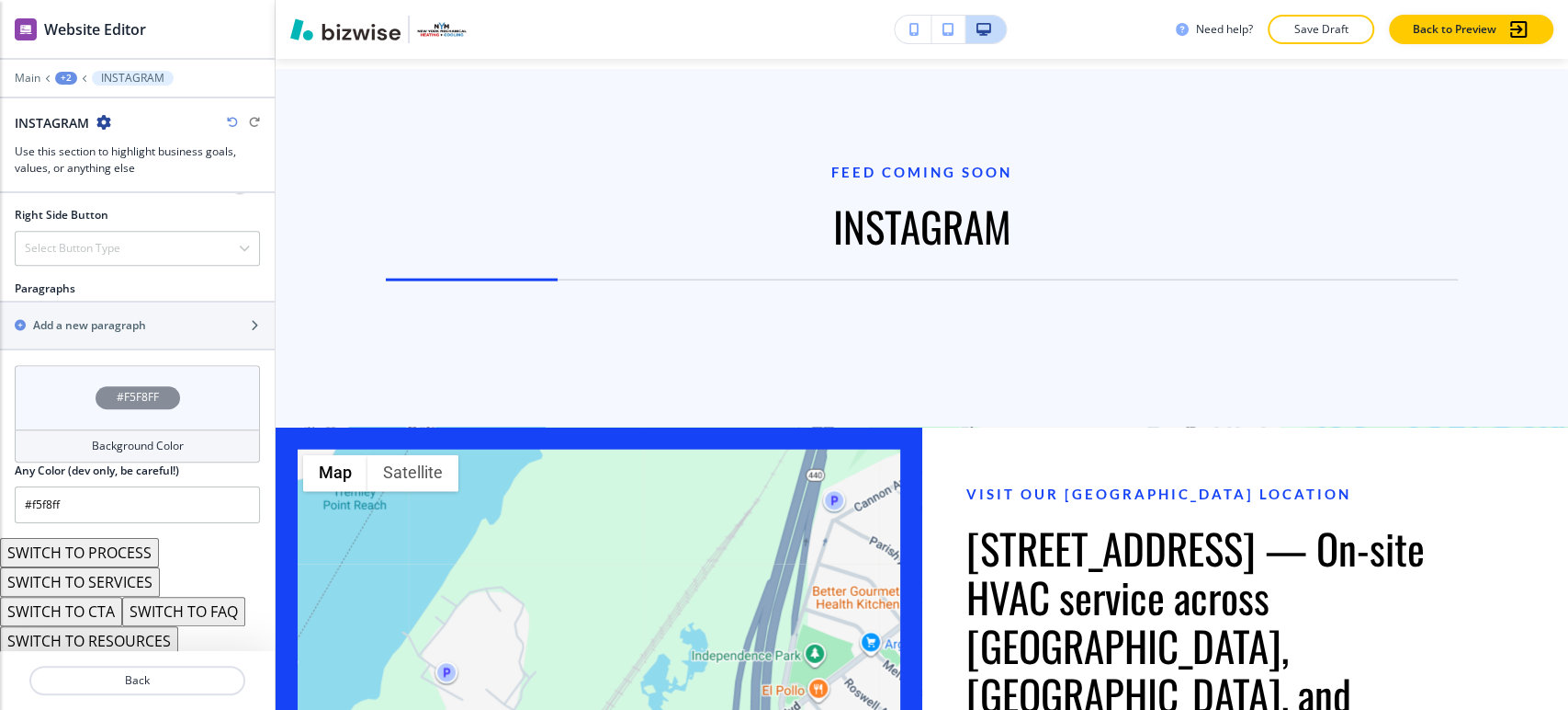
click at [61, 82] on div "+2" at bounding box center [66, 78] width 22 height 13
click at [88, 128] on button "ABOUT" at bounding box center [114, 141] width 117 height 34
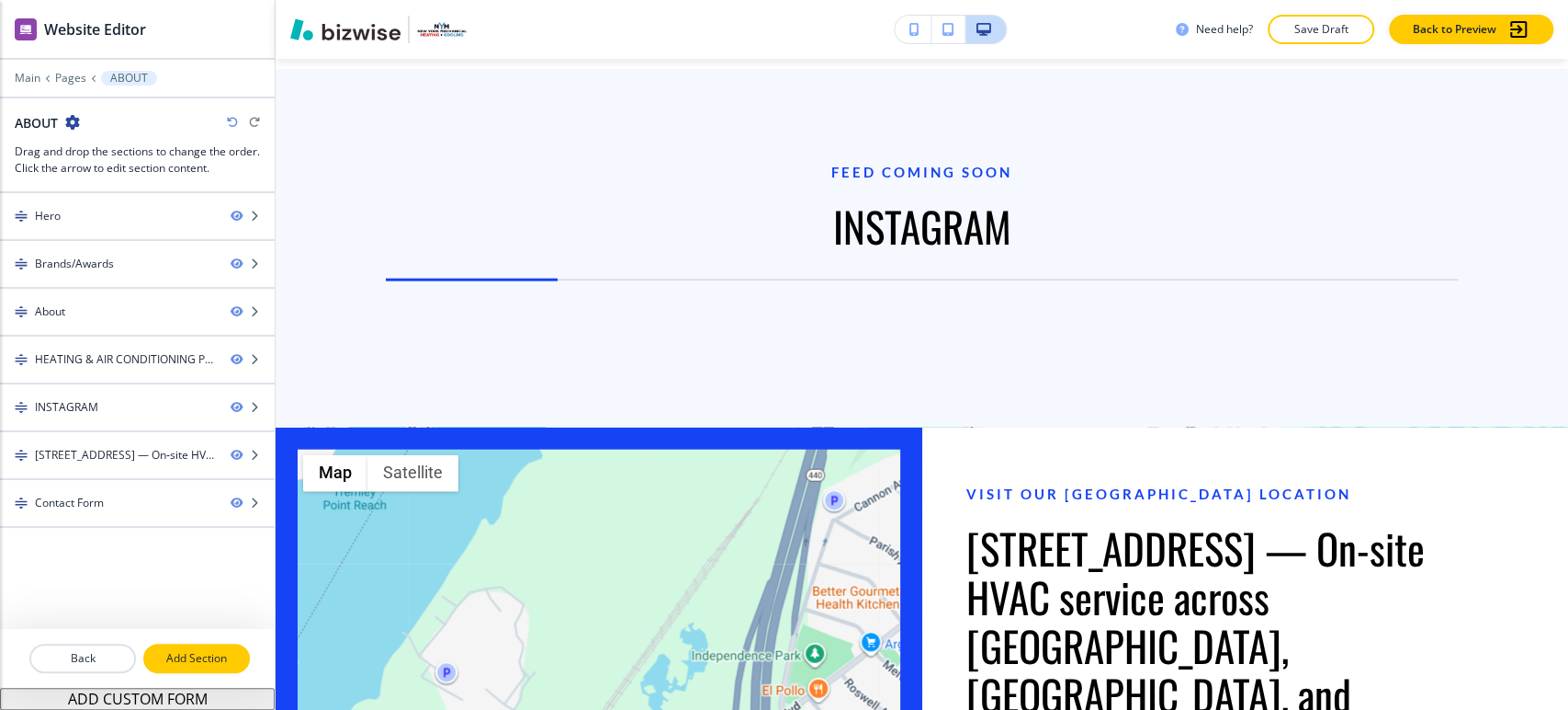
drag, startPoint x: 175, startPoint y: 649, endPoint x: 184, endPoint y: 646, distance: 9.5
click at [177, 650] on button "Add Section" at bounding box center [196, 659] width 106 height 30
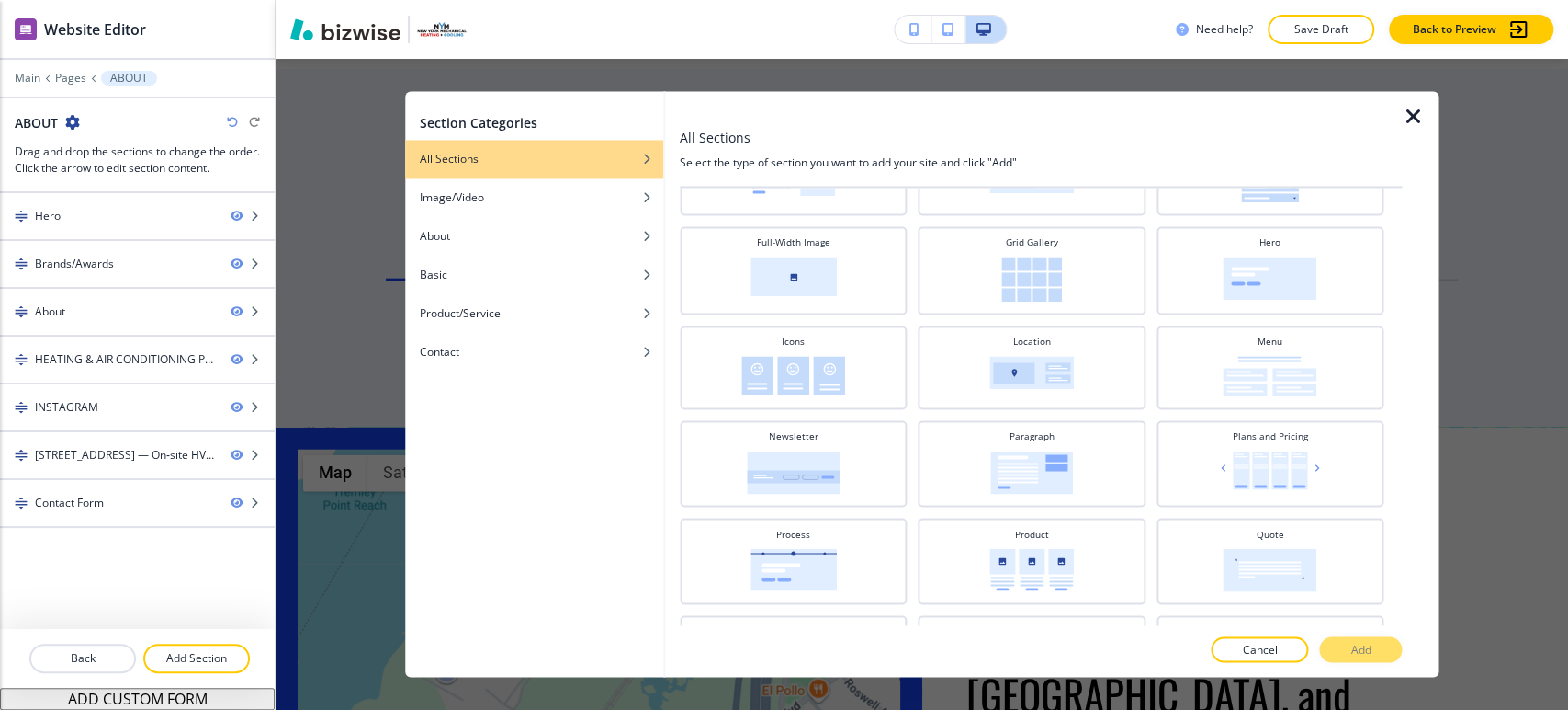
scroll to position [408, 0]
click at [773, 351] on img at bounding box center [792, 371] width 103 height 39
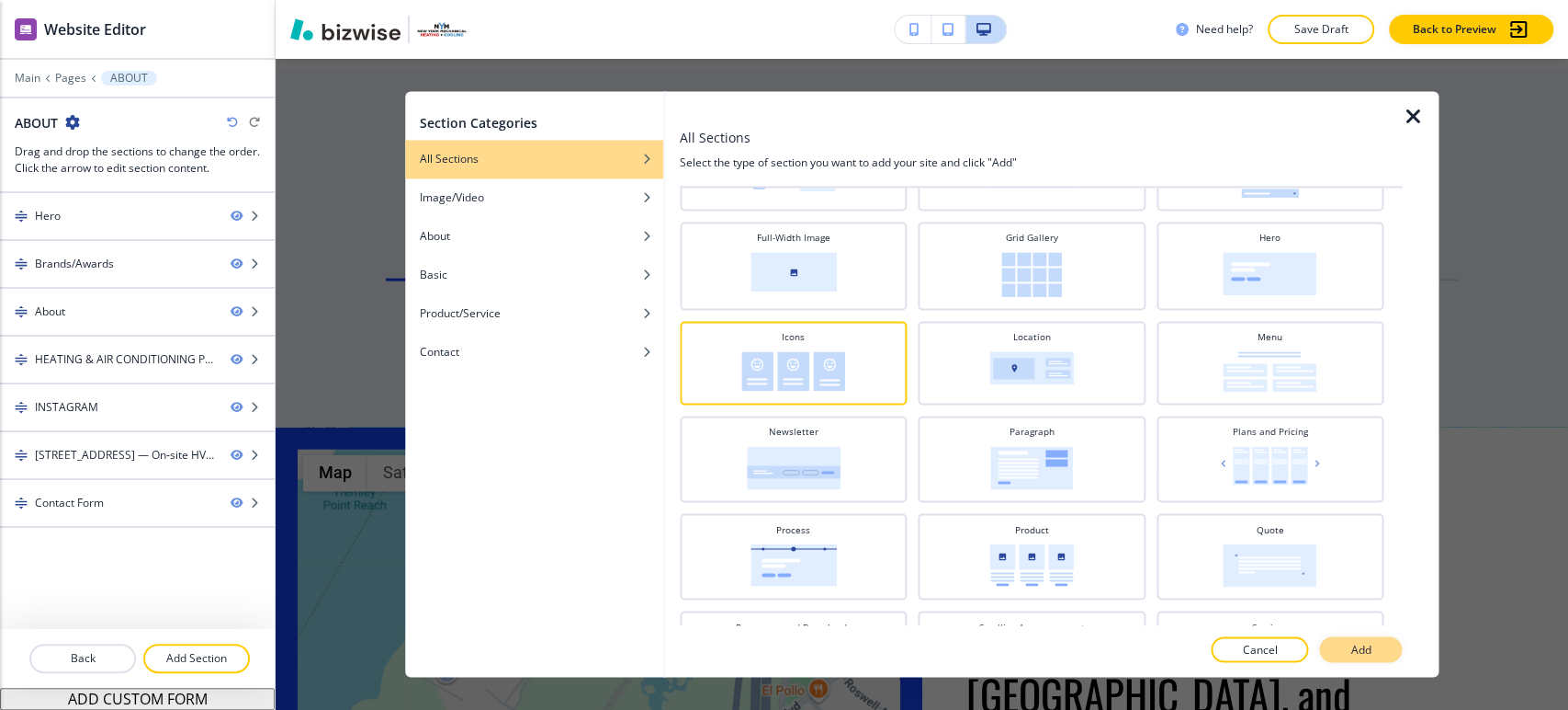
click at [1342, 647] on button "Add" at bounding box center [1360, 650] width 83 height 26
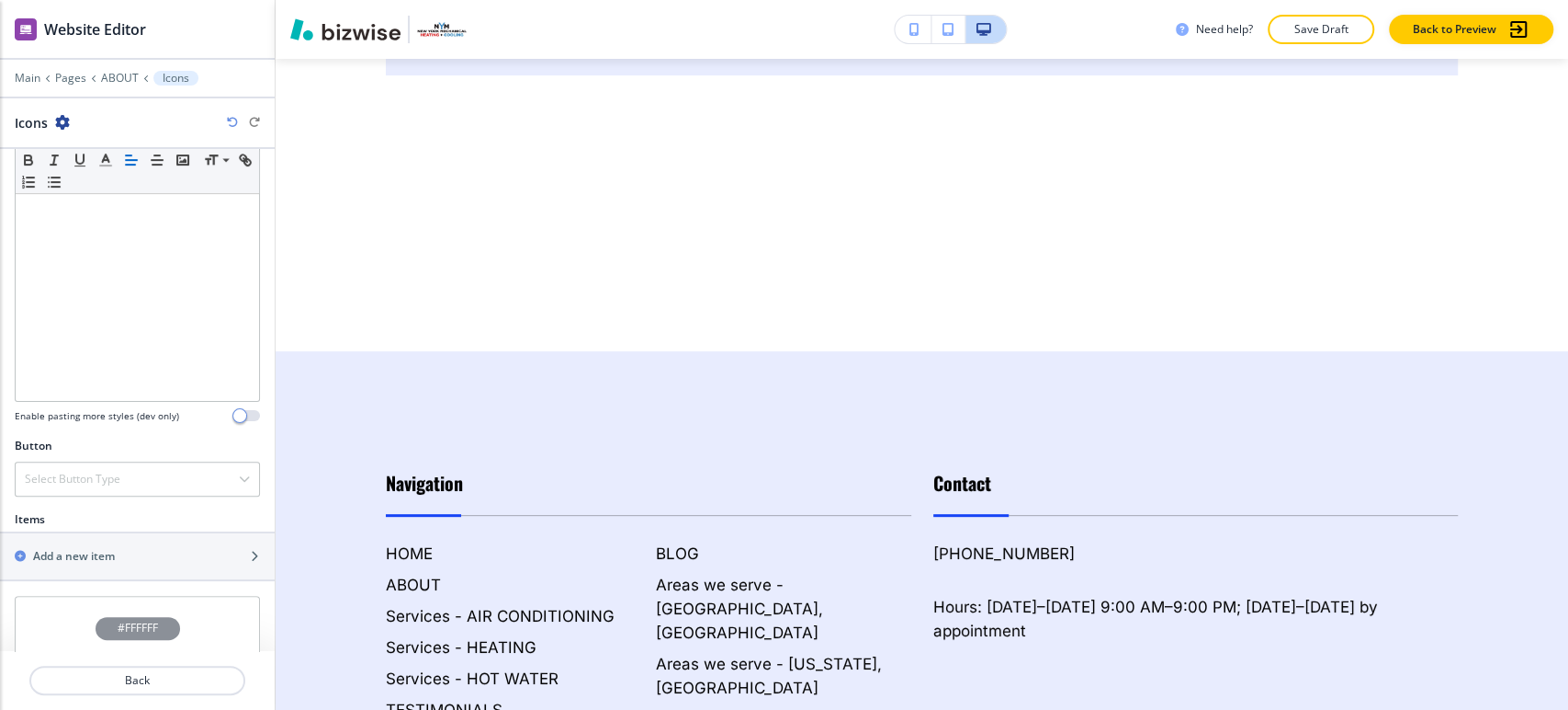
scroll to position [605, 0]
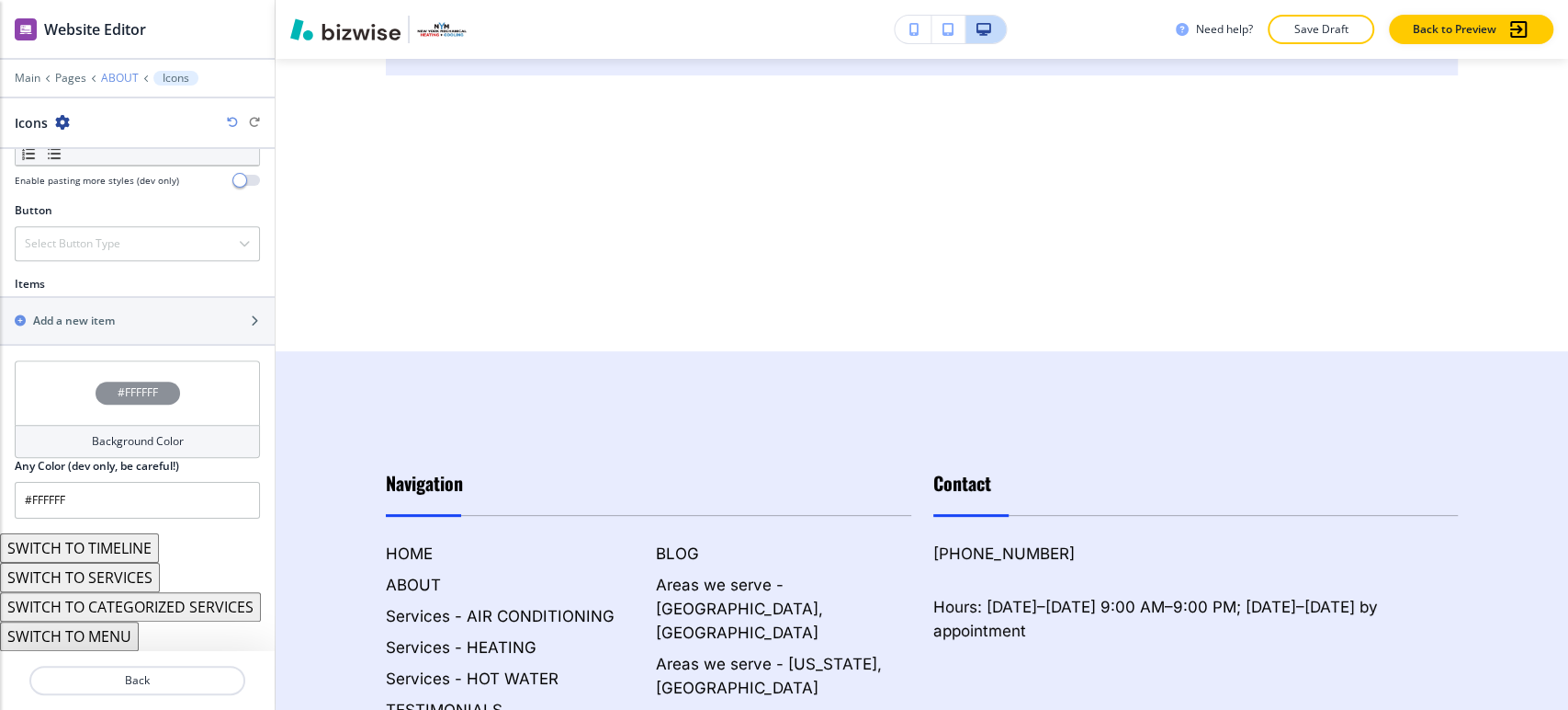
click at [124, 76] on p "ABOUT" at bounding box center [120, 78] width 37 height 13
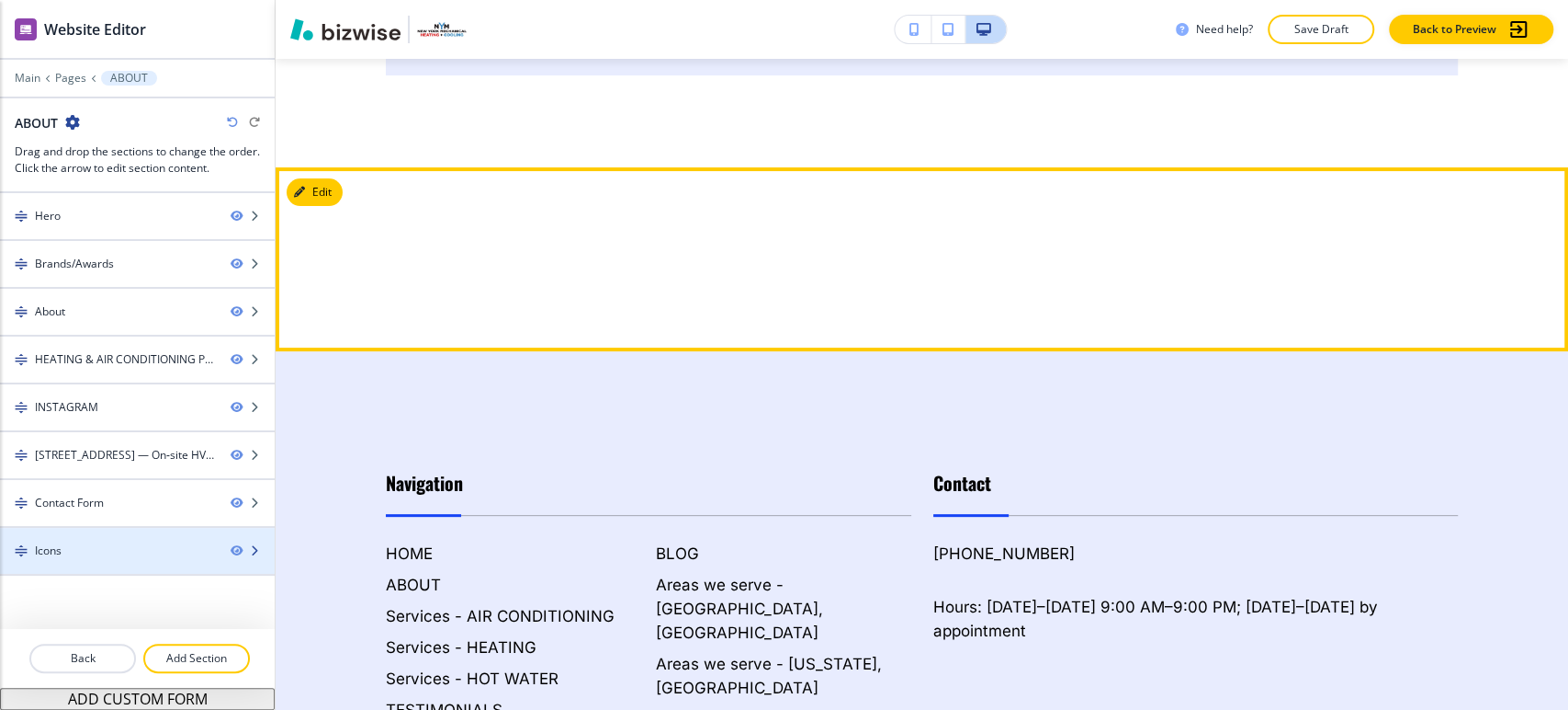
click at [251, 545] on icon "button" at bounding box center [254, 551] width 11 height 11
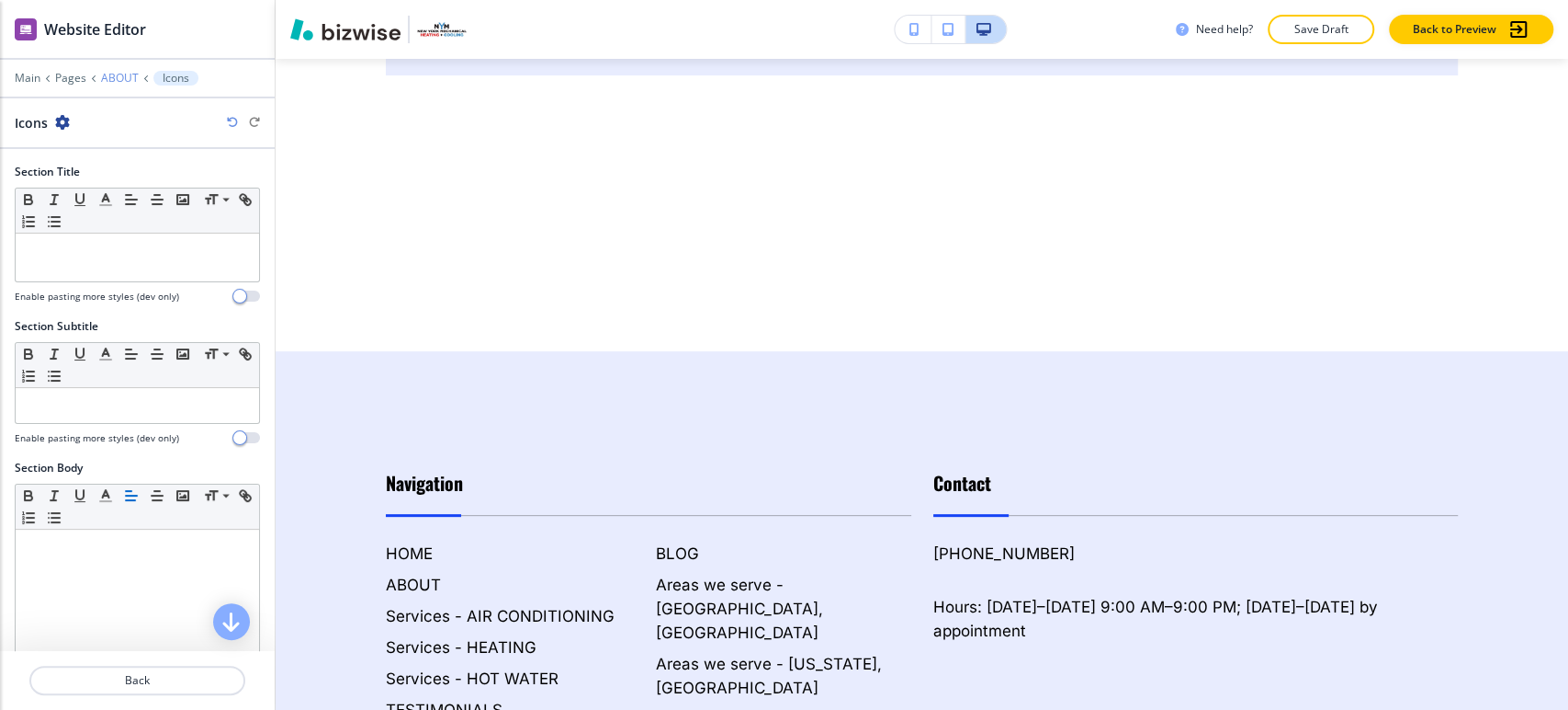
click at [115, 80] on p "ABOUT" at bounding box center [120, 78] width 37 height 13
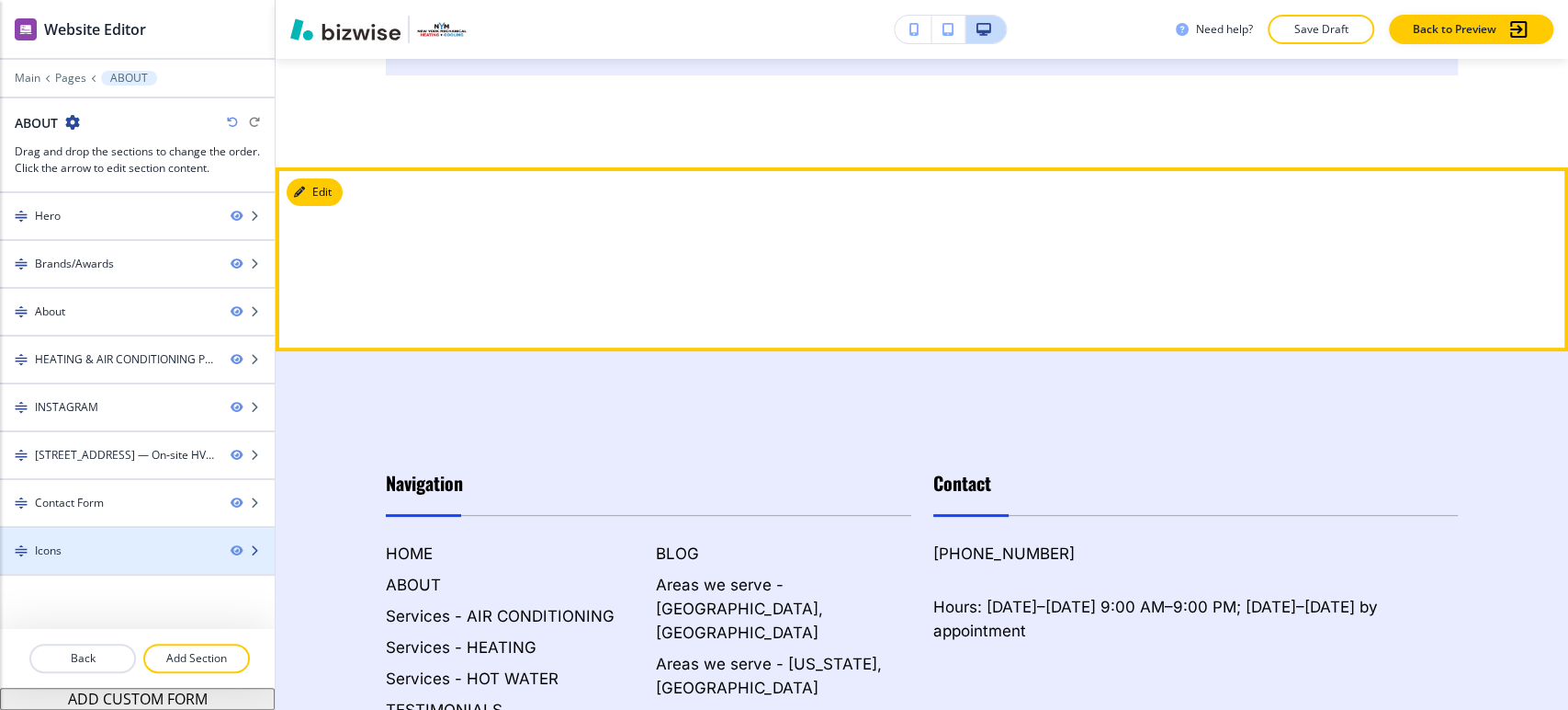
click at [149, 547] on div "Icons" at bounding box center [108, 551] width 216 height 17
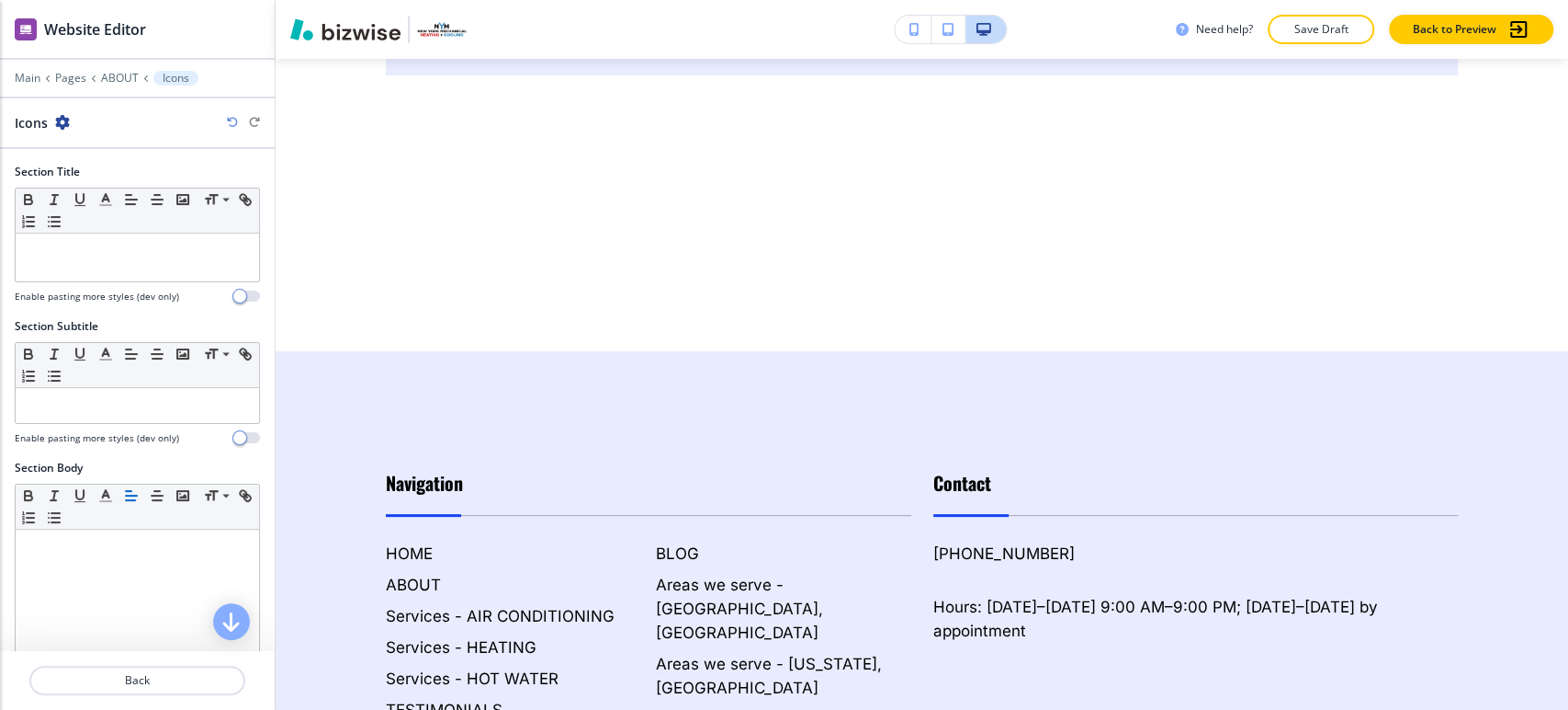
click at [61, 115] on icon "button" at bounding box center [62, 122] width 15 height 15
click at [126, 221] on p "Delete Section" at bounding box center [114, 218] width 94 height 17
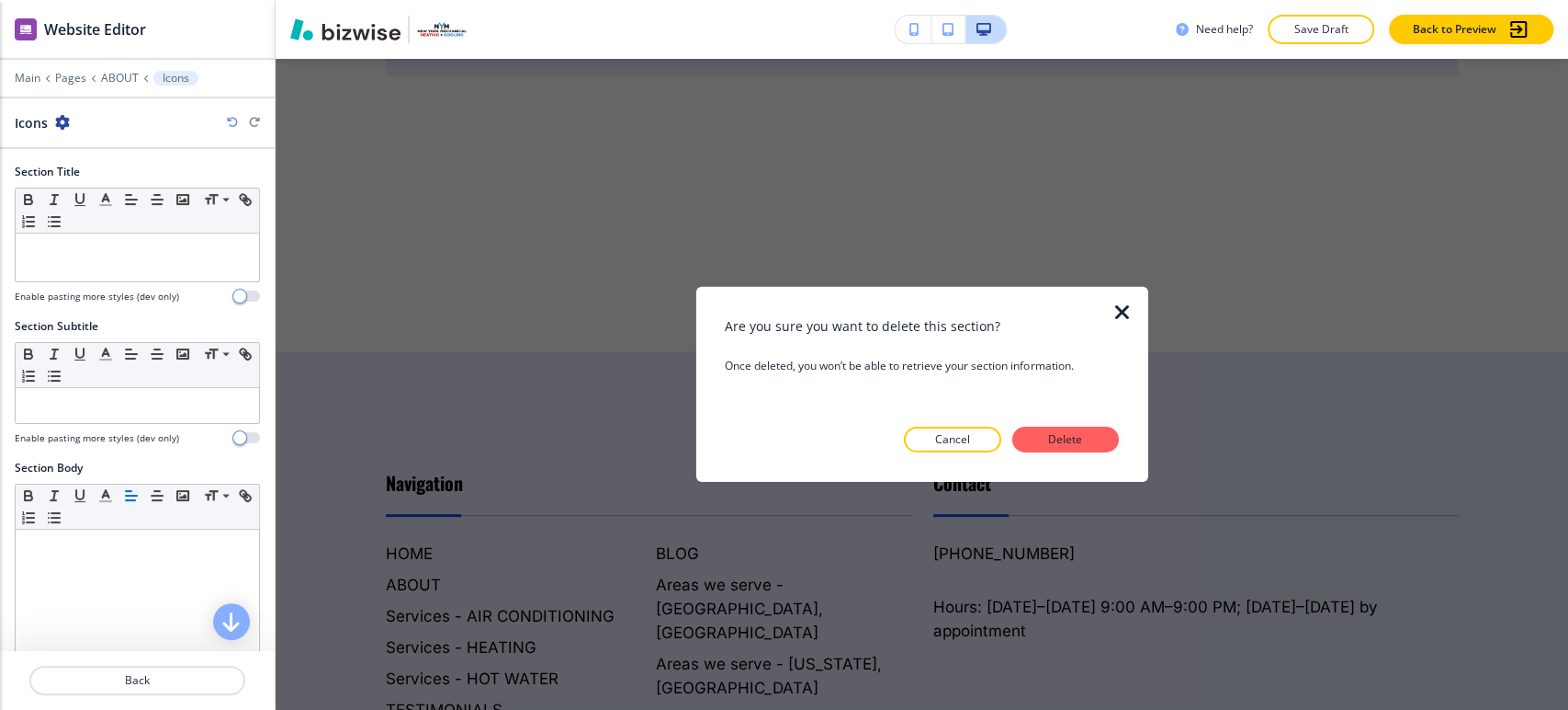
drag, startPoint x: 1067, startPoint y: 438, endPoint x: 1051, endPoint y: 438, distance: 16.0
click at [1069, 438] on p "Delete" at bounding box center [1065, 440] width 44 height 17
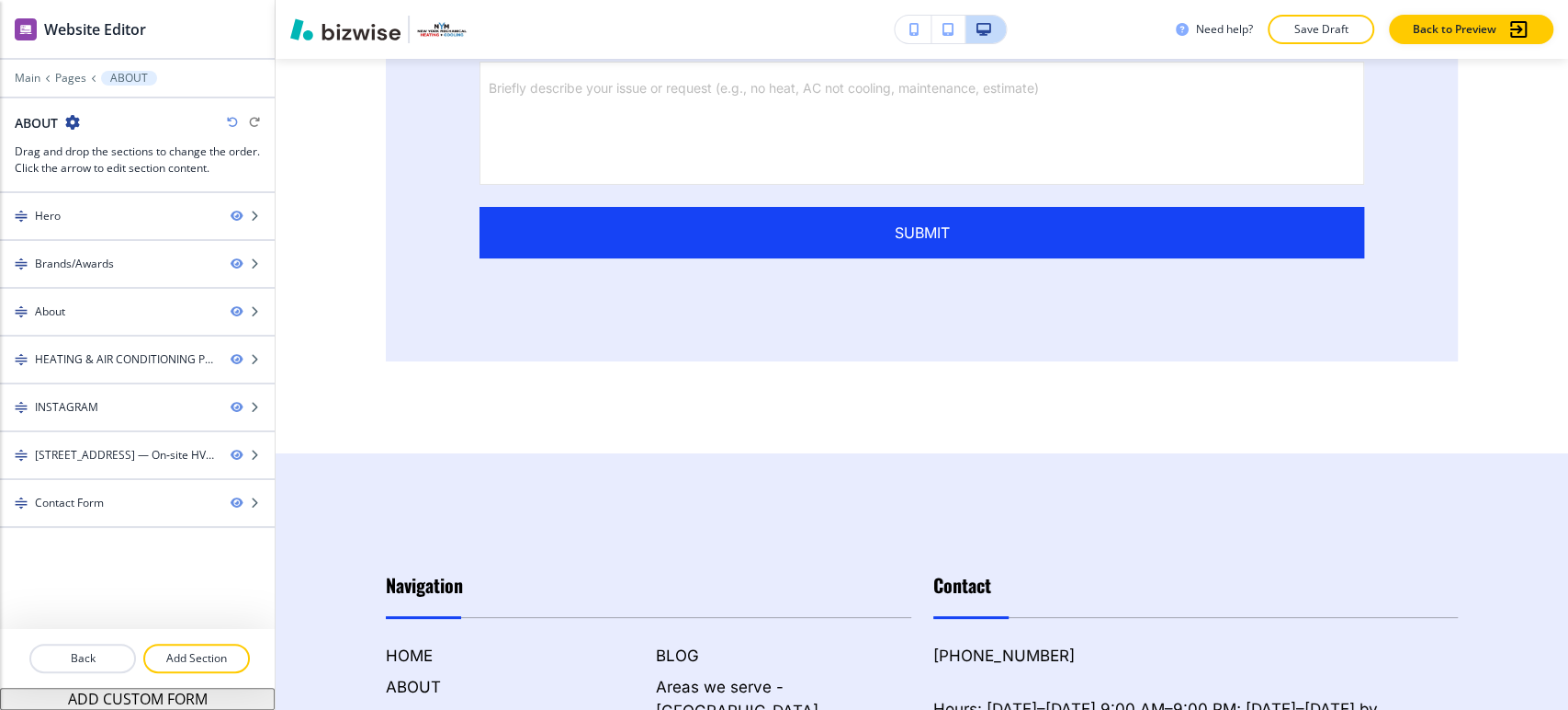
scroll to position [4465, 0]
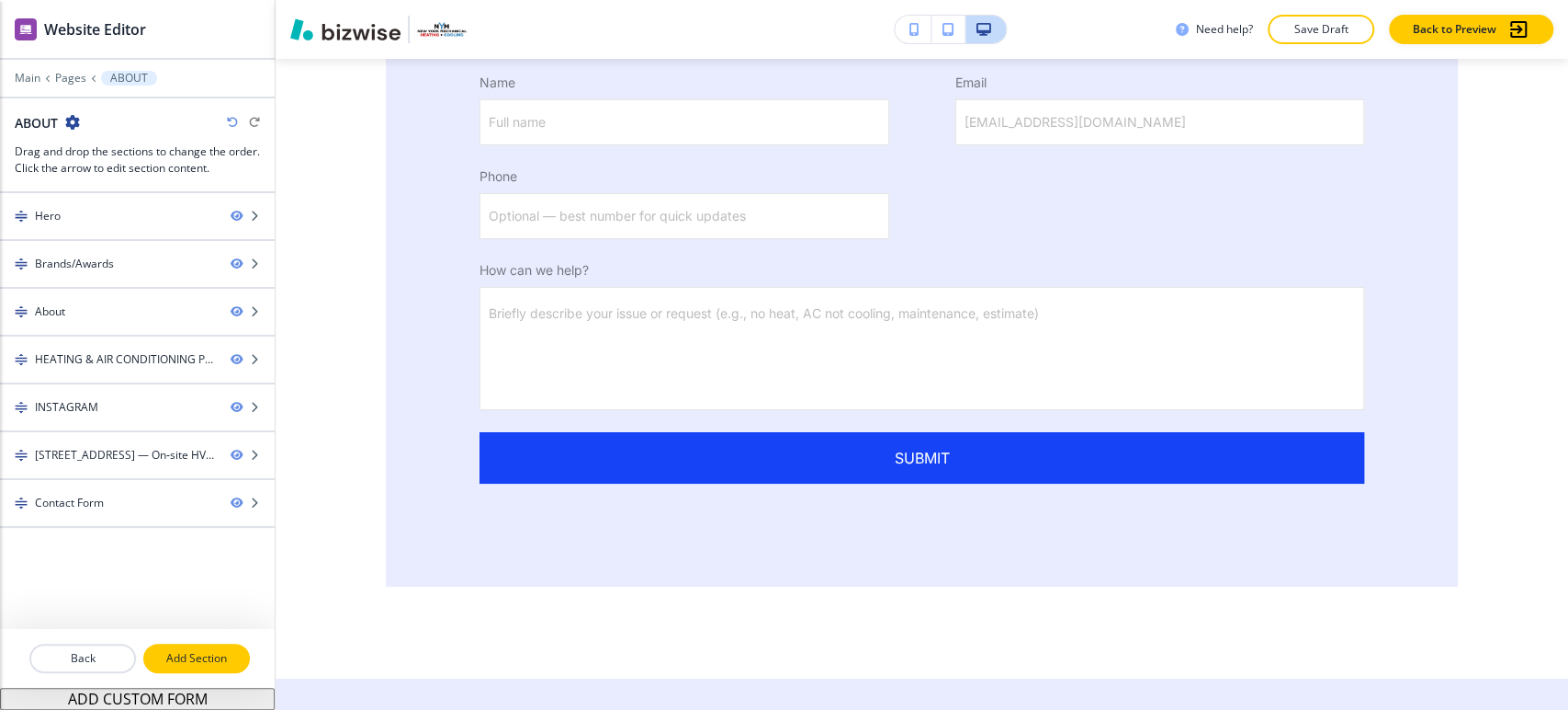
click at [215, 657] on p "Add Section" at bounding box center [196, 659] width 103 height 17
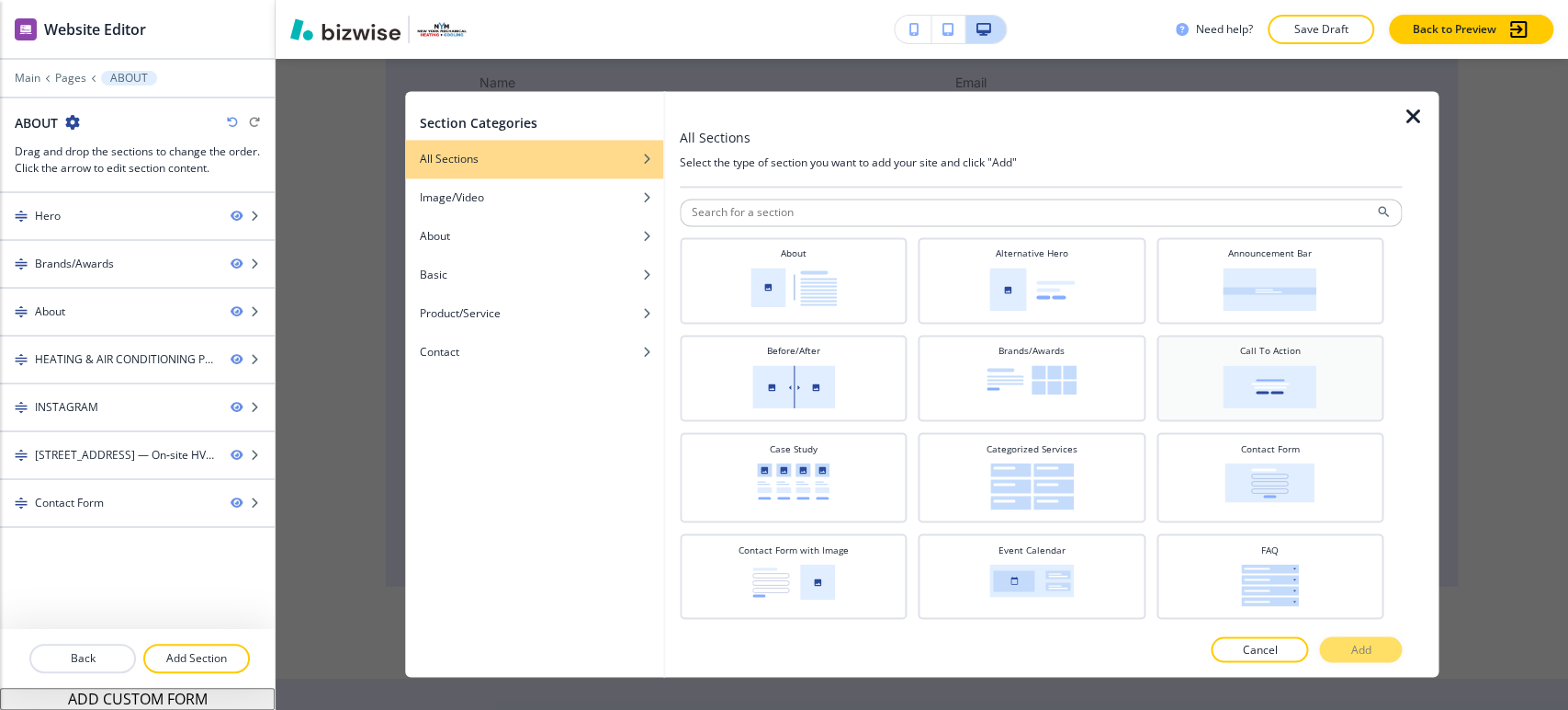
click at [1226, 384] on img at bounding box center [1270, 387] width 94 height 43
click at [1343, 647] on button "Add" at bounding box center [1360, 650] width 83 height 26
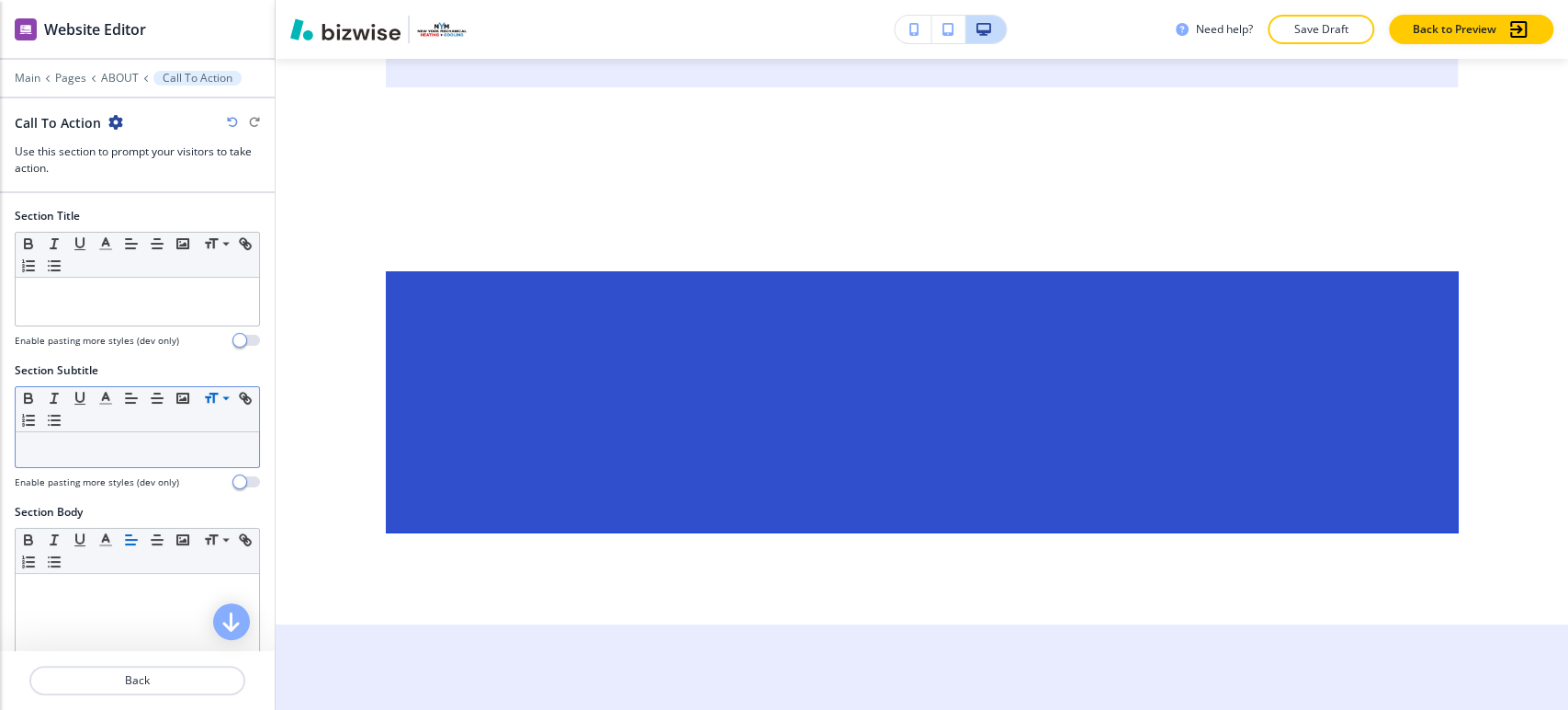
scroll to position [4977, 0]
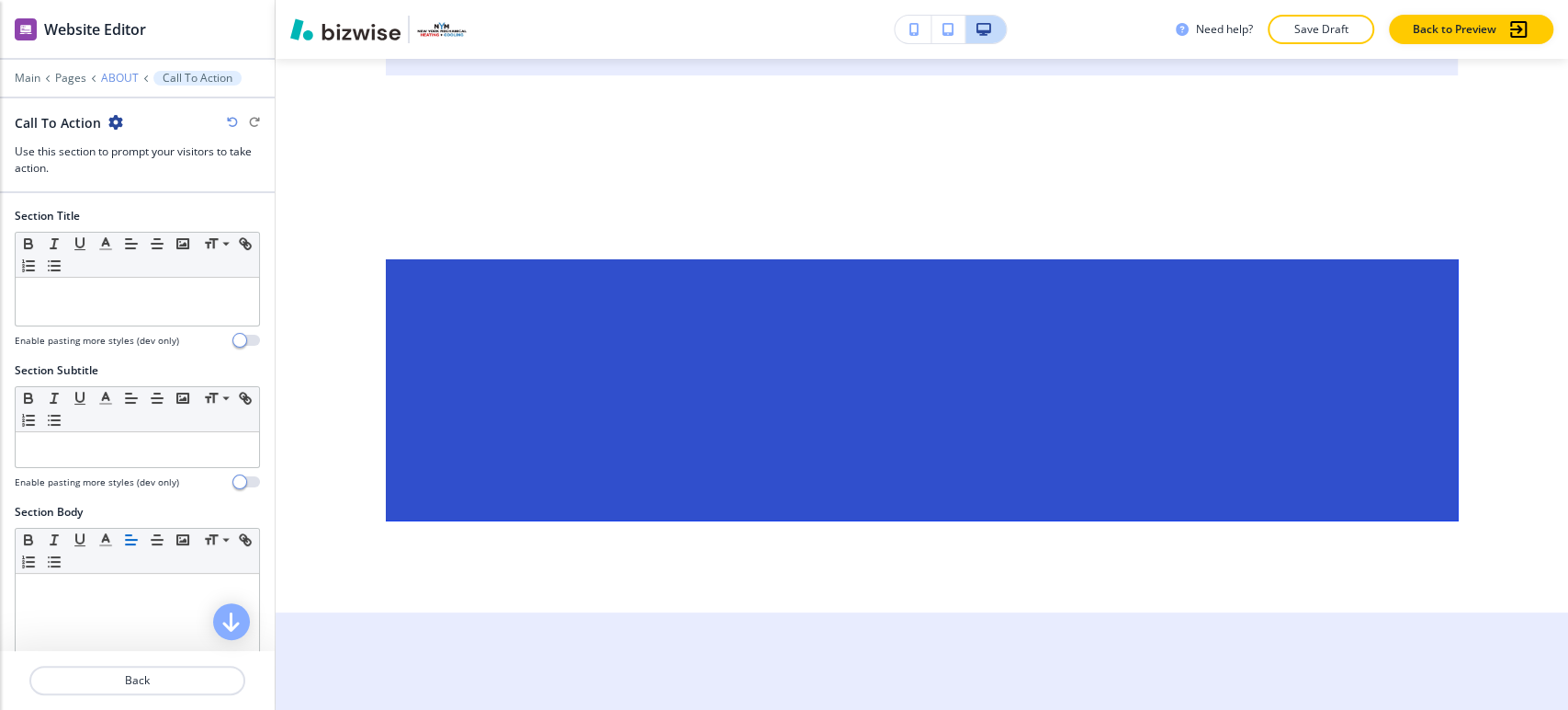
click at [109, 72] on p "ABOUT" at bounding box center [120, 78] width 37 height 13
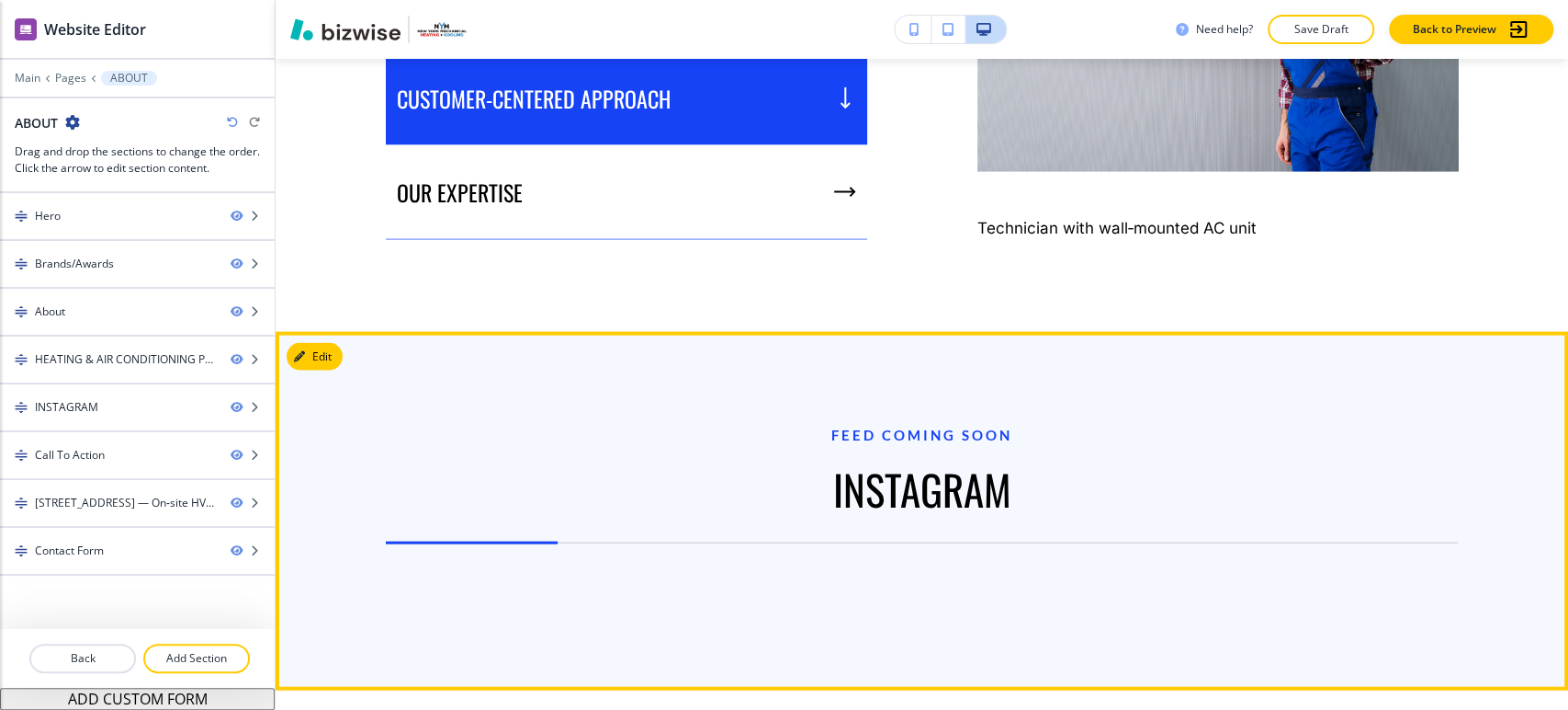
scroll to position [2728, 0]
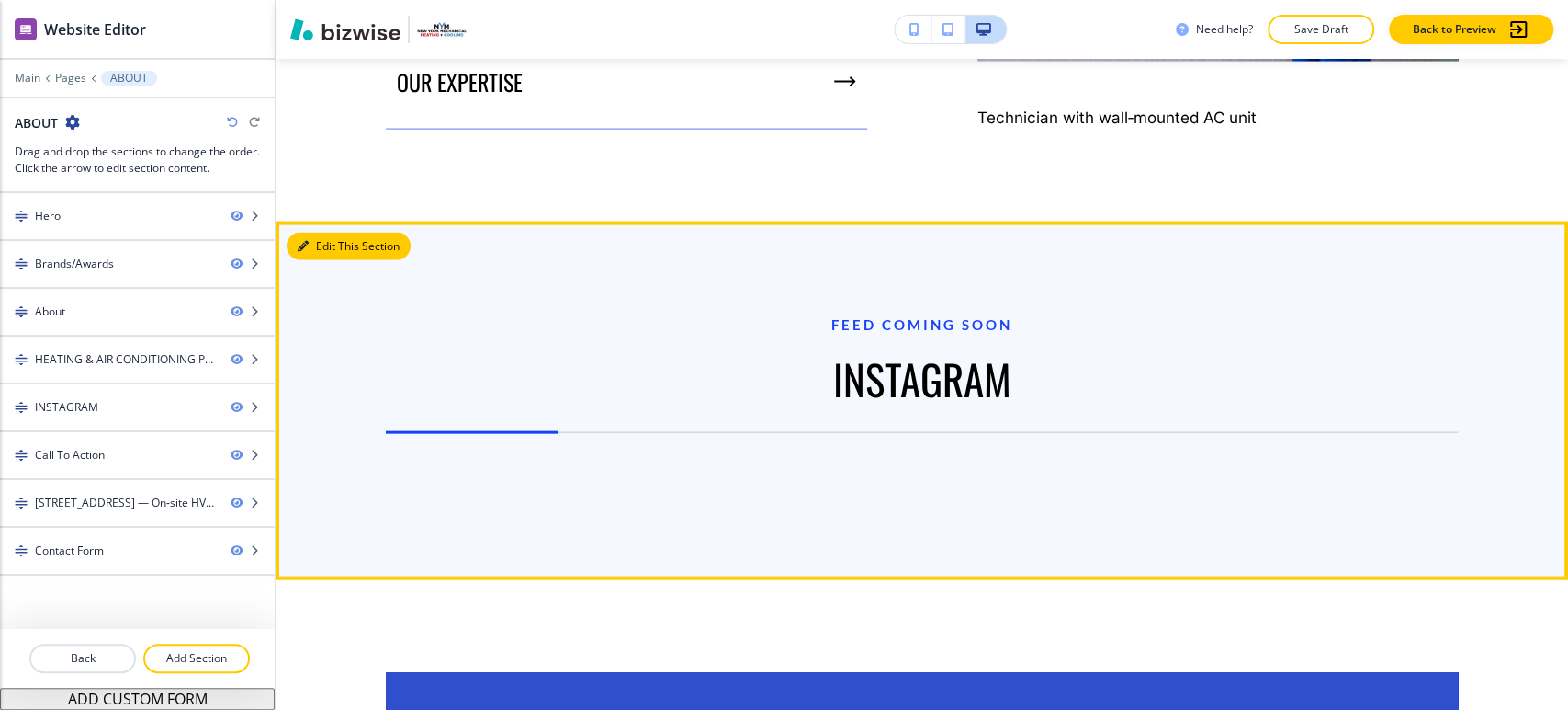
click at [331, 240] on button "Edit This Section" at bounding box center [348, 247] width 124 height 28
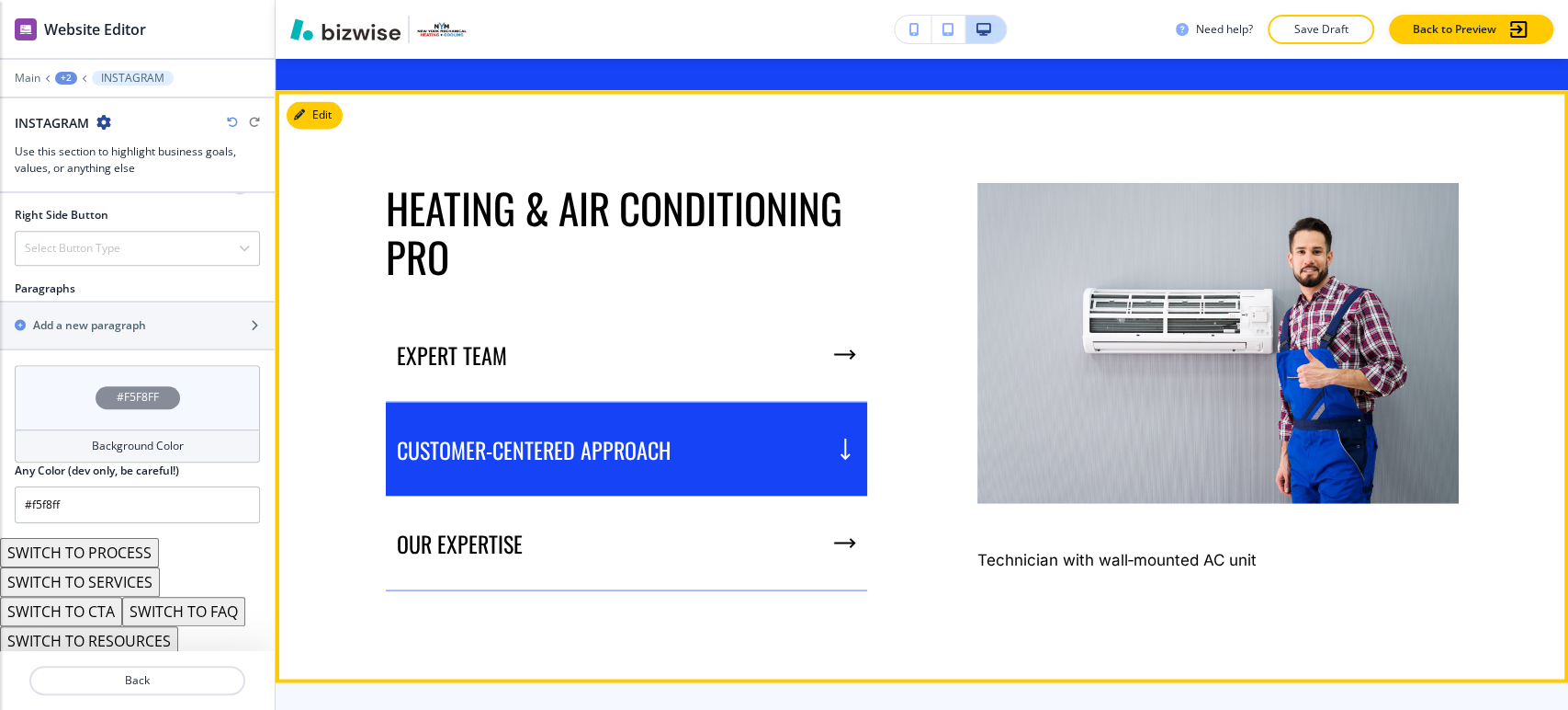
scroll to position [2779, 0]
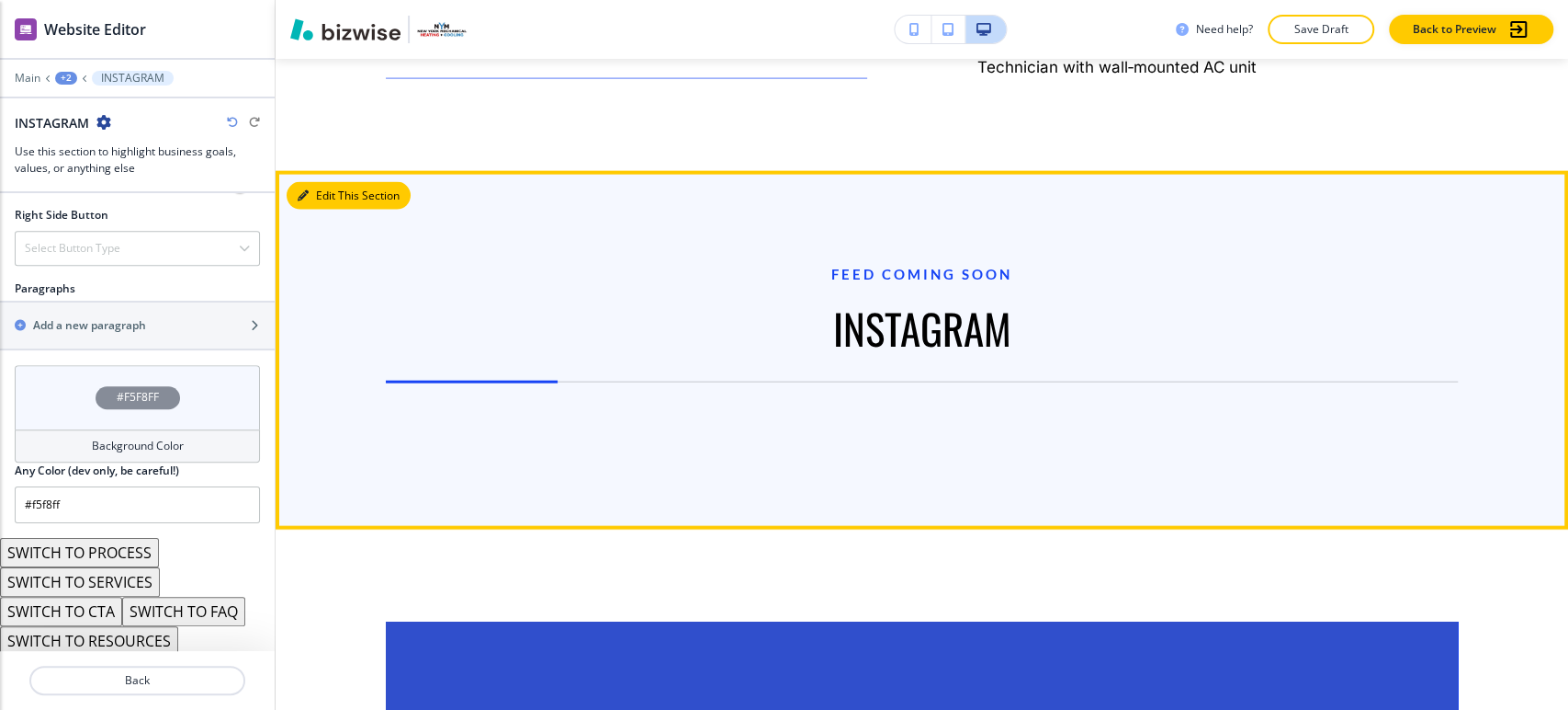
click at [316, 187] on button "Edit This Section" at bounding box center [348, 196] width 124 height 28
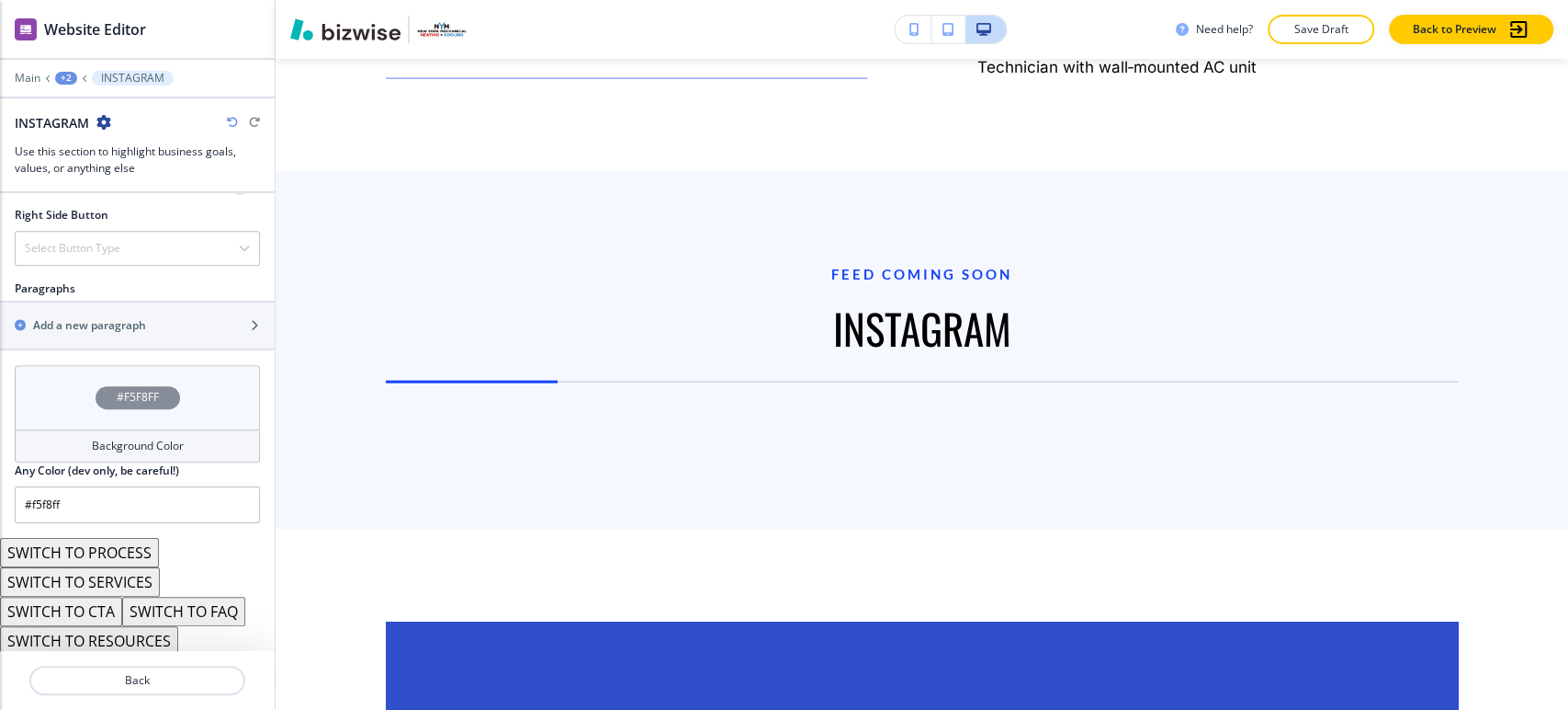
click at [134, 552] on button "SWITCH TO PROCESS" at bounding box center [79, 553] width 159 height 30
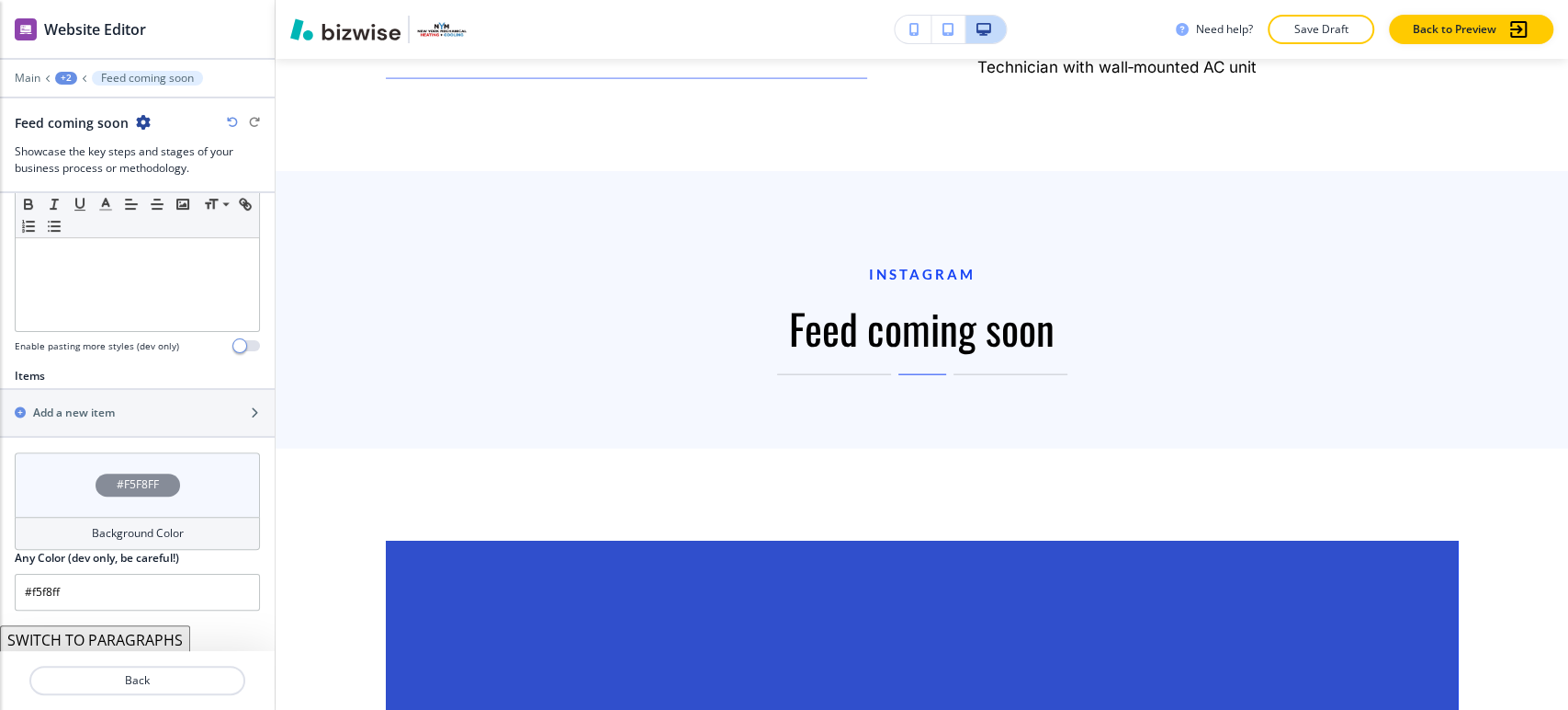
click at [153, 535] on h4 "Background Color" at bounding box center [138, 533] width 92 height 17
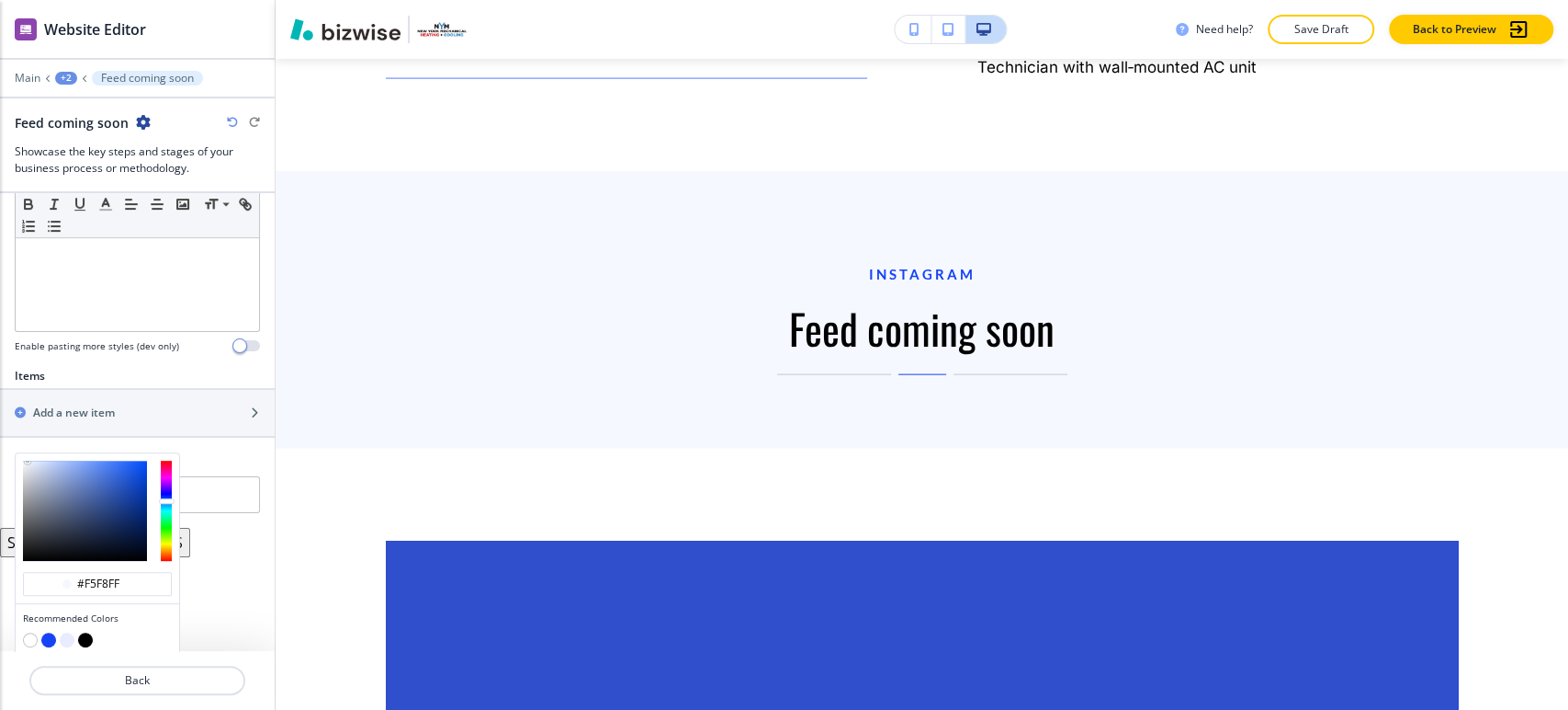
click at [49, 638] on button "button" at bounding box center [48, 640] width 15 height 15
type input "#1643f5"
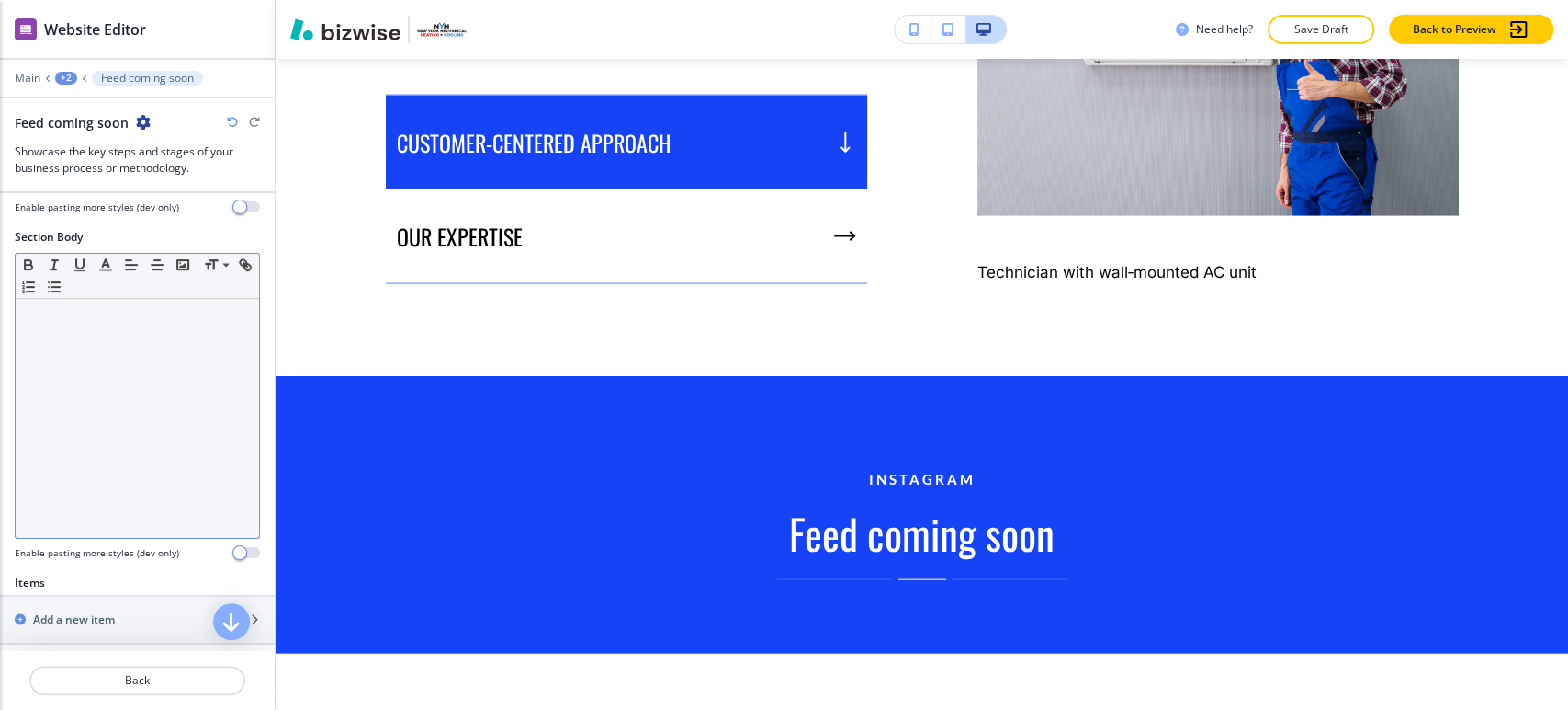
scroll to position [74, 0]
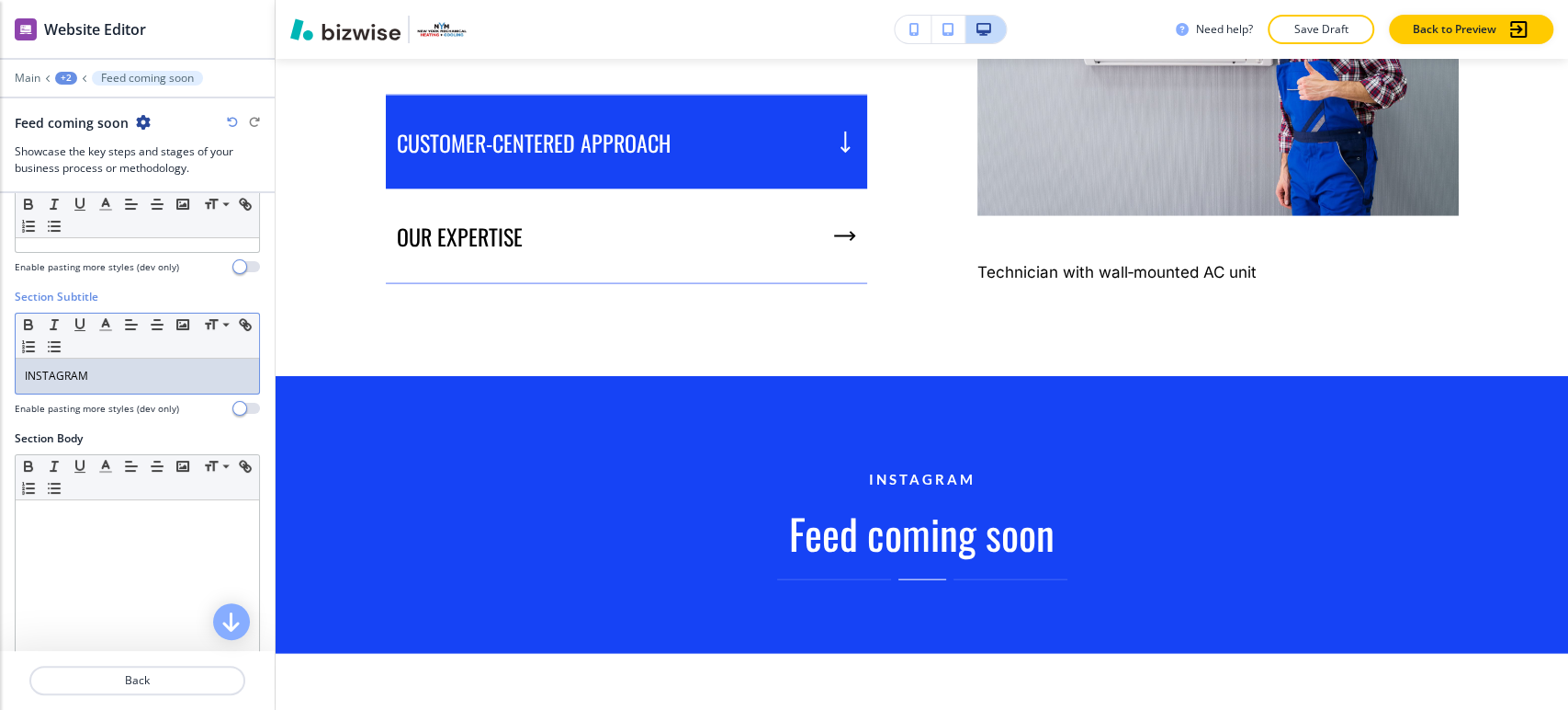
click at [113, 370] on p "INSTAGRAM" at bounding box center [138, 376] width 225 height 17
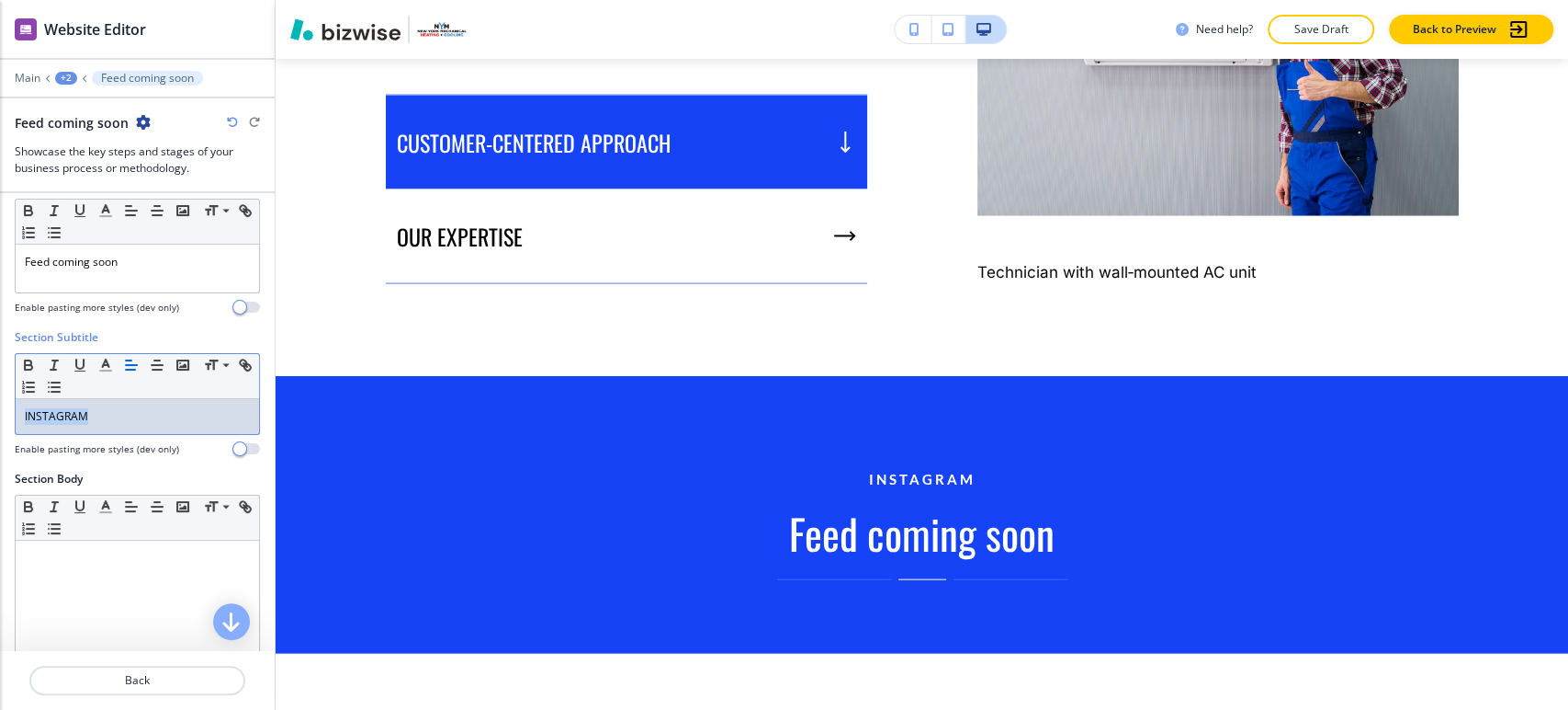
scroll to position [0, 0]
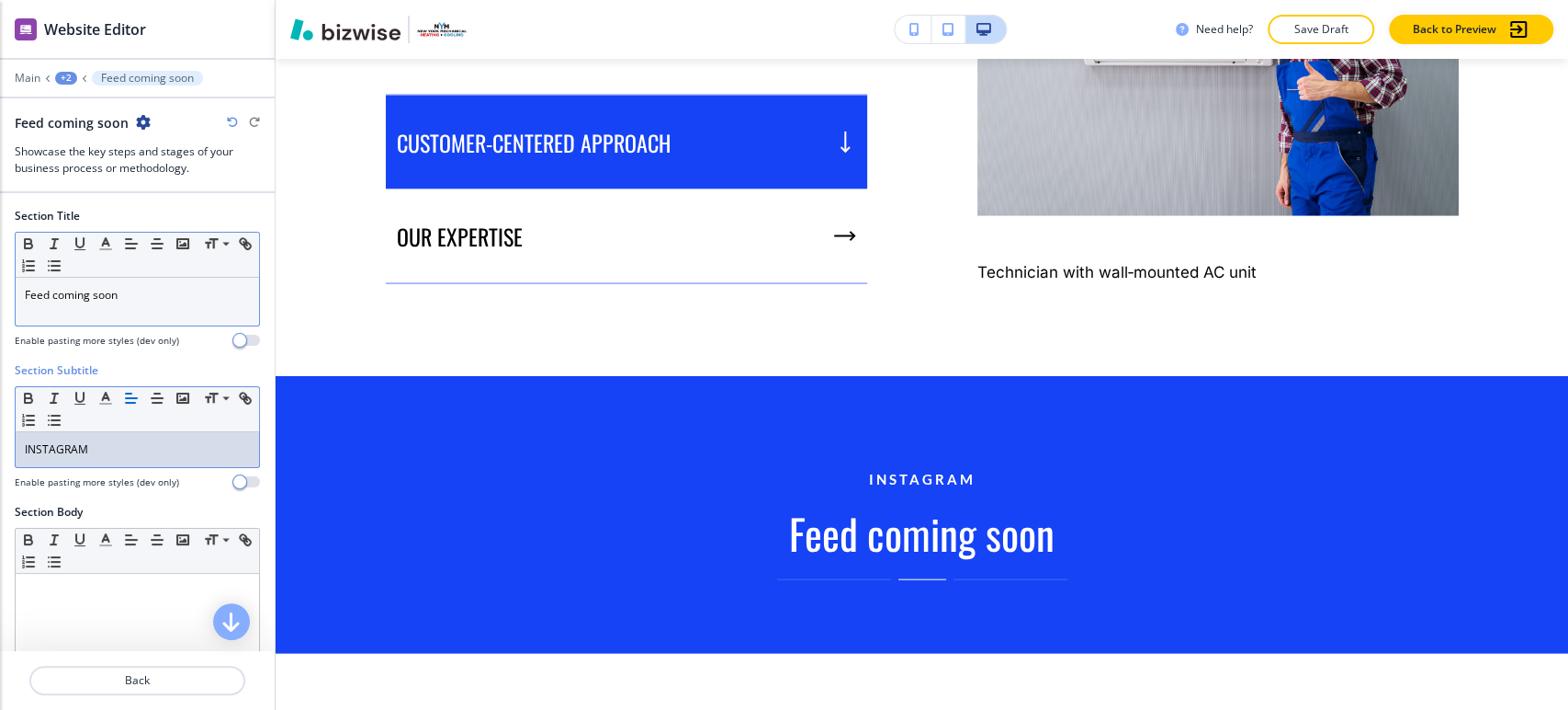
click at [163, 301] on p "Feed coming soon" at bounding box center [138, 295] width 225 height 17
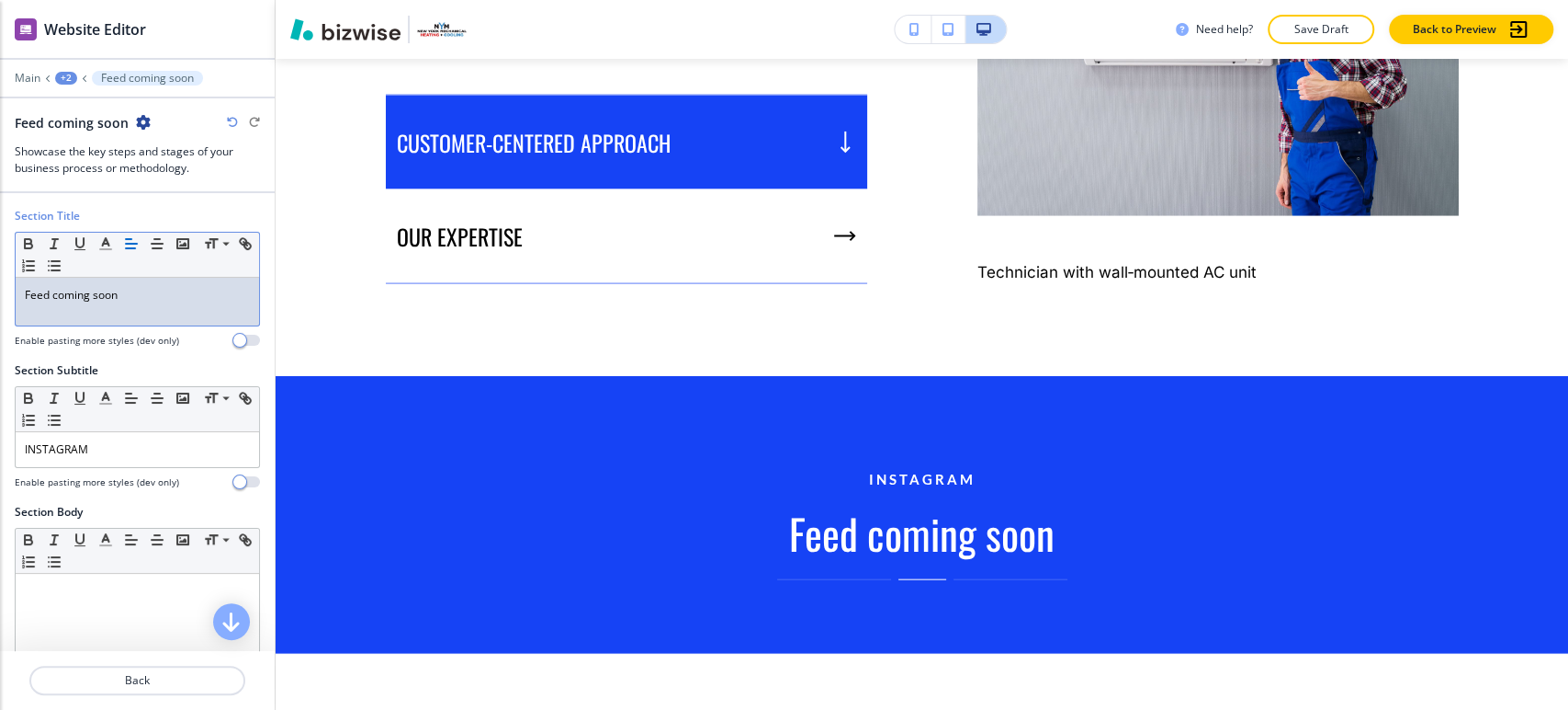
click at [163, 301] on p "Feed coming soon" at bounding box center [138, 295] width 225 height 17
copy p "Feed coming soon"
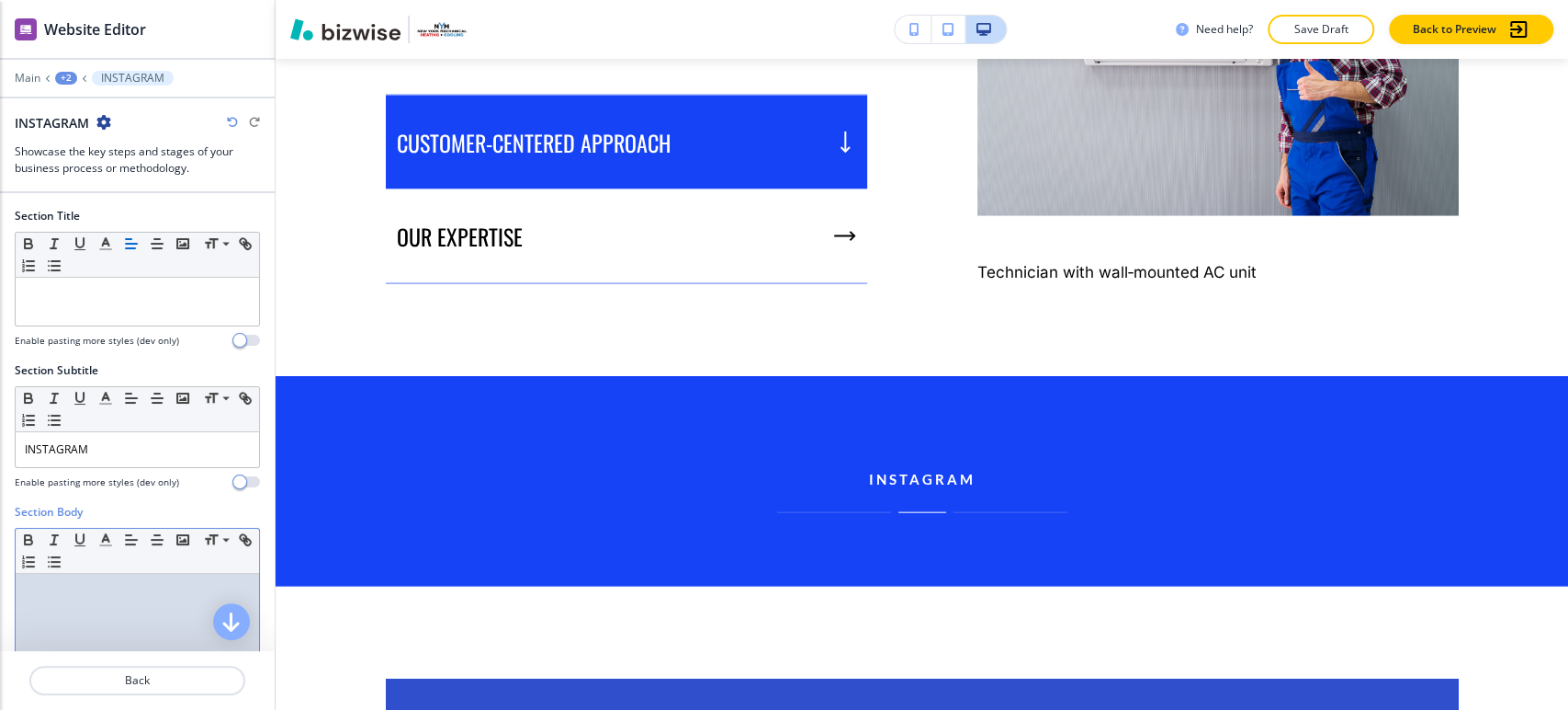
click at [103, 583] on p at bounding box center [138, 592] width 225 height 17
paste div
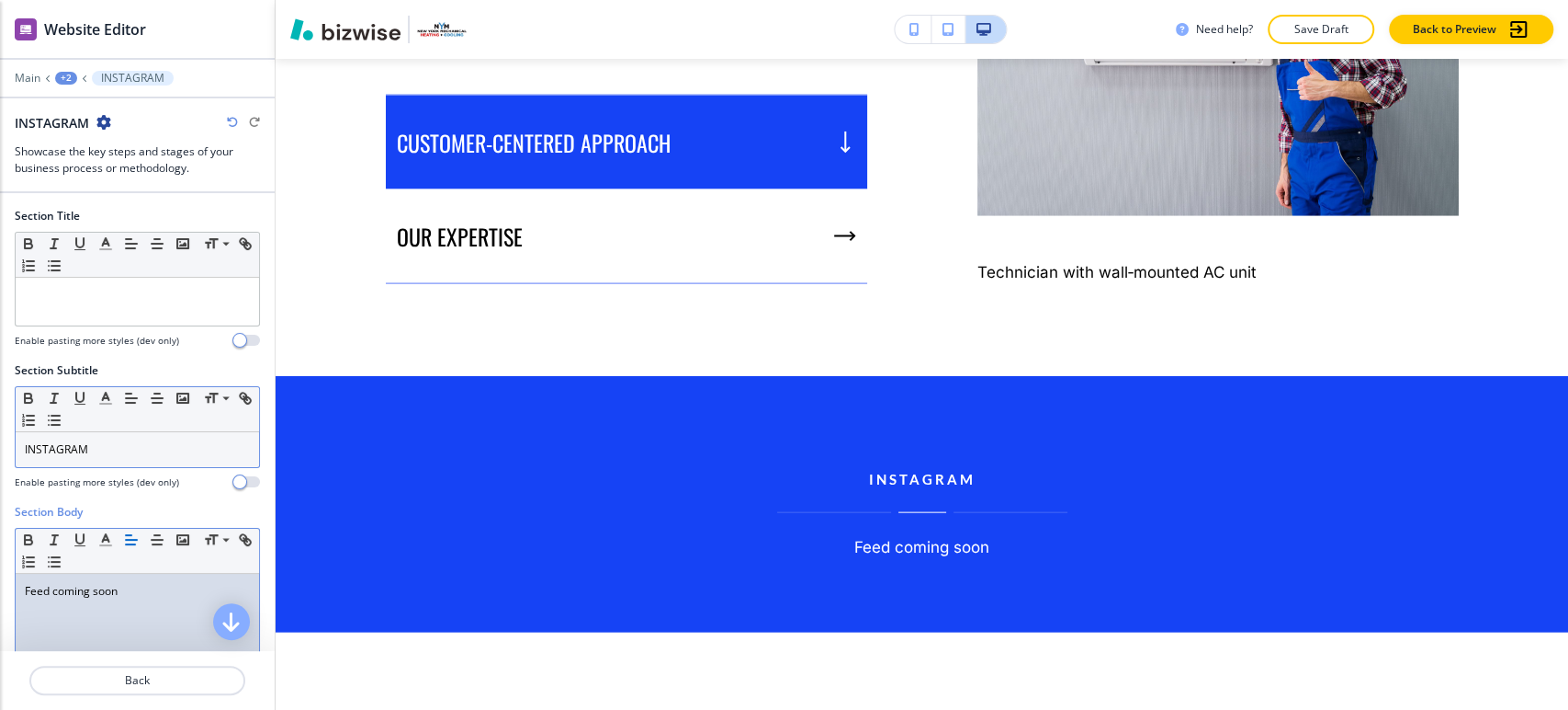
click at [110, 447] on p "INSTAGRAM" at bounding box center [138, 450] width 225 height 17
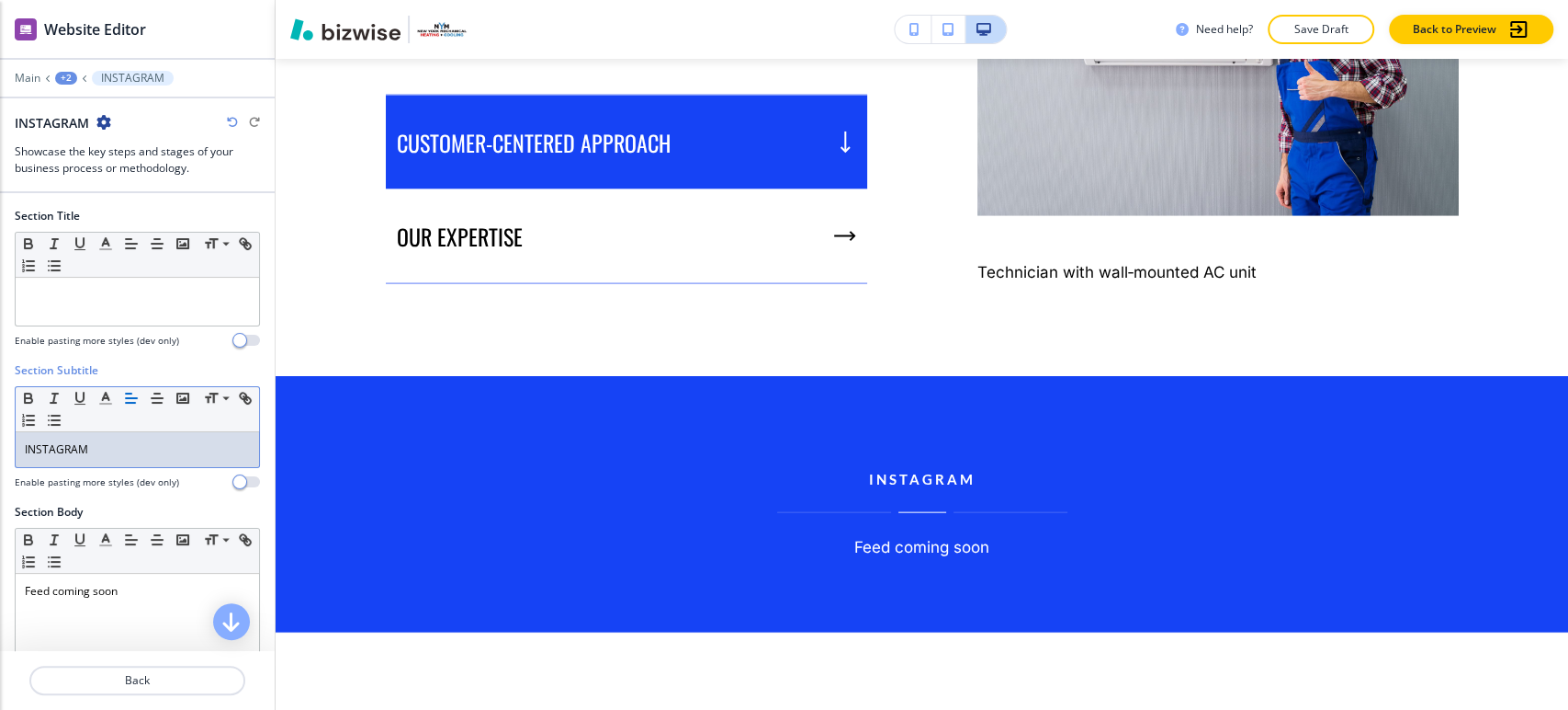
click at [110, 447] on p "INSTAGRAM" at bounding box center [138, 450] width 225 height 17
copy p "INSTAGRAM"
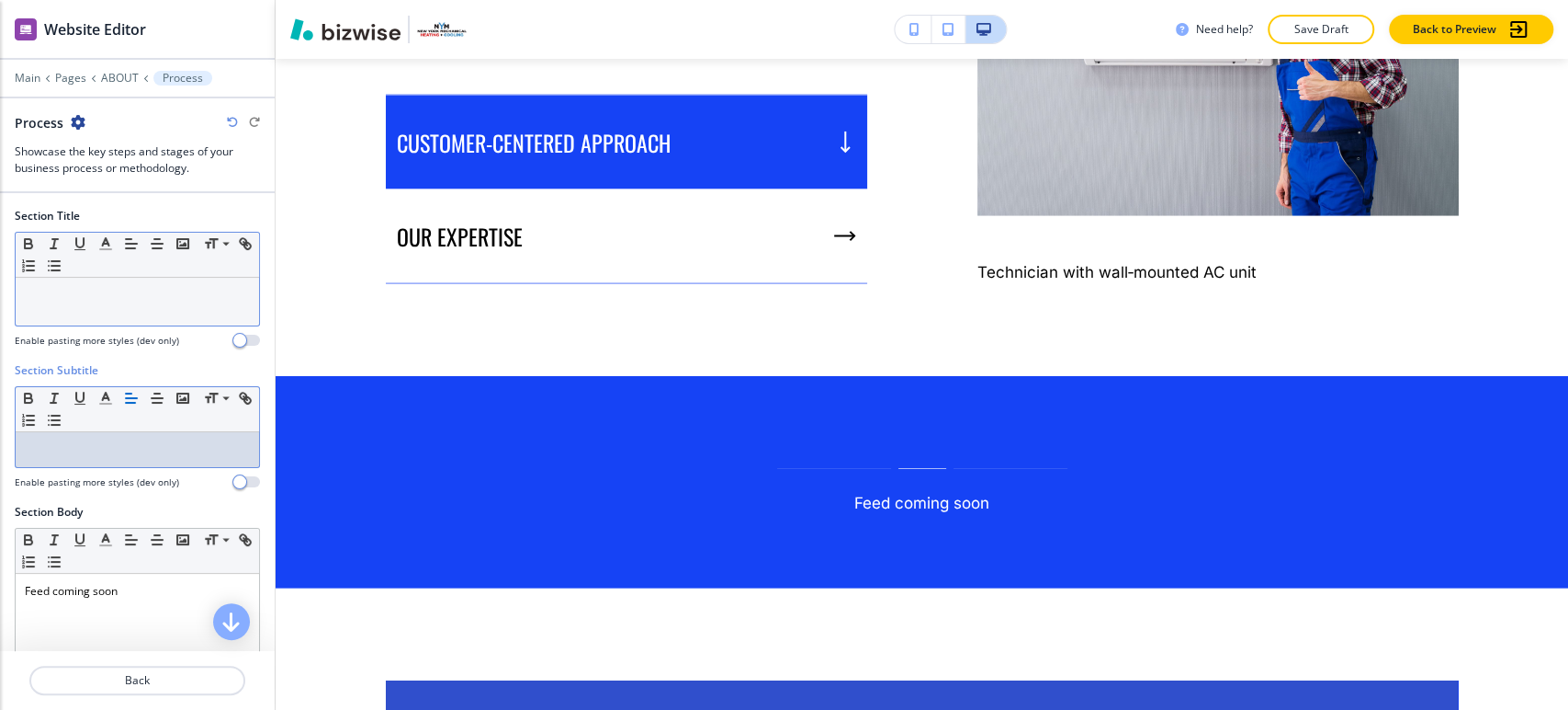
click at [123, 289] on p at bounding box center [138, 295] width 225 height 17
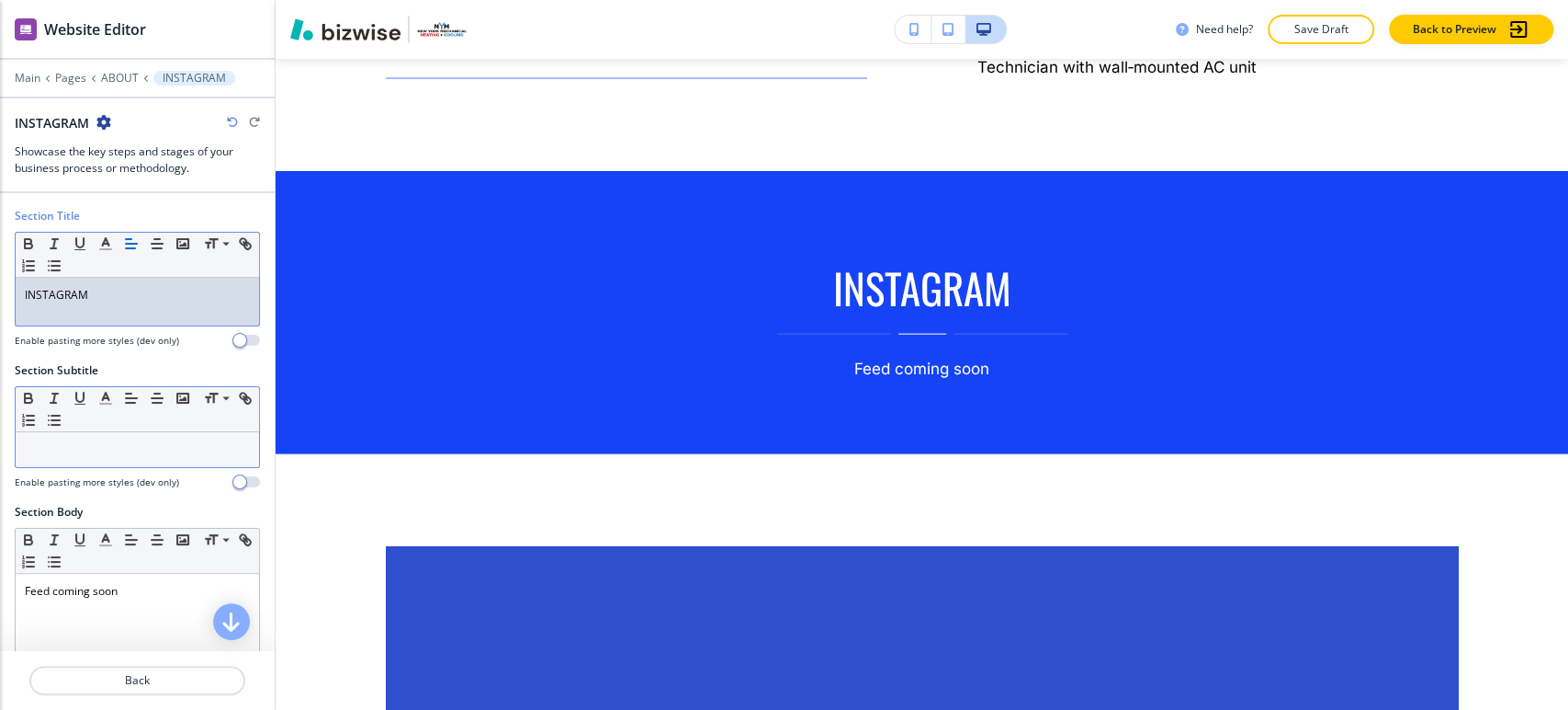
scroll to position [482, 0]
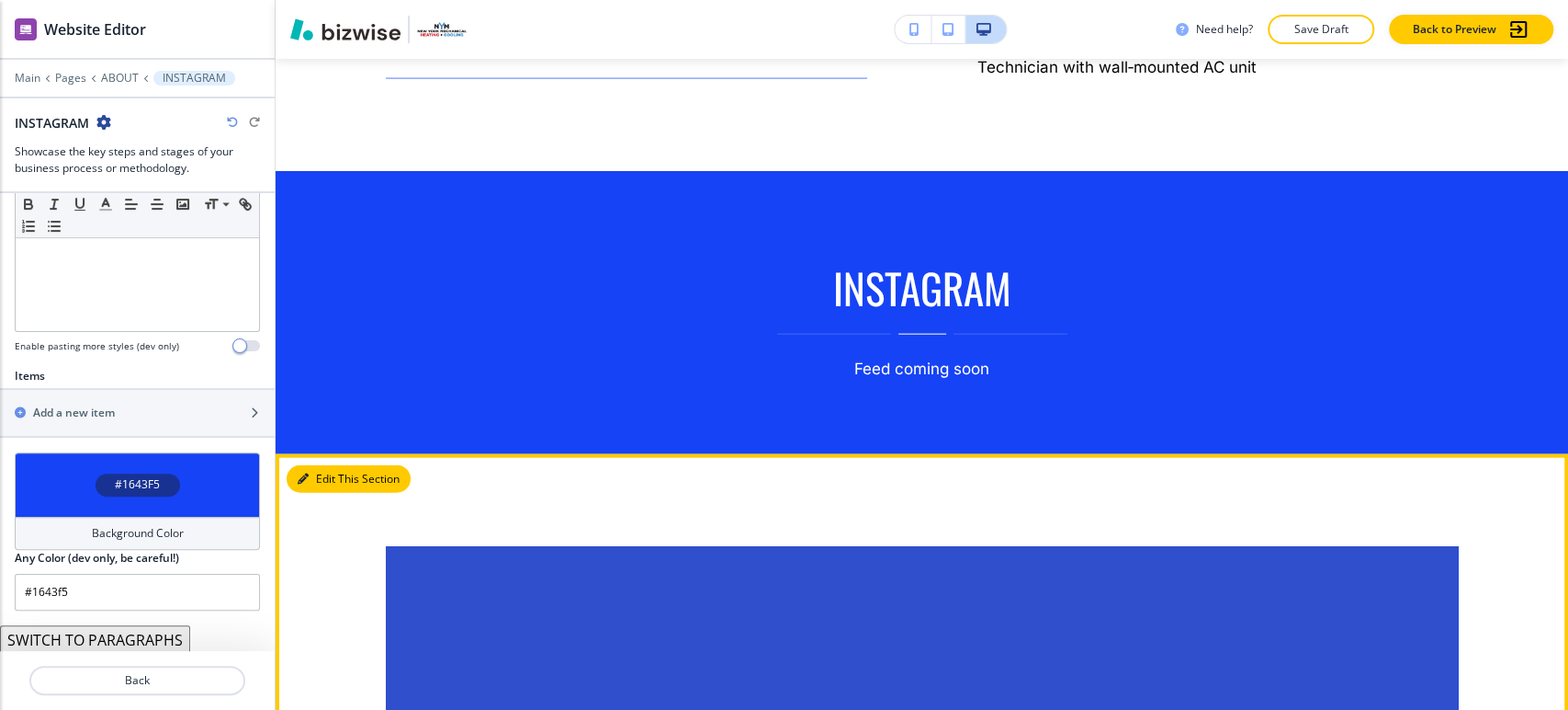
click at [310, 465] on button "Edit This Section" at bounding box center [348, 479] width 124 height 28
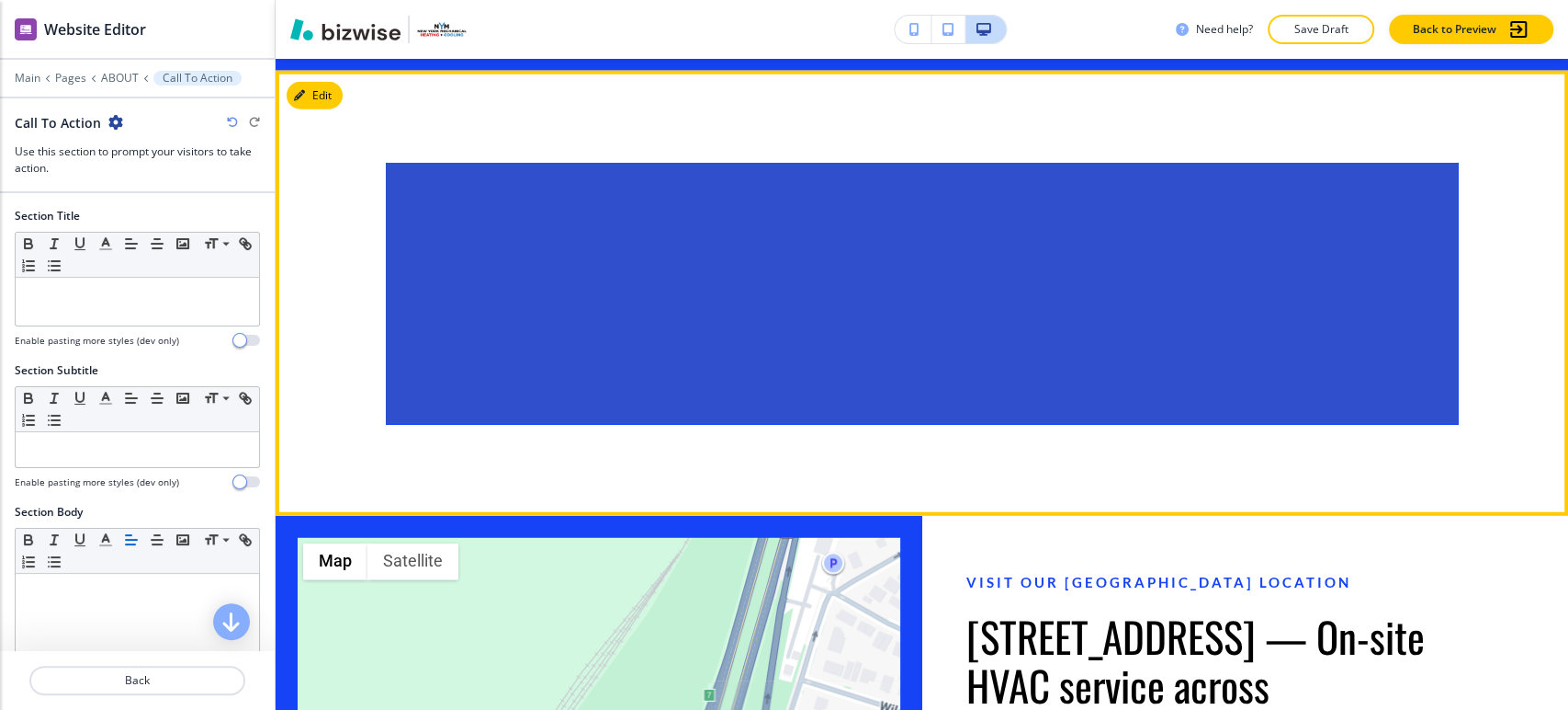
scroll to position [3163, 0]
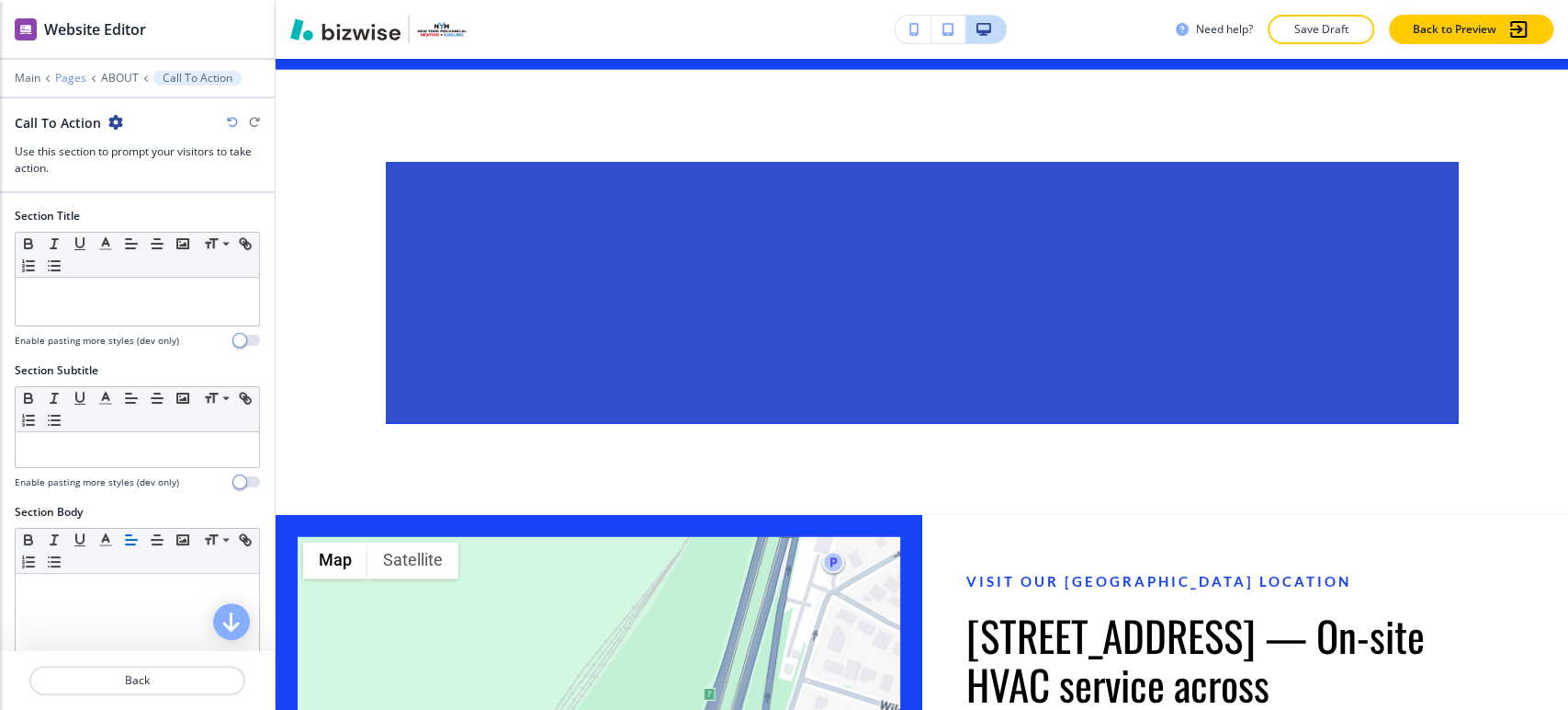
click at [73, 74] on p "Pages" at bounding box center [71, 78] width 32 height 13
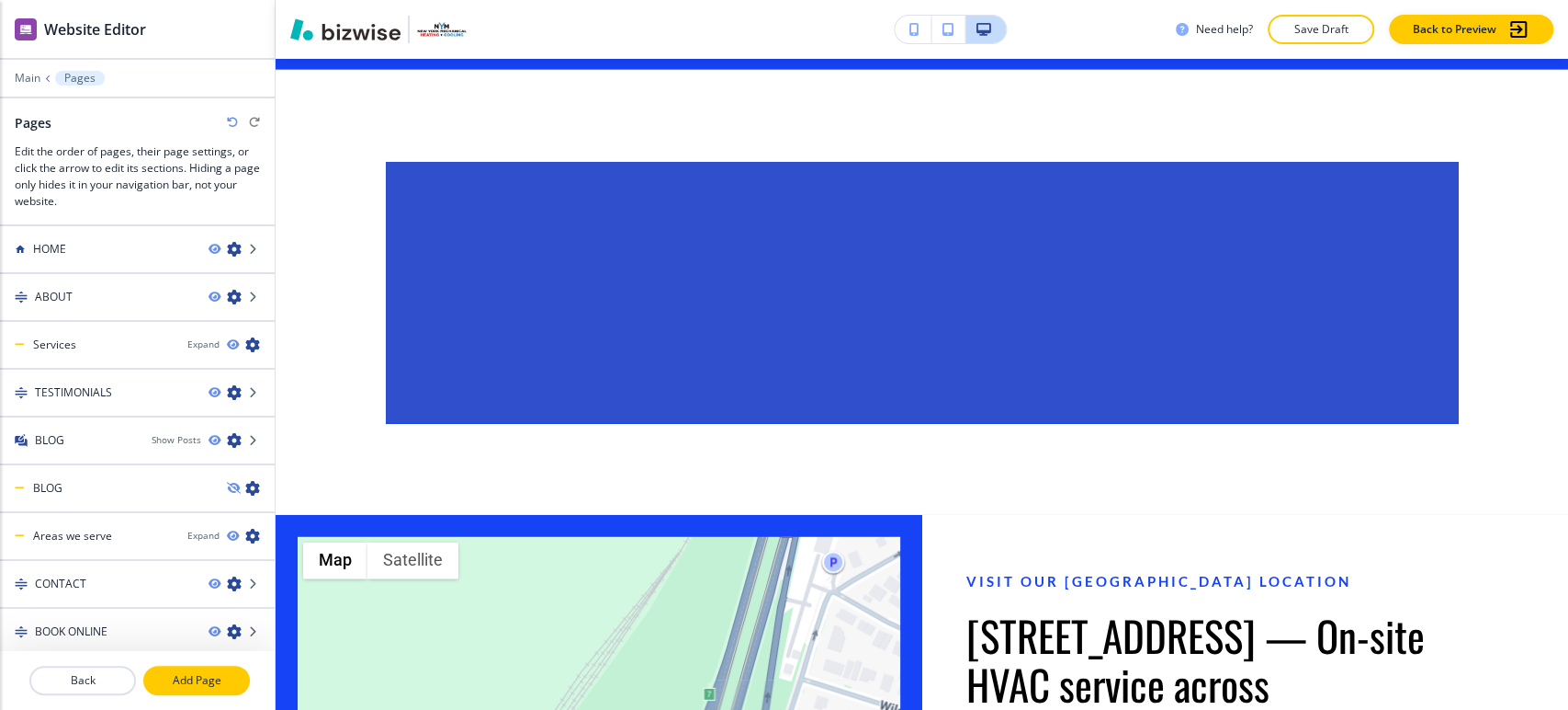
click at [205, 681] on p "Add Page" at bounding box center [196, 680] width 103 height 17
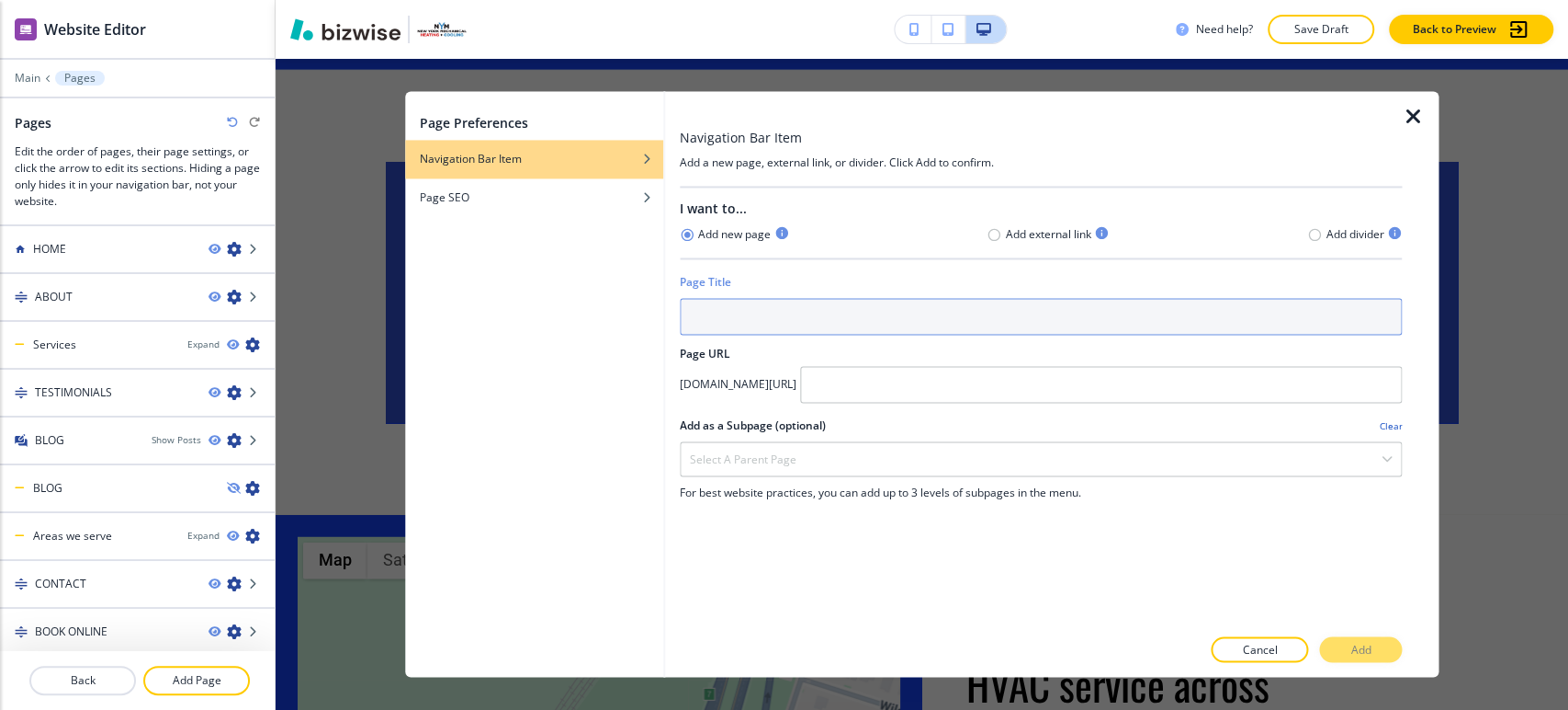
click at [731, 298] on input "text" at bounding box center [1041, 316] width 723 height 36
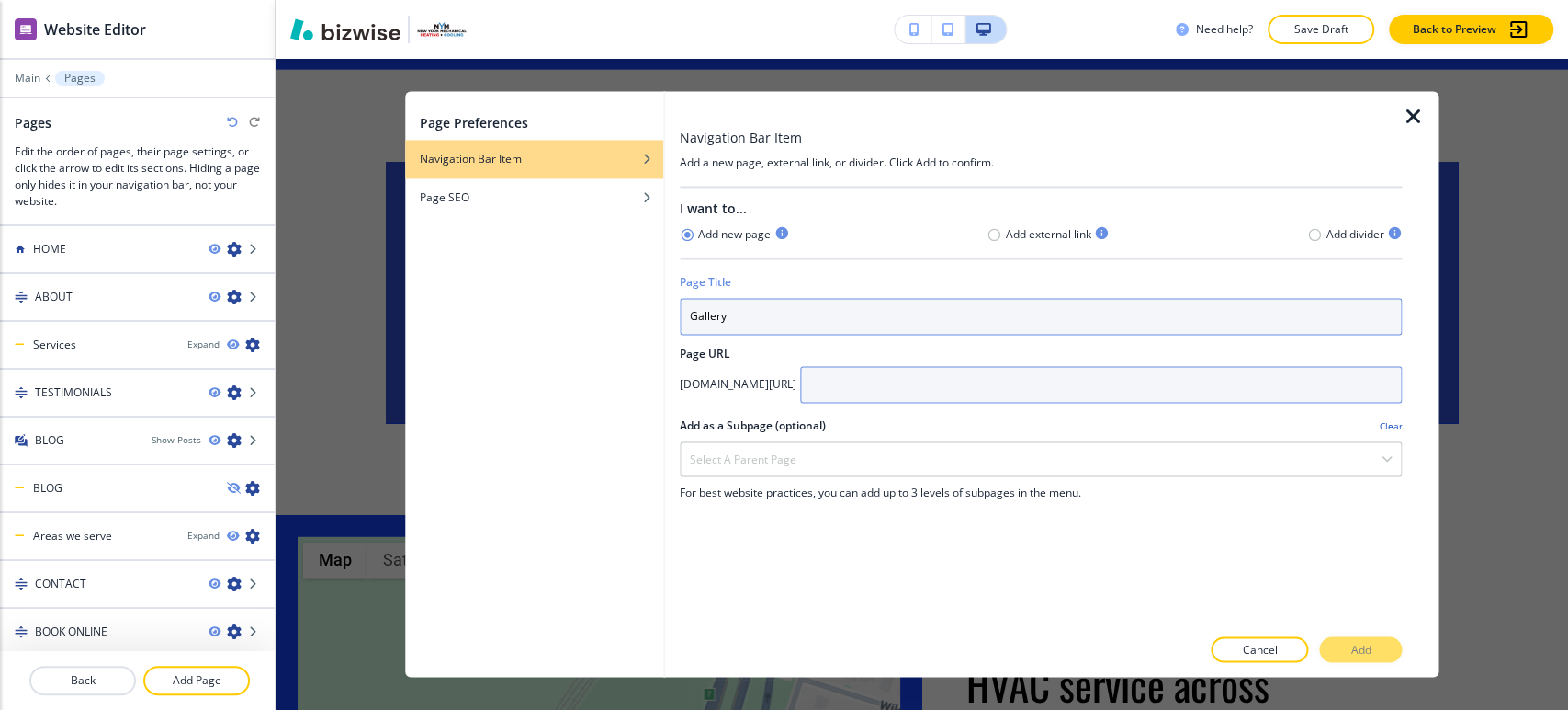
type input "Gallery"
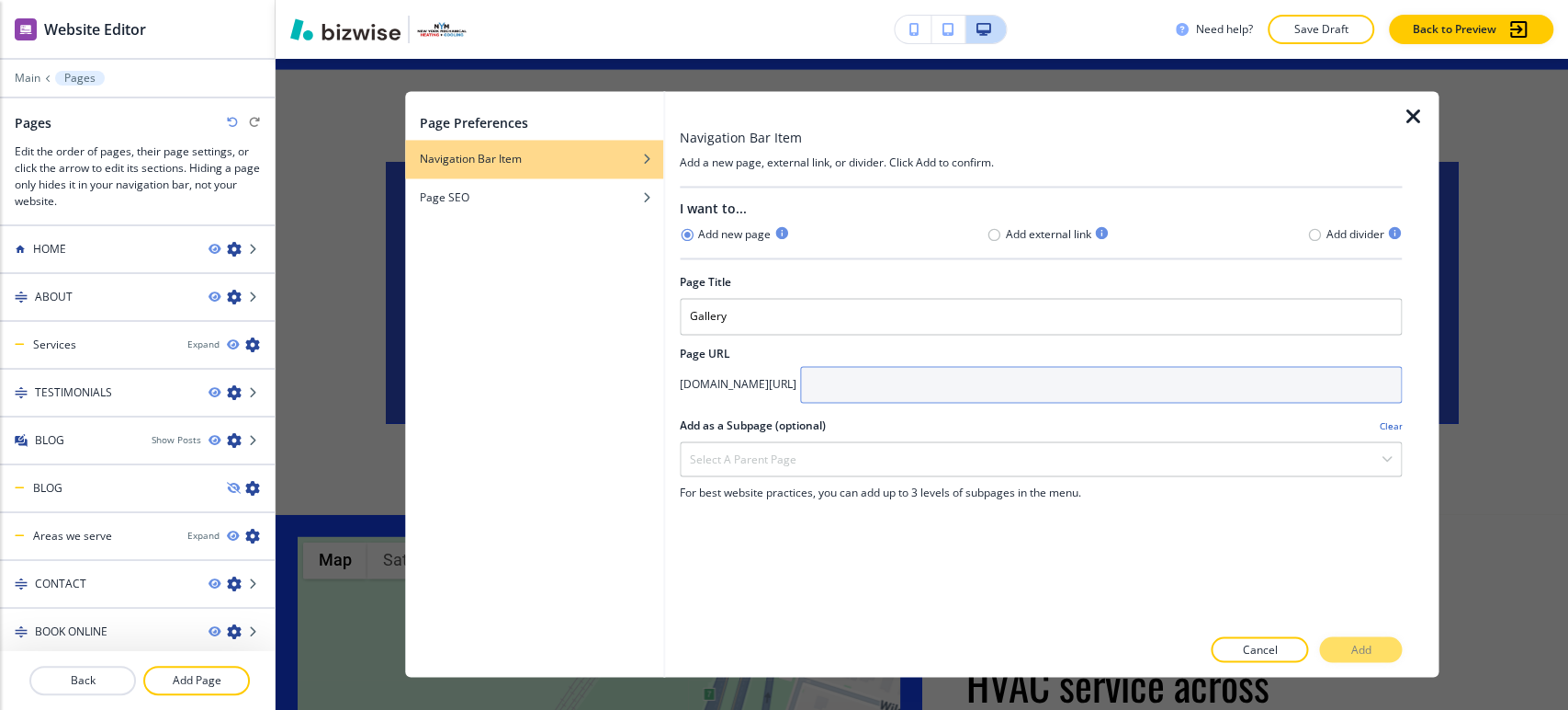
click at [957, 391] on input "text" at bounding box center [1101, 384] width 602 height 36
type input "gallery"
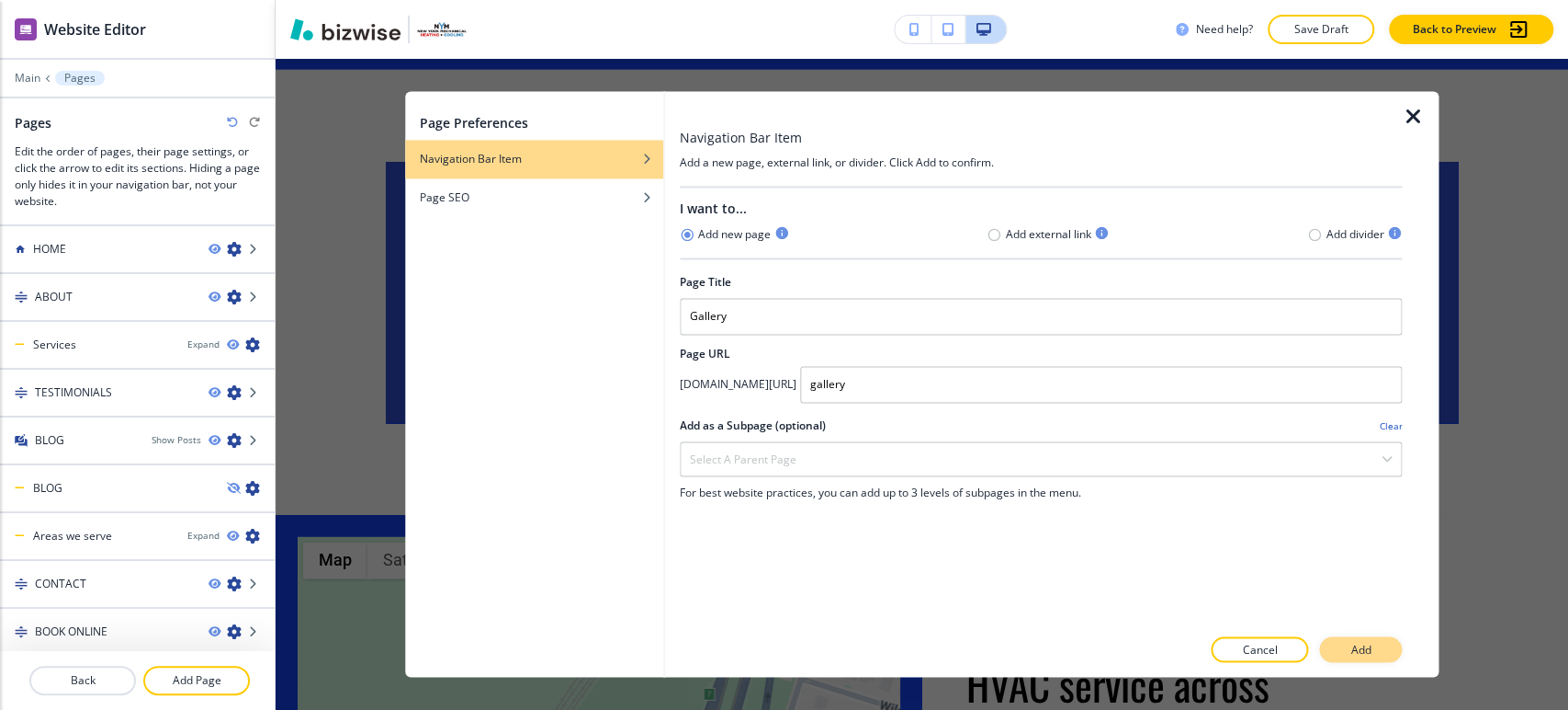
click at [1338, 642] on button "Add" at bounding box center [1360, 650] width 83 height 26
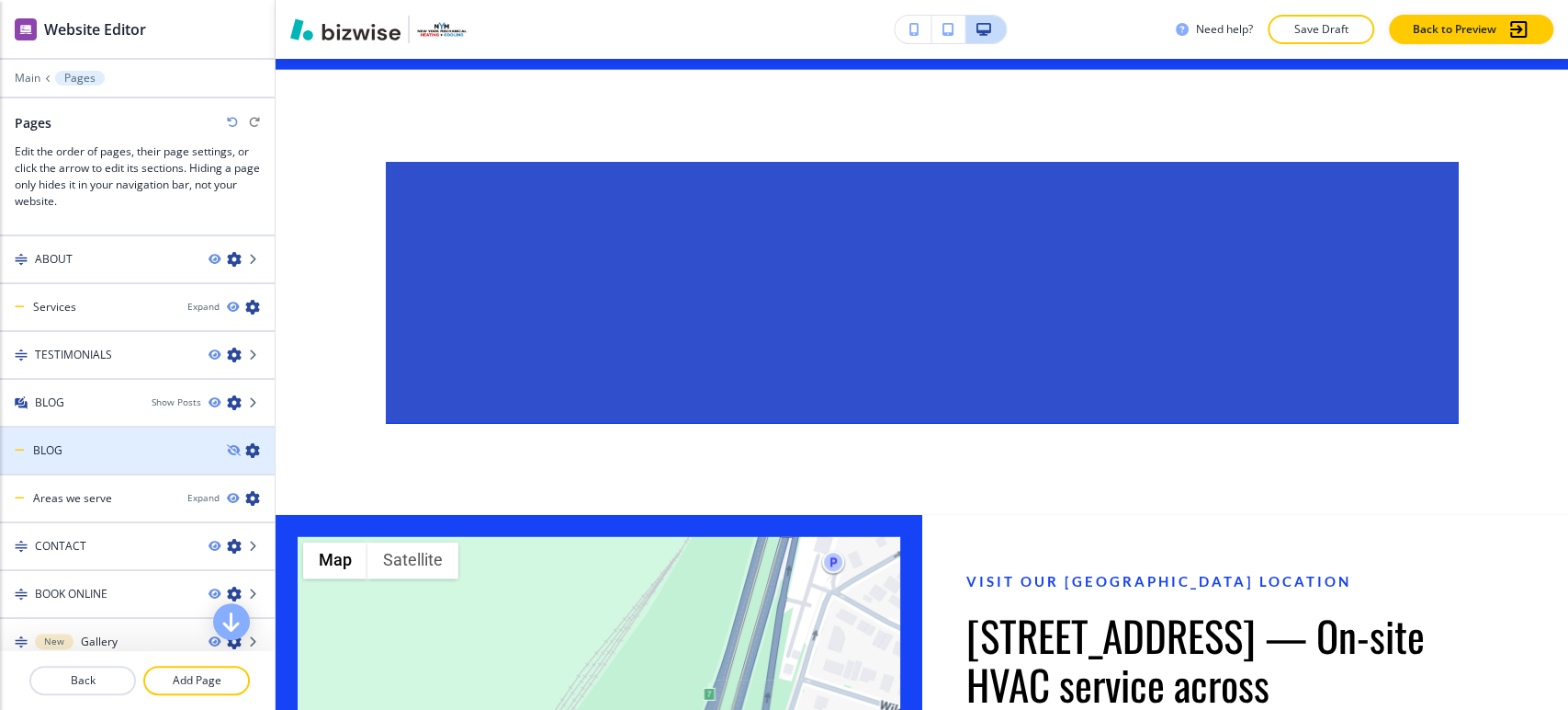
scroll to position [49, 0]
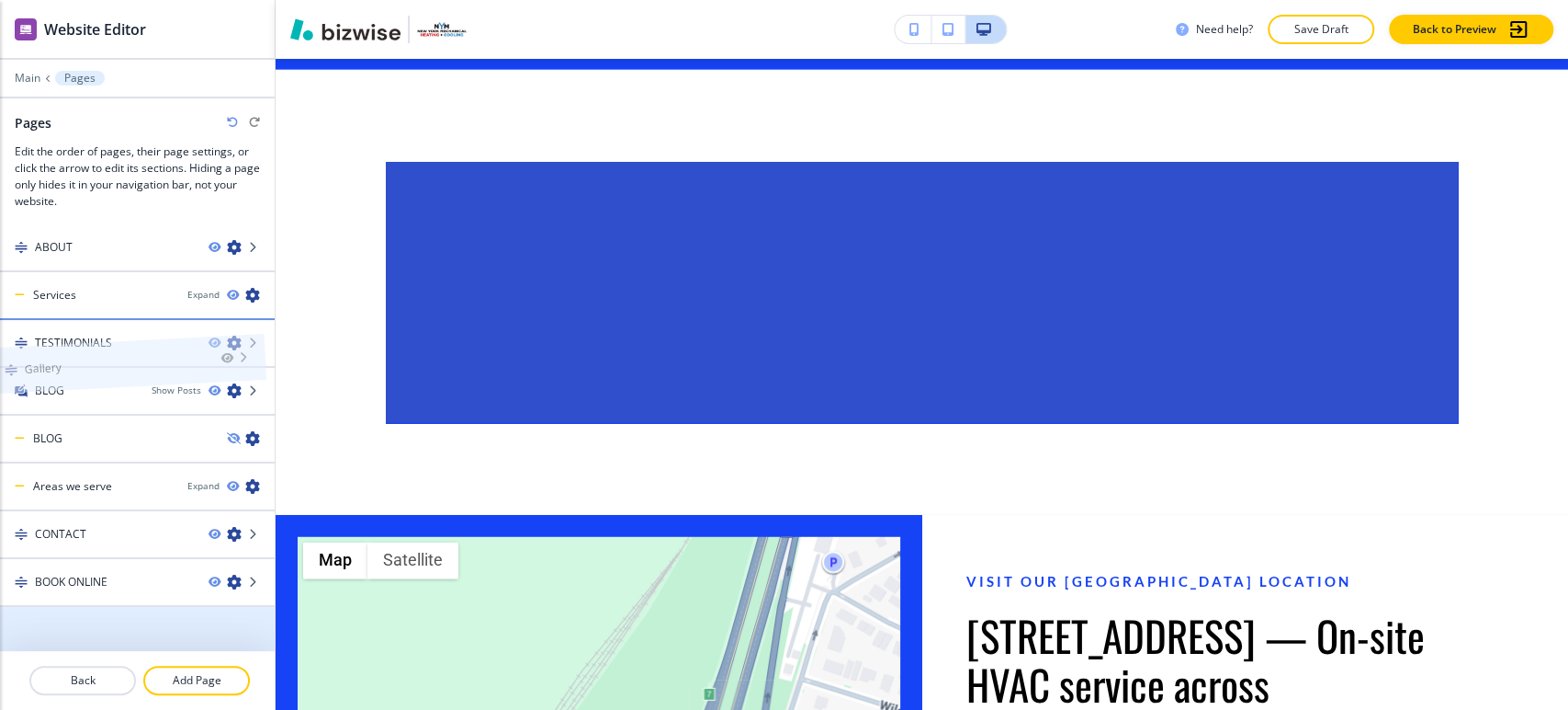
drag, startPoint x: 102, startPoint y: 626, endPoint x: 91, endPoint y: 329, distance: 297.2
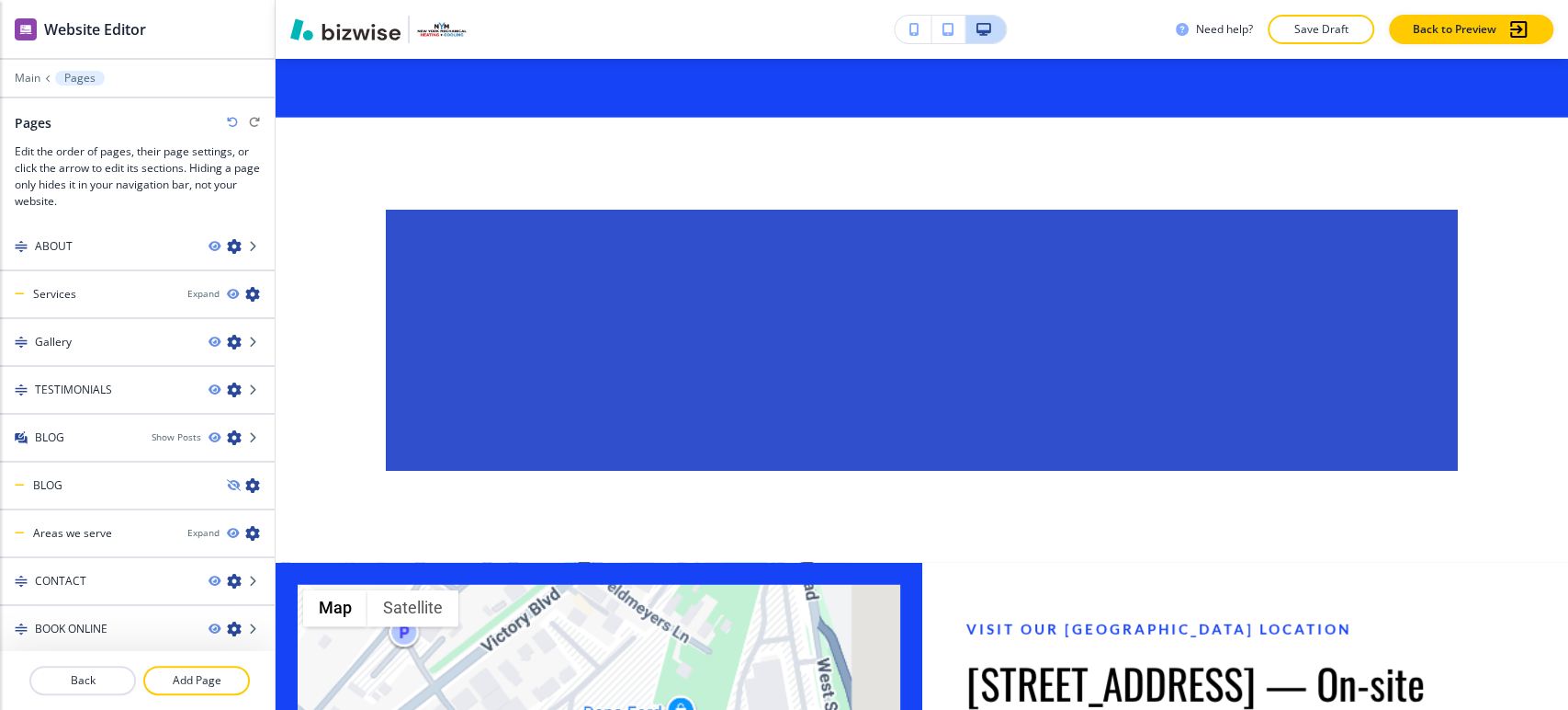
scroll to position [3163, 0]
